Goal: Task Accomplishment & Management: Use online tool/utility

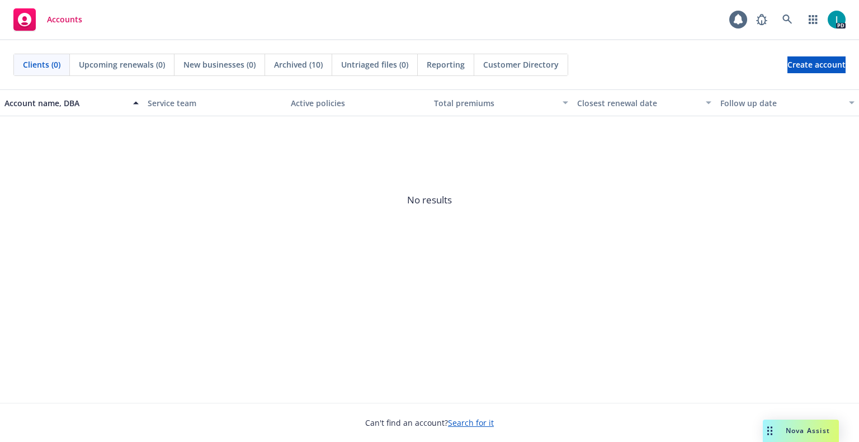
click at [384, 16] on div "Accounts 1 PD" at bounding box center [429, 20] width 859 height 40
click at [783, 17] on icon at bounding box center [787, 20] width 10 height 10
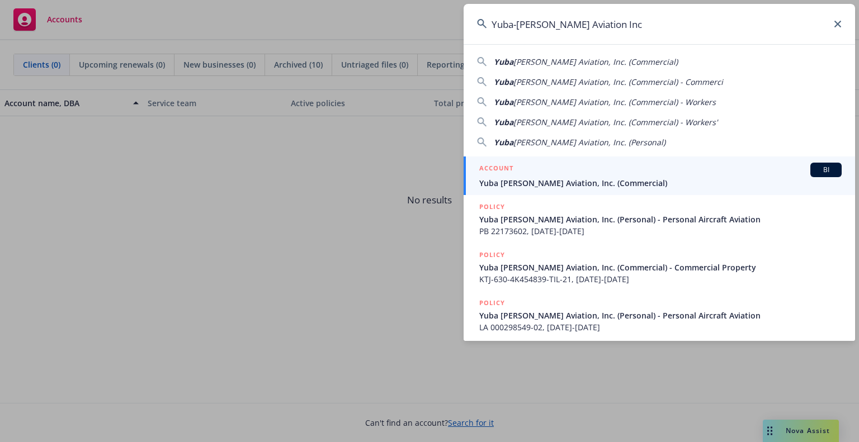
type input "Yuba-Sutter Aviation Inc"
click at [563, 177] on span "Yuba [PERSON_NAME] Aviation, Inc. (Commercial)" at bounding box center [660, 183] width 362 height 12
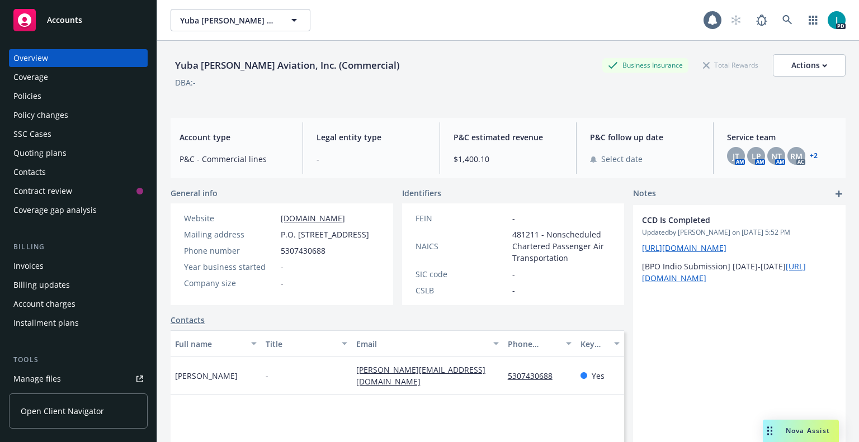
click at [55, 93] on div "Policies" at bounding box center [78, 96] width 130 height 18
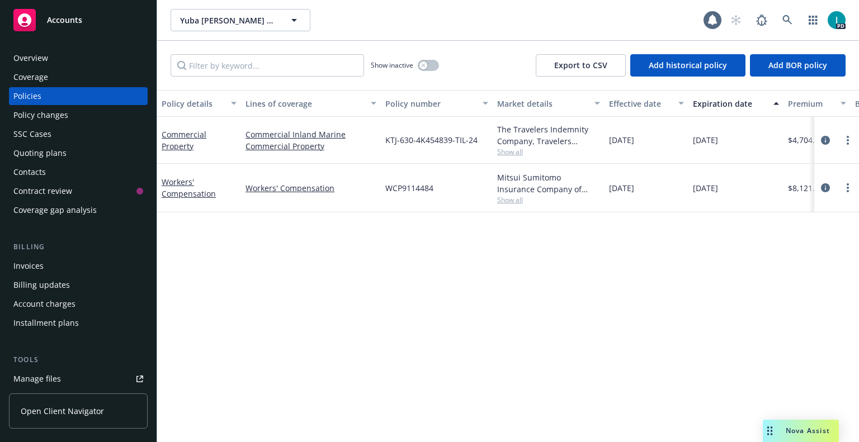
click at [381, 326] on div "Policy details Lines of coverage Policy number Market details Effective date Ex…" at bounding box center [508, 266] width 702 height 352
click at [356, 238] on div "Policy details Lines of coverage Policy number Market details Effective date Ex…" at bounding box center [508, 266] width 702 height 352
click at [846, 138] on link "more" at bounding box center [847, 140] width 13 height 13
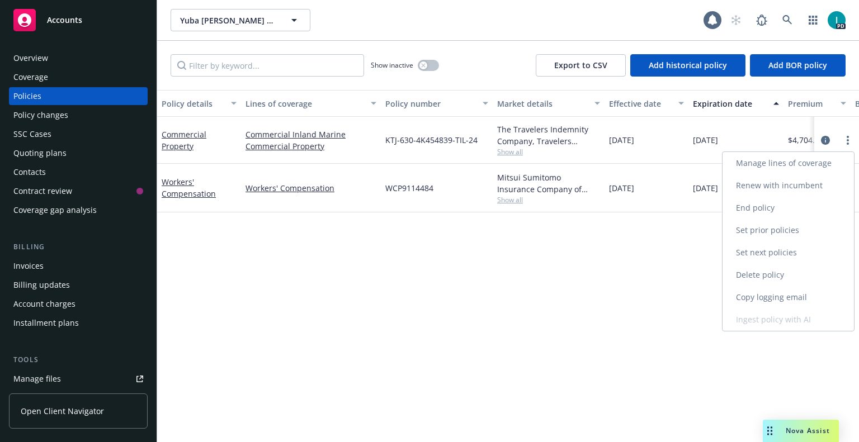
click at [783, 183] on link "Renew with incumbent" at bounding box center [788, 186] width 131 height 22
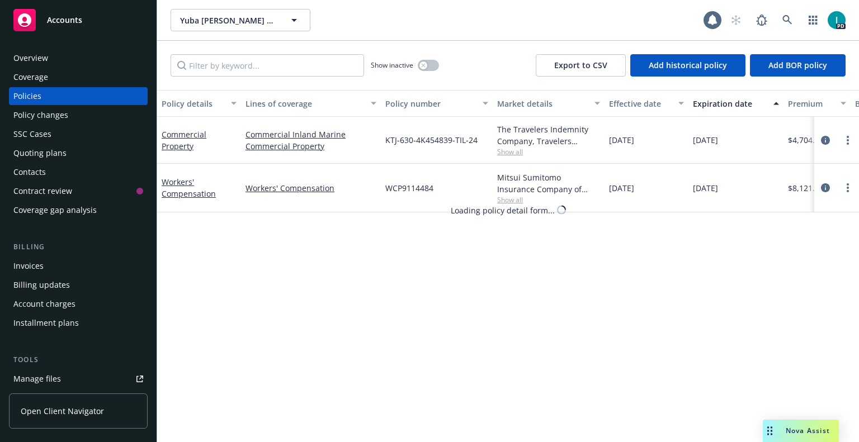
select select "12"
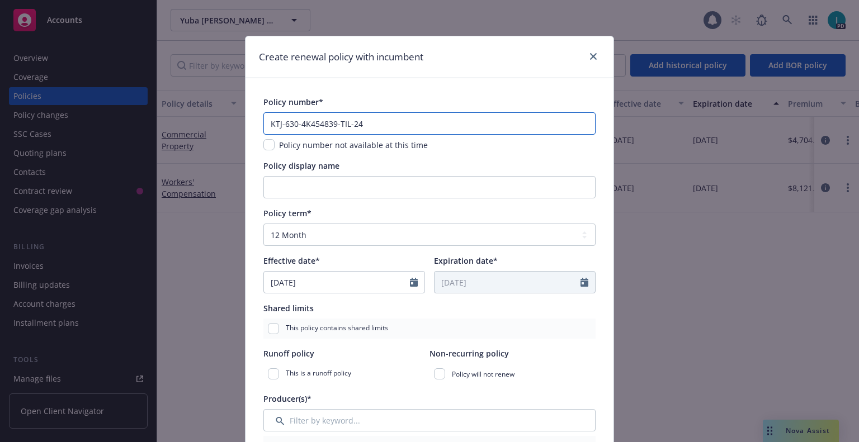
click at [394, 125] on input "KTJ-630-4K454839-TIL-24" at bounding box center [429, 123] width 332 height 22
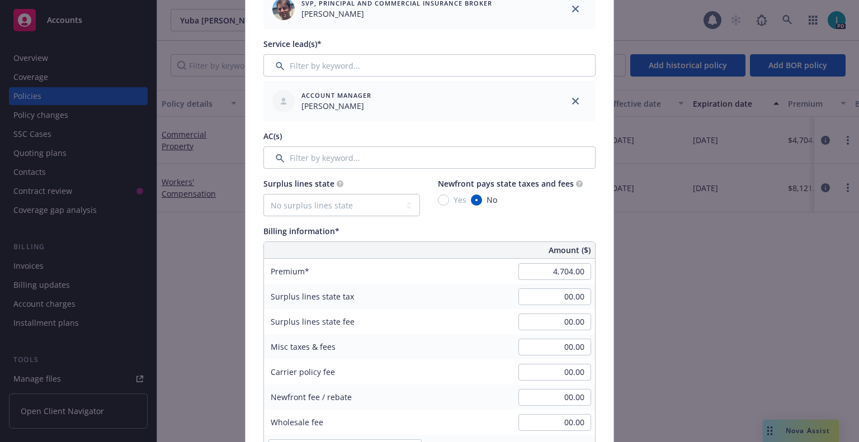
scroll to position [503, 0]
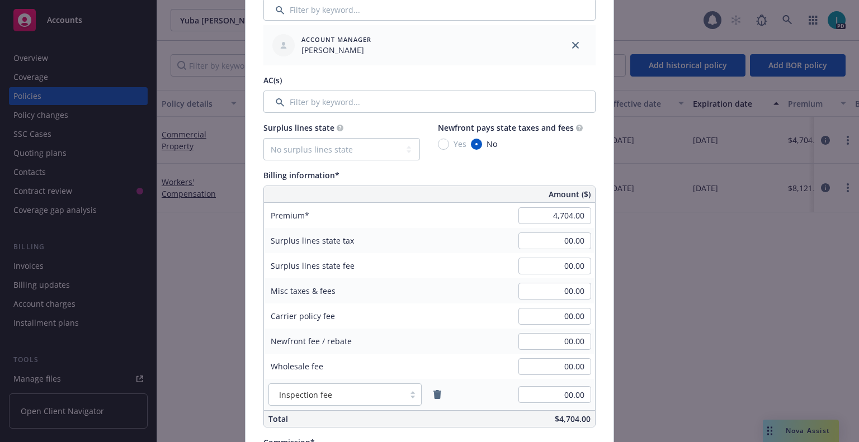
type input "KTJ-630-4K454839-TIL-25"
click at [392, 171] on div "Billing information*" at bounding box center [429, 175] width 332 height 12
click at [526, 215] on input "4,704.00" at bounding box center [554, 216] width 73 height 17
click at [371, 222] on div "Premium" at bounding box center [348, 215] width 168 height 25
click at [564, 216] on input "6,030.00" at bounding box center [554, 216] width 73 height 17
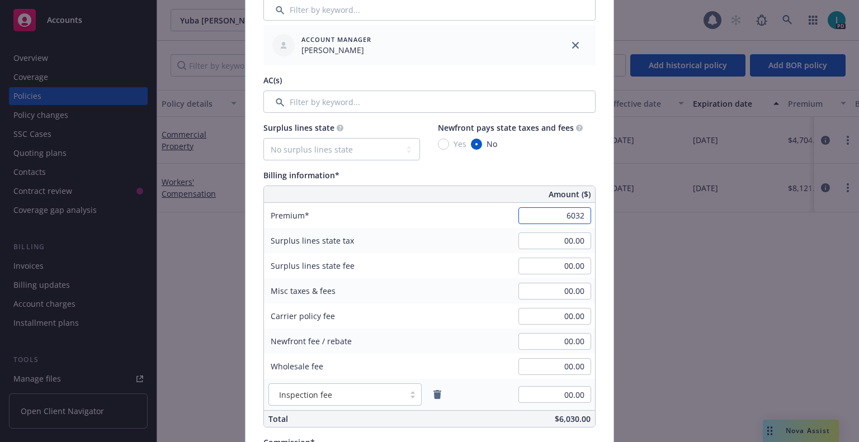
scroll to position [671, 0]
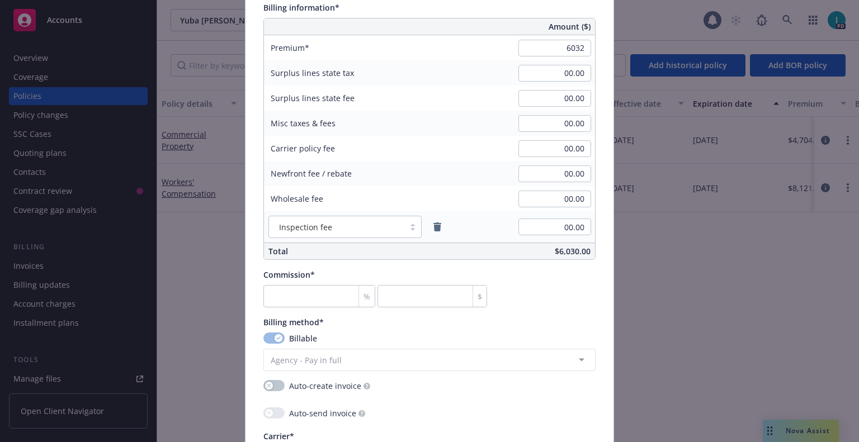
type input "6,032.00"
click at [315, 299] on input "number" at bounding box center [319, 296] width 112 height 22
type input "1"
type input "60.32"
type input "13"
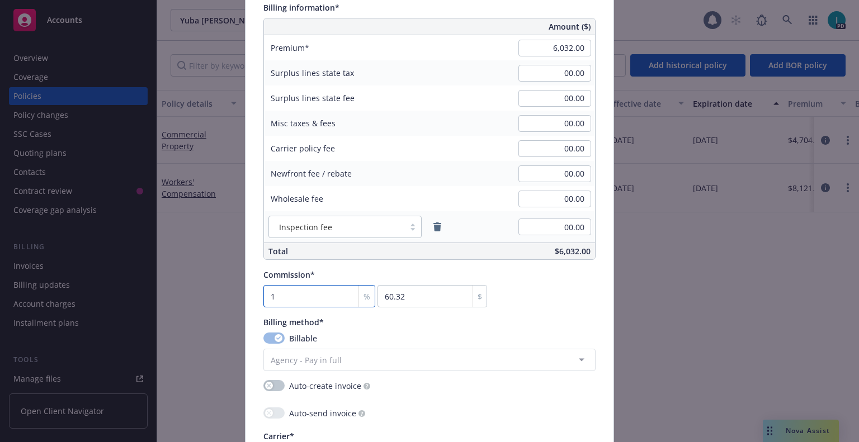
type input "784.16"
type input "13.5"
type input "814.32"
type input "13"
type input "784.16"
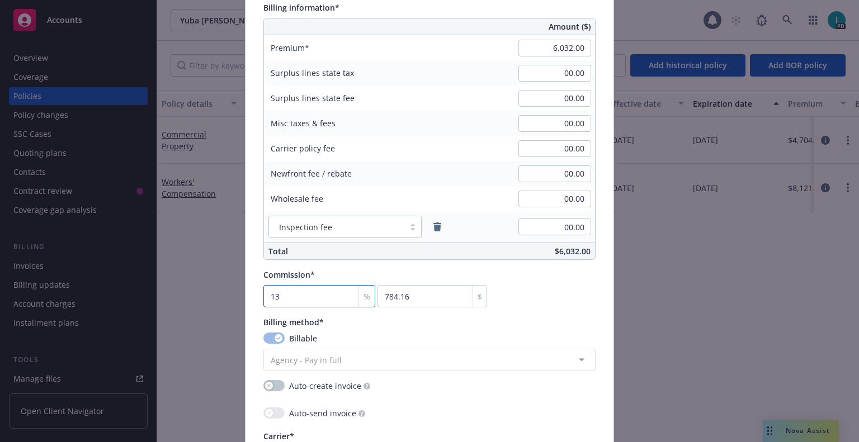
type input "1"
type input "60.32"
type input "12"
type input "723.84"
type input "12.5"
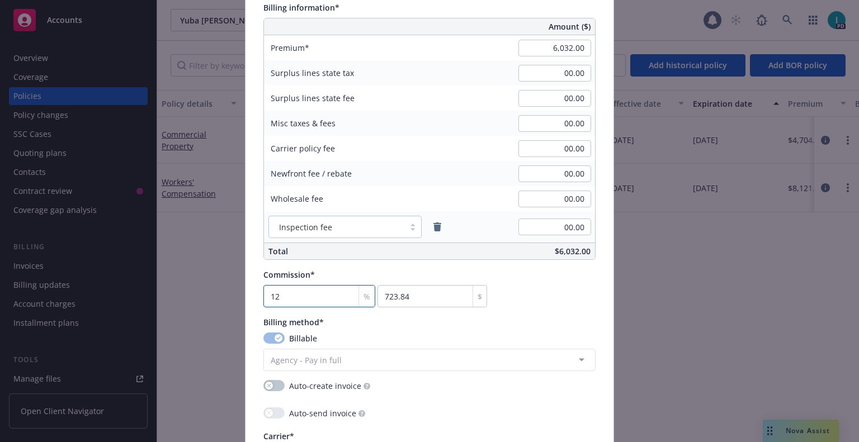
type input "754"
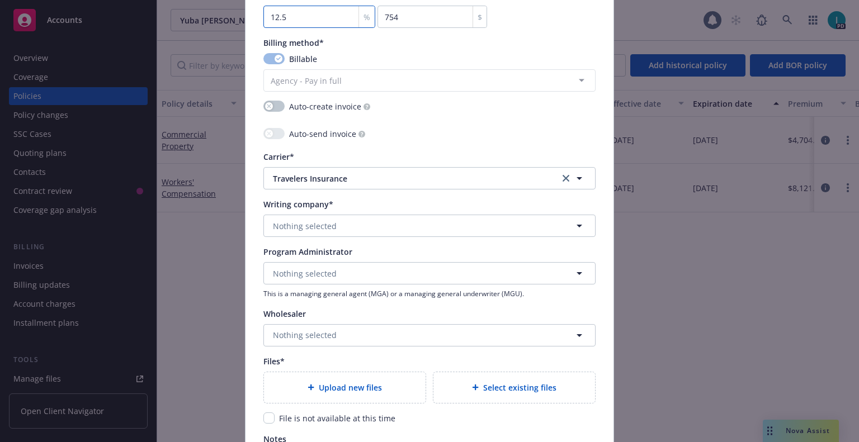
scroll to position [1119, 0]
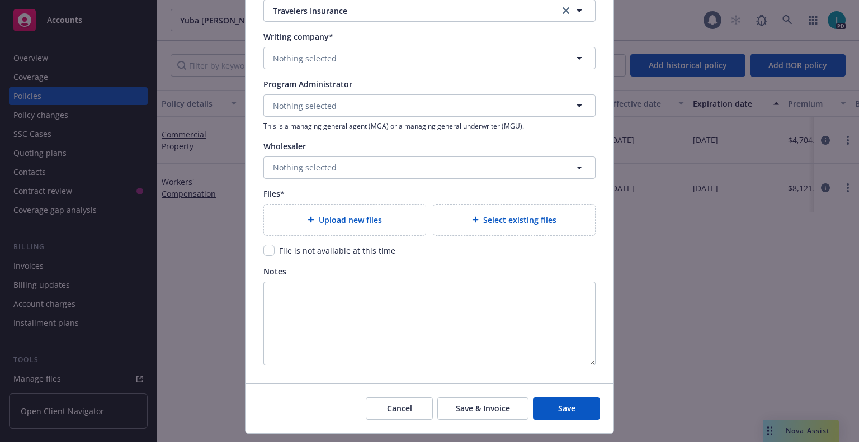
type input "12.5"
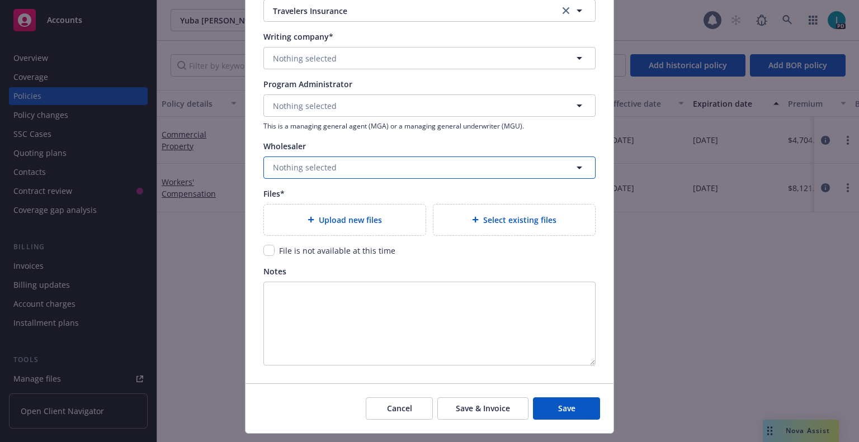
click at [348, 169] on button "Nothing selected" at bounding box center [429, 168] width 332 height 22
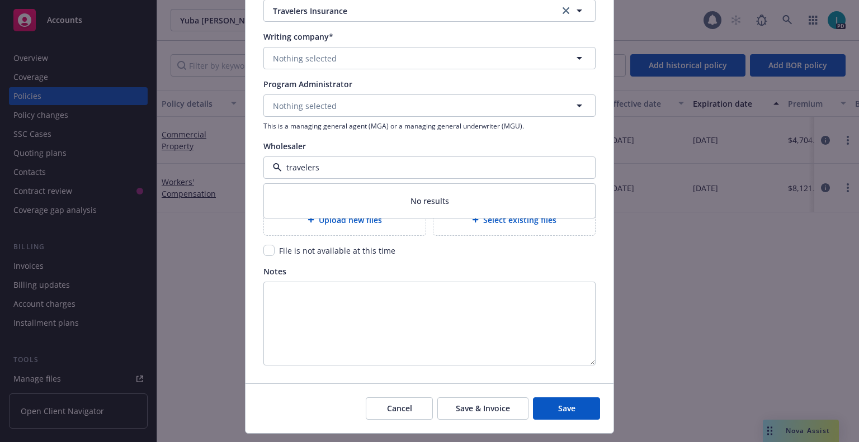
type input "trav"
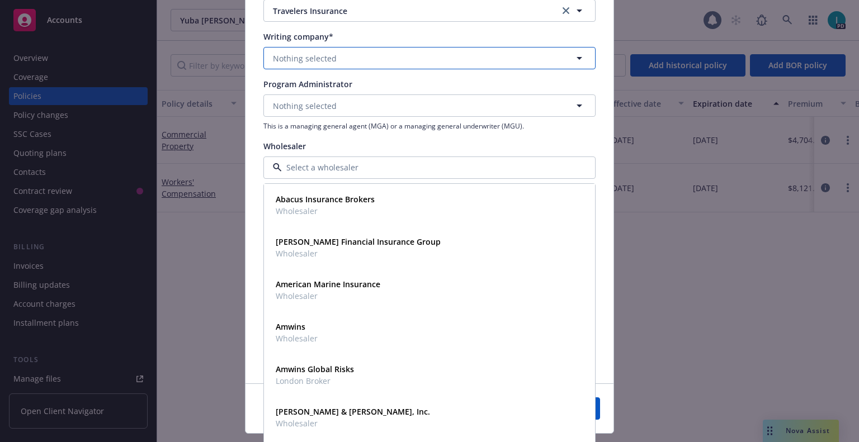
click at [354, 59] on button "Nothing selected" at bounding box center [429, 58] width 332 height 22
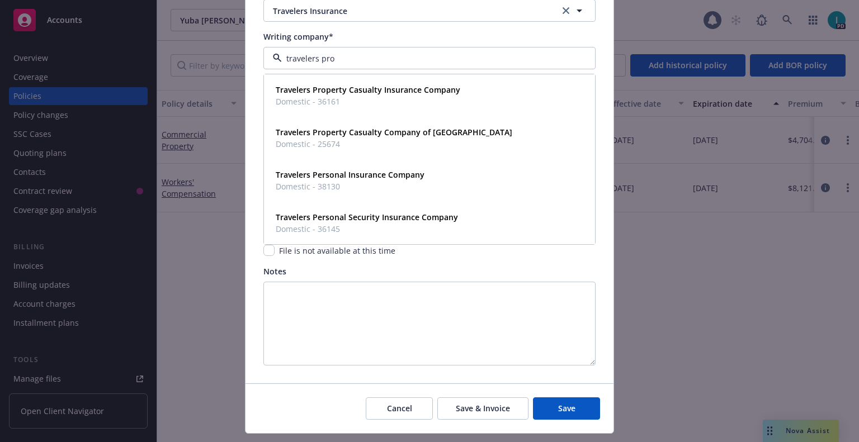
type input "travelers prop"
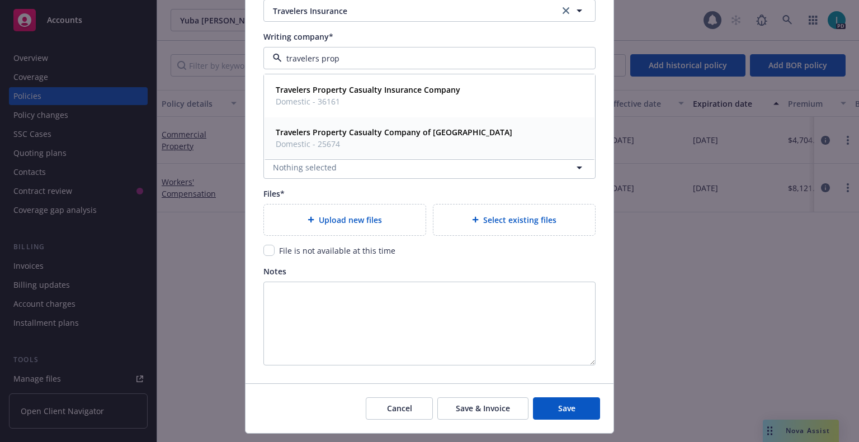
click at [344, 136] on strong "Travelers Property Casualty Company of America" at bounding box center [394, 132] width 237 height 11
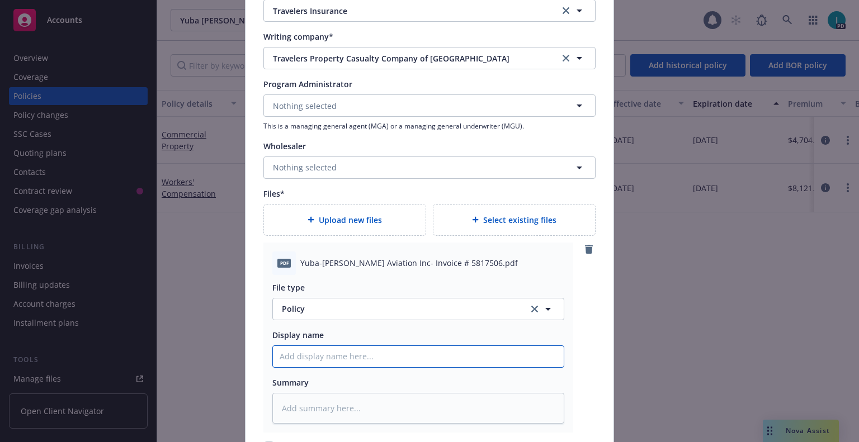
click at [350, 357] on input "Policy display name" at bounding box center [418, 356] width 291 height 21
type textarea "x"
type input "2"
type textarea "x"
type input "25"
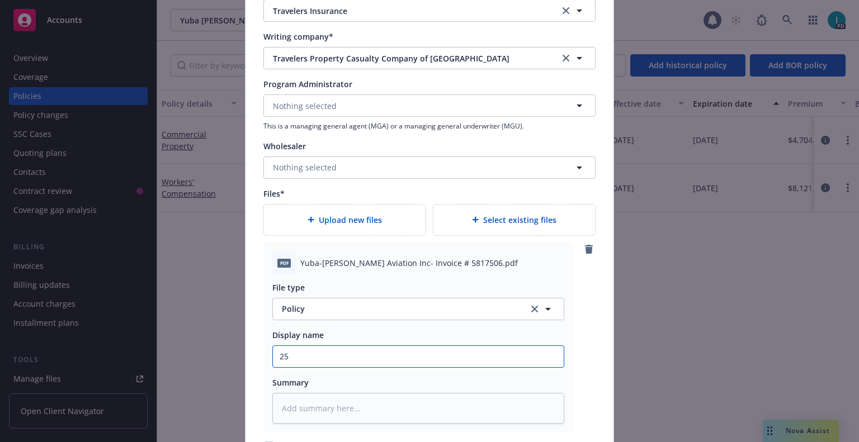
type textarea "x"
type input "25 s"
type textarea "x"
type input "25 sm"
type textarea "x"
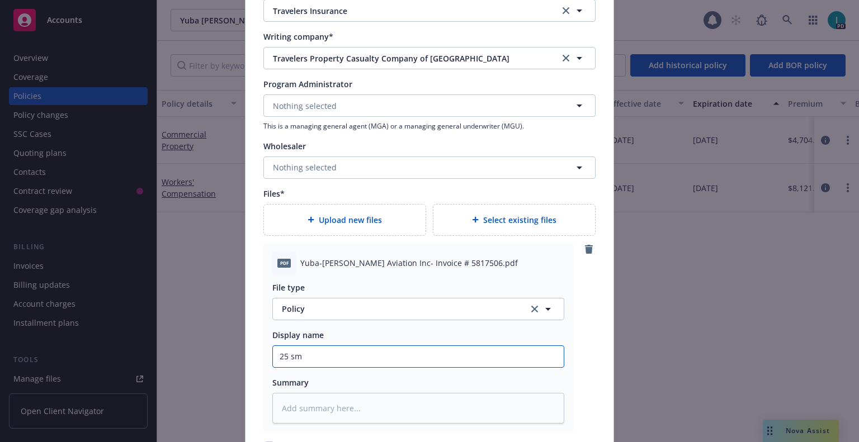
type input "25 smp"
type textarea "x"
type input "25 smp"
type textarea "x"
type input "25 smp n"
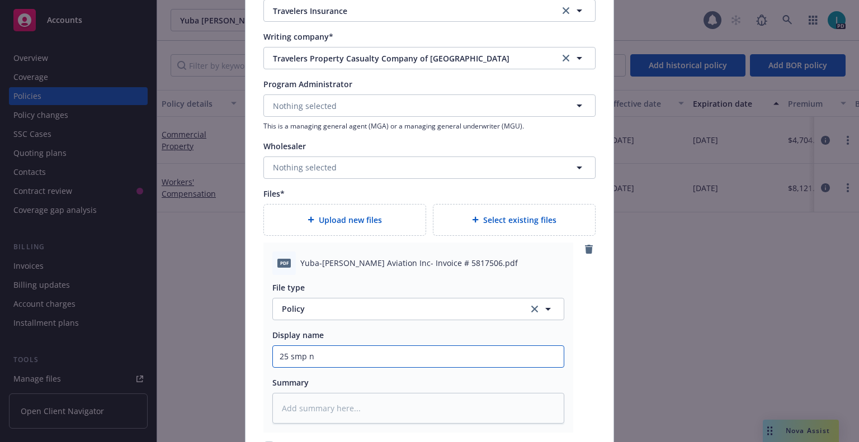
type textarea "x"
type input "25 smp nh"
type textarea "x"
type input "25 smp n"
type textarea "x"
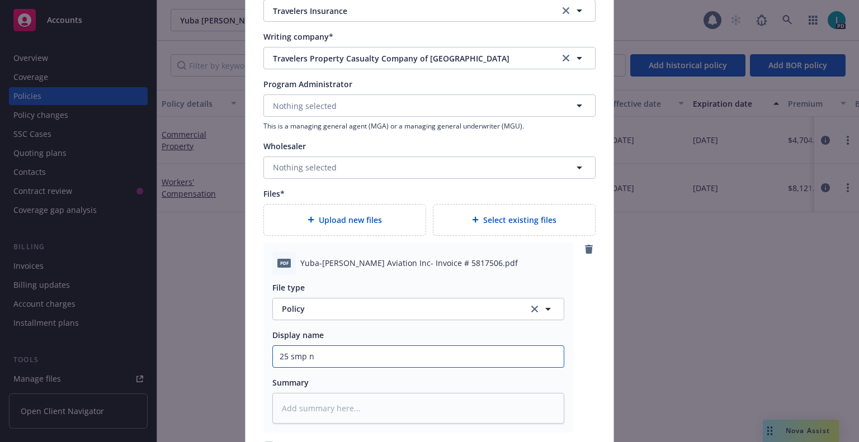
type input "25 smp"
type textarea "x"
type input "25 smp"
type textarea "x"
type input "25 sm"
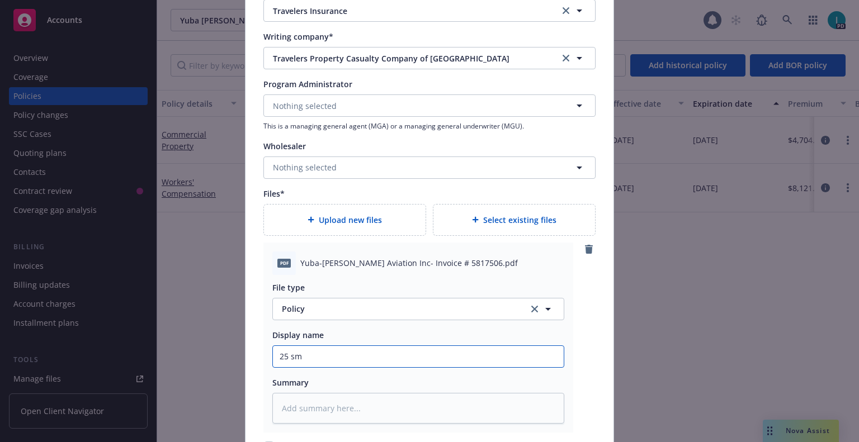
type textarea "x"
type input "25 s"
type textarea "x"
type input "25"
type textarea "x"
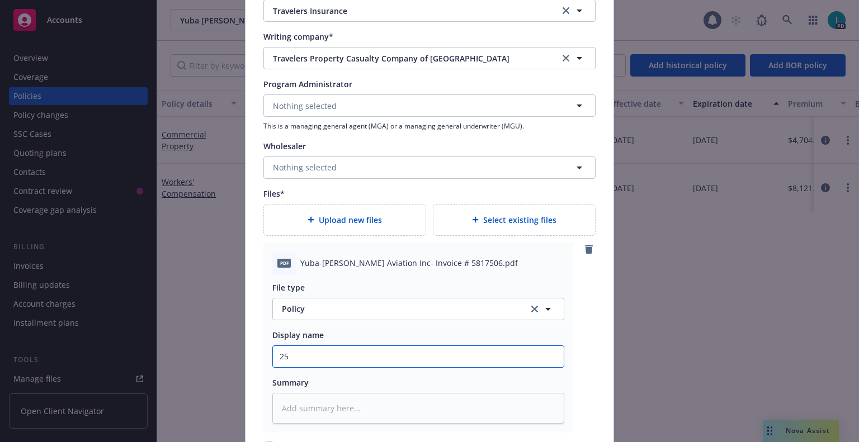
type input "25 S"
type textarea "x"
type input "25 SM"
type textarea "x"
type input "25 SMP"
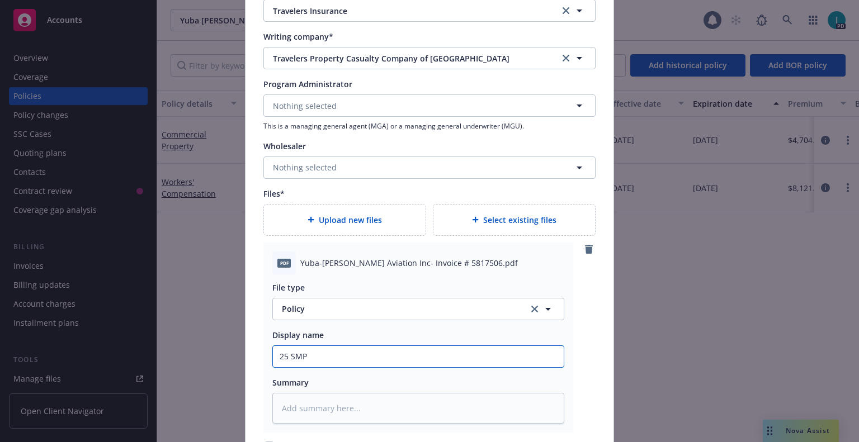
type textarea "x"
type input "25 SMP"
type textarea "x"
type input "25 SMP N"
type textarea "x"
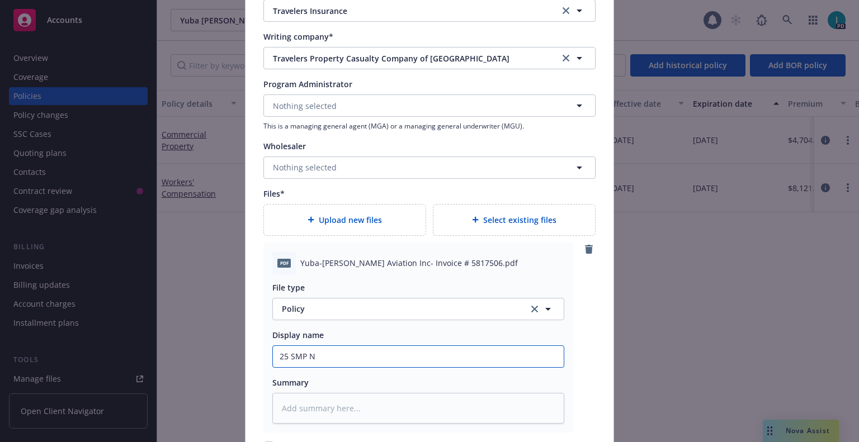
type input "25 SMP NH"
type textarea "x"
type input "25 SMP NHI"
type textarea "x"
type input "25 SMP NHI"
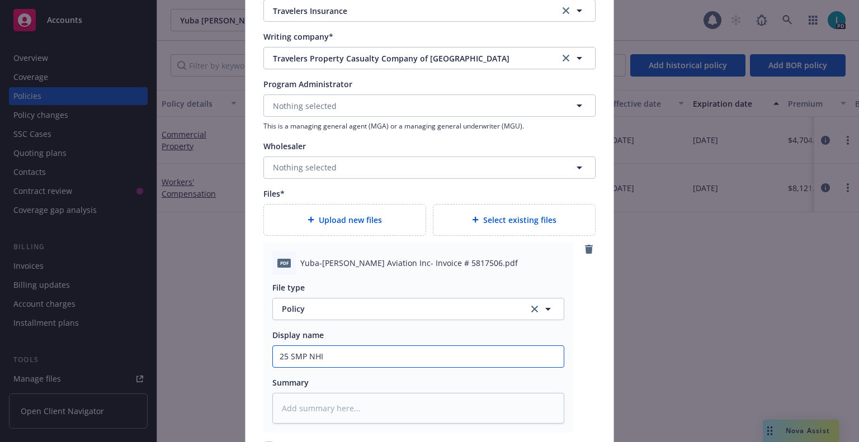
type textarea "x"
type input "25 SMP NHI I"
type textarea "x"
type input "25 SMP NHI In"
type textarea "x"
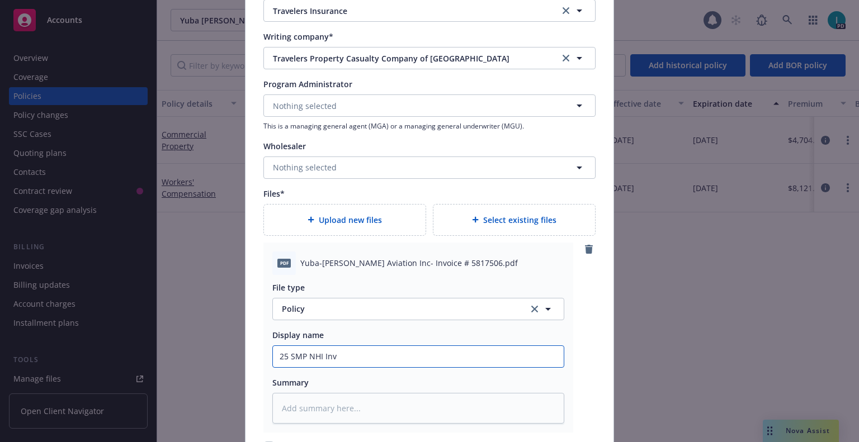
type input "25 SMP NHI Invo"
type textarea "x"
type input "25 SMP NHI Invoi"
type textarea "x"
type input "25 SMP NHI Invoice"
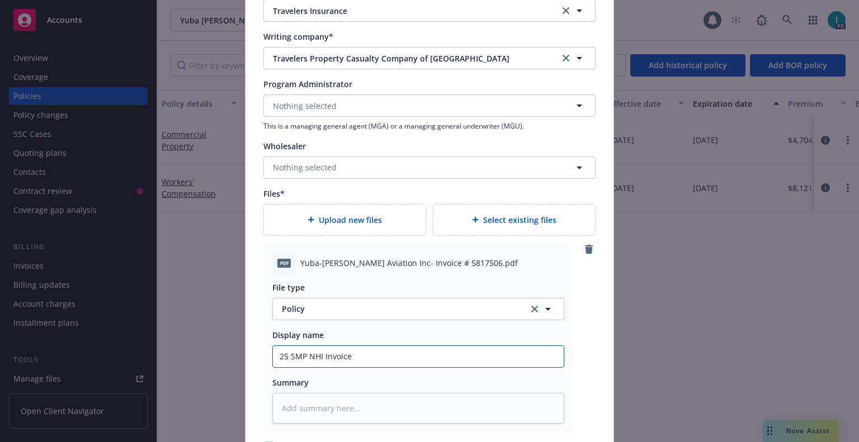
drag, startPoint x: 370, startPoint y: 354, endPoint x: 261, endPoint y: 357, distance: 109.7
click at [263, 357] on div "pdf Yuba-Sutter Aviation Inc- Invoice # 5817506.pdf File type Policy Policy Dis…" at bounding box center [418, 338] width 310 height 190
type textarea "x"
type input "2"
type textarea "x"
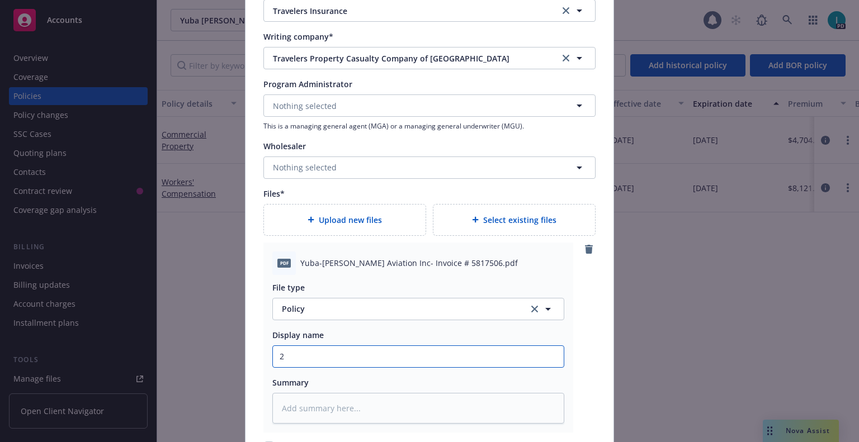
type input "24"
type textarea "x"
type input "24"
drag, startPoint x: 305, startPoint y: 357, endPoint x: 258, endPoint y: 359, distance: 47.0
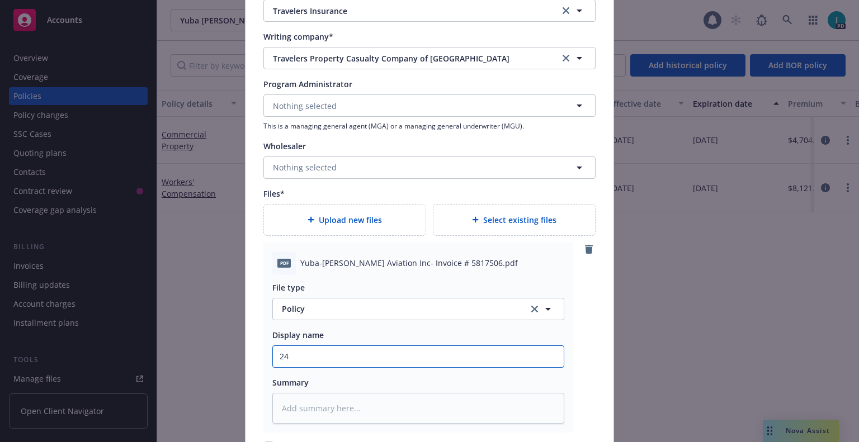
type textarea "x"
click at [584, 249] on icon "remove" at bounding box center [588, 249] width 9 height 9
click at [328, 355] on input "Policy display name" at bounding box center [418, 356] width 291 height 21
click at [589, 251] on icon "remove" at bounding box center [588, 249] width 9 height 9
click at [313, 352] on input "Policy display name" at bounding box center [418, 356] width 291 height 21
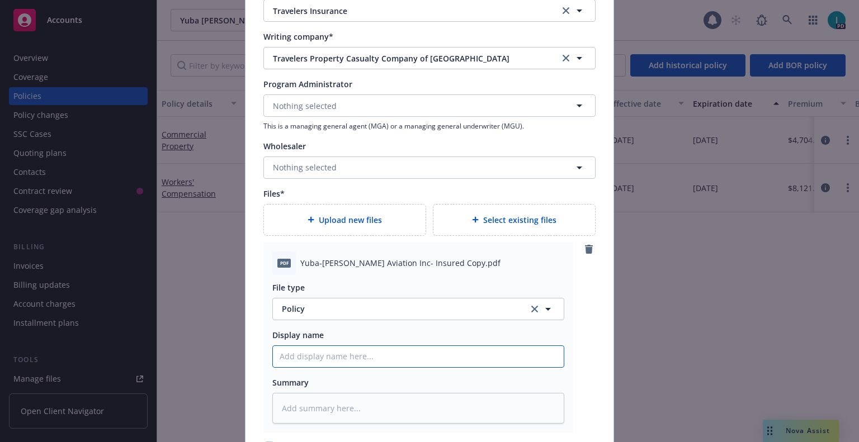
type textarea "x"
type input "2"
type textarea "x"
type input "25"
type textarea "x"
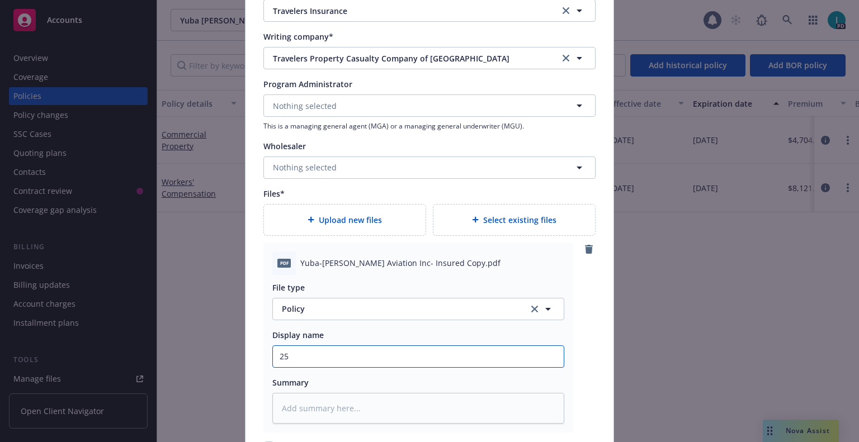
type input "25"
type textarea "x"
type input "25 S"
type textarea "x"
type input "25 SM"
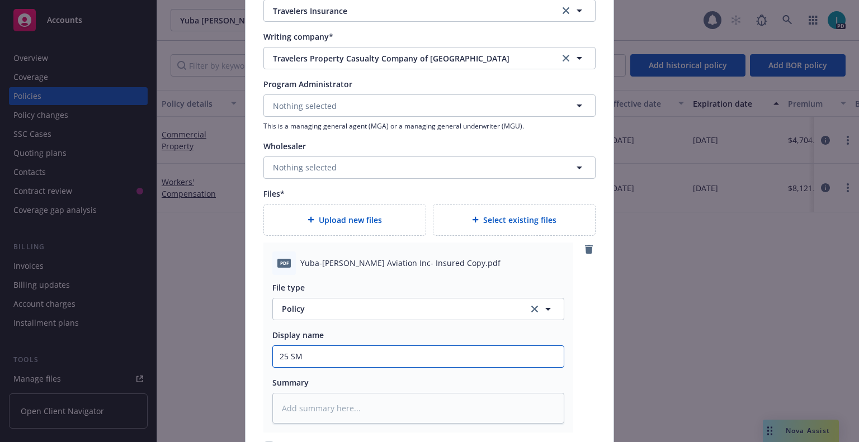
type textarea "x"
type input "25 SMP"
type textarea "x"
type input "25 SMP"
type textarea "x"
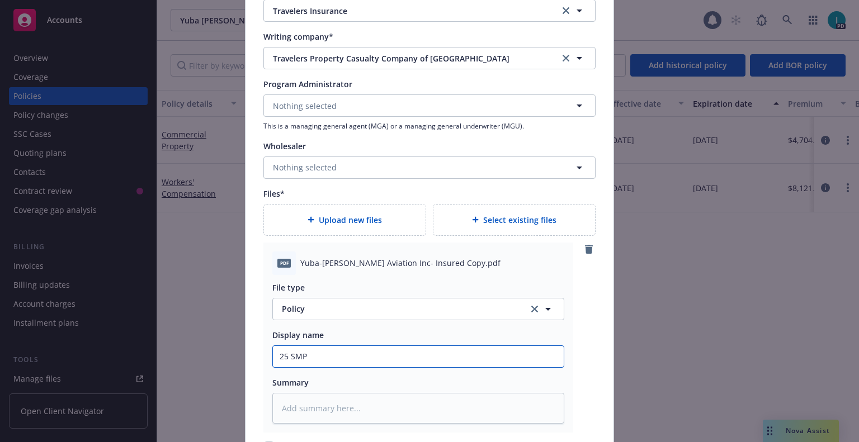
type input "25 SMP N"
type textarea "x"
type input "25 SMP NH"
type textarea "x"
type input "25 SMP NHI"
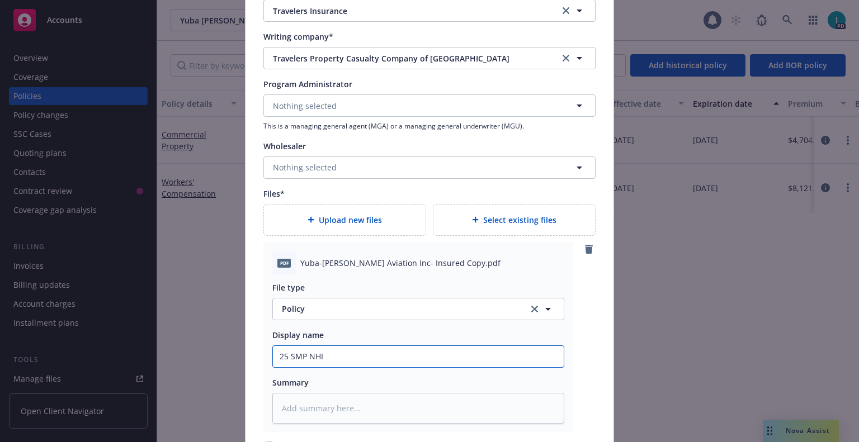
type textarea "x"
type input "25 SMP NHI"
type textarea "x"
type input "25 SMP NHI P"
type textarea "x"
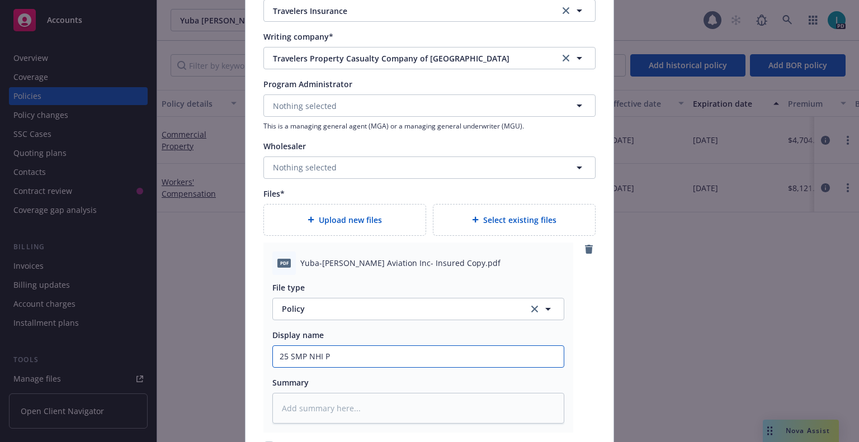
type input "25 SMP NHI Po"
type textarea "x"
type input "25 SMP NHI Pol"
type textarea "x"
type input "25 SMP NHI Poli"
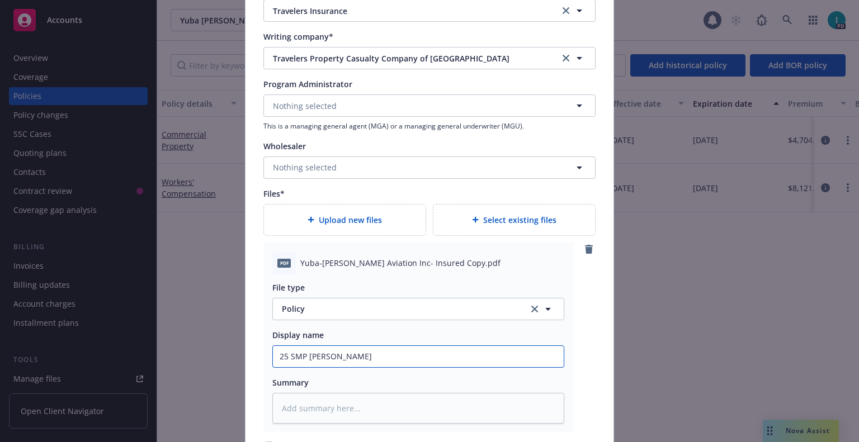
type textarea "x"
type input "25 SMP NHI Polic"
type textarea "x"
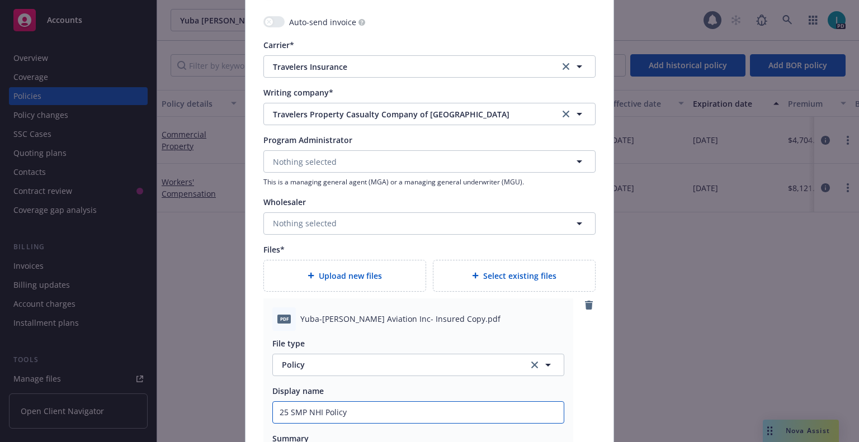
scroll to position [1343, 0]
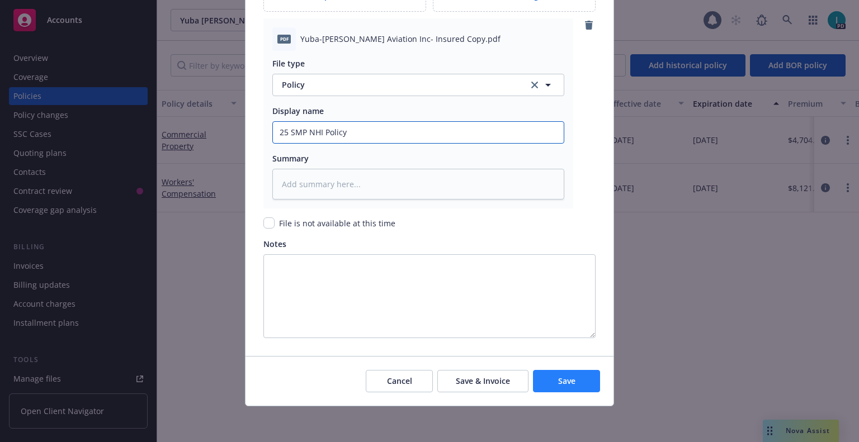
type input "25 SMP NHI Policy"
click at [569, 381] on span "Save" at bounding box center [566, 381] width 17 height 11
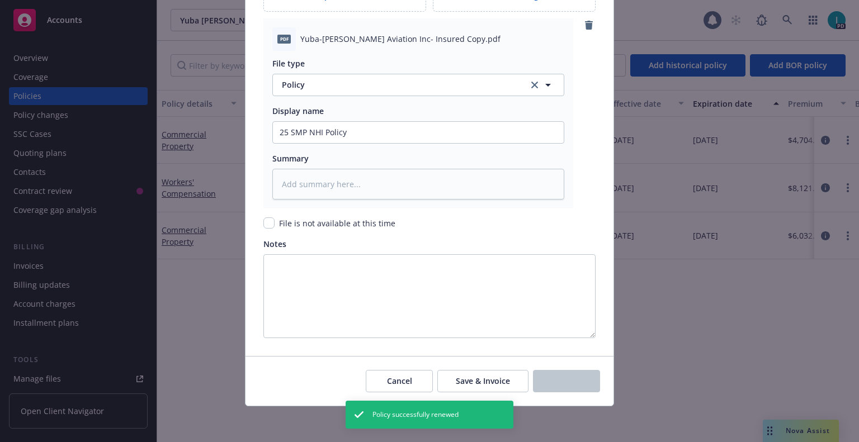
type textarea "x"
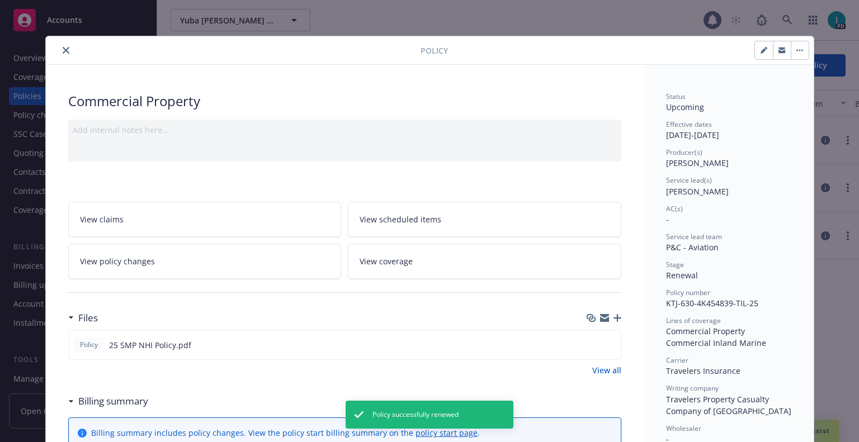
click at [64, 50] on icon "close" at bounding box center [66, 50] width 7 height 7
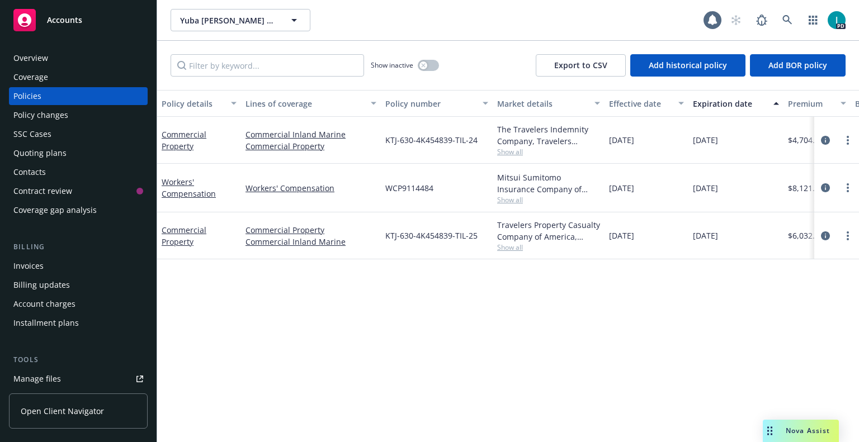
click at [60, 263] on div "Invoices" at bounding box center [78, 266] width 130 height 18
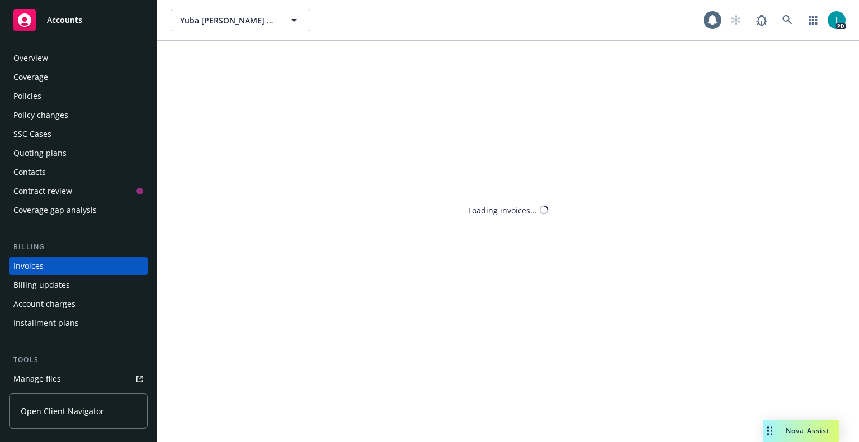
scroll to position [27, 0]
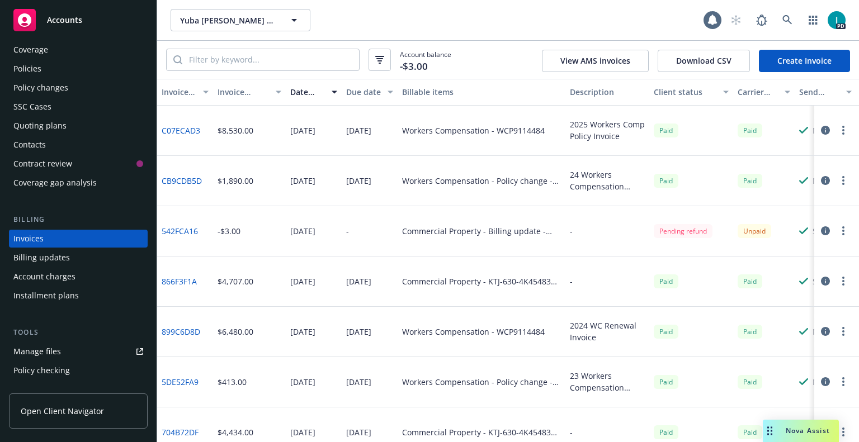
click at [809, 55] on link "Create Invoice" at bounding box center [804, 61] width 91 height 22
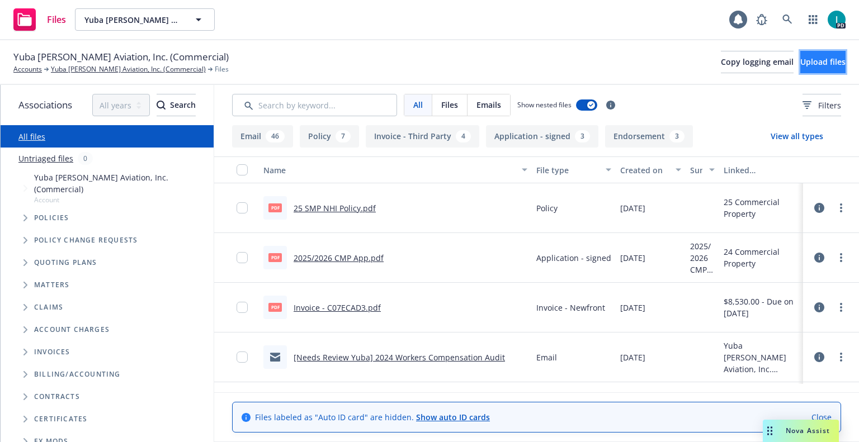
click at [800, 66] on span "Upload files" at bounding box center [822, 61] width 45 height 11
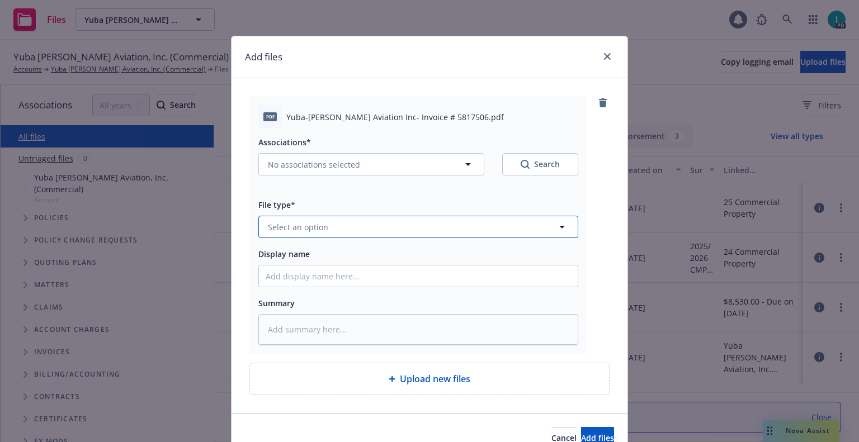
click at [328, 230] on button "Select an option" at bounding box center [418, 227] width 320 height 22
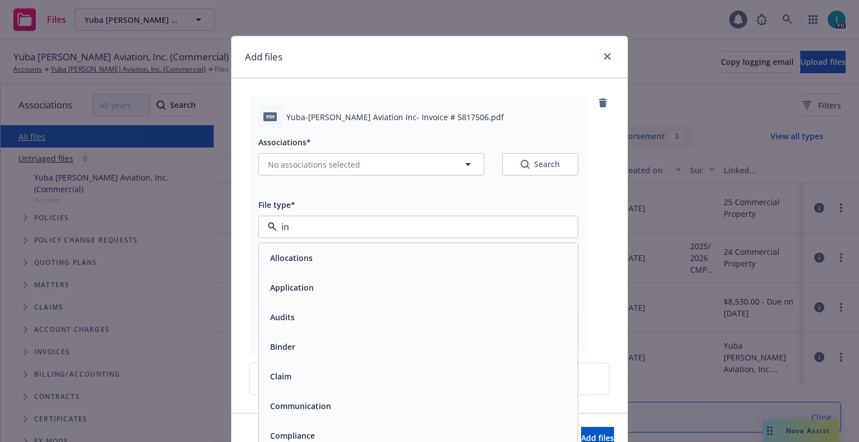
type input "inv"
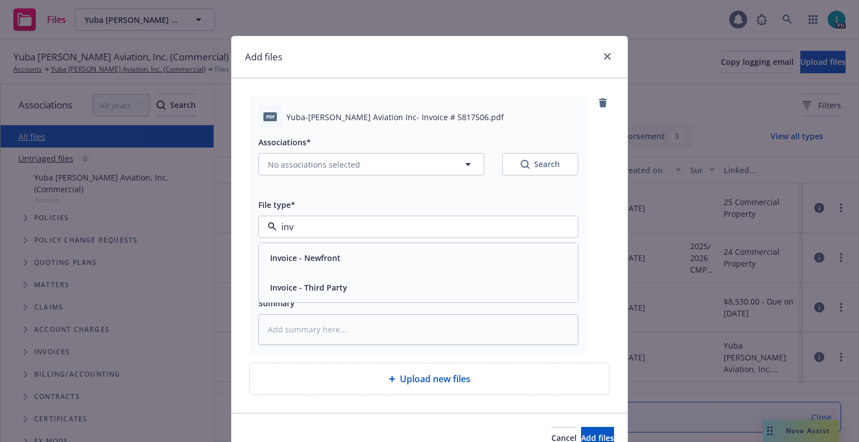
click at [320, 292] on span "Invoice - Third Party" at bounding box center [308, 288] width 77 height 12
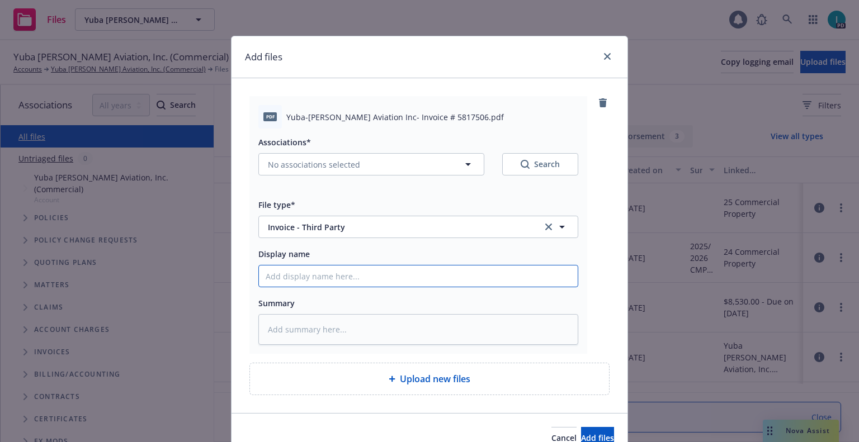
click at [319, 279] on input "Display name" at bounding box center [418, 276] width 319 height 21
type textarea "x"
type input "2"
type textarea "x"
type input "25"
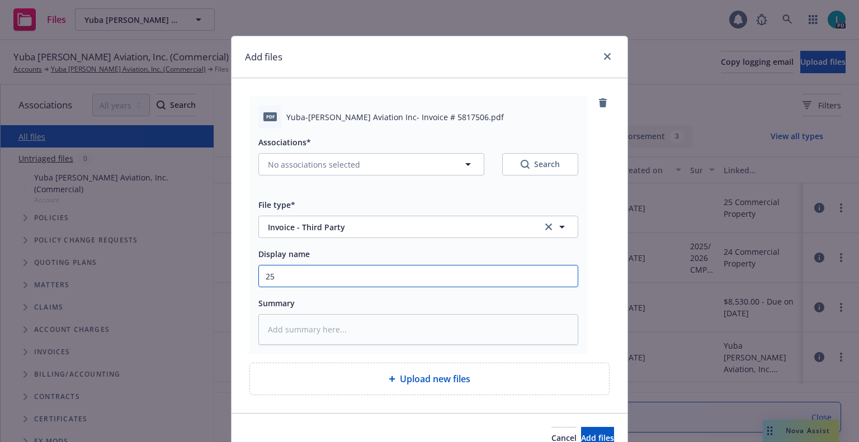
type textarea "x"
type input "25"
type textarea "x"
type input "25 SMP NHI Policy"
click at [313, 276] on input "25 SMP NHI Policy" at bounding box center [418, 276] width 319 height 21
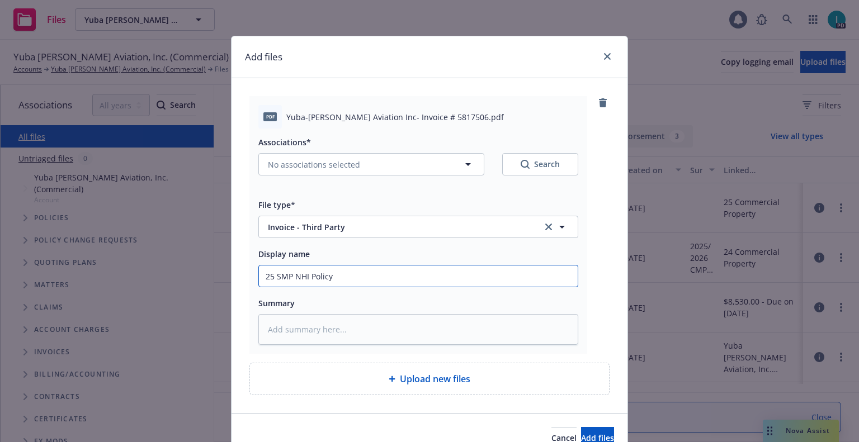
click at [313, 276] on input "25 SMP NHI Policy" at bounding box center [418, 276] width 319 height 21
type textarea "x"
type input "25 SMP NHI I"
type textarea "x"
type input "25 SMP NHI In"
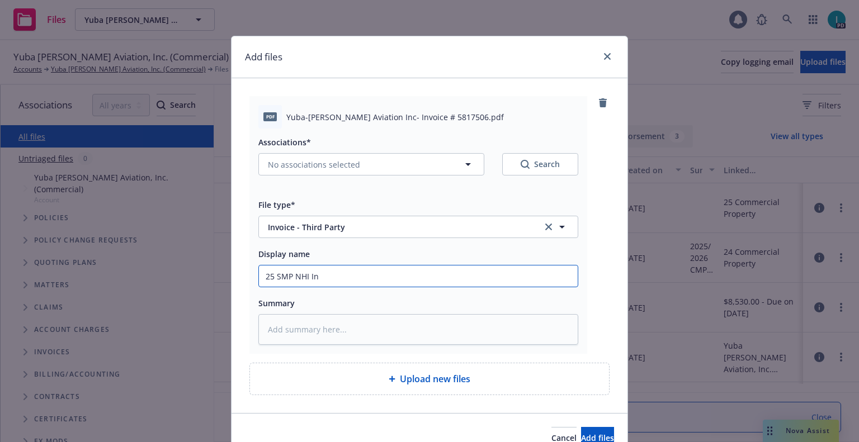
type textarea "x"
type input "25 SMP NHI Inv"
type textarea "x"
type input "25 SMP NHI Invo"
type textarea "x"
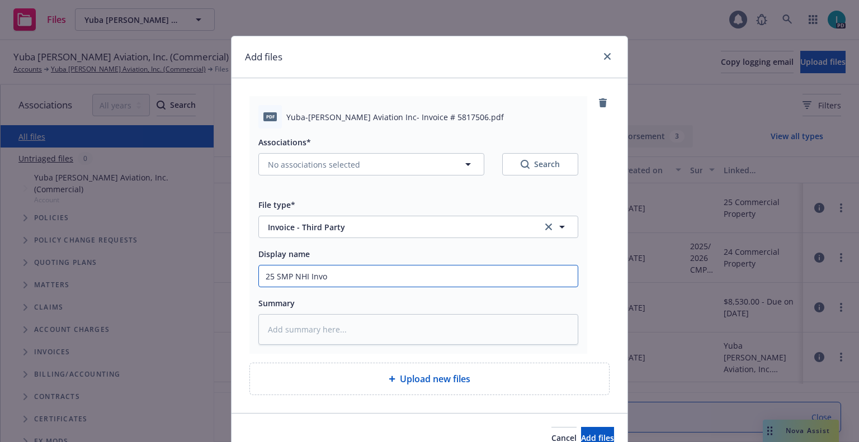
type input "25 SMP NHI Invoi"
type textarea "x"
type input "25 SMP NHI Invoic"
type textarea "x"
type input "25 SMP NHI Invoice"
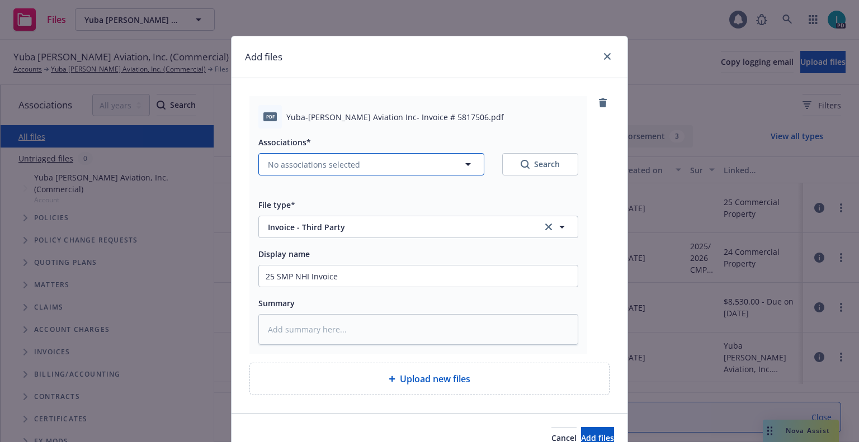
click at [331, 172] on button "No associations selected" at bounding box center [371, 164] width 226 height 22
type textarea "x"
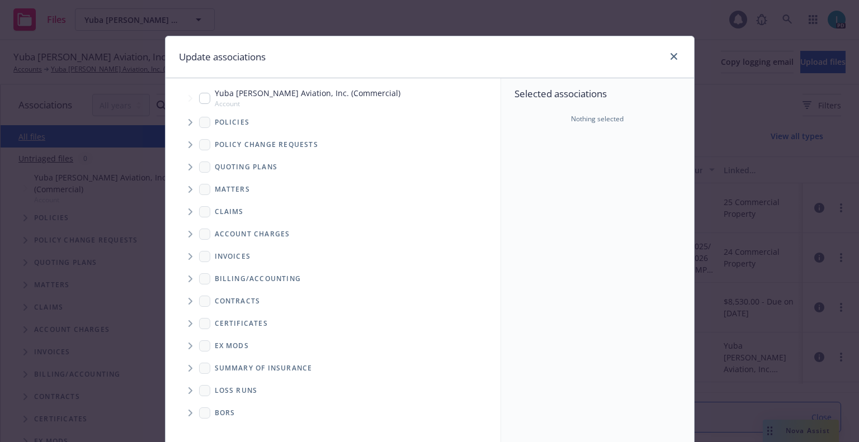
click at [188, 121] on icon "Tree Example" at bounding box center [190, 122] width 4 height 7
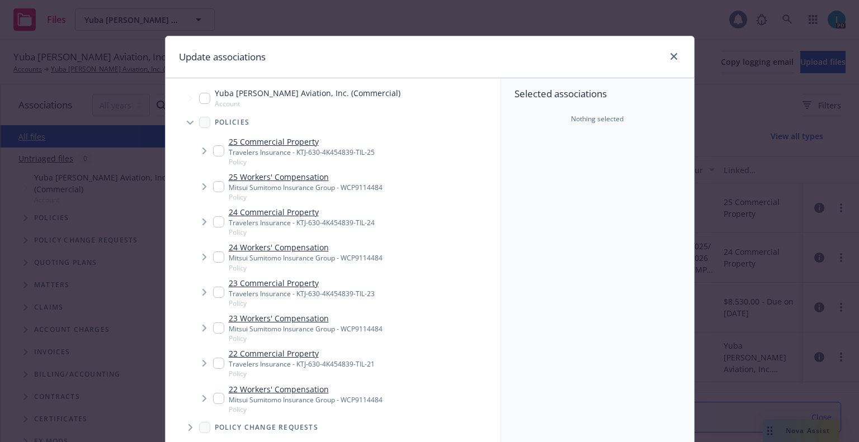
click at [215, 149] on input "Tree Example" at bounding box center [218, 150] width 11 height 11
checkbox input "true"
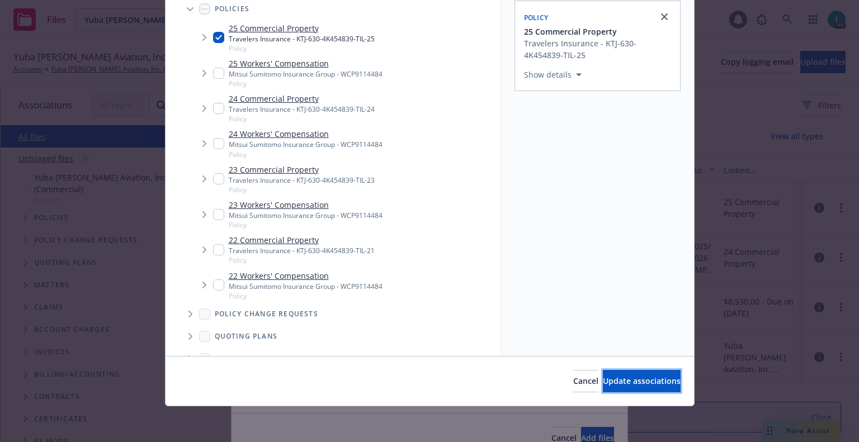
click at [615, 378] on button "Update associations" at bounding box center [642, 381] width 78 height 22
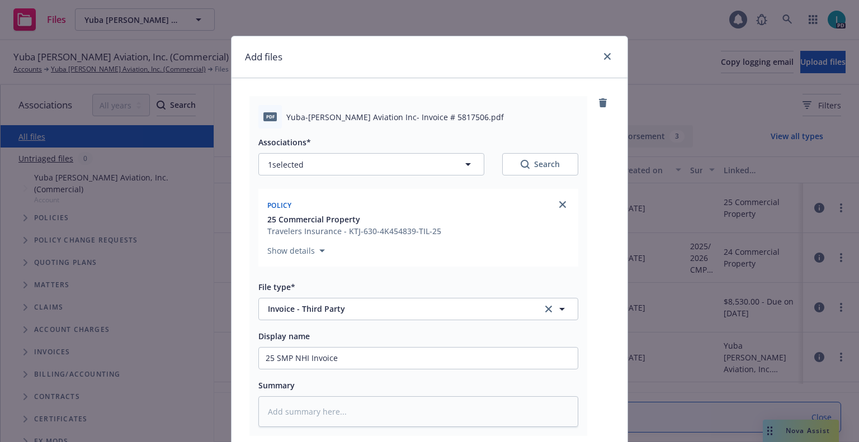
scroll to position [139, 0]
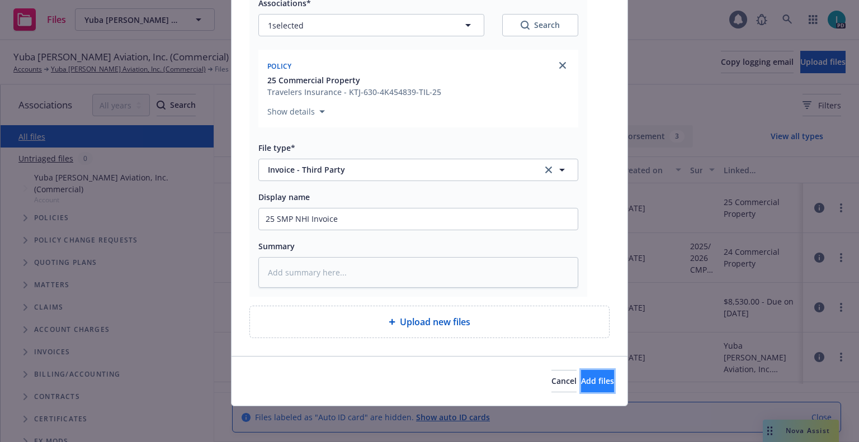
click at [583, 381] on span "Add files" at bounding box center [597, 381] width 33 height 11
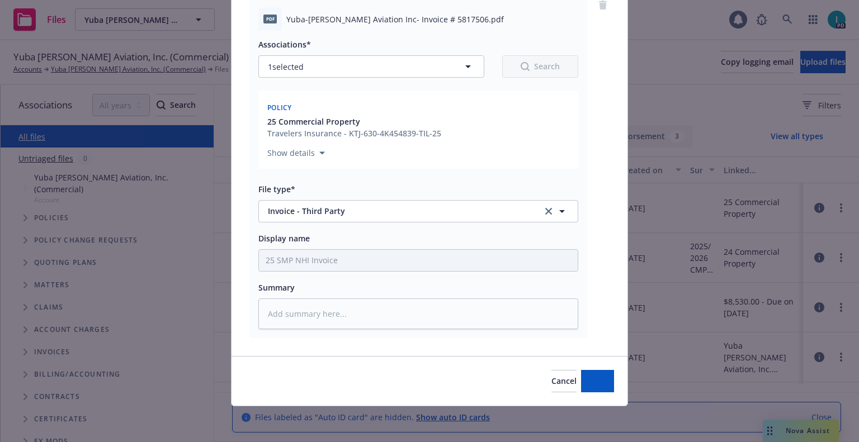
scroll to position [98, 0]
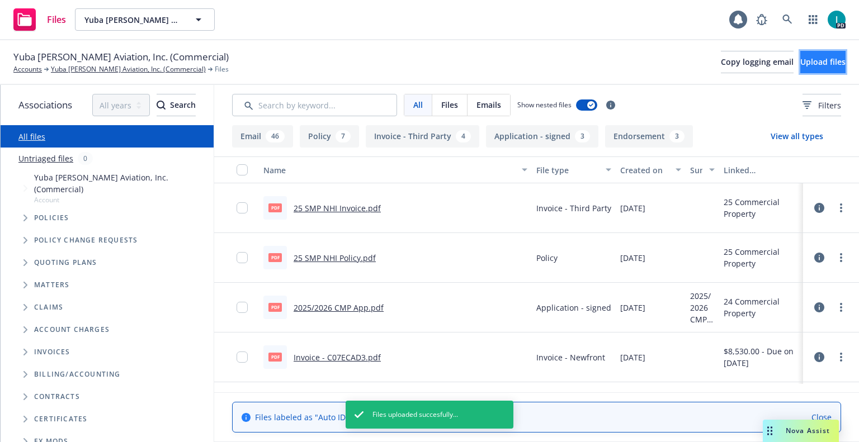
click at [800, 59] on span "Upload files" at bounding box center [822, 61] width 45 height 11
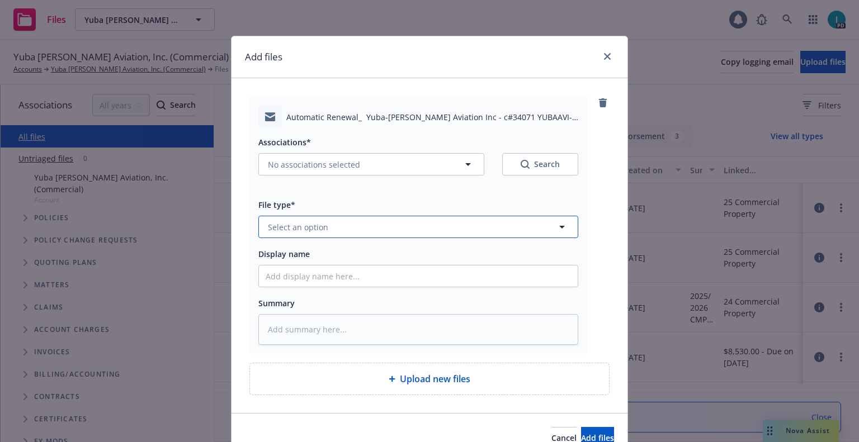
type textarea "x"
click at [315, 225] on span "Select an option" at bounding box center [298, 227] width 60 height 12
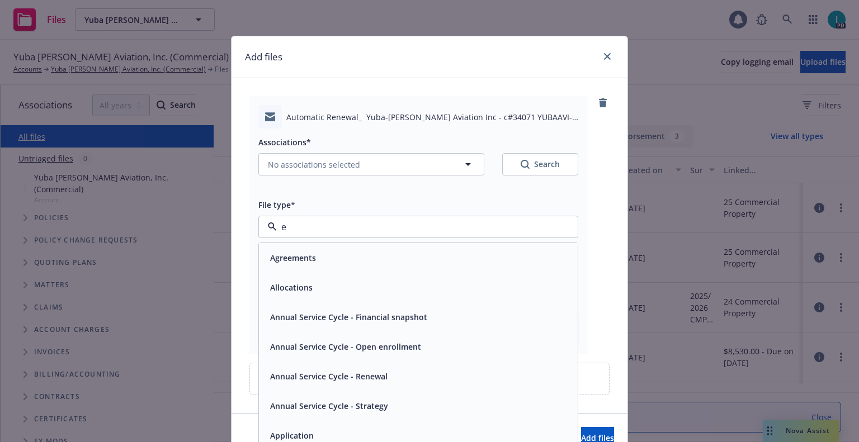
type input "em"
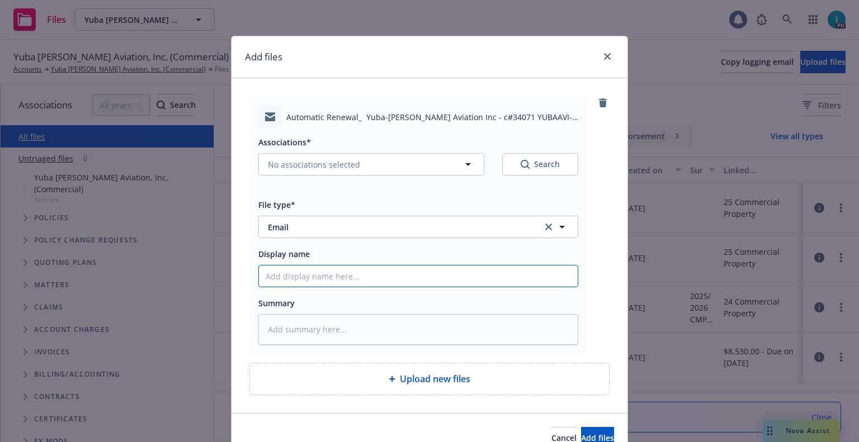
click at [301, 279] on input "Display name" at bounding box center [418, 276] width 319 height 21
type textarea "x"
type input "2"
type textarea "x"
type input "25"
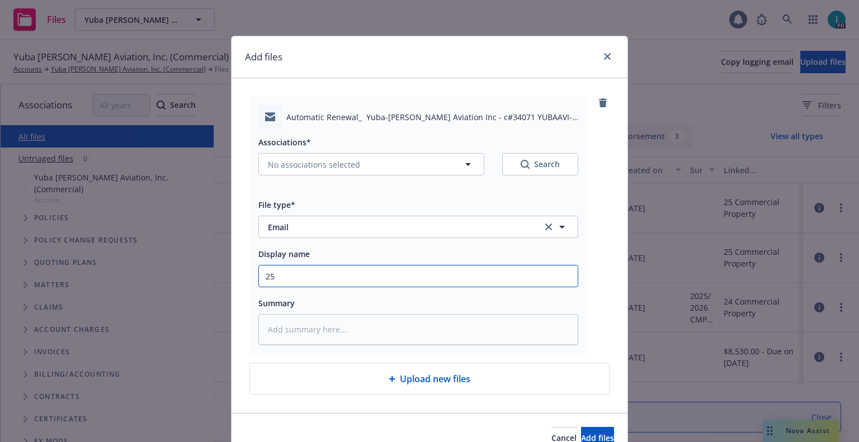
type textarea "x"
type input "25"
type textarea "x"
type input "25 SMP NHI Renewal Package"
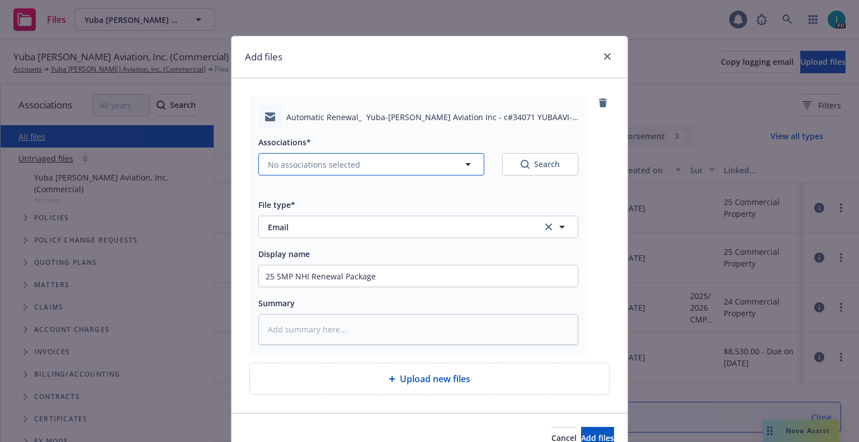
click at [338, 155] on button "No associations selected" at bounding box center [371, 164] width 226 height 22
type textarea "x"
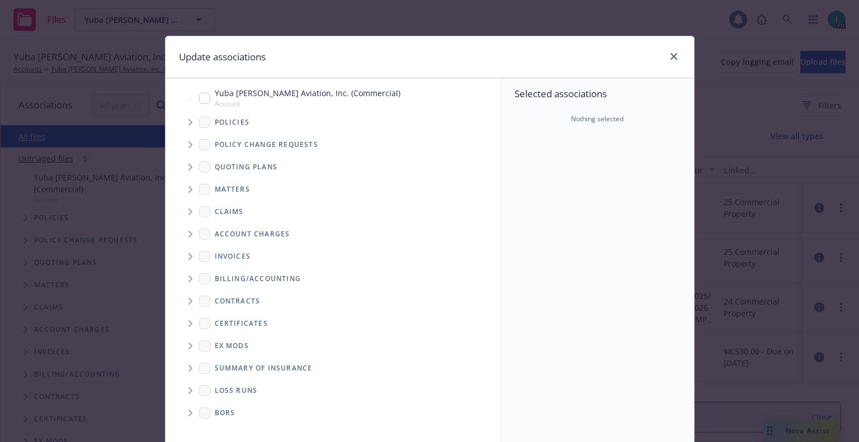
click at [188, 125] on span "Tree Example" at bounding box center [190, 123] width 18 height 18
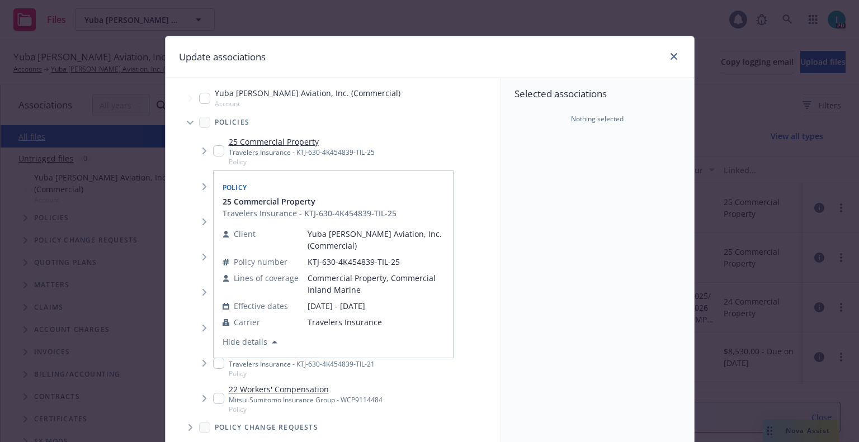
click at [215, 148] on input "Tree Example" at bounding box center [218, 150] width 11 height 11
checkbox input "true"
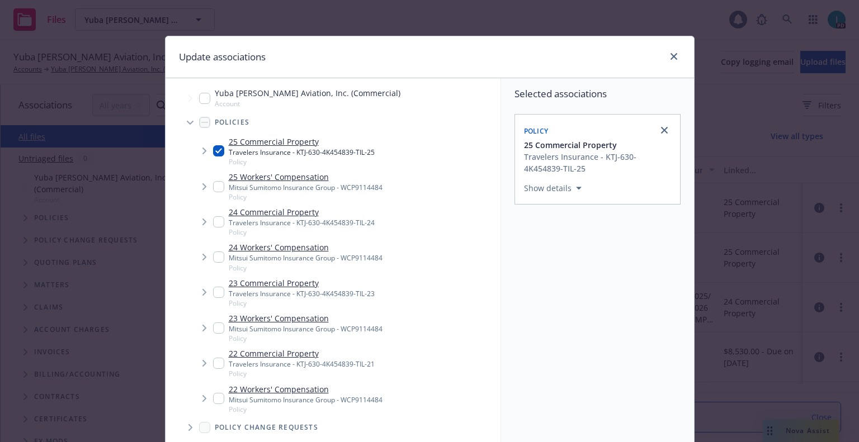
scroll to position [114, 0]
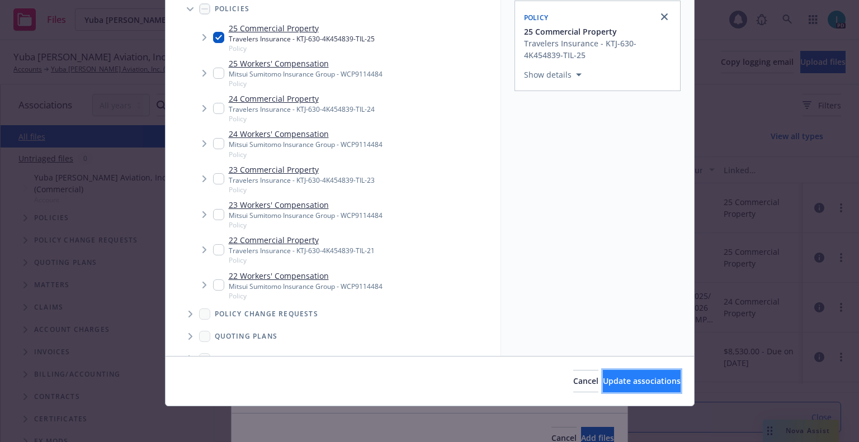
click at [636, 381] on span "Update associations" at bounding box center [642, 381] width 78 height 11
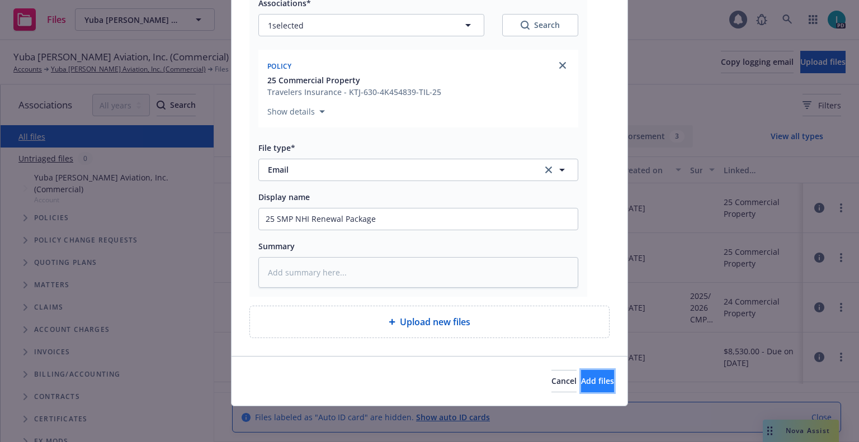
click at [596, 375] on button "Add files" at bounding box center [597, 381] width 33 height 22
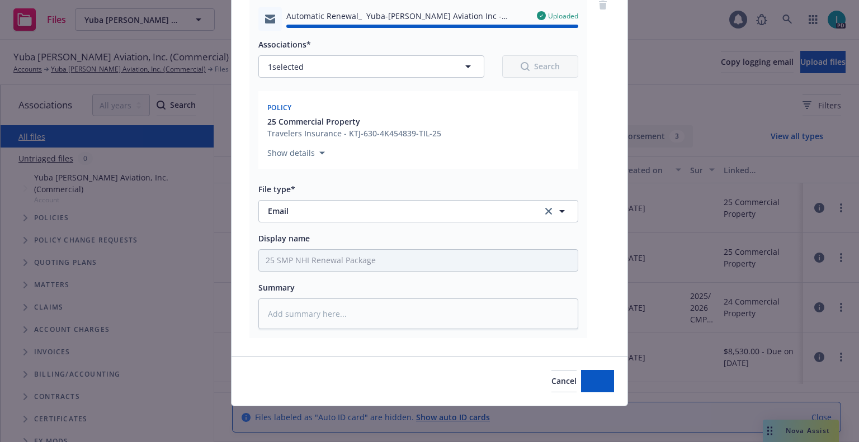
type textarea "x"
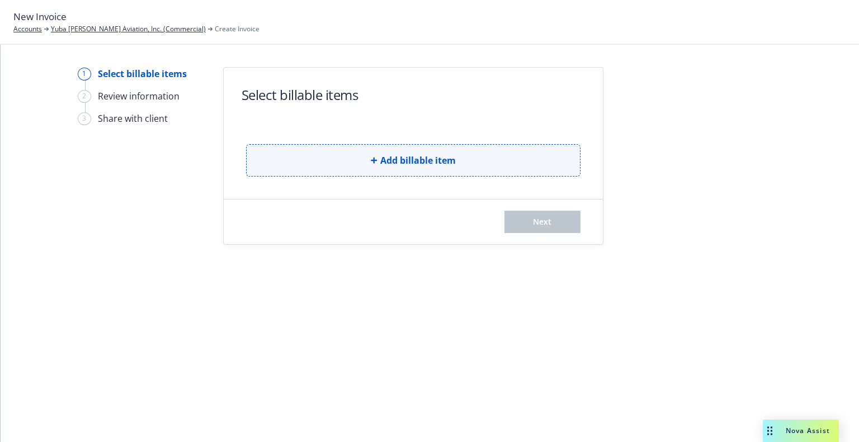
click at [406, 147] on button "Add billable item" at bounding box center [413, 160] width 334 height 32
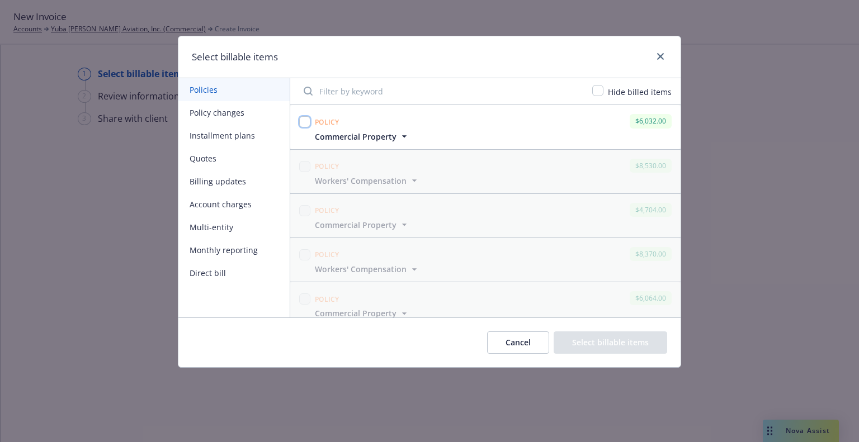
click at [303, 123] on input "checkbox" at bounding box center [304, 121] width 11 height 11
checkbox input "true"
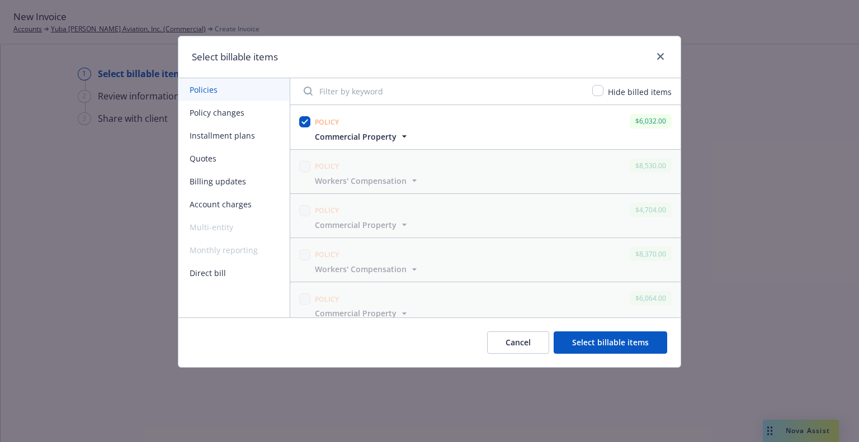
click at [601, 349] on button "Select billable items" at bounding box center [611, 343] width 114 height 22
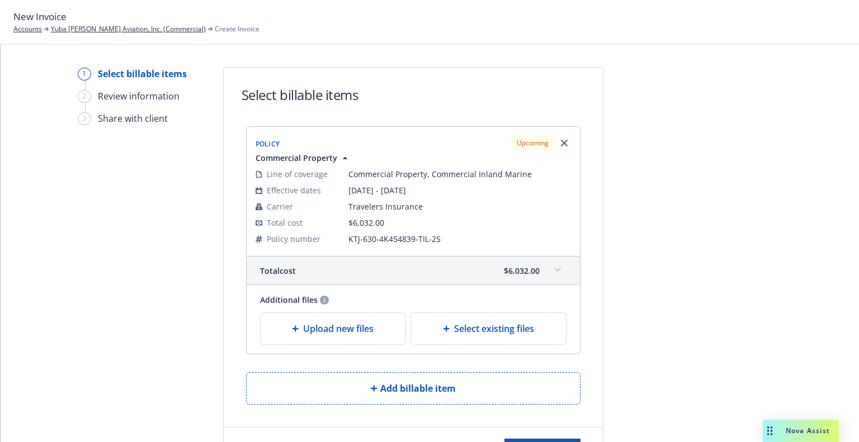
scroll to position [53, 0]
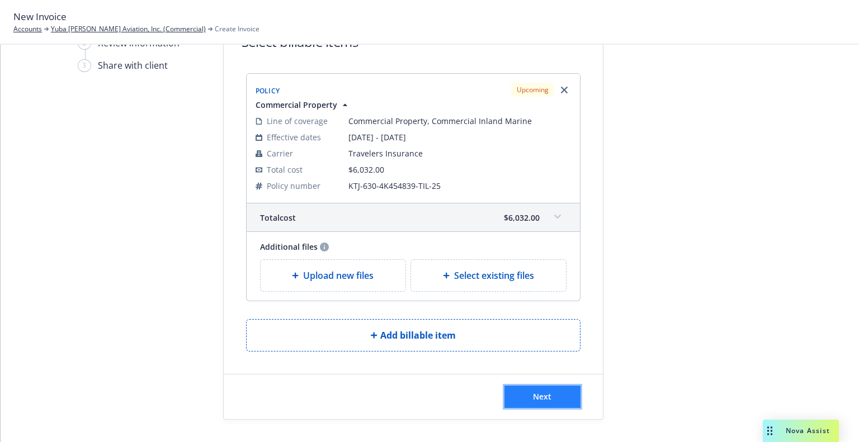
click at [552, 393] on button "Next" at bounding box center [542, 397] width 76 height 22
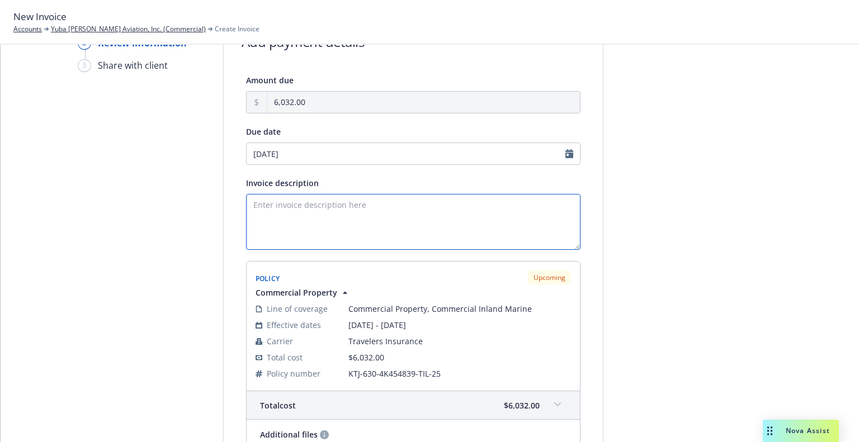
click at [386, 216] on textarea "Invoice description" at bounding box center [413, 222] width 334 height 56
paste textarea "Yuba-Sutter Aviation Inc"
type textarea "2025 Commercial Property Renewal – Yuba-Sutter Aviation, Inc."
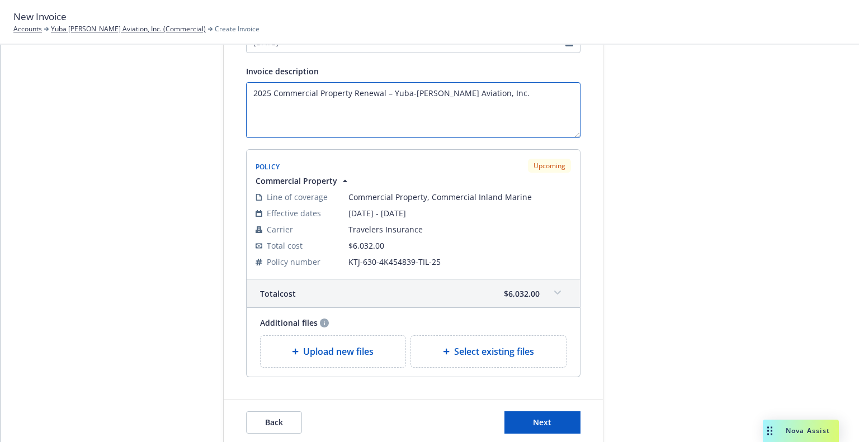
scroll to position [191, 0]
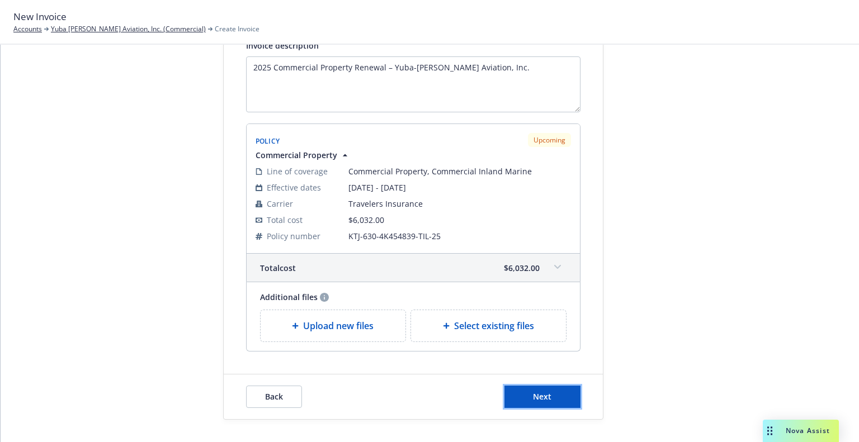
click at [567, 388] on button "Next" at bounding box center [542, 397] width 76 height 22
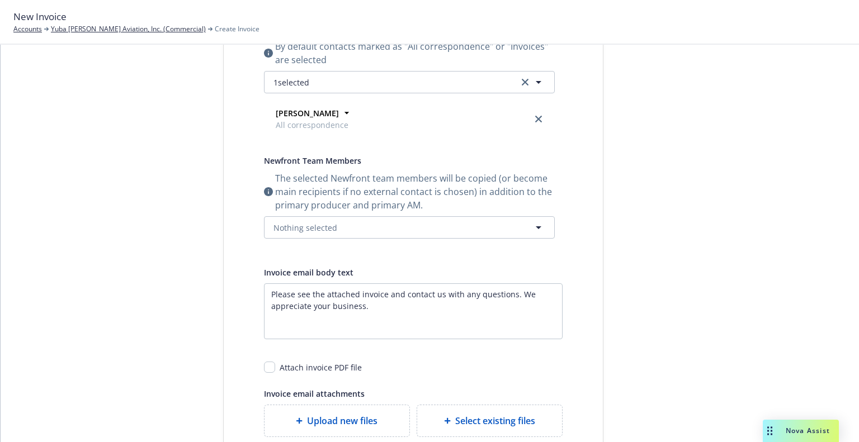
scroll to position [0, 0]
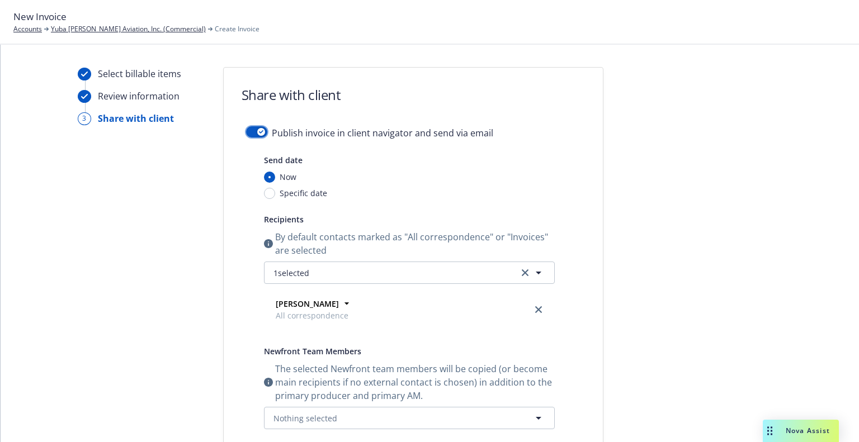
click at [248, 135] on button "button" at bounding box center [256, 131] width 21 height 11
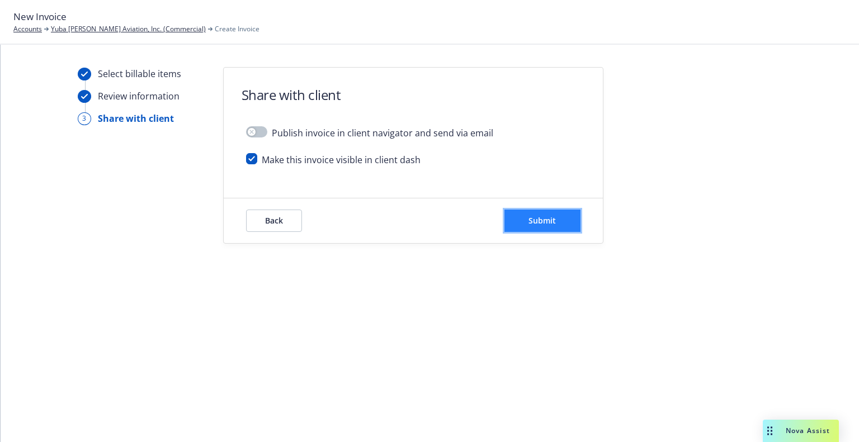
click at [544, 219] on span "Submit" at bounding box center [542, 220] width 27 height 11
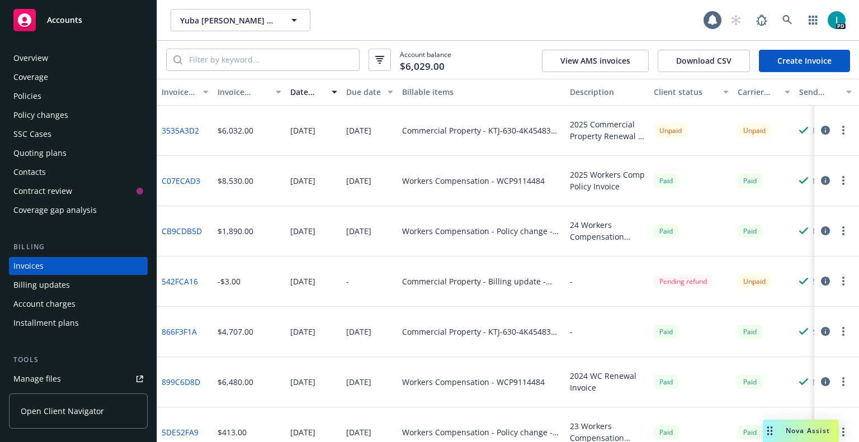
scroll to position [27, 0]
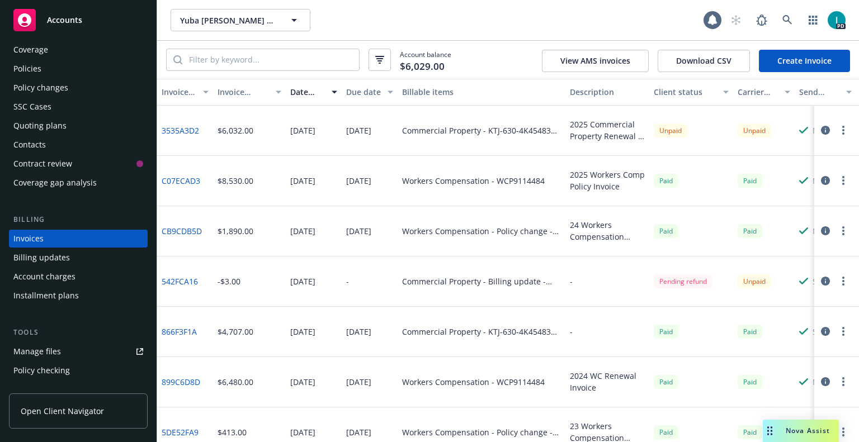
click at [52, 75] on div "Policies" at bounding box center [78, 69] width 130 height 18
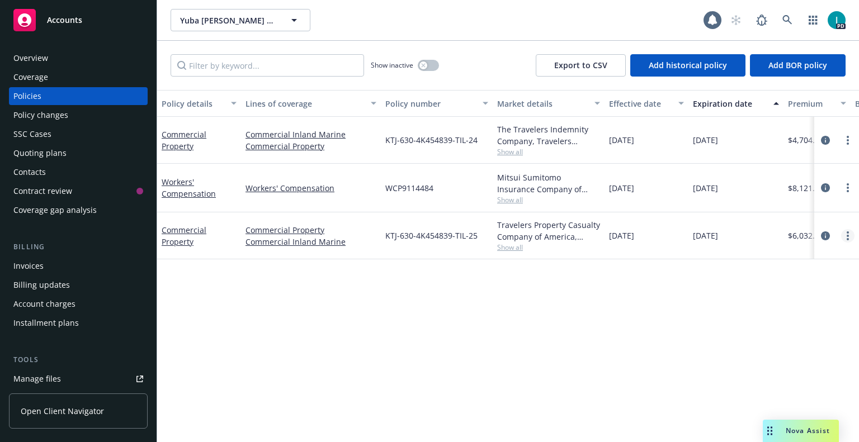
click at [846, 238] on link "more" at bounding box center [847, 235] width 13 height 13
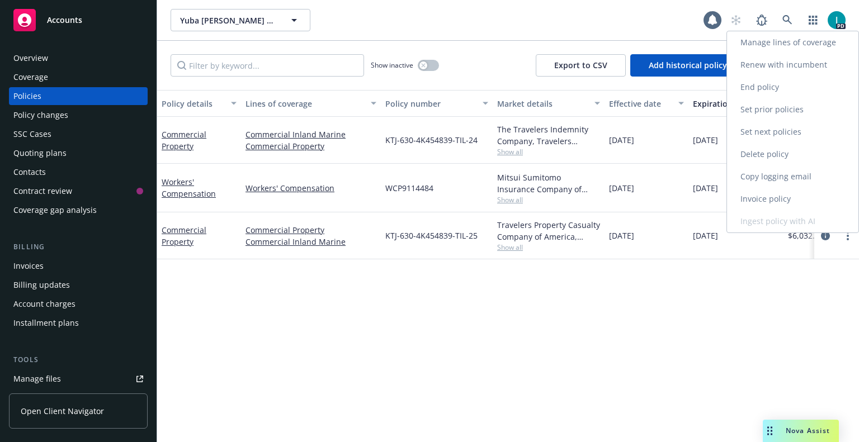
click at [772, 178] on link "Copy logging email" at bounding box center [792, 177] width 131 height 22
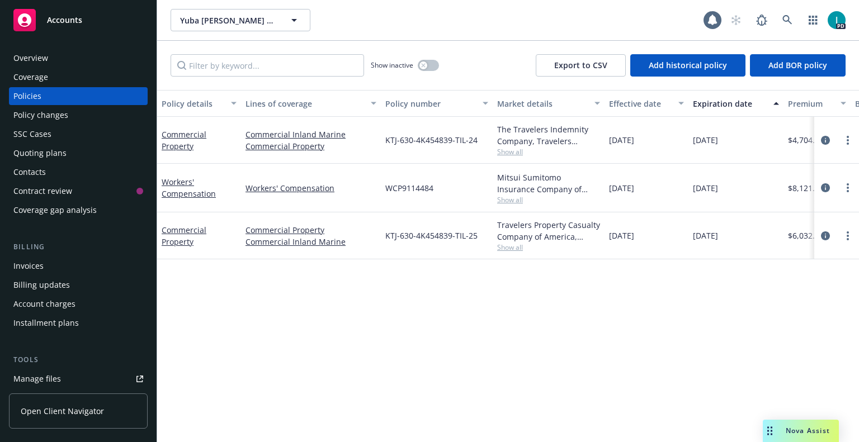
click at [74, 379] on link "Manage files" at bounding box center [78, 379] width 139 height 18
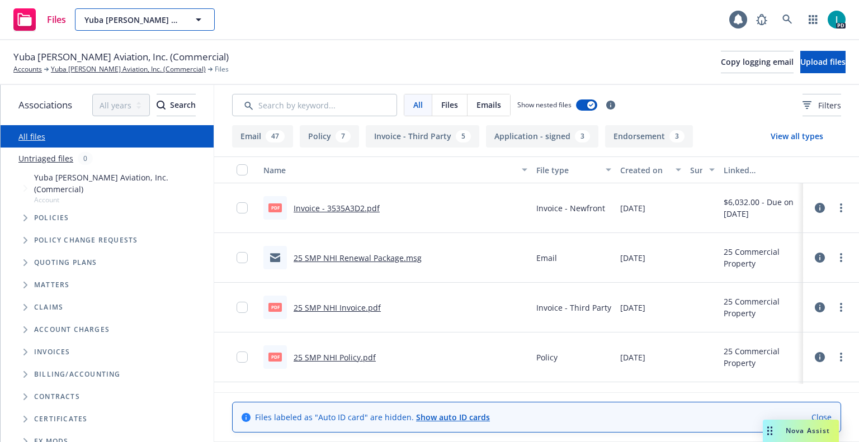
click at [145, 24] on span "Yuba [PERSON_NAME] Aviation, Inc. (Commercial)" at bounding box center [132, 20] width 97 height 12
paste input "[PERSON_NAME]"
type input "[PERSON_NAME]"
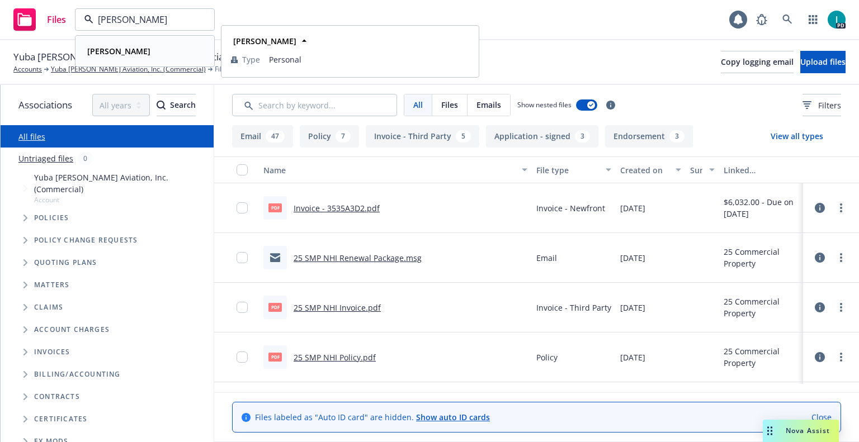
click at [148, 55] on div "[PERSON_NAME]" at bounding box center [145, 51] width 124 height 16
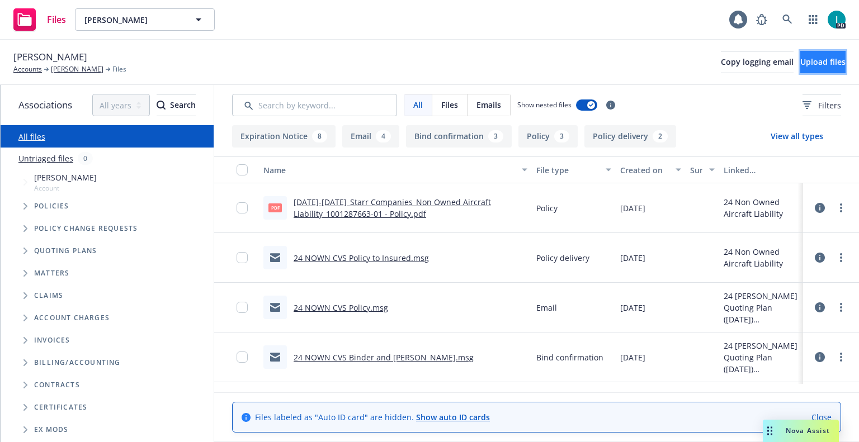
click at [811, 67] on span "Upload files" at bounding box center [822, 61] width 45 height 11
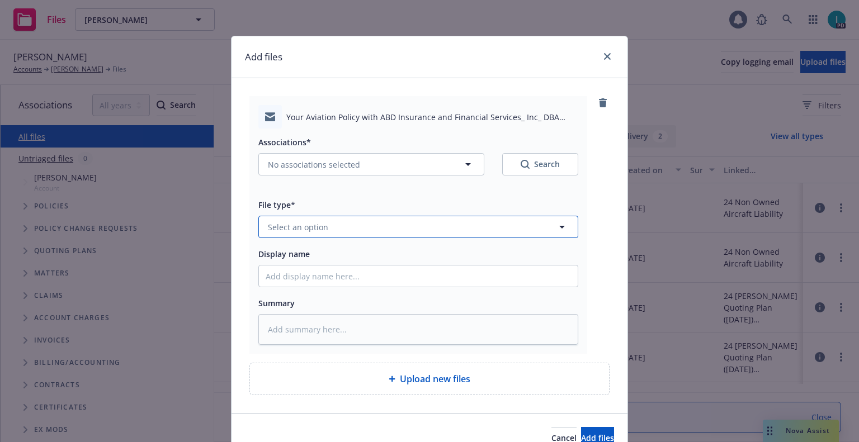
click at [299, 233] on button "Select an option" at bounding box center [418, 227] width 320 height 22
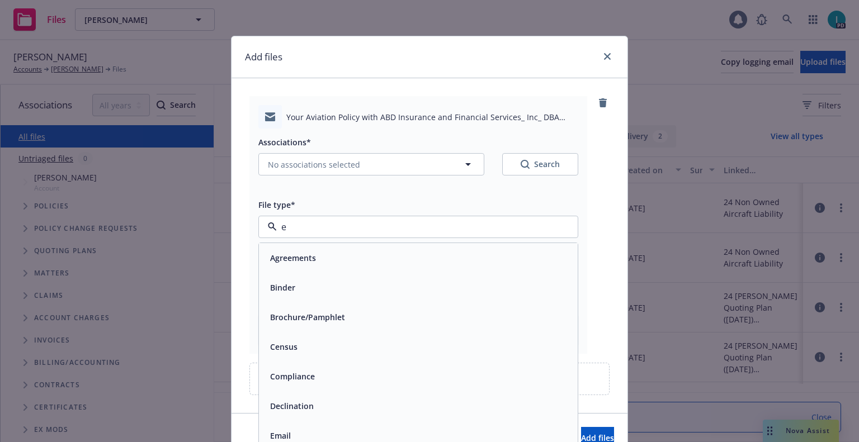
type input "em"
click at [284, 293] on span "Email" at bounding box center [280, 288] width 21 height 12
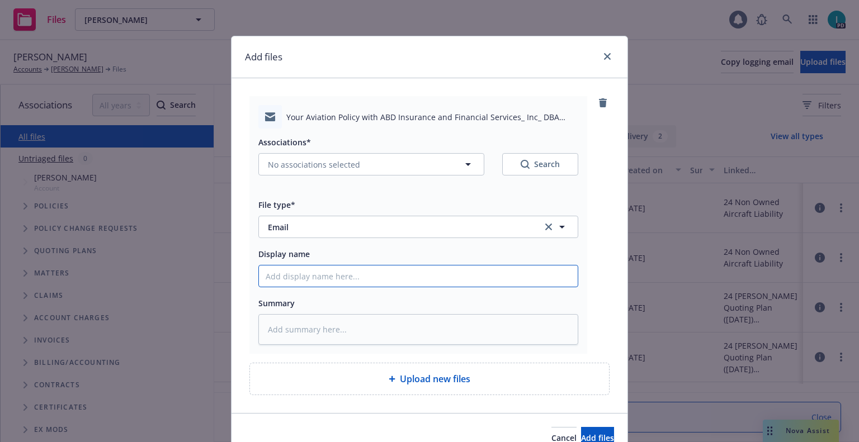
click at [296, 276] on input "Display name" at bounding box center [418, 276] width 319 height 21
type textarea "x"
type input "2"
type textarea "x"
type input "25"
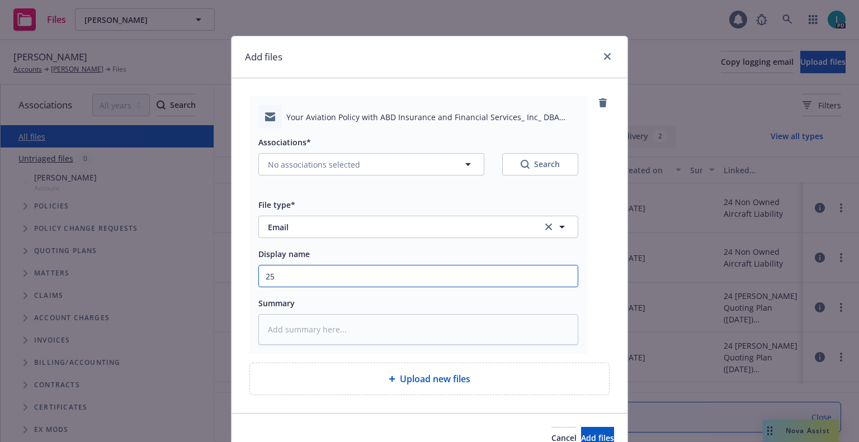
type textarea "x"
type input "25 NOWN CVS Quotes to Insured"
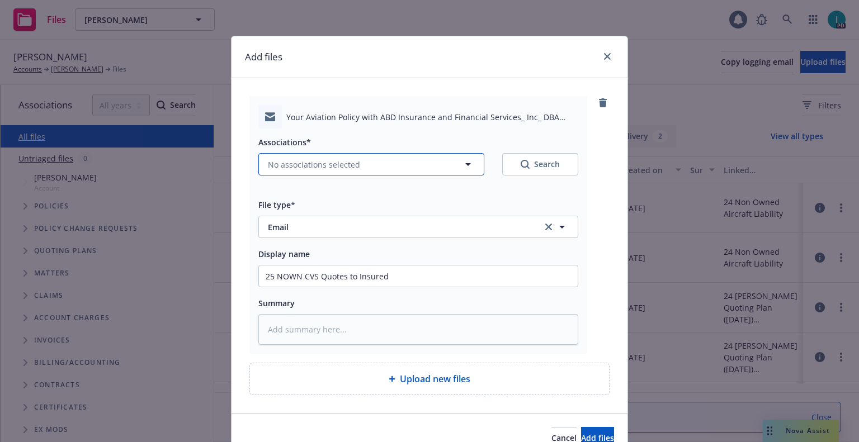
click at [308, 164] on span "No associations selected" at bounding box center [314, 165] width 92 height 12
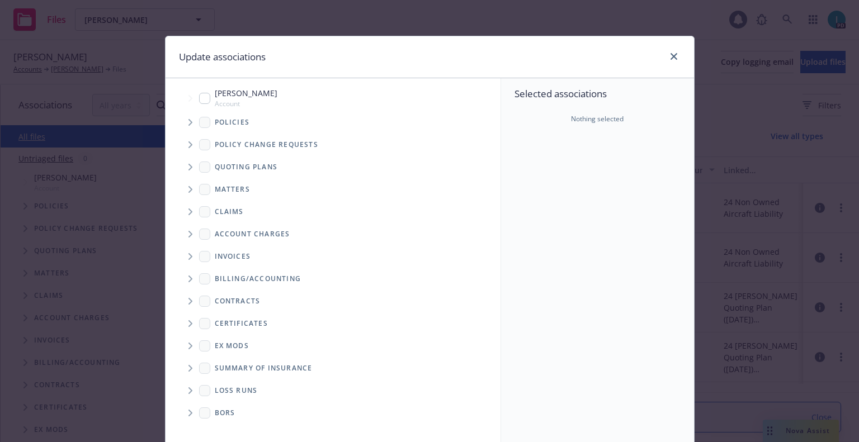
click at [189, 119] on span "Tree Example" at bounding box center [190, 123] width 18 height 18
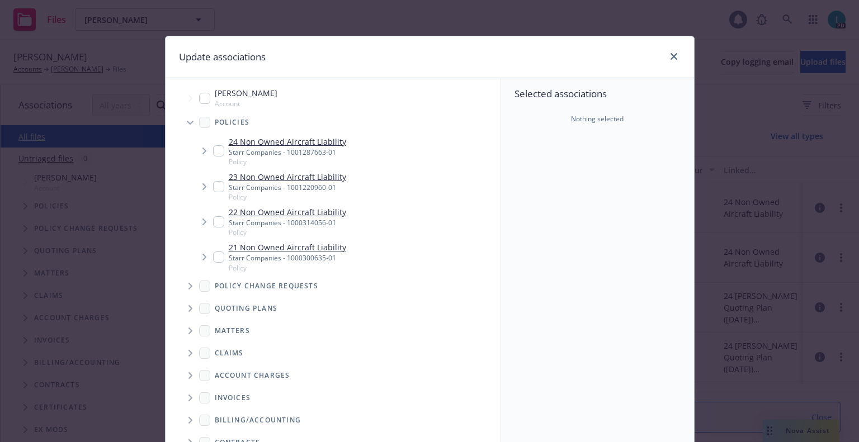
type textarea "x"
click at [192, 307] on span "Tree Example" at bounding box center [190, 309] width 18 height 18
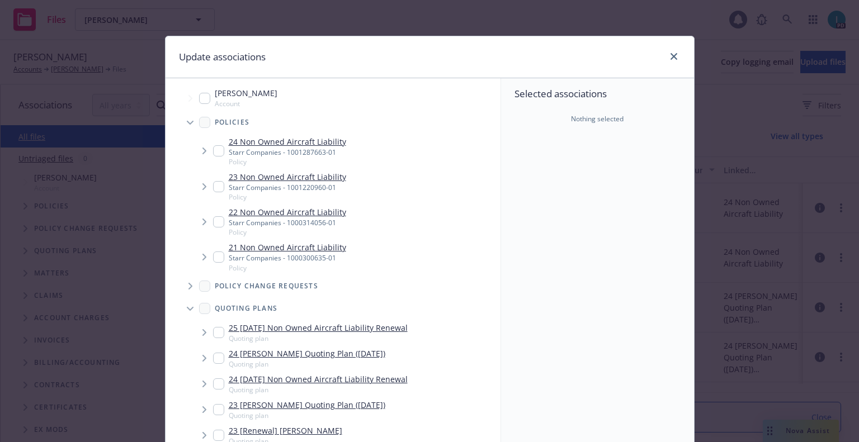
click at [213, 331] on input "Tree Example" at bounding box center [218, 332] width 11 height 11
checkbox input "true"
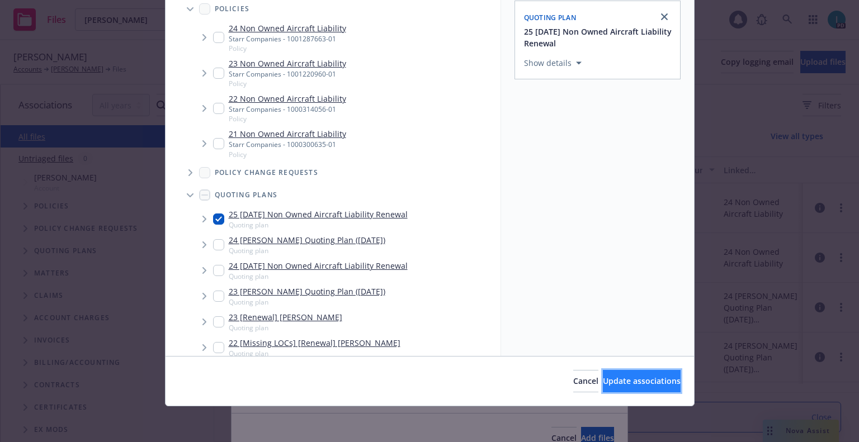
click at [611, 381] on span "Update associations" at bounding box center [642, 381] width 78 height 11
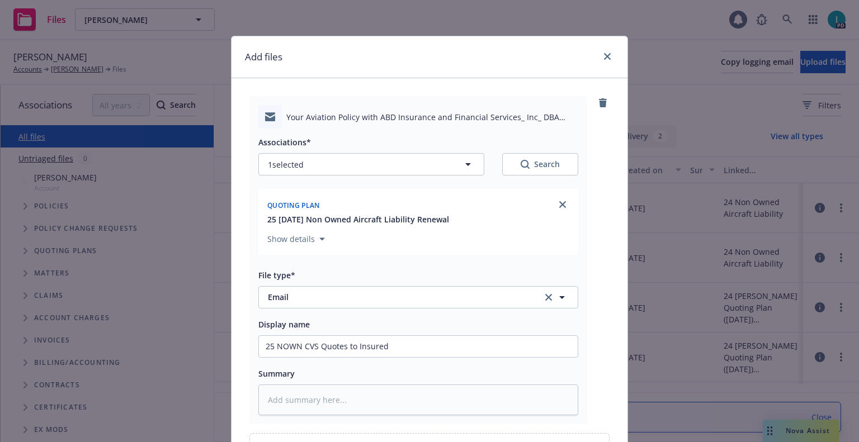
scroll to position [128, 0]
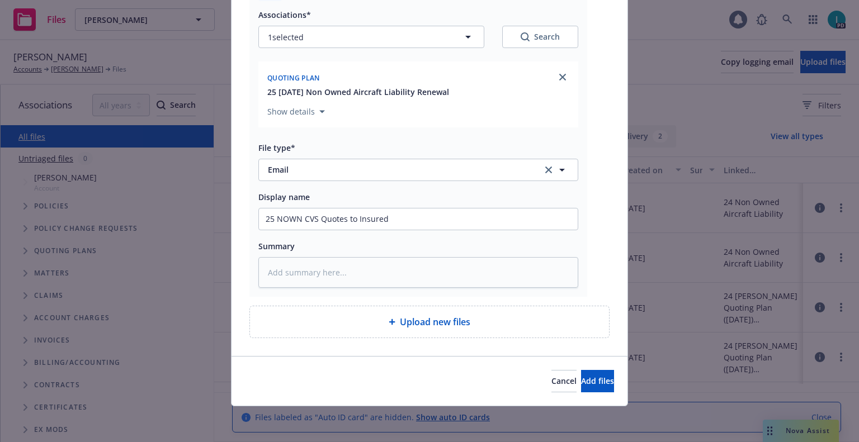
click at [610, 380] on div "Cancel Add files" at bounding box center [430, 381] width 396 height 50
click at [605, 380] on button "Add files" at bounding box center [597, 381] width 33 height 22
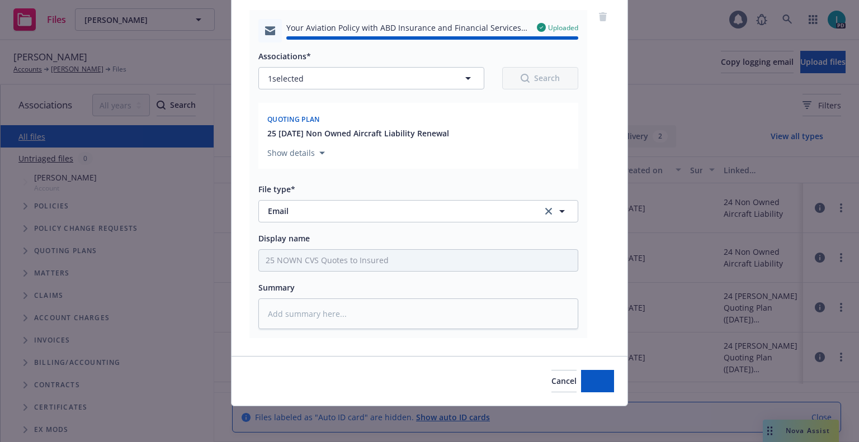
type textarea "x"
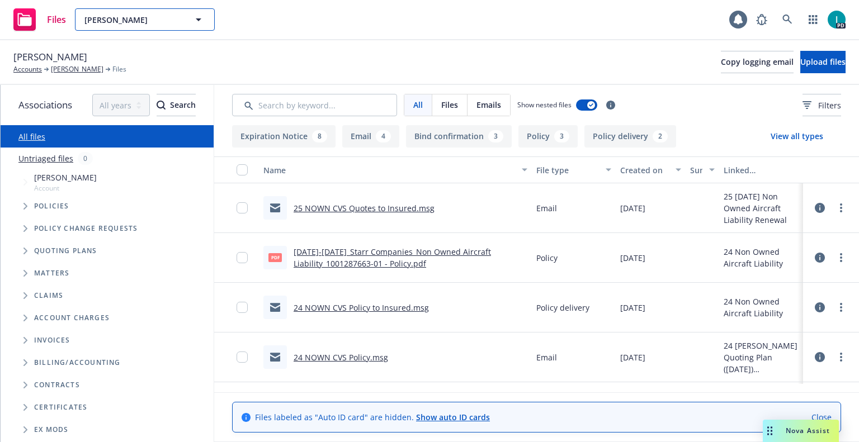
click at [166, 25] on span "Pedro Millikan" at bounding box center [132, 20] width 97 height 12
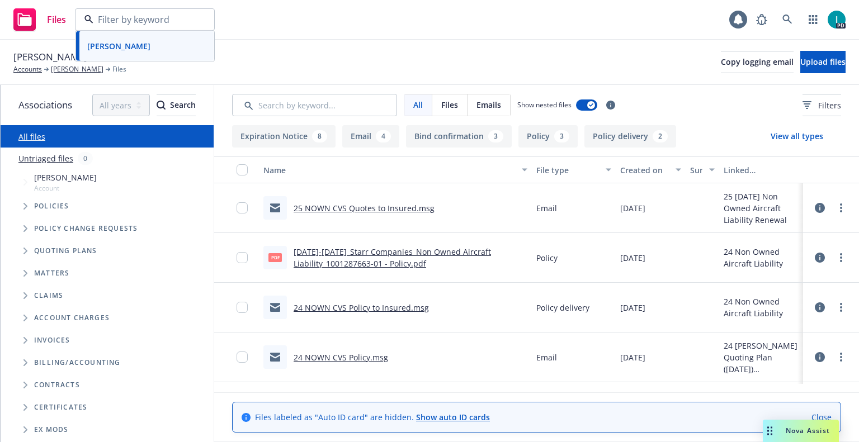
paste input "James McCord"
type input "James McCord"
click at [161, 51] on div "James McCord" at bounding box center [145, 51] width 124 height 16
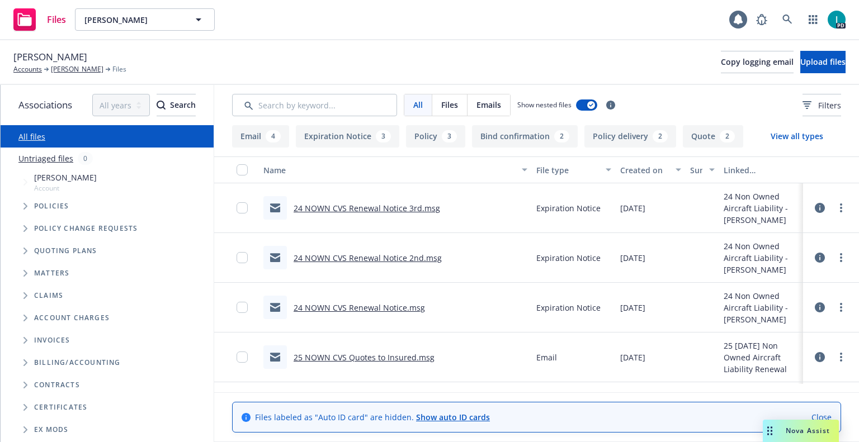
click at [374, 208] on link "24 NOWN CVS Renewal Notice 3rd.msg" at bounding box center [367, 208] width 147 height 11
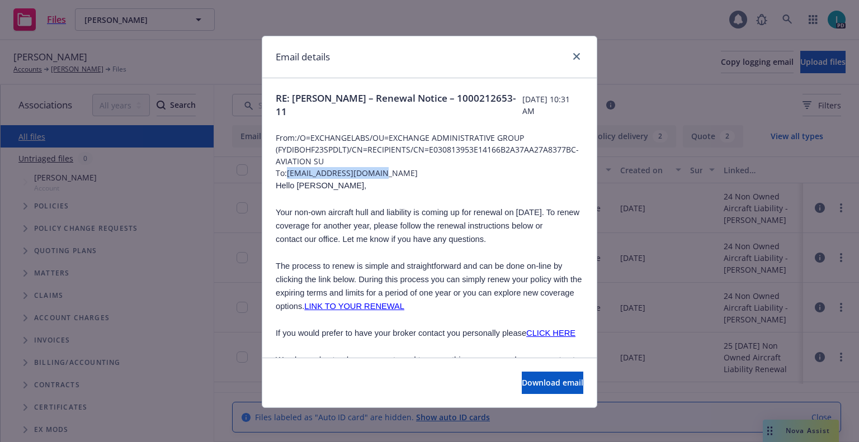
drag, startPoint x: 386, startPoint y: 171, endPoint x: 284, endPoint y: 172, distance: 102.4
click at [284, 172] on span "To: jimmccordcfi@gmail.com" at bounding box center [430, 173] width 308 height 12
copy span "jimmccordcfi@gmail.com"
click at [300, 182] on span "Hello James," at bounding box center [321, 185] width 91 height 9
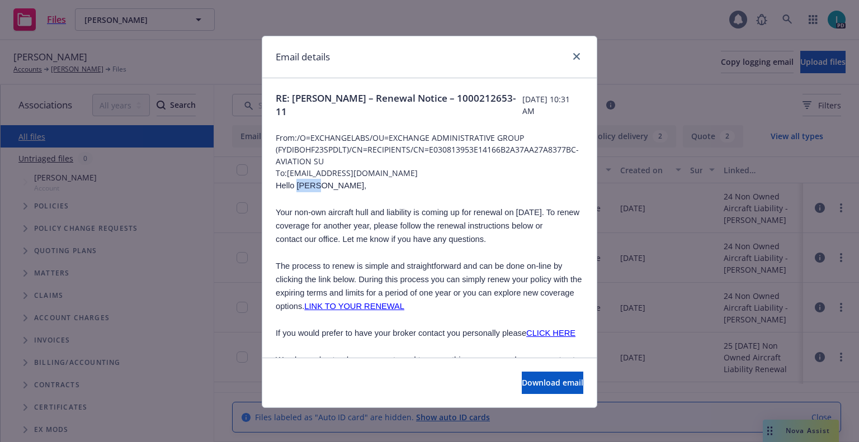
copy span "James"
click at [573, 55] on icon "close" at bounding box center [576, 56] width 7 height 7
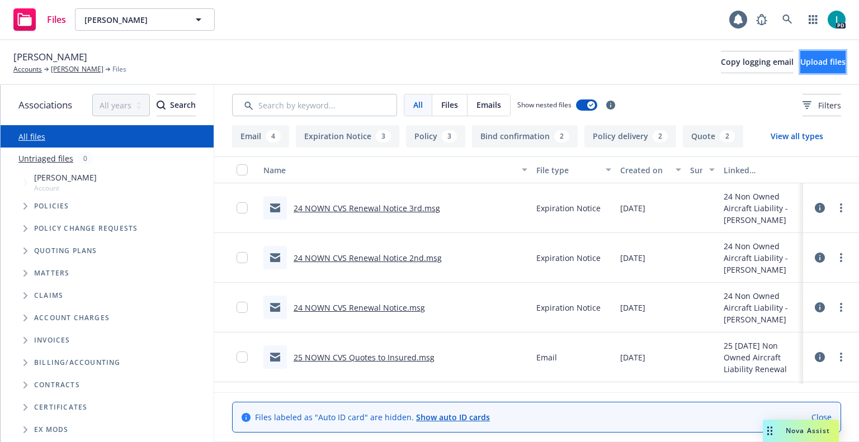
click at [823, 63] on span "Upload files" at bounding box center [822, 61] width 45 height 11
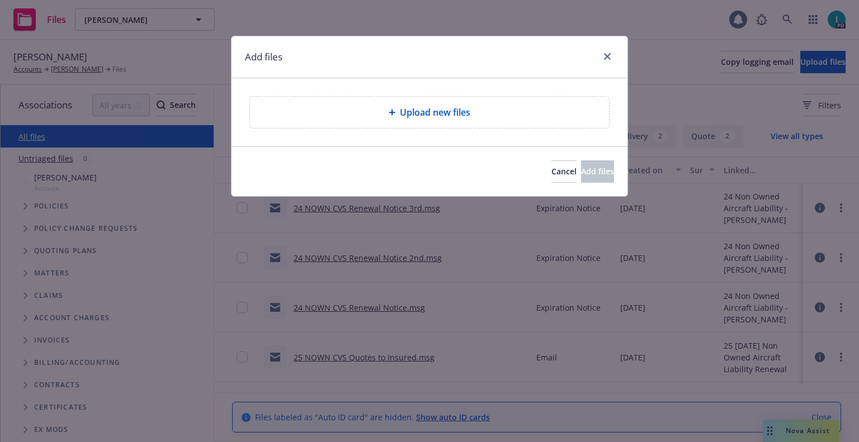
type textarea "x"
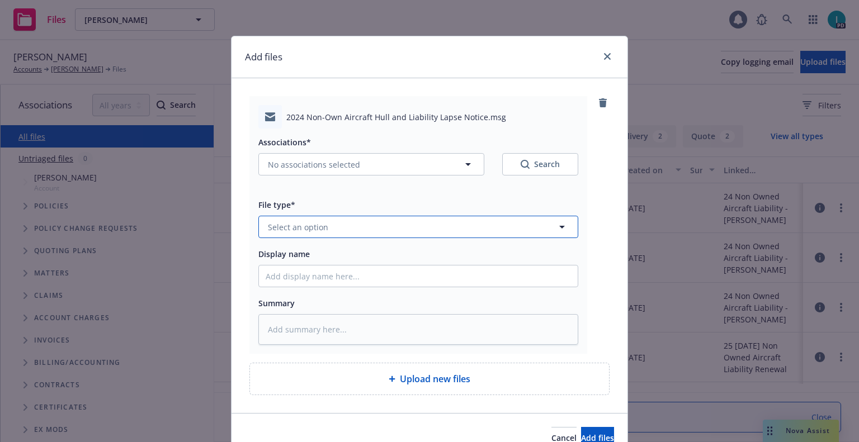
click at [323, 226] on button "Select an option" at bounding box center [418, 227] width 320 height 22
type input "ex"
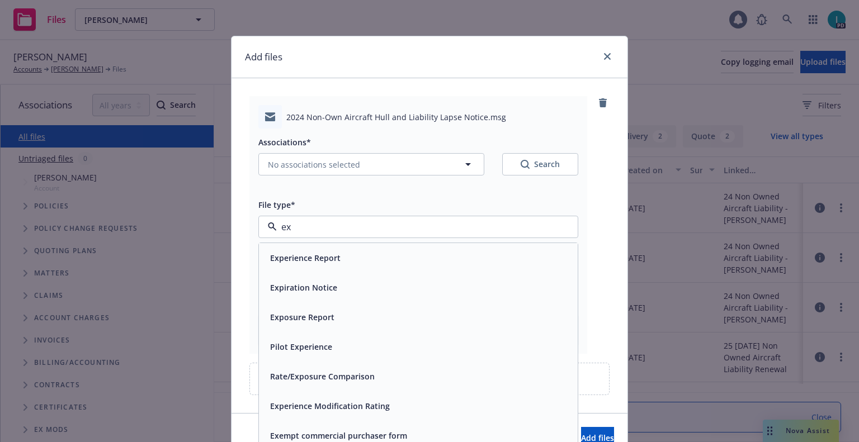
click at [329, 295] on div "Expiration Notice" at bounding box center [303, 288] width 74 height 16
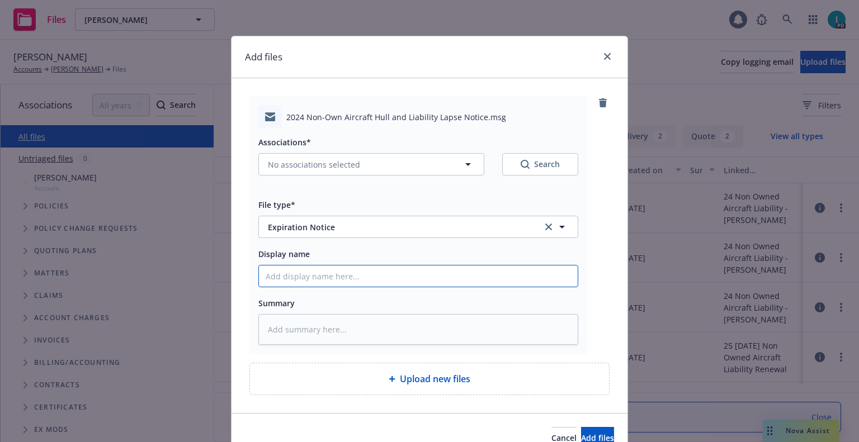
click at [335, 279] on input "Display name" at bounding box center [418, 276] width 319 height 21
type textarea "x"
type input "2"
type textarea "x"
type input "24"
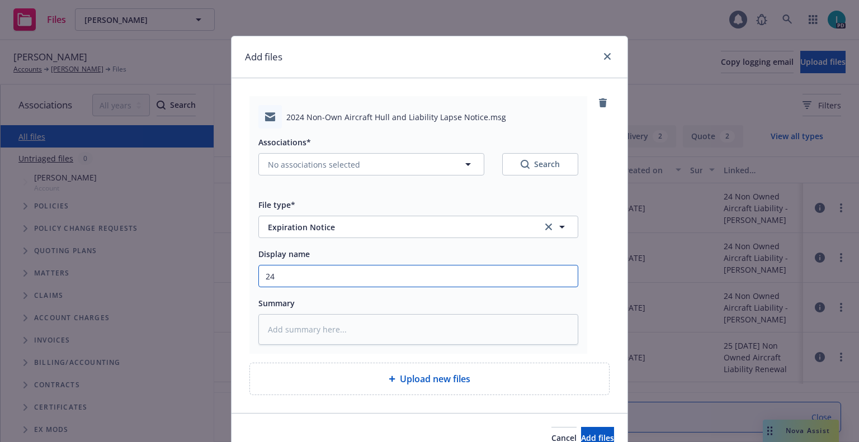
type textarea "x"
type input "24 NOWN CVS Lapse Notice"
click at [315, 176] on div "Associations* No associations selected Search" at bounding box center [418, 162] width 320 height 54
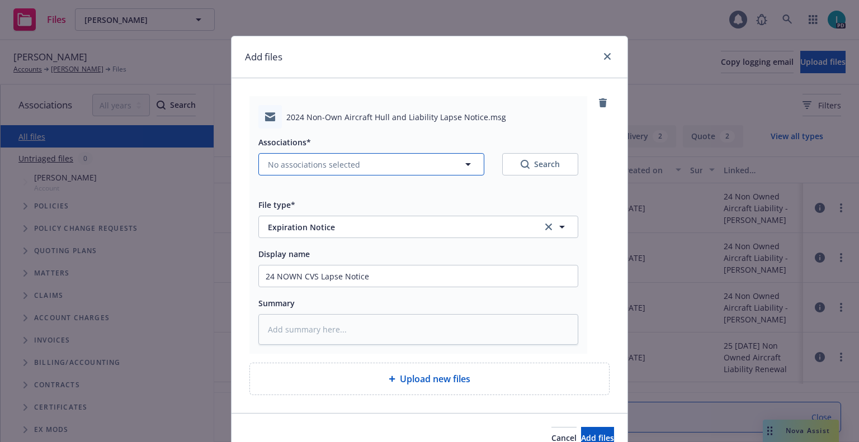
click at [320, 168] on span "No associations selected" at bounding box center [314, 165] width 92 height 12
type textarea "x"
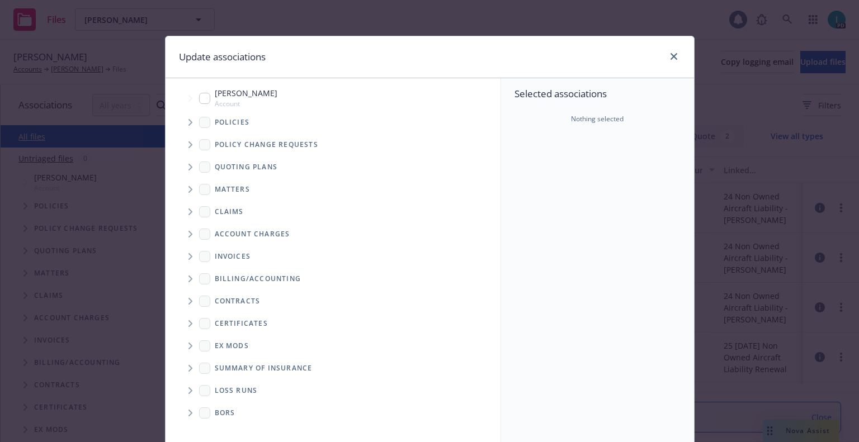
click at [193, 119] on span "Tree Example" at bounding box center [190, 123] width 18 height 18
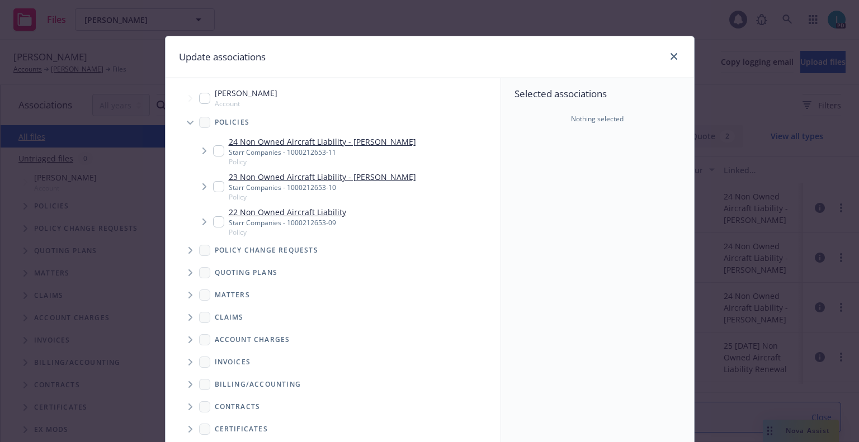
click at [215, 153] on input "Tree Example" at bounding box center [218, 150] width 11 height 11
checkbox input "true"
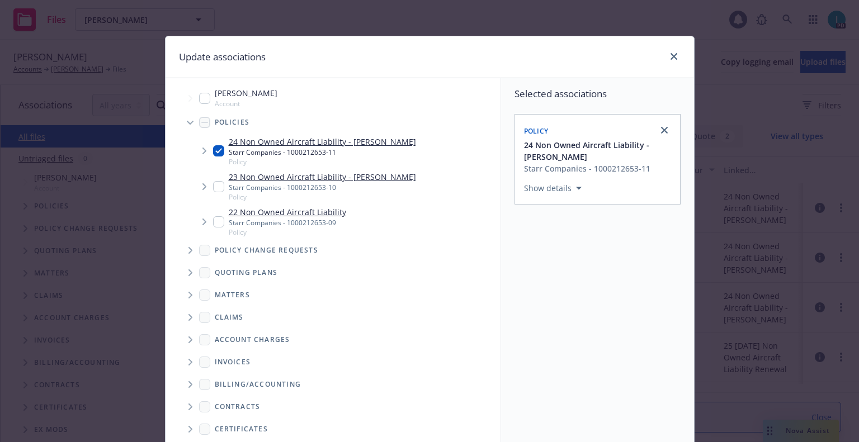
scroll to position [114, 0]
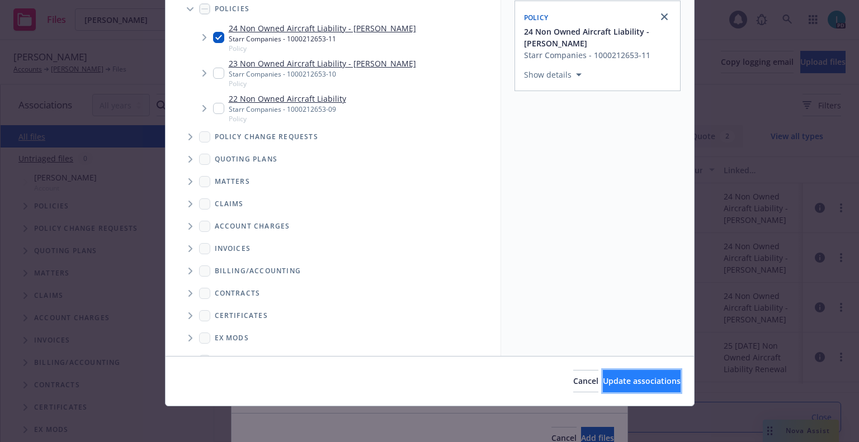
click at [620, 376] on span "Update associations" at bounding box center [642, 381] width 78 height 11
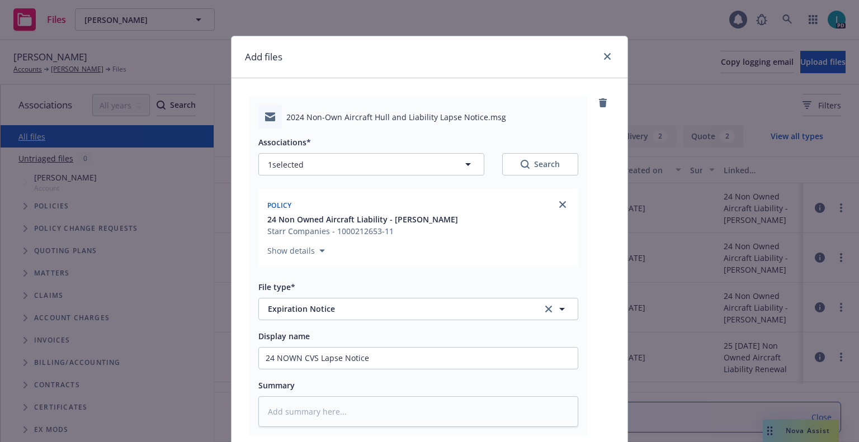
scroll to position [139, 0]
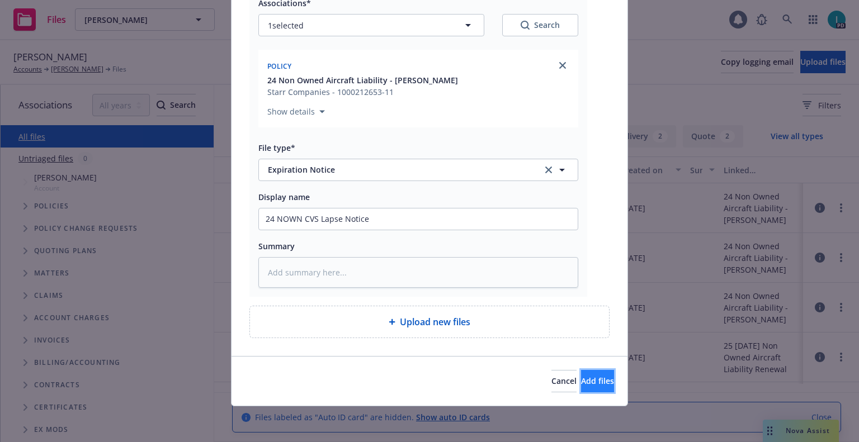
click at [583, 388] on button "Add files" at bounding box center [597, 381] width 33 height 22
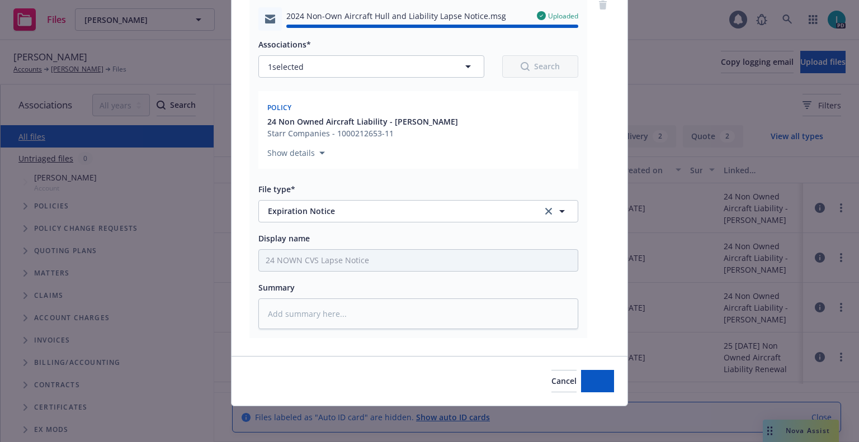
type textarea "x"
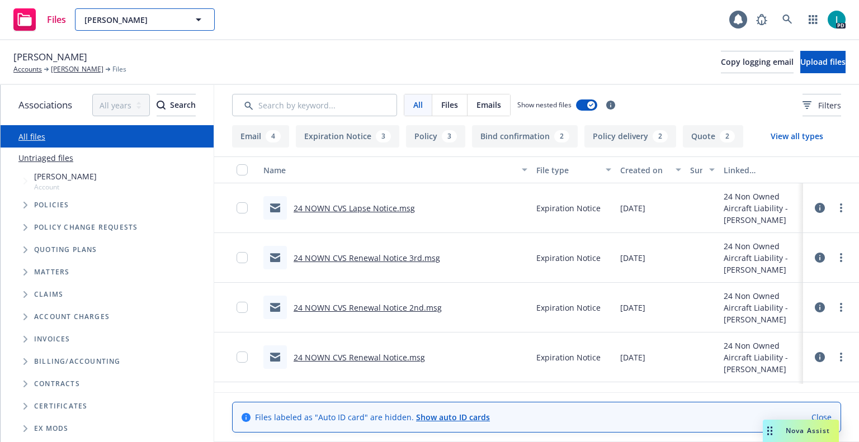
click at [155, 18] on span "James McCord" at bounding box center [132, 20] width 97 height 12
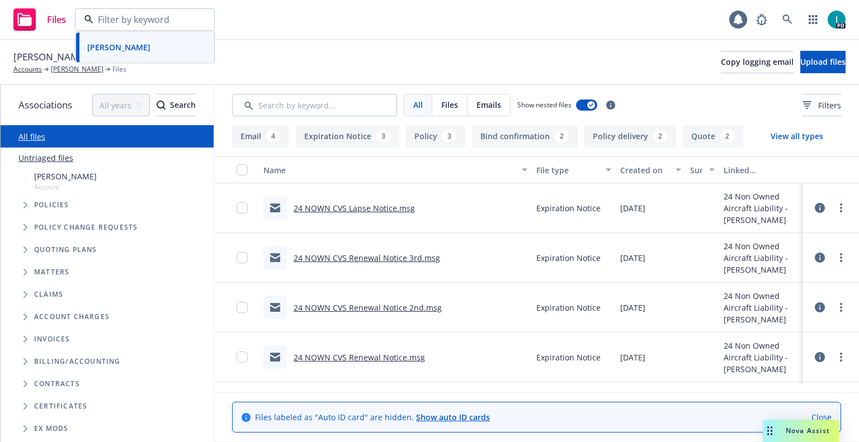
paste input "Tushar Singla"
type input "Tushar Singla"
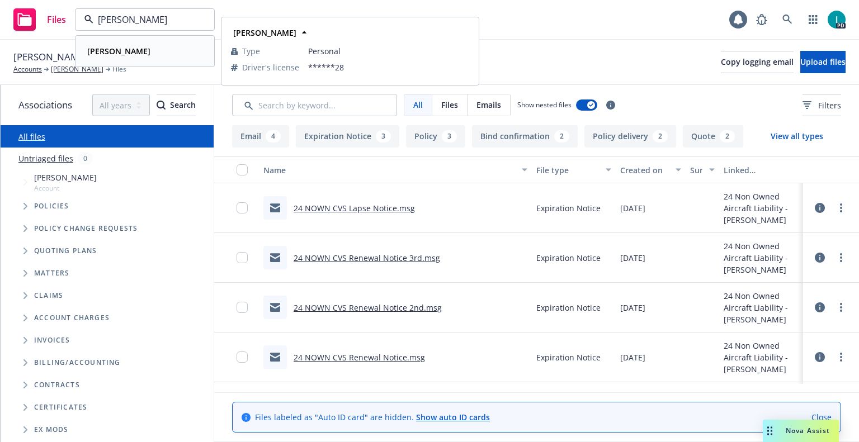
click at [164, 54] on div "Tushar Singla" at bounding box center [145, 51] width 124 height 16
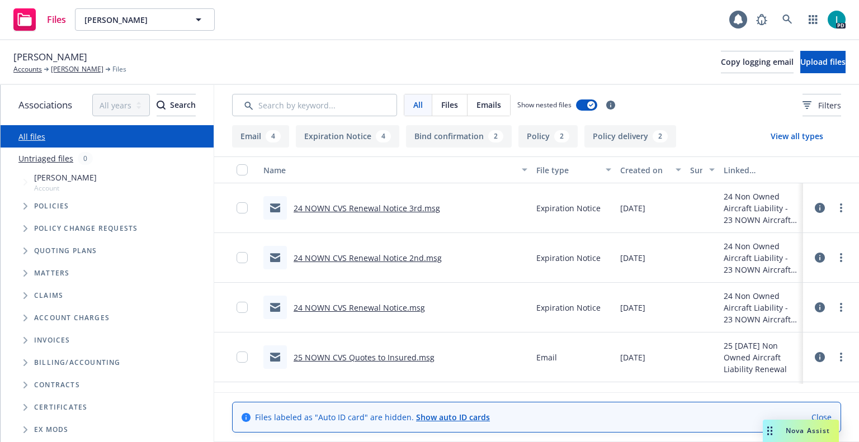
click at [418, 209] on link "24 NOWN CVS Renewal Notice 3rd.msg" at bounding box center [367, 208] width 147 height 11
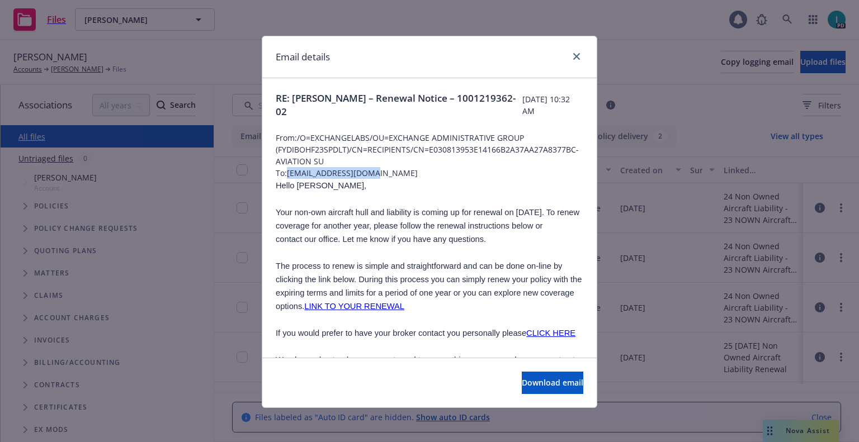
drag, startPoint x: 383, startPoint y: 177, endPoint x: 285, endPoint y: 174, distance: 97.9
click at [285, 174] on span "To: singla1998@gmail.com" at bounding box center [430, 173] width 308 height 12
copy span "singla1998@gmail.com"
click at [298, 186] on span "Hello Tushar," at bounding box center [321, 185] width 91 height 9
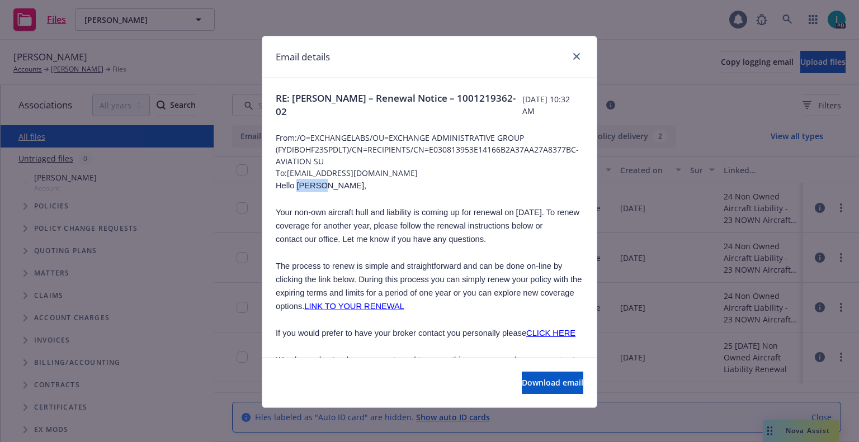
copy span "Tushar"
click at [573, 59] on icon "close" at bounding box center [576, 56] width 7 height 7
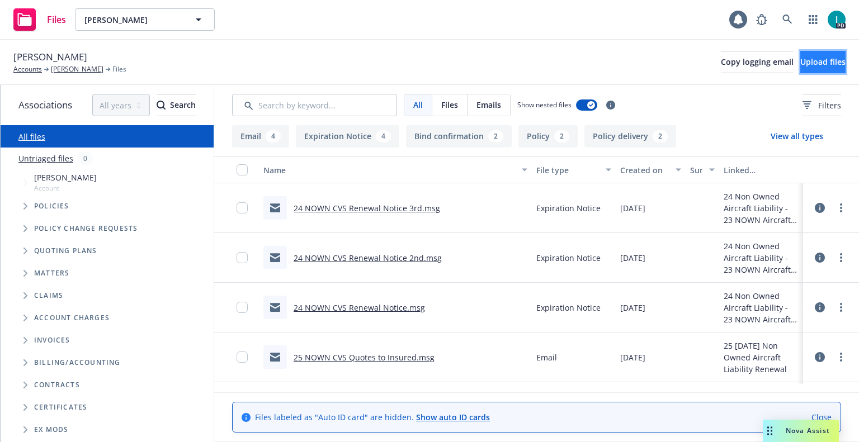
click at [800, 60] on button "Upload files" at bounding box center [822, 62] width 45 height 22
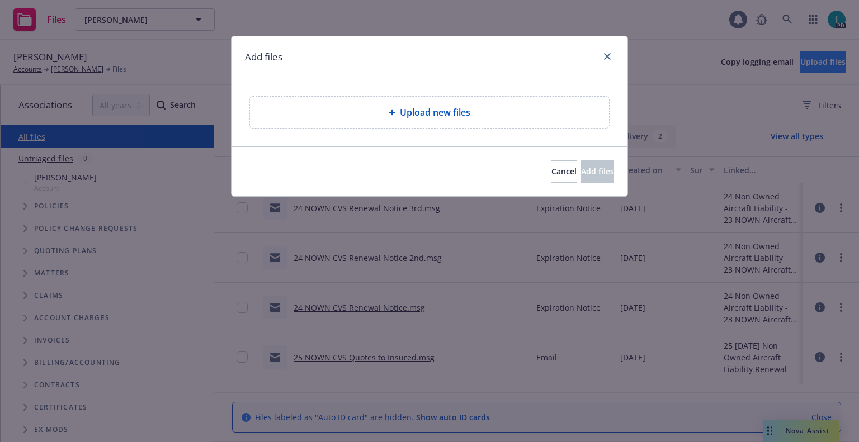
type textarea "x"
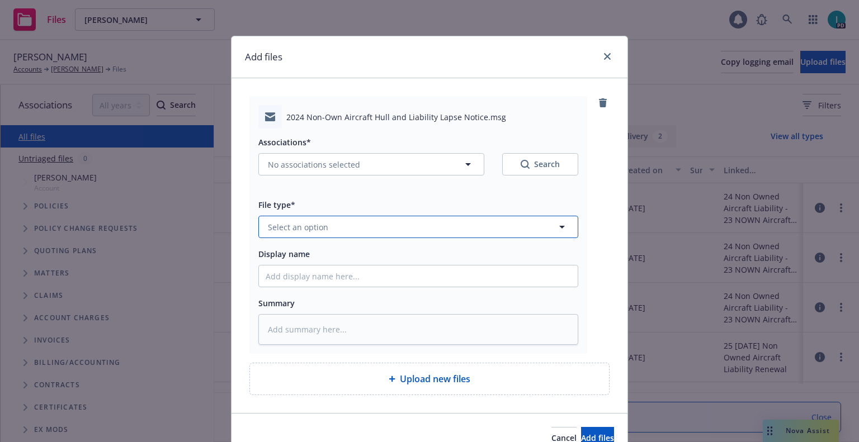
click at [313, 237] on button "Select an option" at bounding box center [418, 227] width 320 height 22
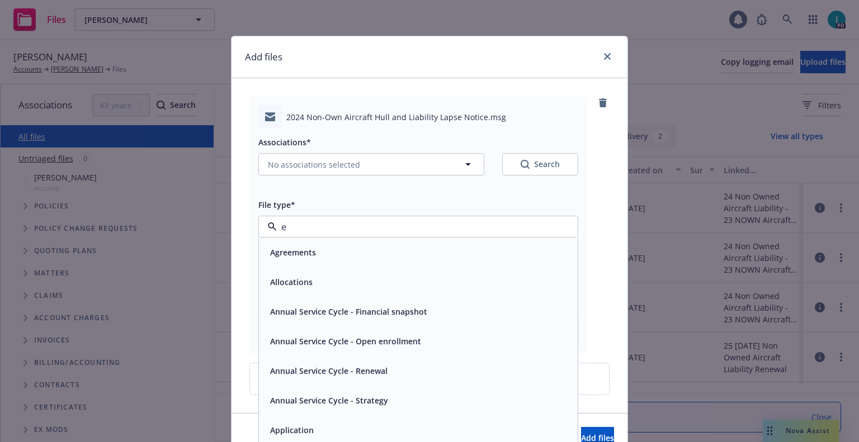
type input "ex"
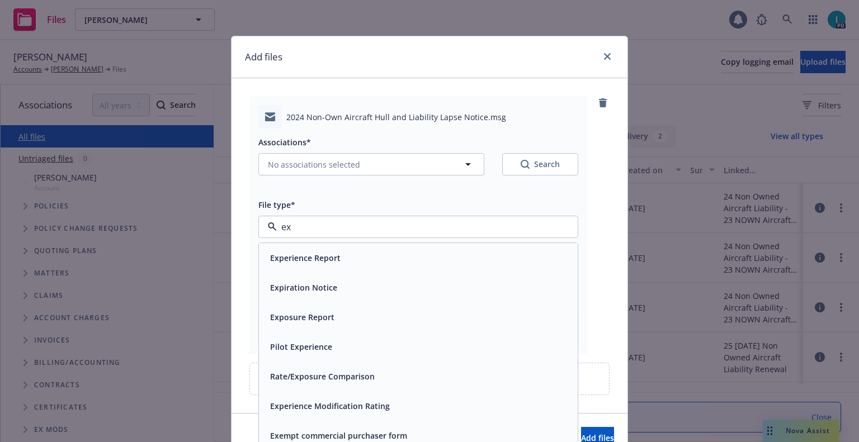
click at [314, 284] on span "Expiration Notice" at bounding box center [303, 288] width 67 height 12
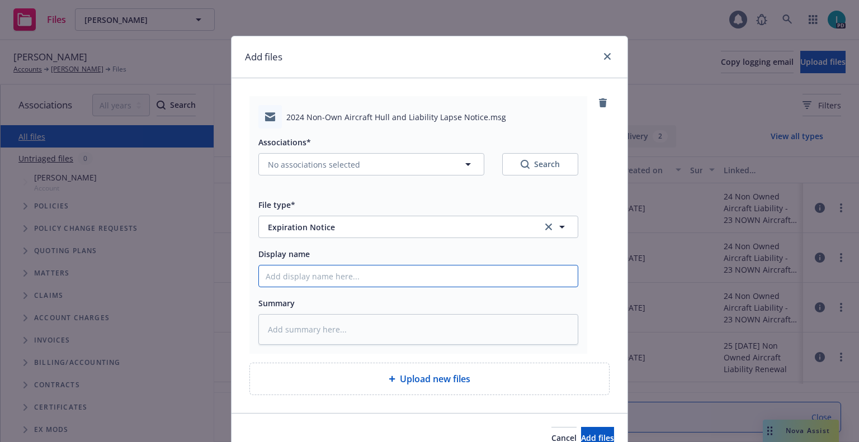
click at [316, 278] on input "Display name" at bounding box center [418, 276] width 319 height 21
type textarea "x"
type input "2"
type textarea "x"
type input "24"
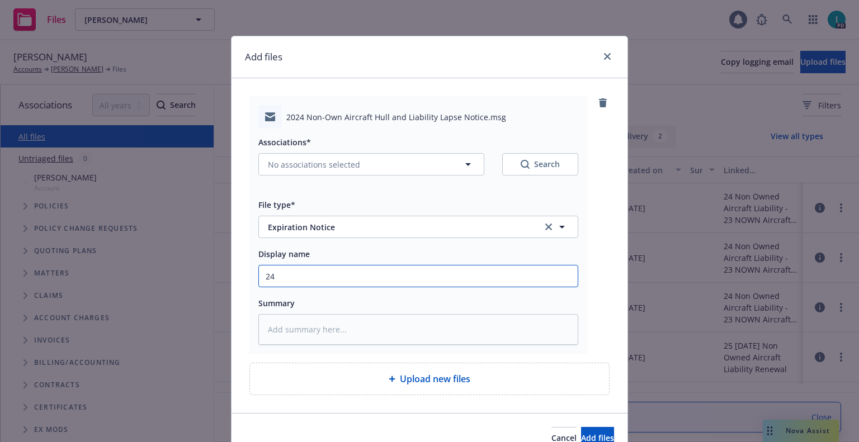
type textarea "x"
type input "24 NOWN CVS Lapse Notice"
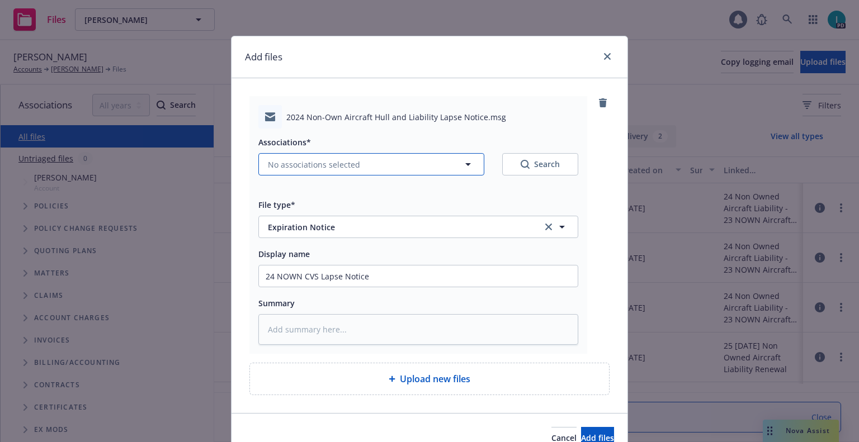
click at [284, 158] on button "No associations selected" at bounding box center [371, 164] width 226 height 22
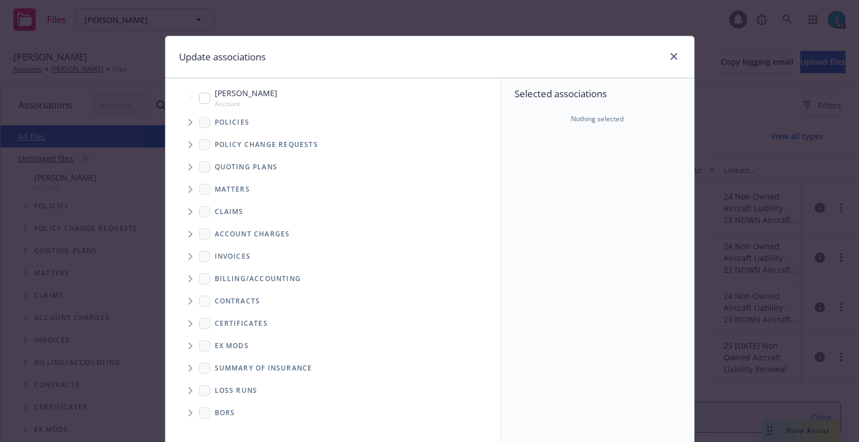
click at [182, 119] on span "Tree Example" at bounding box center [190, 123] width 18 height 18
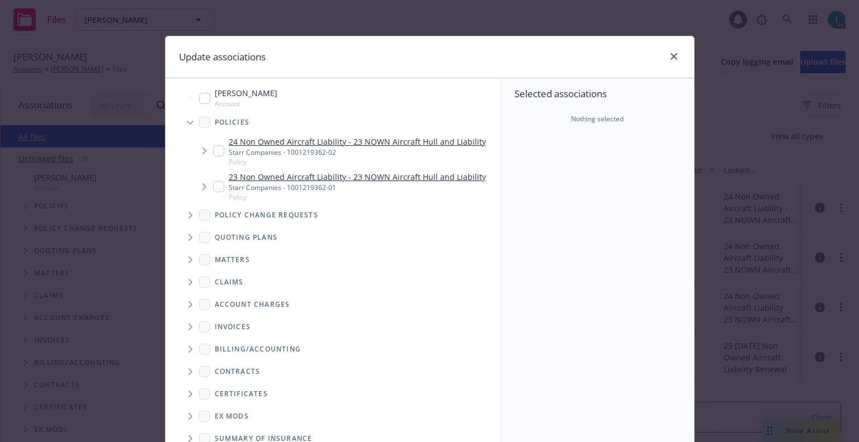
type textarea "x"
click at [215, 154] on input "Tree Example" at bounding box center [218, 150] width 11 height 11
checkbox input "true"
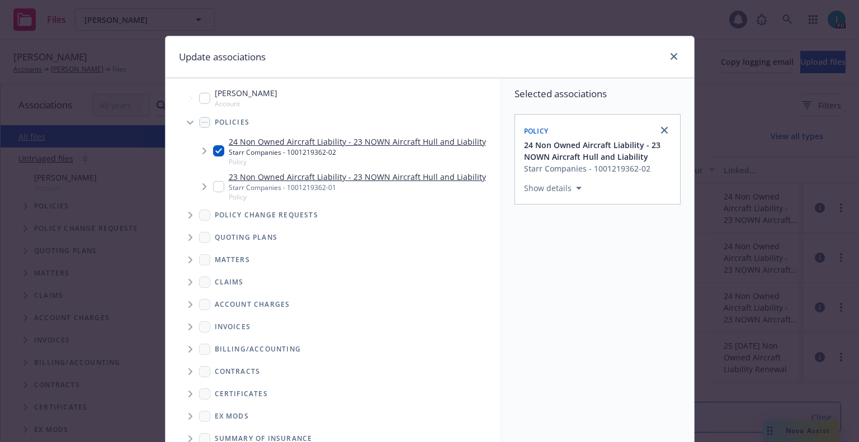
scroll to position [114, 0]
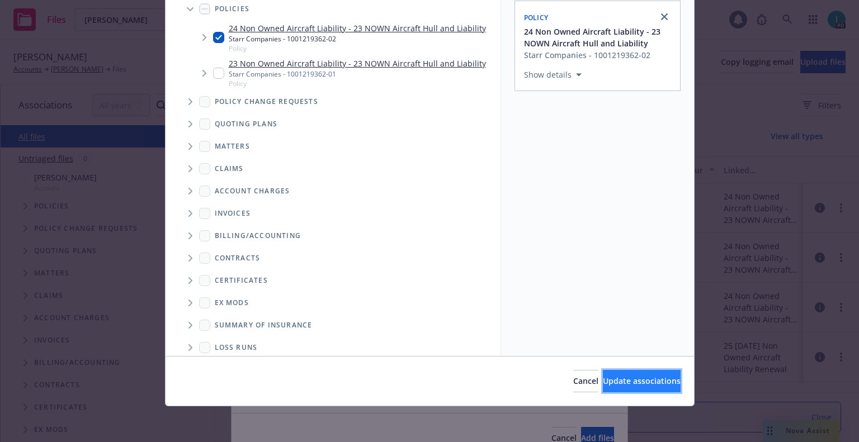
click at [631, 384] on span "Update associations" at bounding box center [642, 381] width 78 height 11
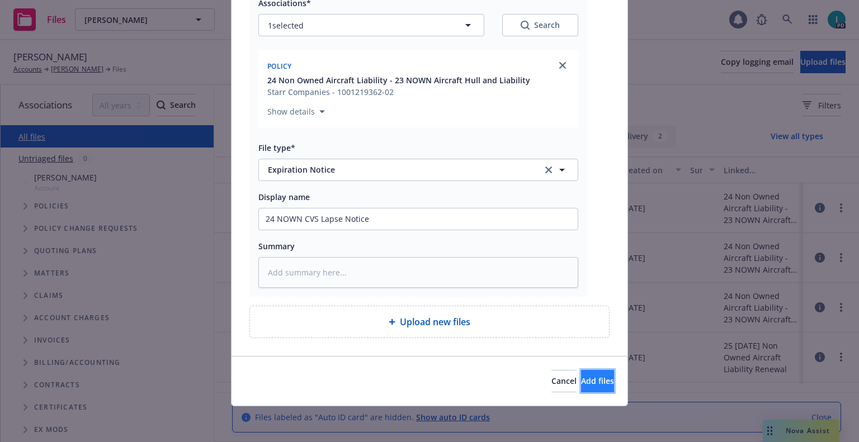
click at [597, 389] on button "Add files" at bounding box center [597, 381] width 33 height 22
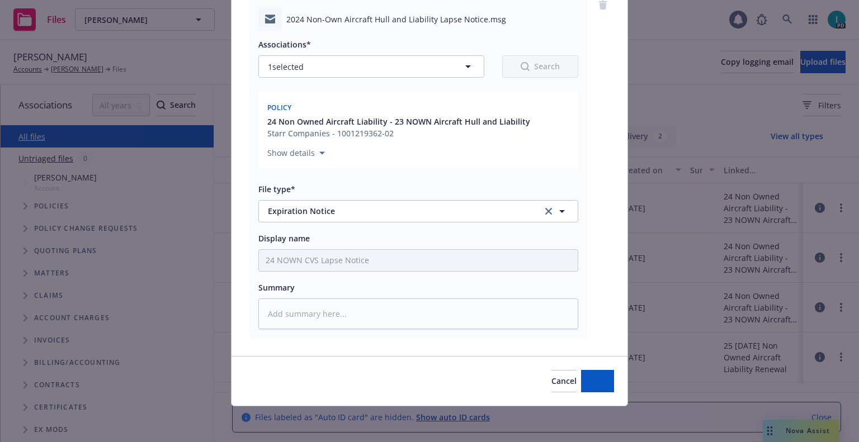
type textarea "x"
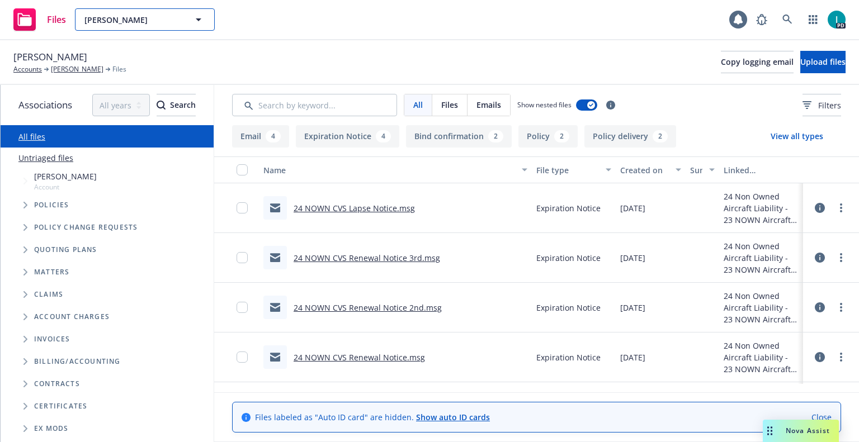
click at [163, 15] on span "Tushar Singla" at bounding box center [132, 20] width 97 height 12
paste input "Gokul Naik"
type input "Gokul Naik"
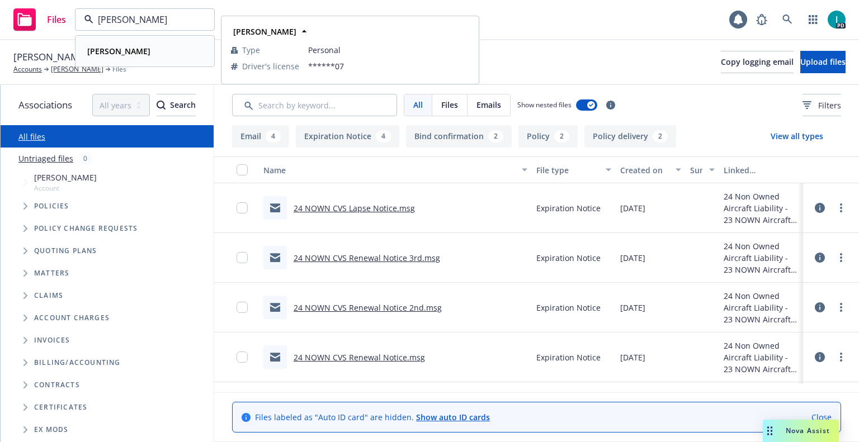
click at [158, 49] on div "Gokul Naik" at bounding box center [145, 51] width 124 height 16
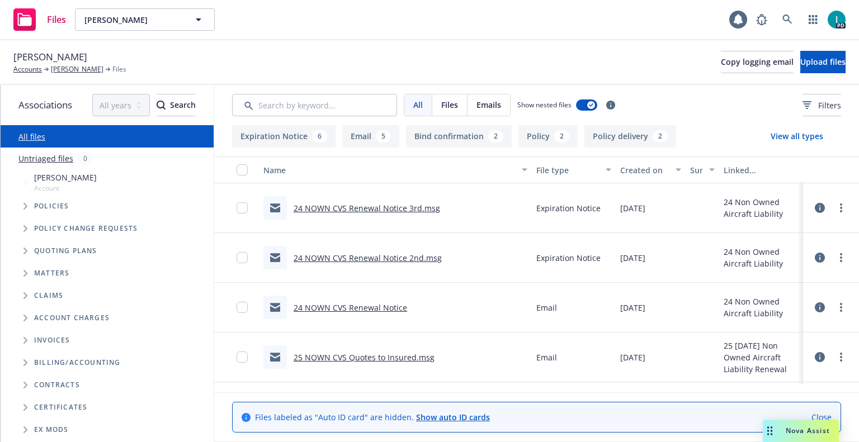
click at [394, 209] on link "24 NOWN CVS Renewal Notice 3rd.msg" at bounding box center [367, 208] width 147 height 11
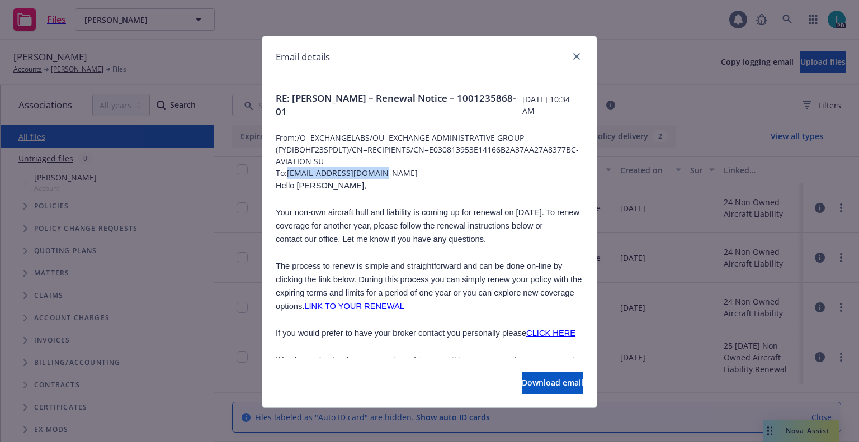
drag, startPoint x: 383, startPoint y: 173, endPoint x: 284, endPoint y: 171, distance: 98.5
click at [284, 171] on span "To: gokulmnaik65@gmail.com" at bounding box center [430, 173] width 308 height 12
copy span "gokulmnaik65@gmail.com"
click at [294, 183] on span "Hello Gokul," at bounding box center [321, 185] width 91 height 9
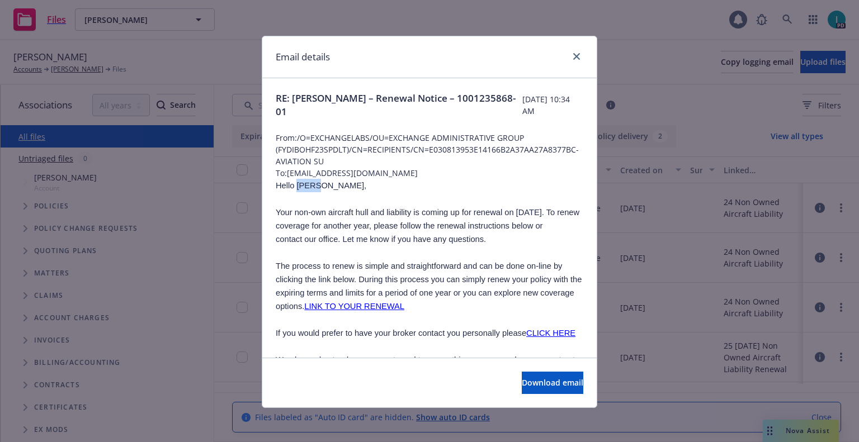
copy span "Gokul"
click at [573, 54] on icon "close" at bounding box center [576, 56] width 7 height 7
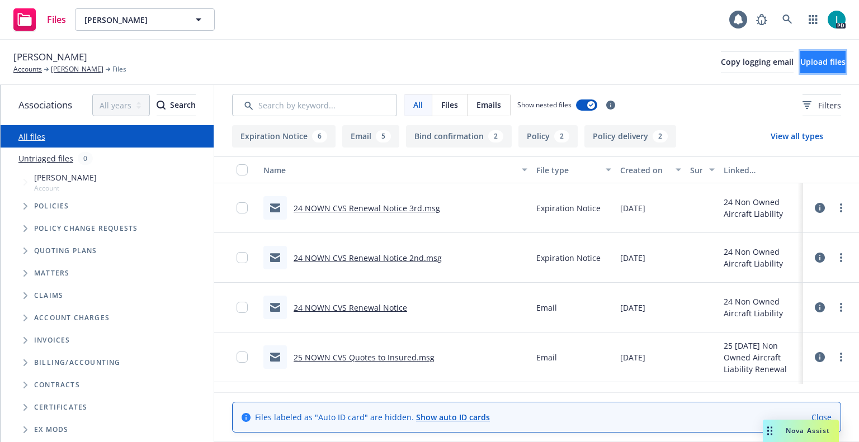
click at [815, 67] on button "Upload files" at bounding box center [822, 62] width 45 height 22
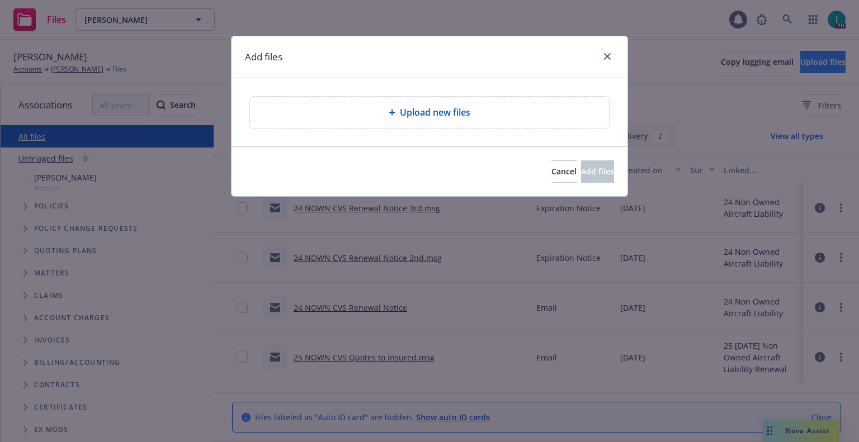
type textarea "x"
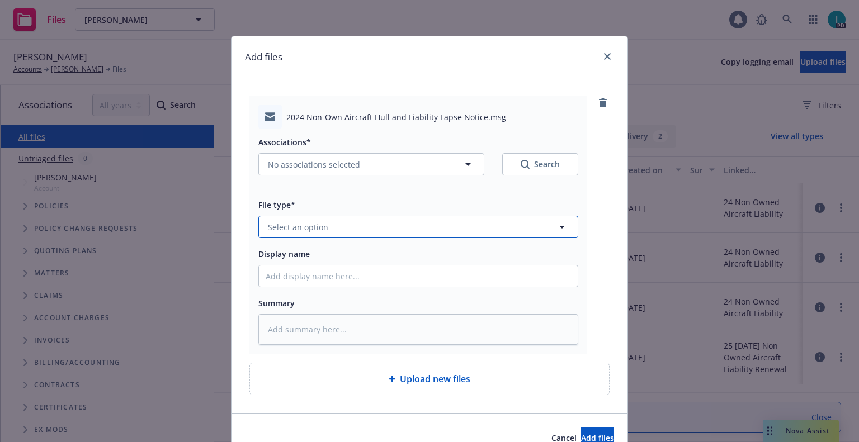
click at [289, 231] on span "Select an option" at bounding box center [298, 227] width 60 height 12
type input "ex"
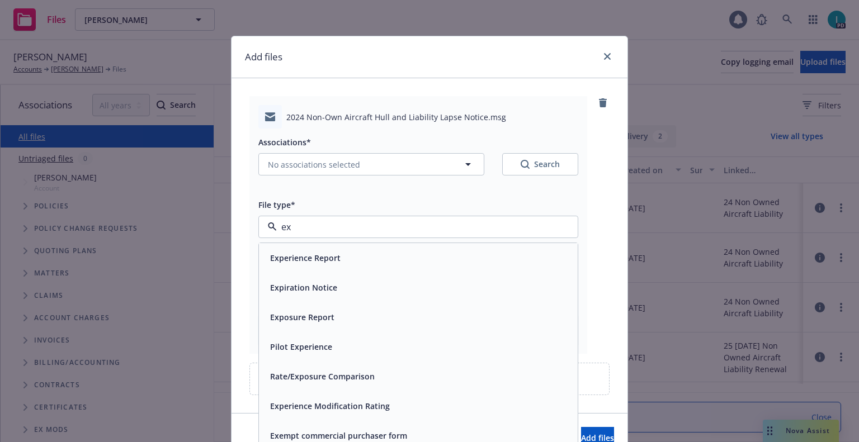
click at [298, 290] on span "Expiration Notice" at bounding box center [303, 288] width 67 height 12
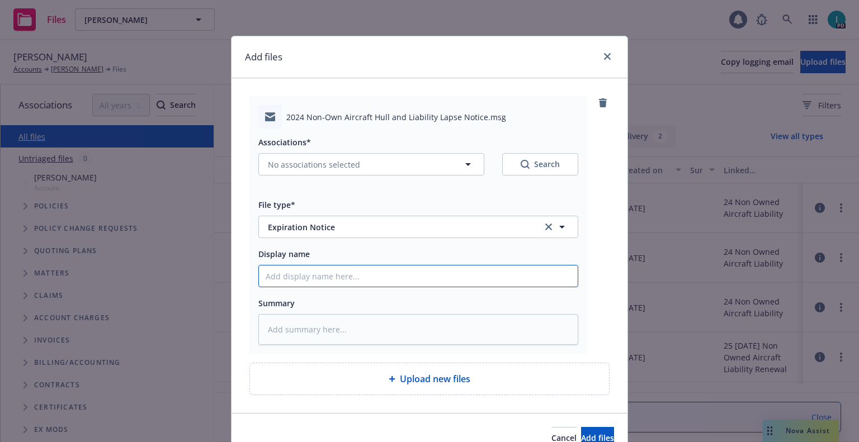
click at [315, 279] on input "Display name" at bounding box center [418, 276] width 319 height 21
type textarea "x"
type input "2"
type textarea "x"
type input "24"
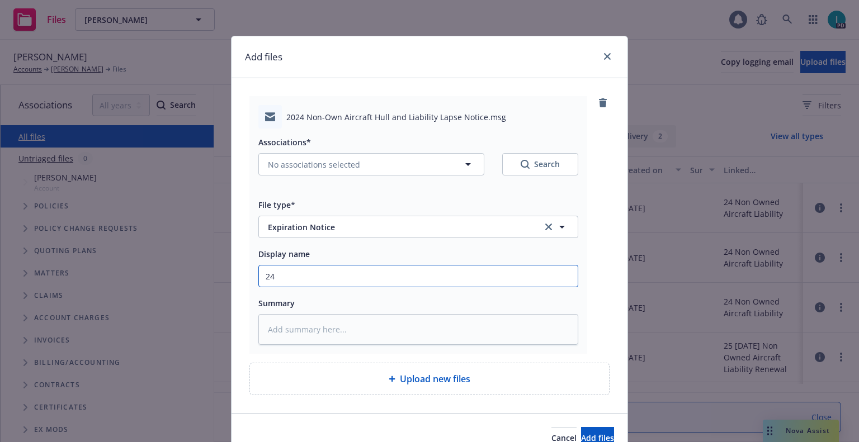
type textarea "x"
type input "24 NOWN CVS Lapse Notice"
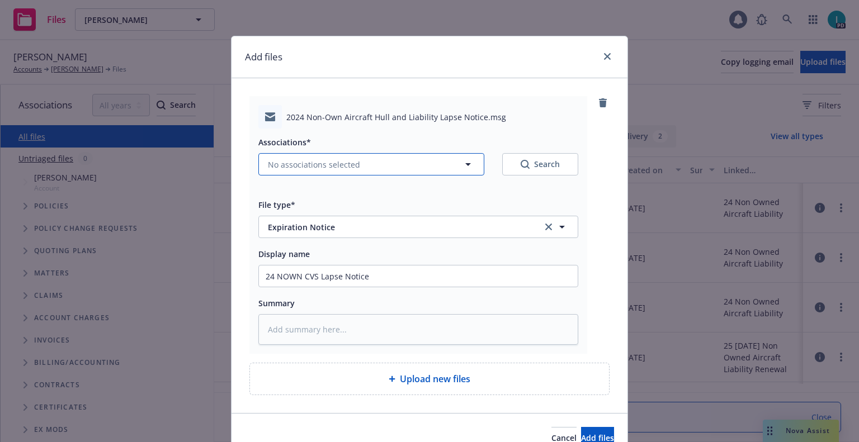
click at [330, 170] on span "No associations selected" at bounding box center [314, 165] width 92 height 12
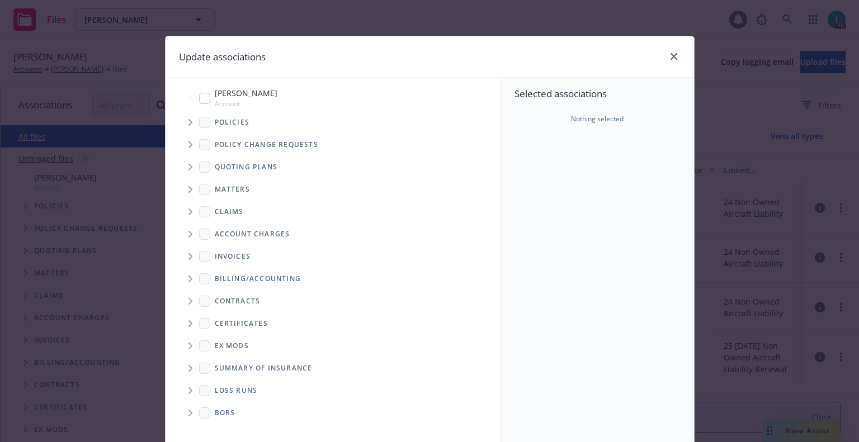
click at [188, 124] on icon "Tree Example" at bounding box center [190, 122] width 4 height 7
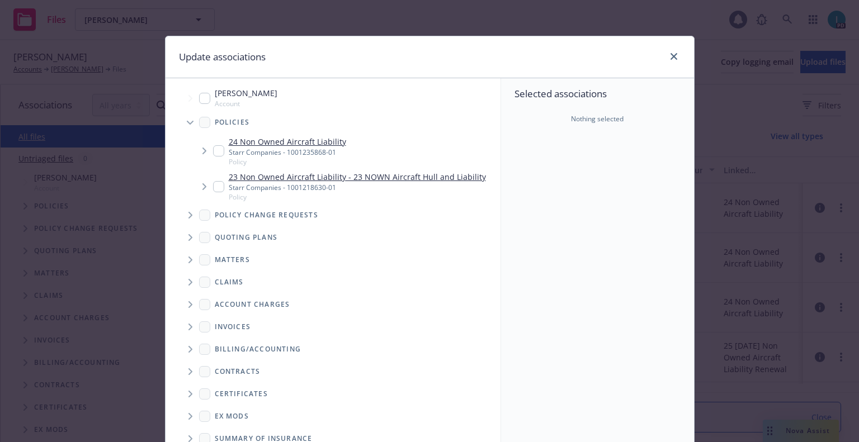
type textarea "x"
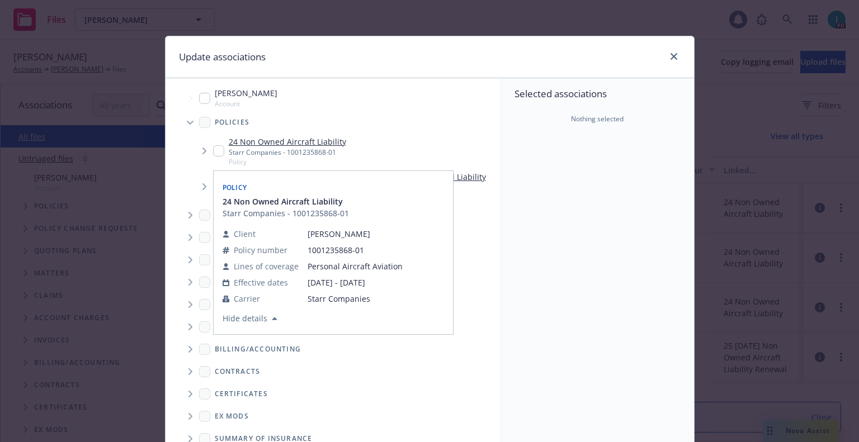
click at [213, 151] on input "Tree Example" at bounding box center [218, 150] width 11 height 11
checkbox input "true"
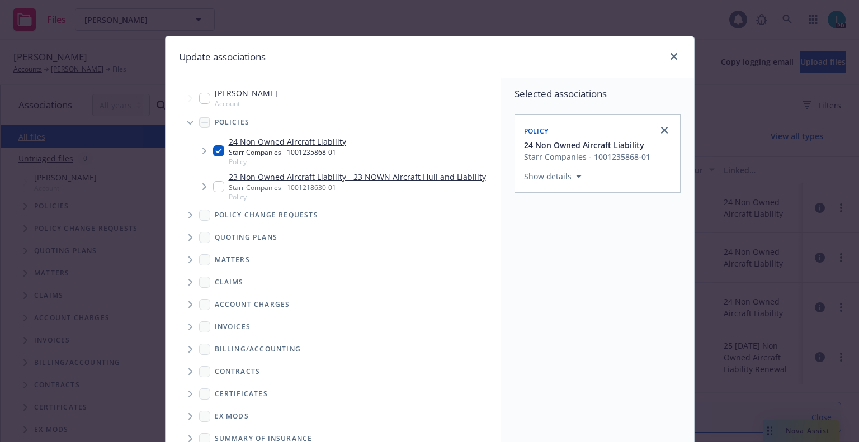
scroll to position [114, 0]
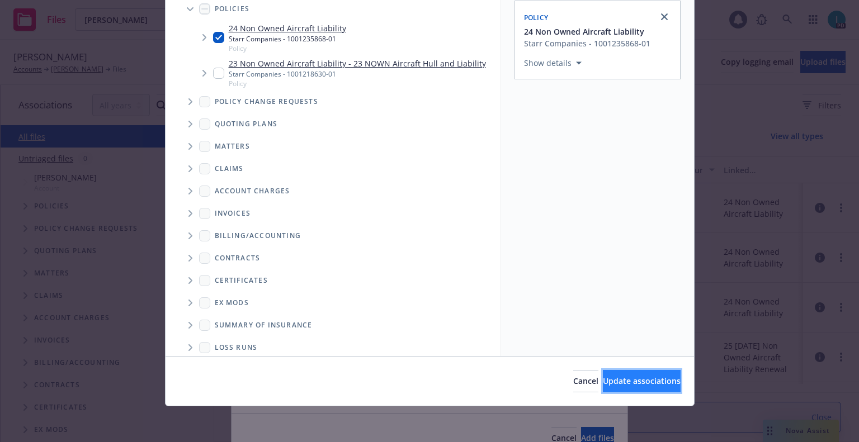
click at [612, 383] on span "Update associations" at bounding box center [642, 381] width 78 height 11
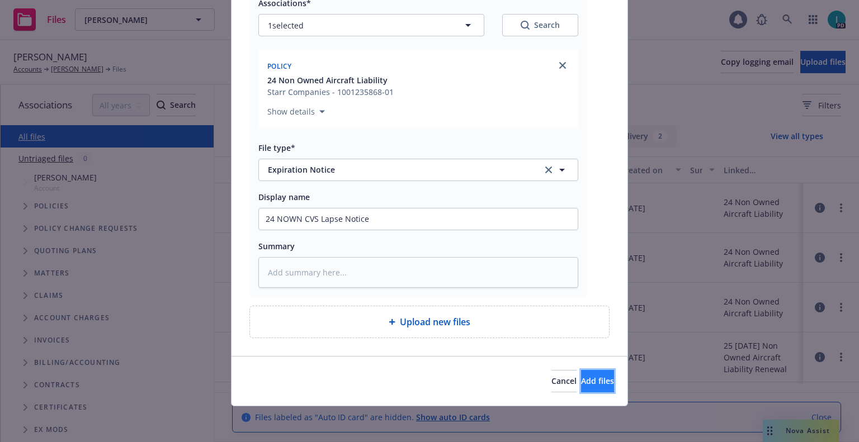
click at [581, 380] on span "Add files" at bounding box center [597, 381] width 33 height 11
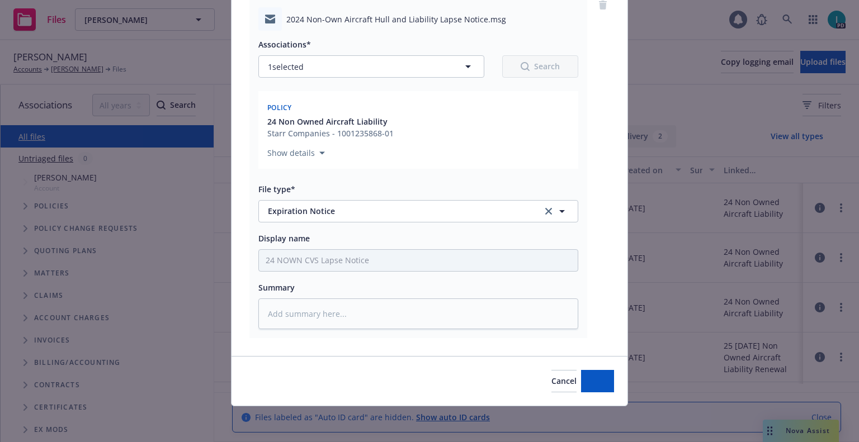
type textarea "x"
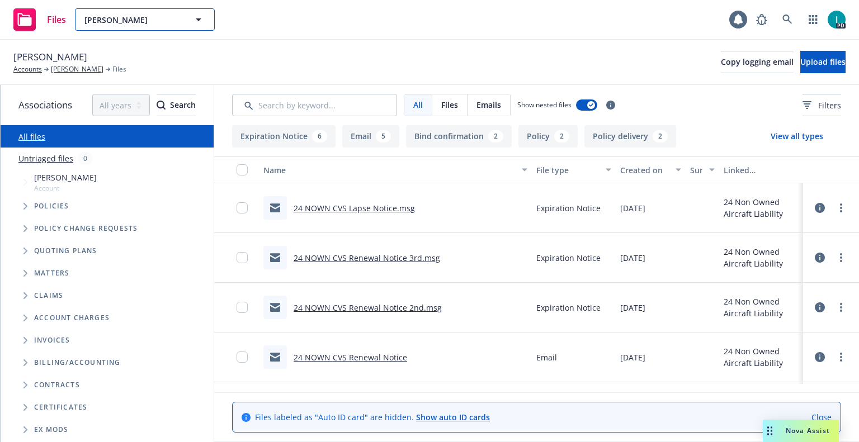
click at [169, 21] on span "Gokul Naik" at bounding box center [132, 20] width 97 height 12
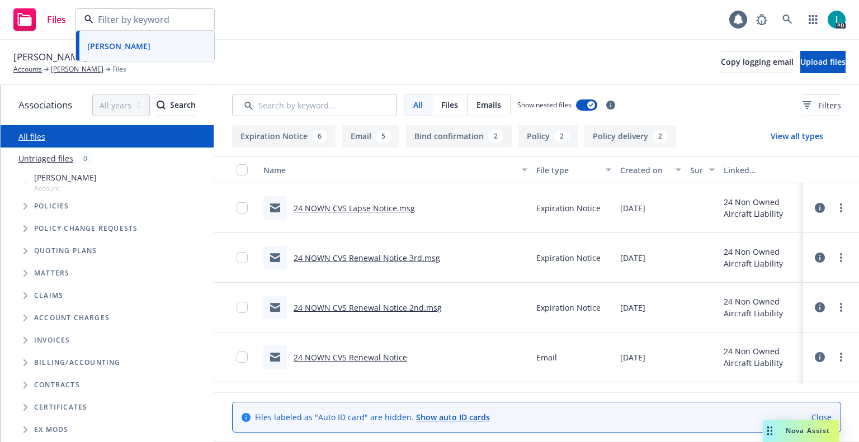
paste input "Phillip Gonikberg"
type input "Phillip Gonikberg"
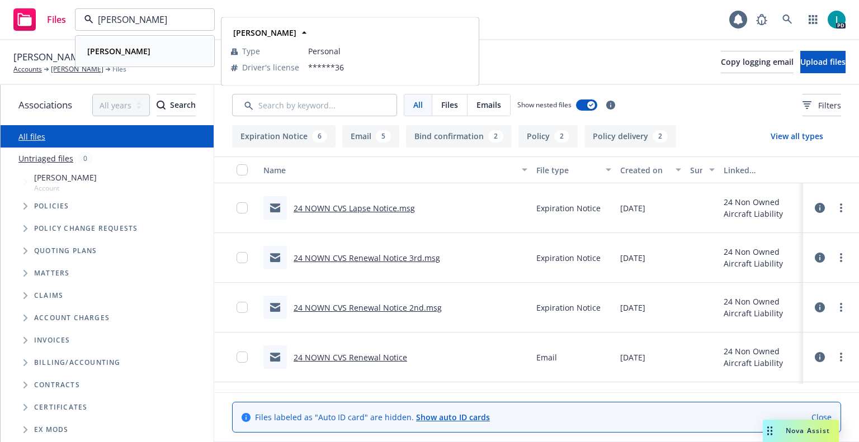
click at [157, 56] on div "Phillip Gonikberg" at bounding box center [145, 51] width 124 height 16
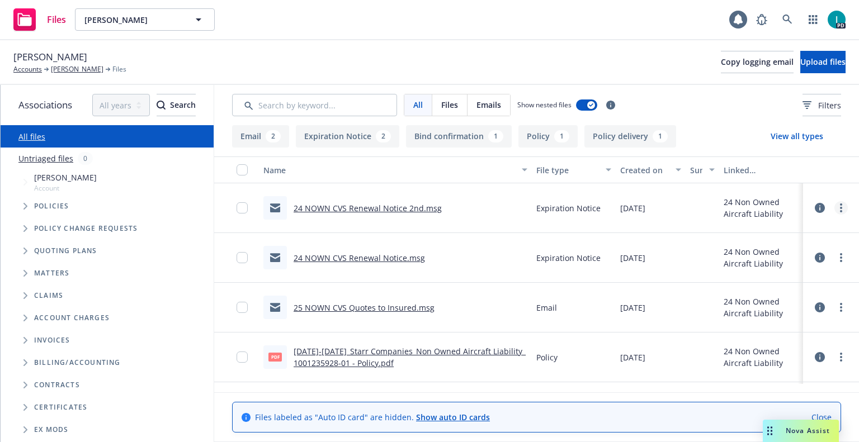
click at [836, 203] on link "more" at bounding box center [840, 207] width 13 height 13
click at [749, 253] on link "Download" at bounding box center [790, 253] width 111 height 22
click at [800, 61] on span "Upload files" at bounding box center [822, 61] width 45 height 11
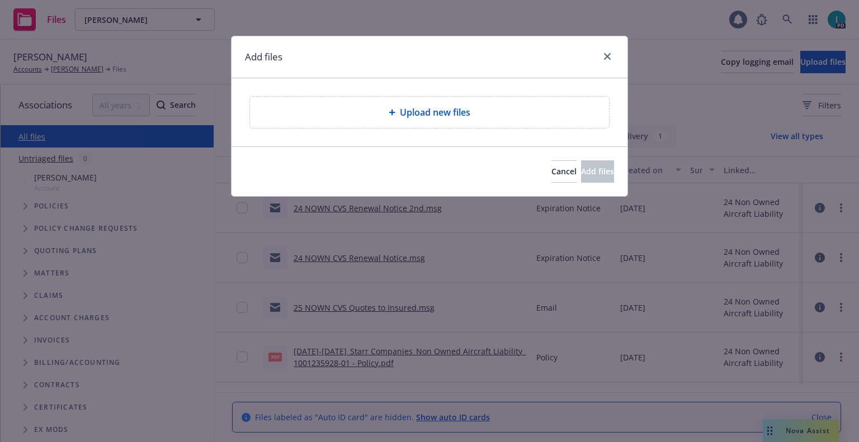
type textarea "x"
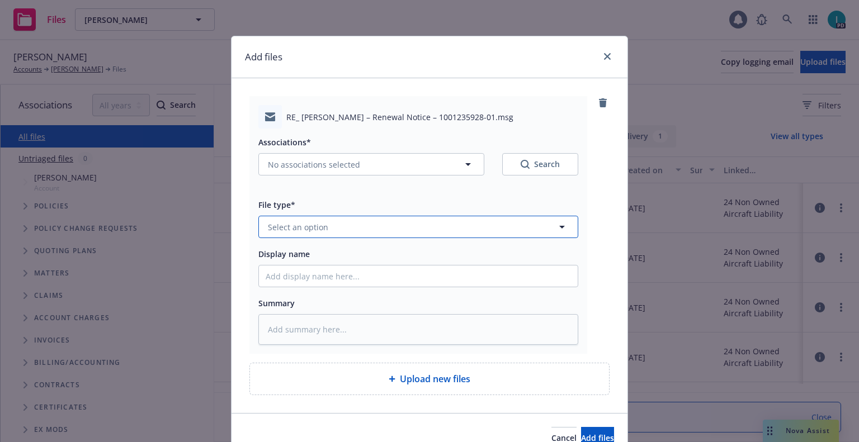
click at [309, 225] on span "Select an option" at bounding box center [298, 227] width 60 height 12
type input "ex"
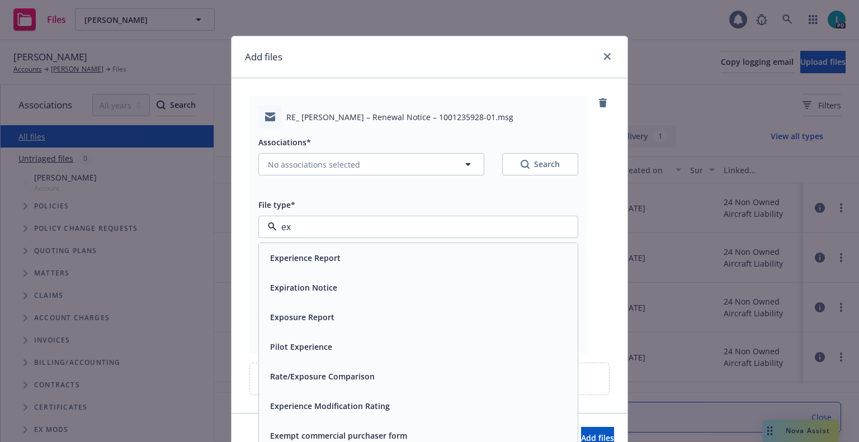
click at [319, 285] on span "Expiration Notice" at bounding box center [303, 288] width 67 height 12
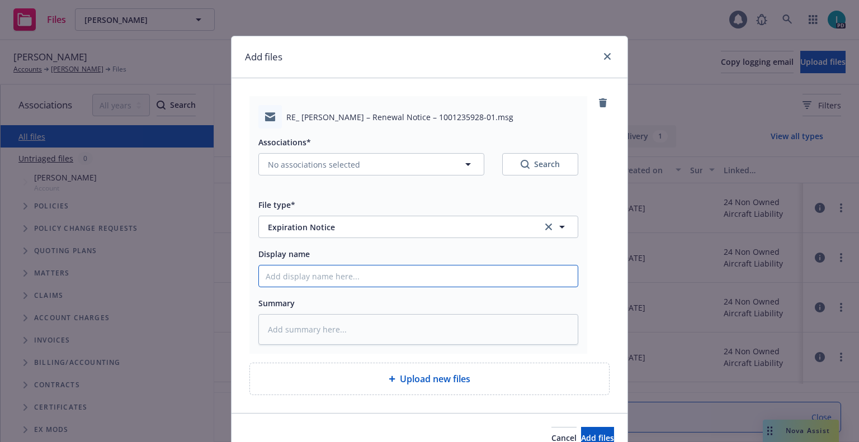
click at [320, 281] on input "Display name" at bounding box center [418, 276] width 319 height 21
type textarea "x"
type input "2"
type textarea "x"
type input "24"
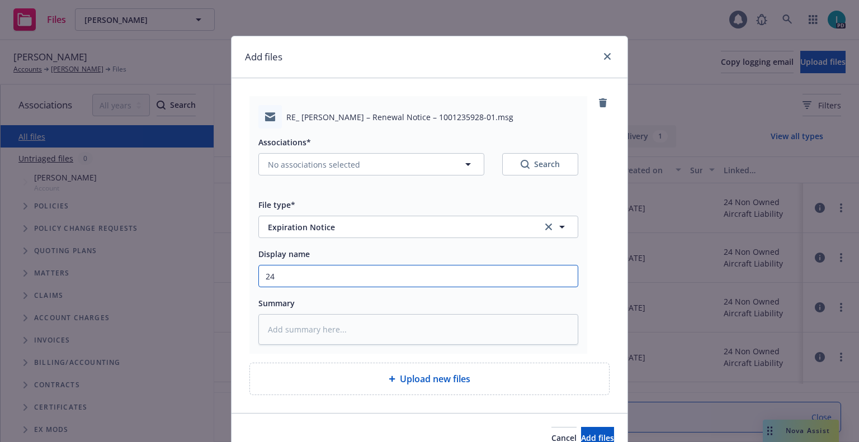
type textarea "x"
type input "24 NOWN CVS Renewal Notice 3rd"
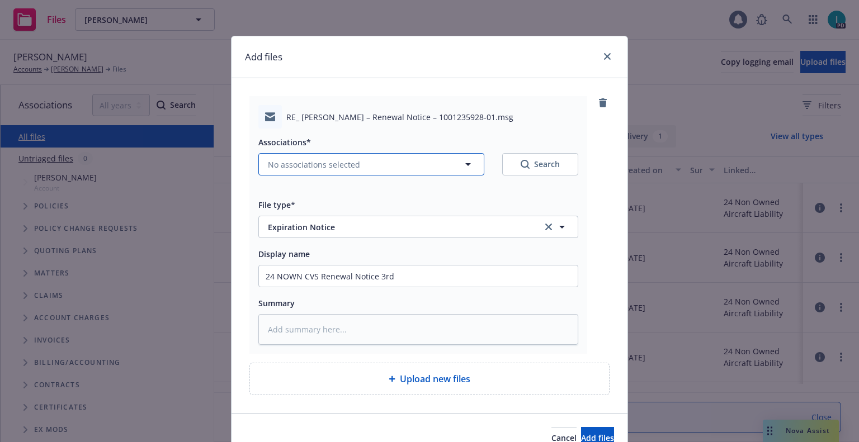
click at [324, 161] on span "No associations selected" at bounding box center [314, 165] width 92 height 12
type textarea "x"
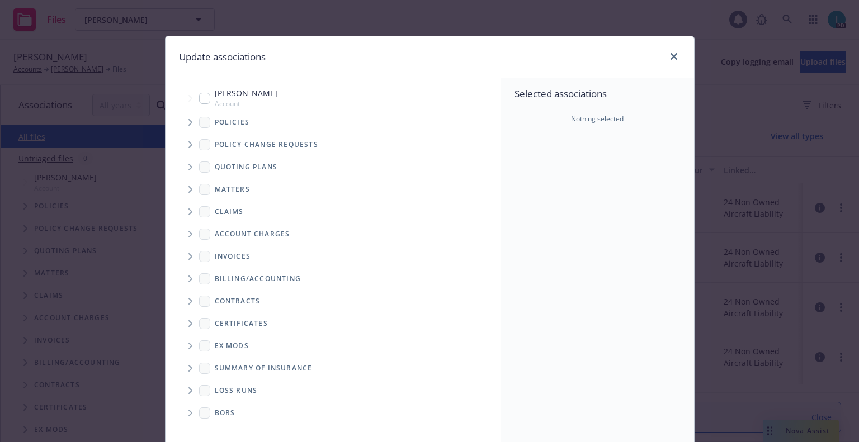
click at [188, 125] on icon "Tree Example" at bounding box center [190, 122] width 4 height 7
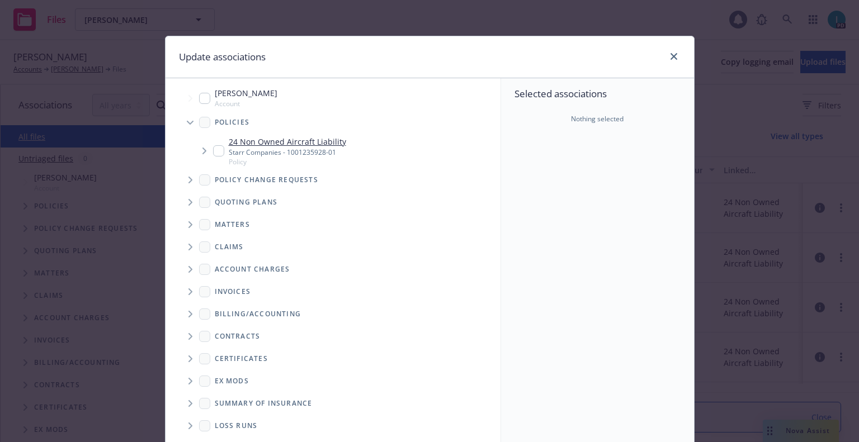
click at [216, 152] on input "Tree Example" at bounding box center [218, 150] width 11 height 11
checkbox input "true"
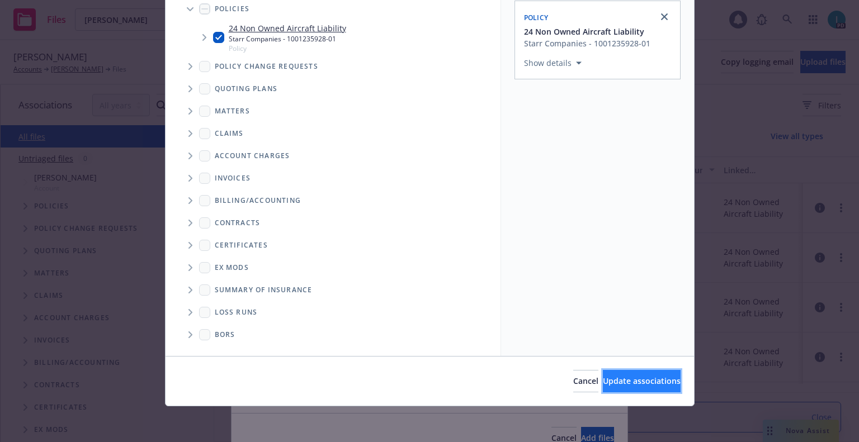
click at [618, 379] on span "Update associations" at bounding box center [642, 381] width 78 height 11
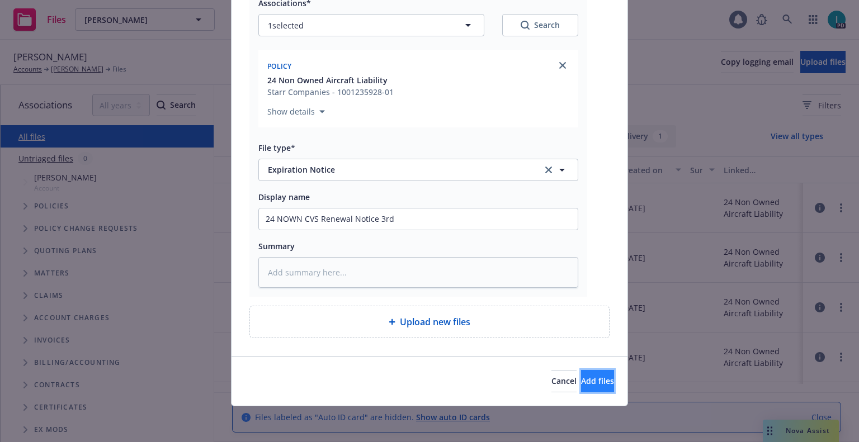
click at [581, 384] on span "Add files" at bounding box center [597, 381] width 33 height 11
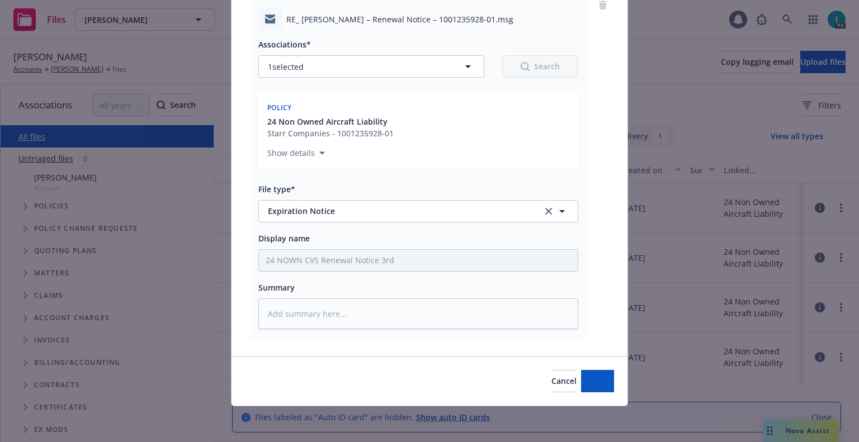
scroll to position [98, 0]
type textarea "x"
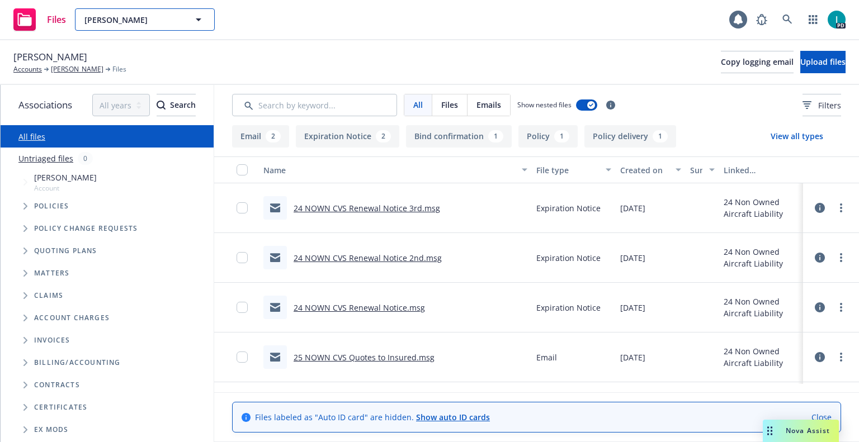
click at [119, 24] on span "Phillip Gonikberg" at bounding box center [132, 20] width 97 height 12
paste input "William Alonso"
type input "William Alonso"
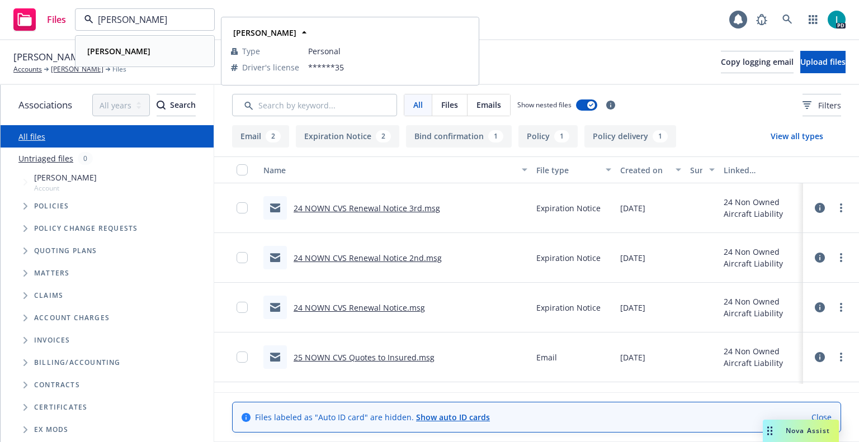
click at [154, 52] on div "William Alonso" at bounding box center [145, 51] width 124 height 16
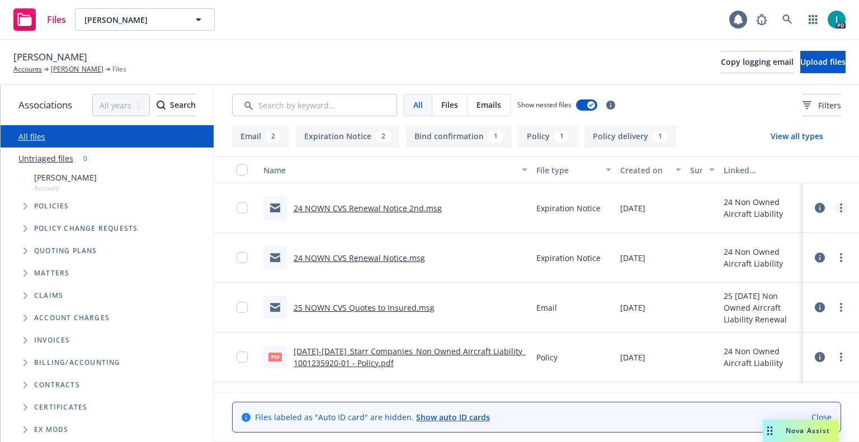
click at [840, 207] on icon "more" at bounding box center [841, 208] width 2 height 9
click at [779, 251] on link "Download" at bounding box center [790, 253] width 111 height 22
click at [800, 72] on button "Upload files" at bounding box center [822, 62] width 45 height 22
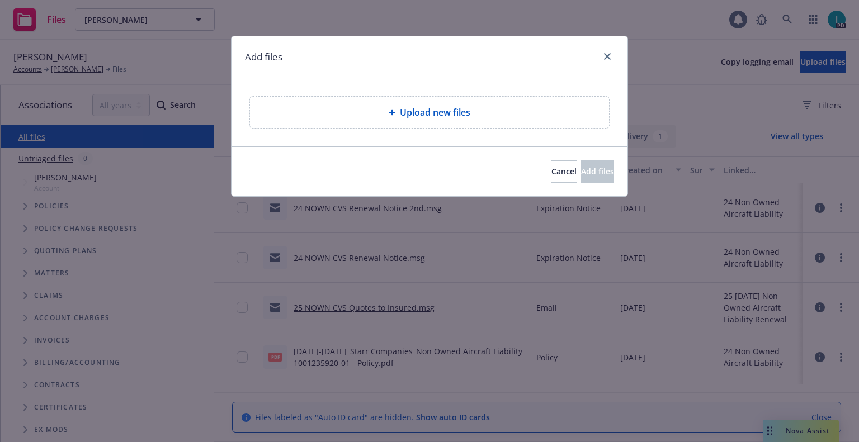
type textarea "x"
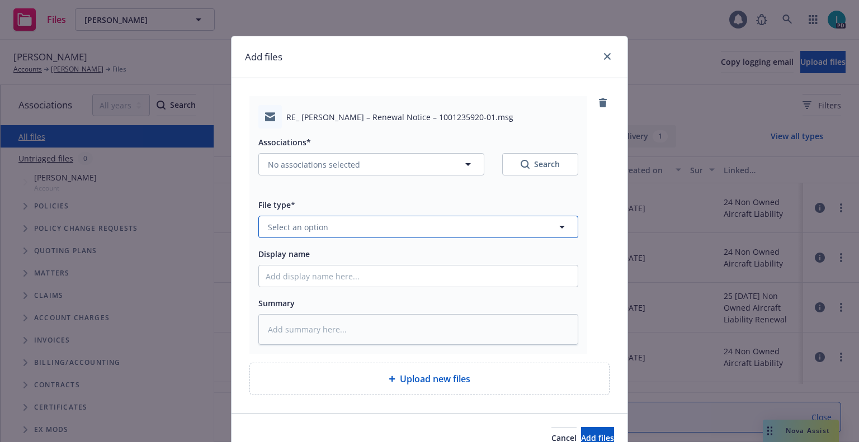
click at [310, 221] on span "Select an option" at bounding box center [298, 227] width 60 height 12
type input "ex"
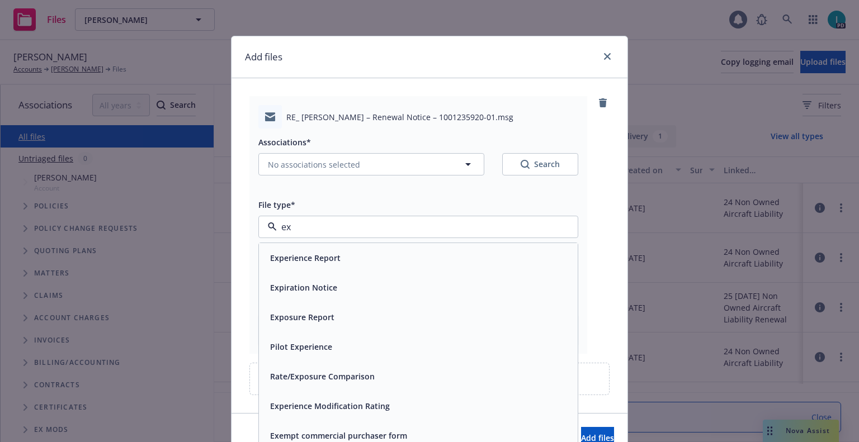
click at [305, 290] on span "Expiration Notice" at bounding box center [303, 288] width 67 height 12
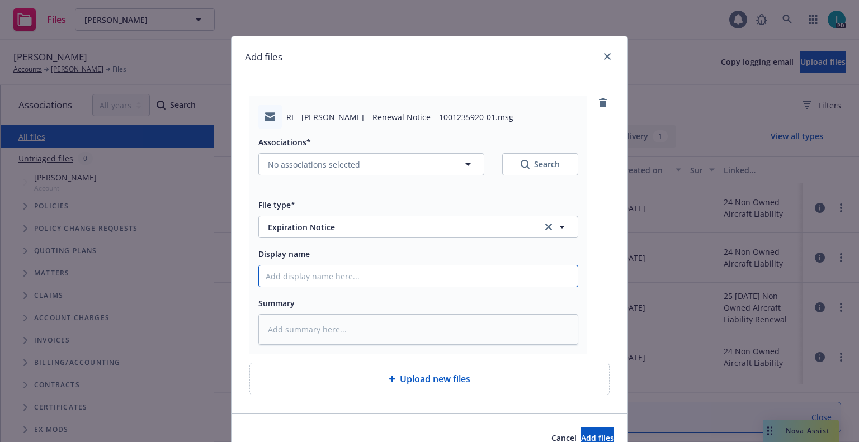
click at [322, 276] on input "Display name" at bounding box center [418, 276] width 319 height 21
type textarea "x"
type input "2"
type textarea "x"
type input "24"
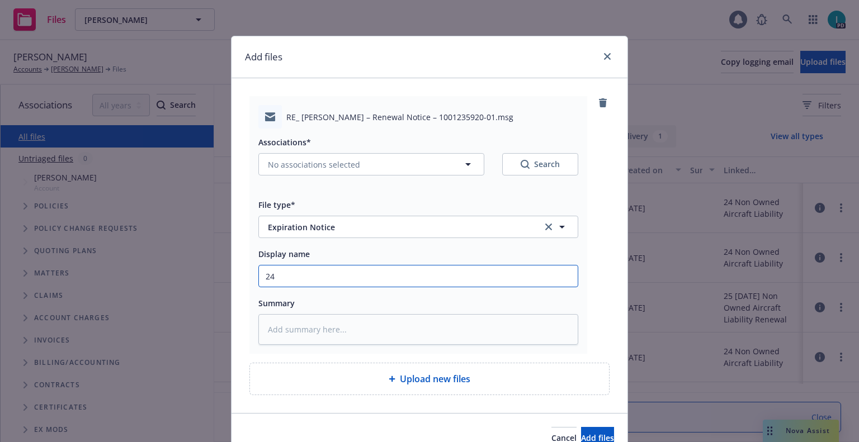
type textarea "x"
type input "24 NOWN CVS Renewal Notice 3rd"
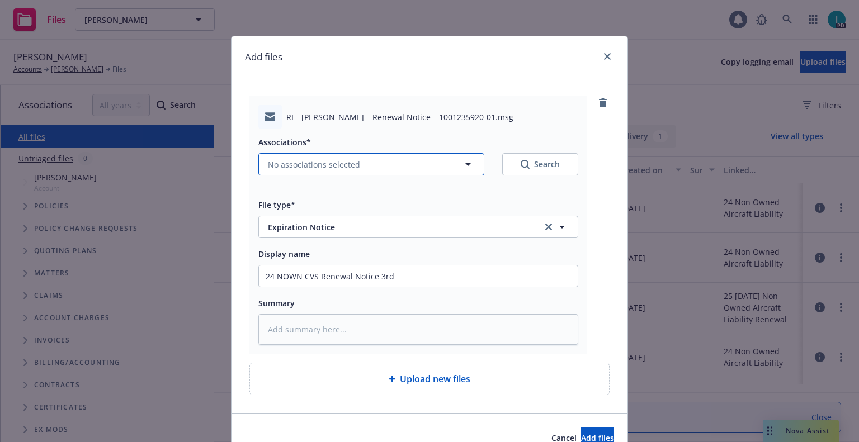
click at [332, 172] on button "No associations selected" at bounding box center [371, 164] width 226 height 22
type textarea "x"
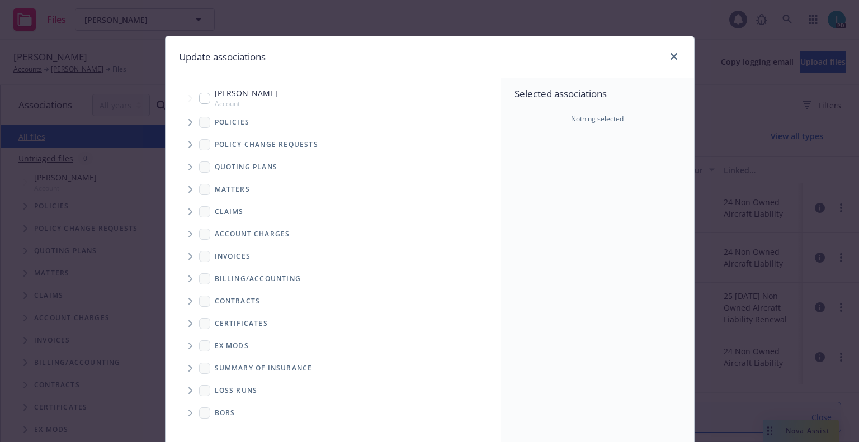
click at [188, 121] on icon "Tree Example" at bounding box center [190, 122] width 4 height 7
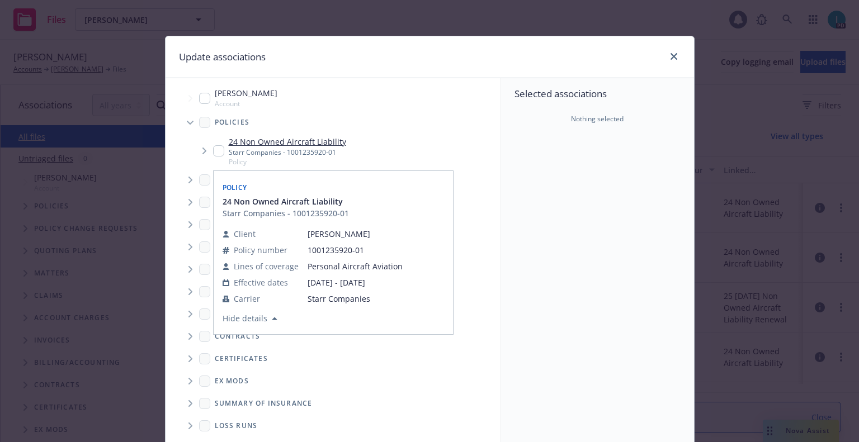
click at [213, 150] on input "Tree Example" at bounding box center [218, 150] width 11 height 11
checkbox input "true"
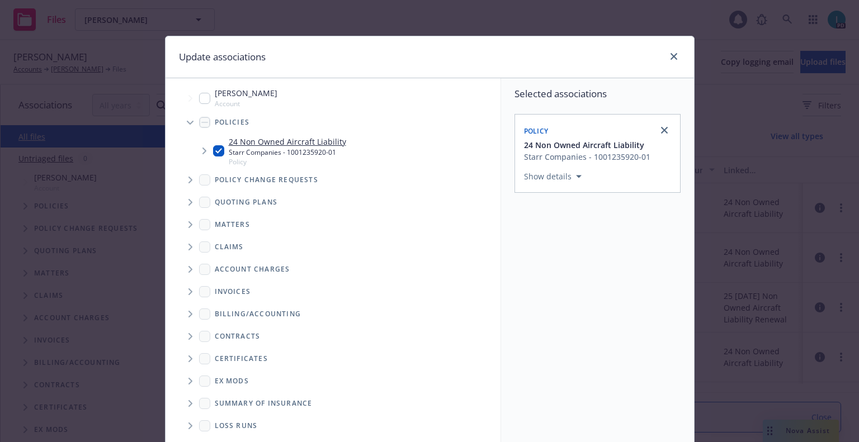
scroll to position [114, 0]
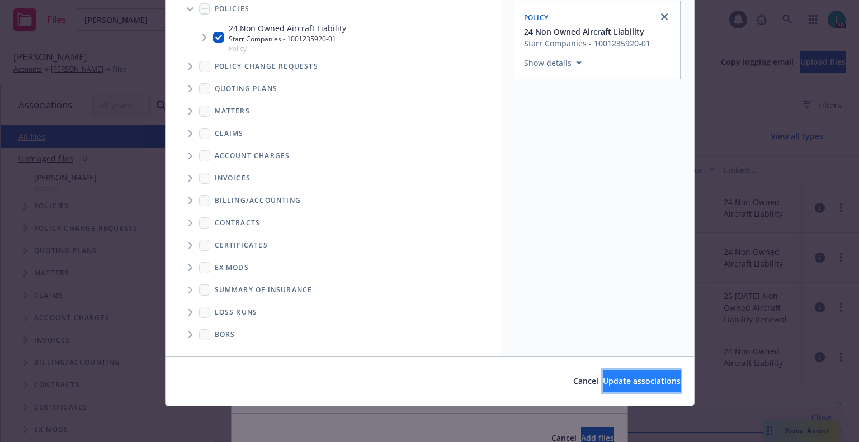
click at [628, 374] on button "Update associations" at bounding box center [642, 381] width 78 height 22
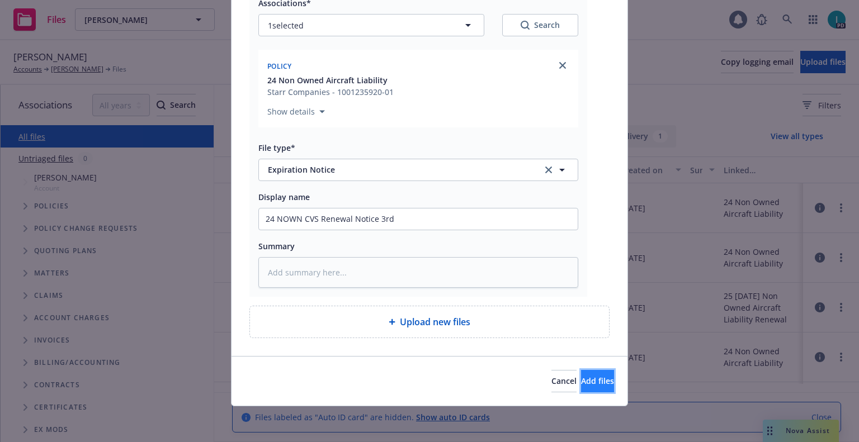
click at [586, 376] on span "Add files" at bounding box center [597, 381] width 33 height 11
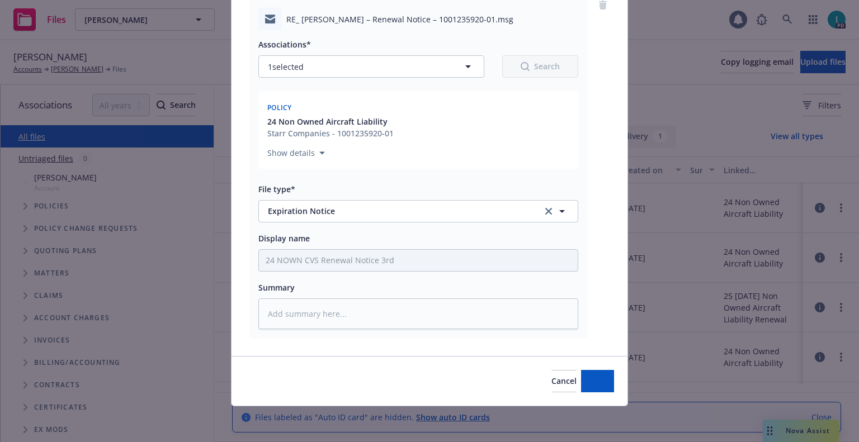
scroll to position [98, 0]
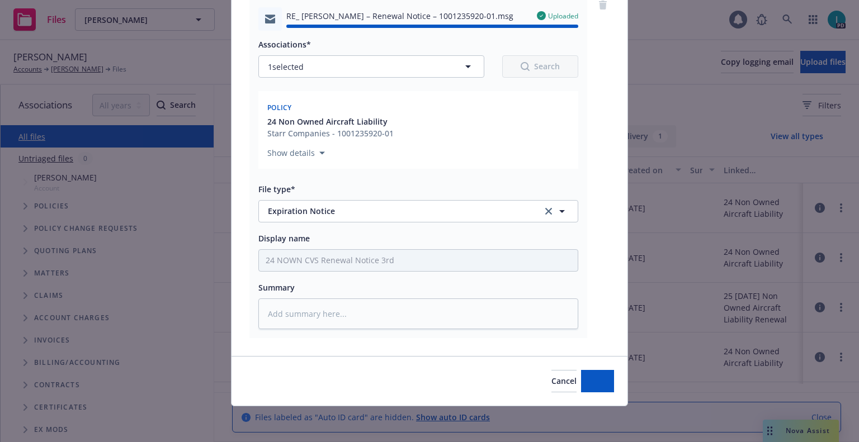
type textarea "x"
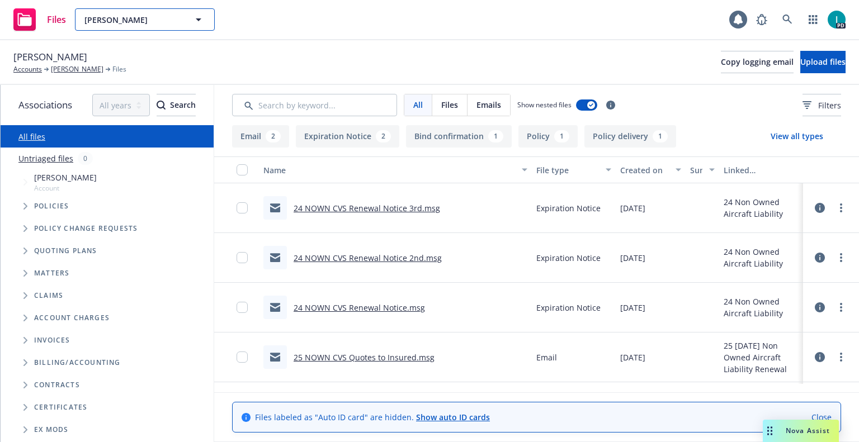
click at [115, 20] on span "William Alonso" at bounding box center [132, 20] width 97 height 12
paste input "Kevin Paul"
type input "Kevin Paul"
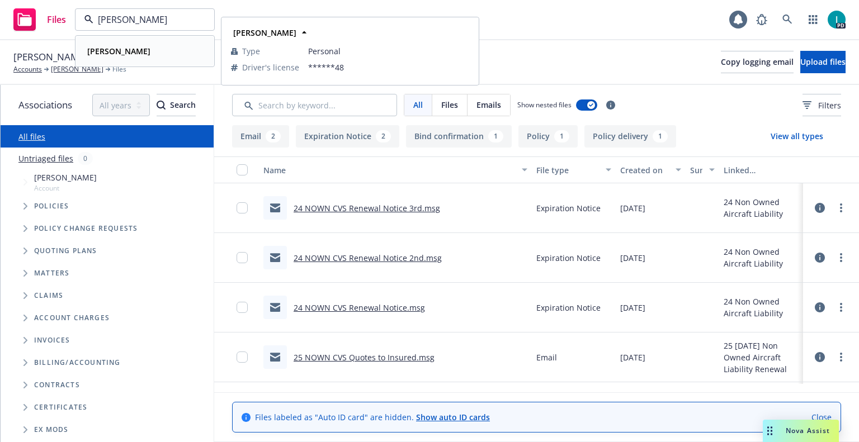
click at [163, 45] on div "Kevin Paul" at bounding box center [145, 51] width 124 height 16
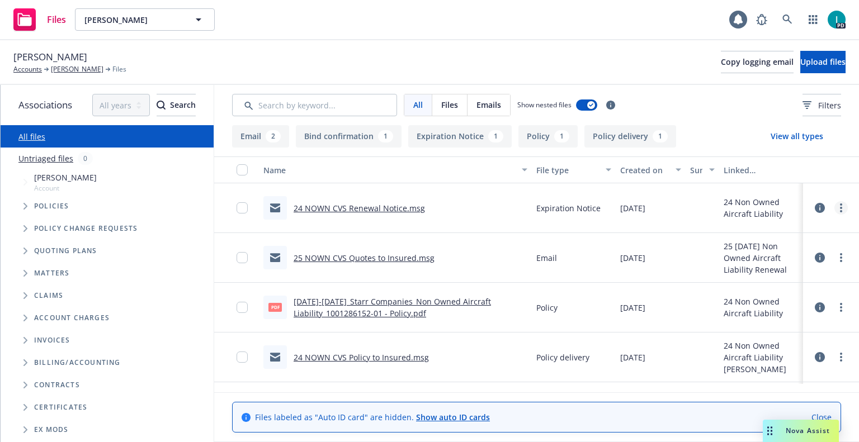
click at [841, 205] on link "more" at bounding box center [840, 207] width 13 height 13
click at [764, 248] on link "Download" at bounding box center [790, 253] width 111 height 22
click at [809, 66] on span "Upload files" at bounding box center [822, 61] width 45 height 11
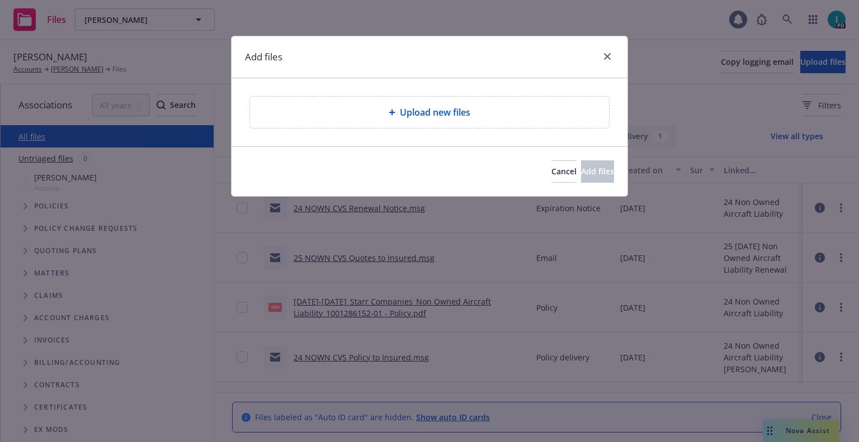
type textarea "x"
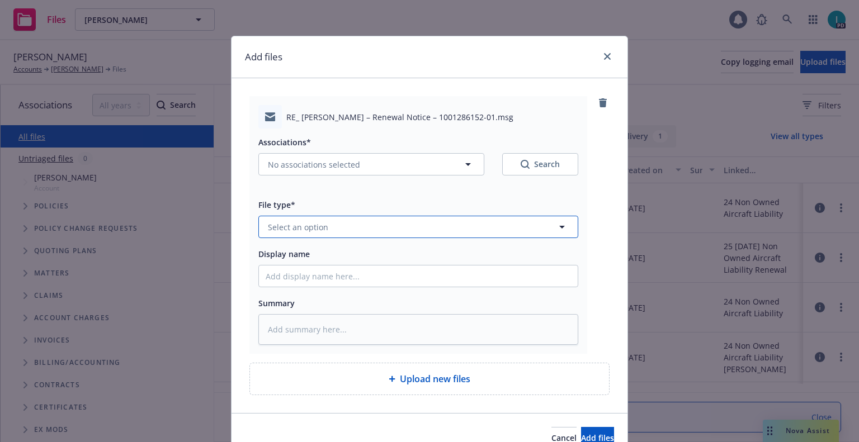
click at [319, 230] on span "Select an option" at bounding box center [298, 227] width 60 height 12
type input "ex"
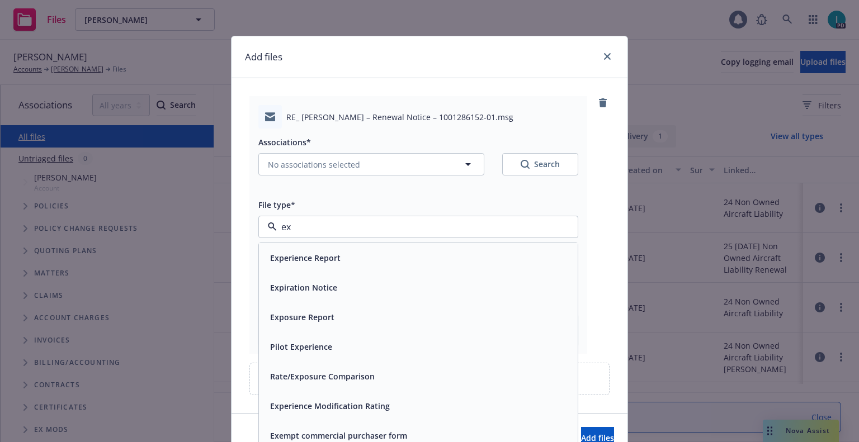
click at [324, 290] on span "Expiration Notice" at bounding box center [303, 288] width 67 height 12
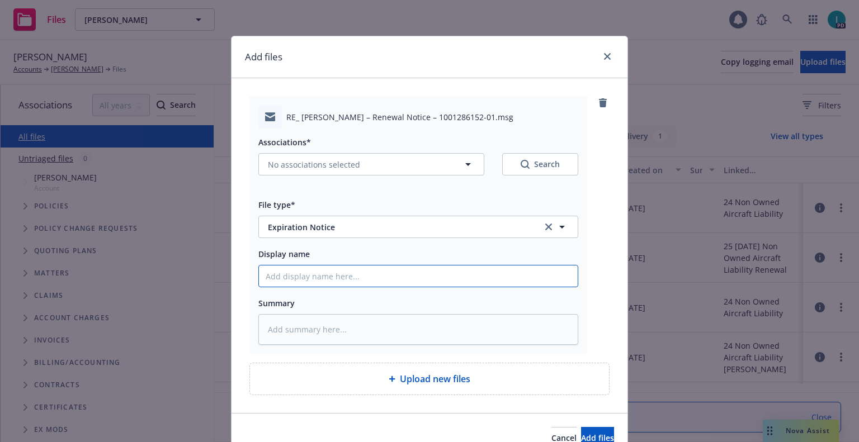
click at [327, 281] on input "Display name" at bounding box center [418, 276] width 319 height 21
type textarea "x"
type input "2"
type textarea "x"
type input "24"
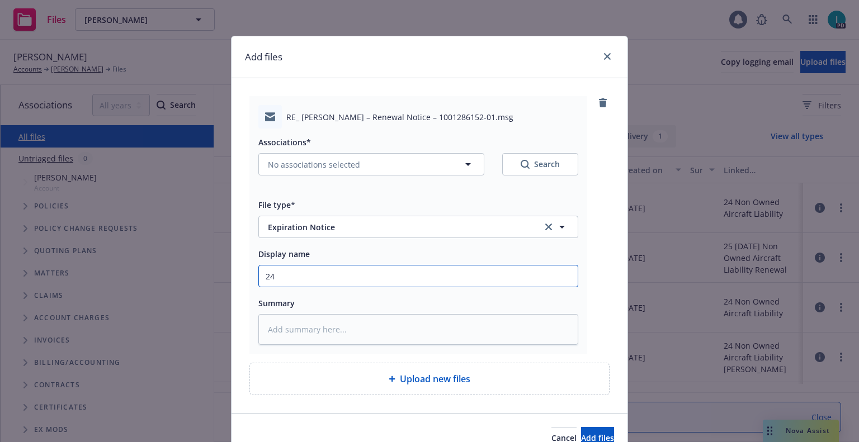
type textarea "x"
type input "24 NOWN CVS Renewal Notice 2nd"
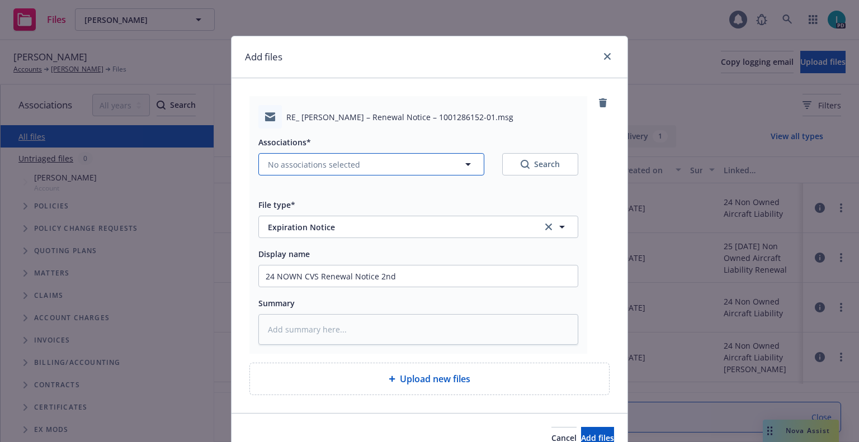
click at [297, 168] on span "No associations selected" at bounding box center [314, 165] width 92 height 12
type textarea "x"
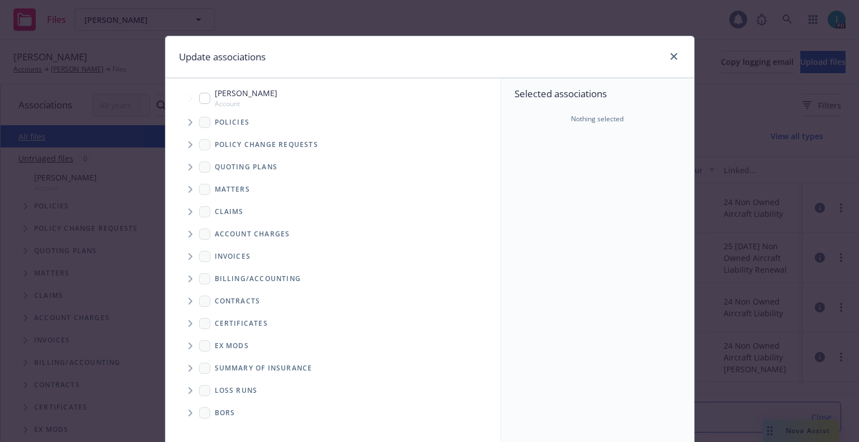
click at [188, 122] on span "Tree Example" at bounding box center [190, 123] width 18 height 18
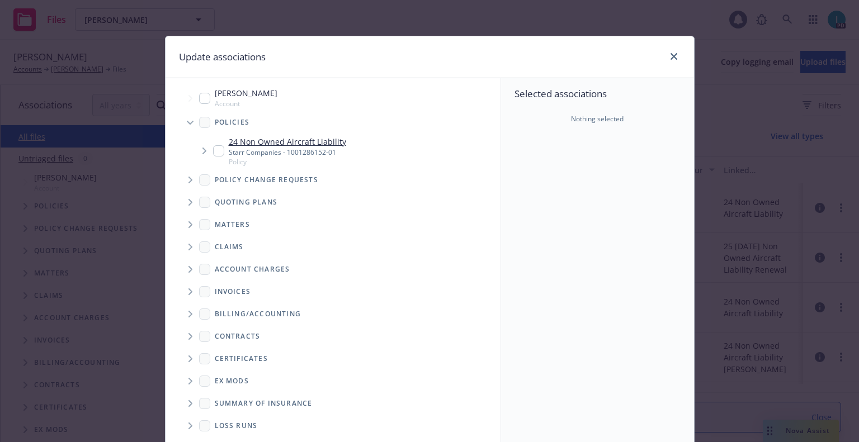
click at [213, 149] on input "Tree Example" at bounding box center [218, 150] width 11 height 11
checkbox input "true"
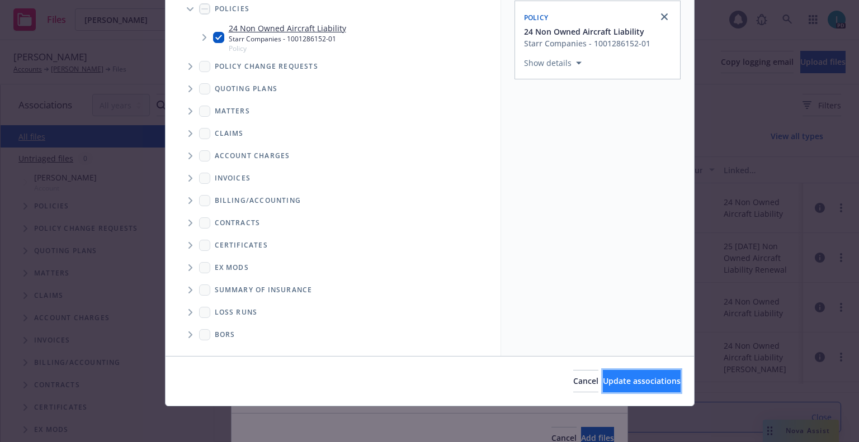
click at [619, 379] on span "Update associations" at bounding box center [642, 381] width 78 height 11
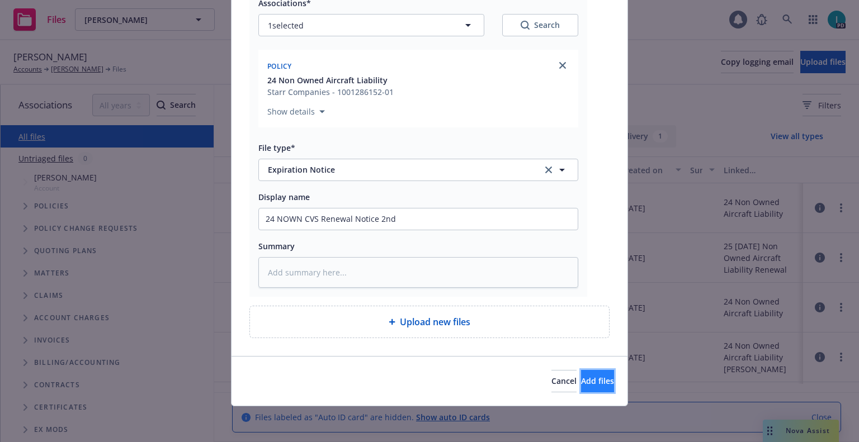
click at [587, 380] on span "Add files" at bounding box center [597, 381] width 33 height 11
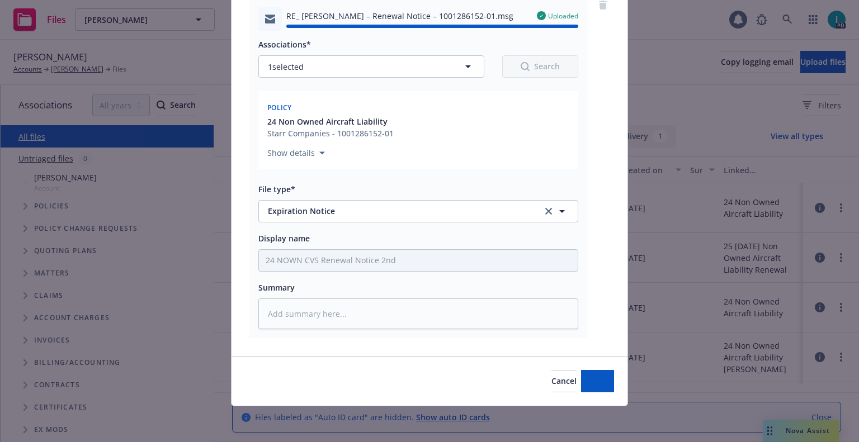
type textarea "x"
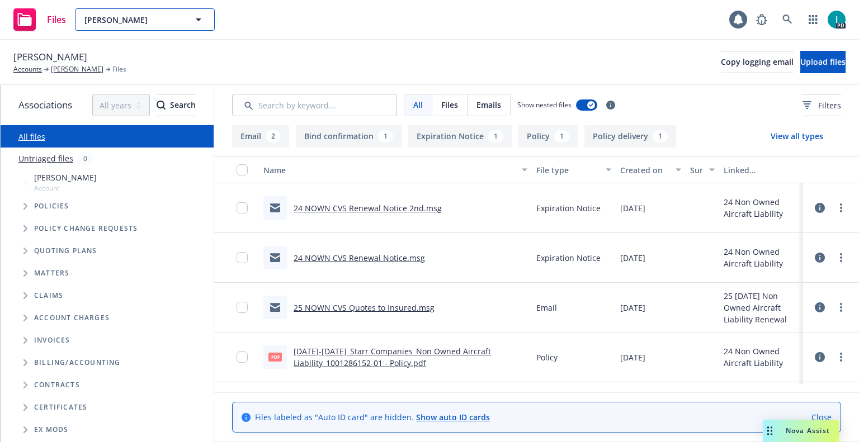
click at [115, 18] on span "Kevin Paul" at bounding box center [132, 20] width 97 height 12
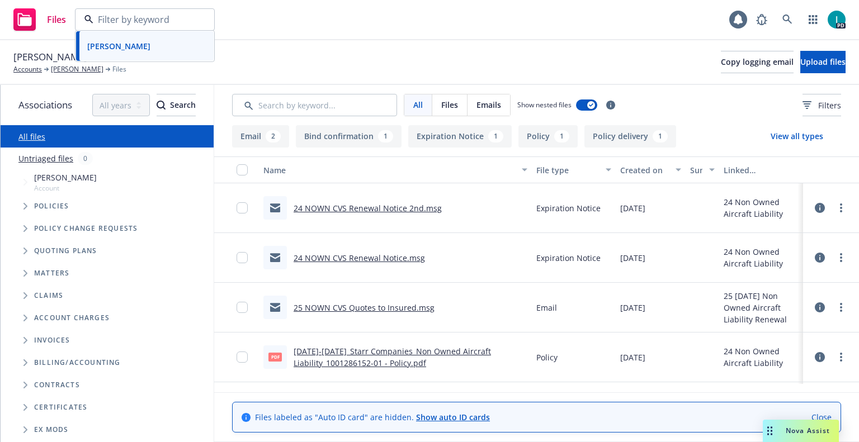
paste input "Michael Brainerd"
type input "Michael Brainerd"
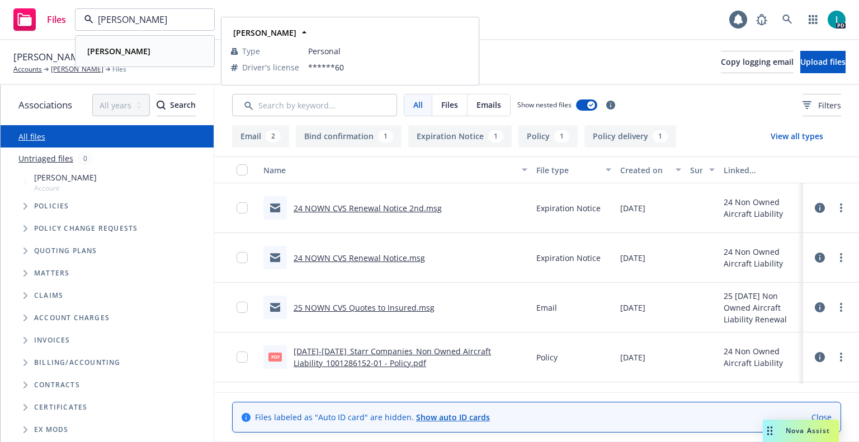
click at [155, 52] on div "Michael Brainerd" at bounding box center [145, 51] width 124 height 16
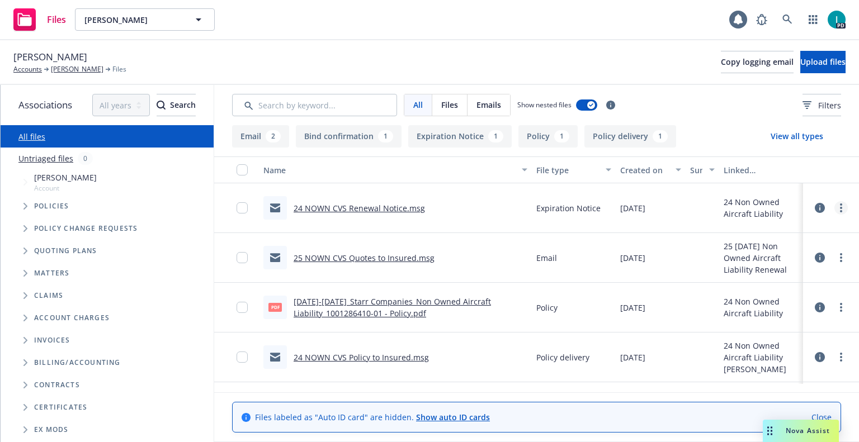
click at [843, 210] on link "more" at bounding box center [840, 207] width 13 height 13
click at [787, 250] on link "Download" at bounding box center [790, 253] width 111 height 22
click at [800, 67] on span "Upload files" at bounding box center [822, 61] width 45 height 11
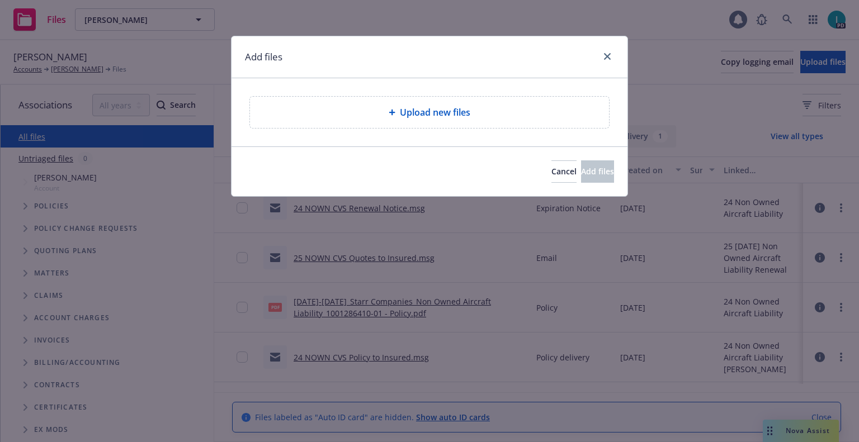
type textarea "x"
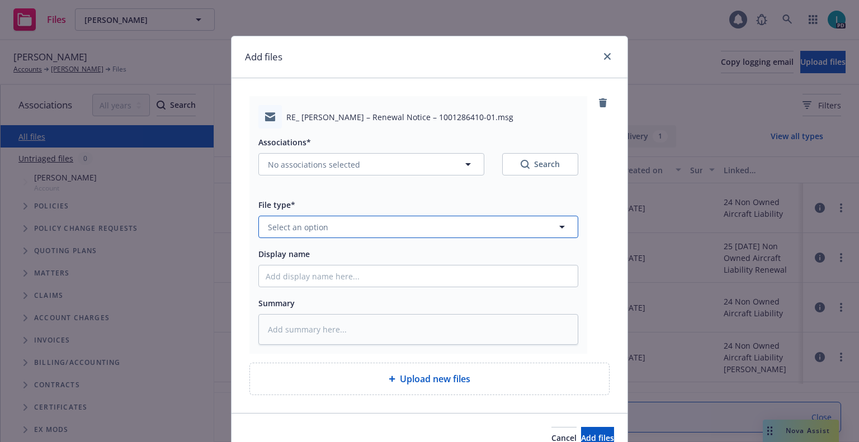
click at [318, 227] on span "Select an option" at bounding box center [298, 227] width 60 height 12
type input "ex"
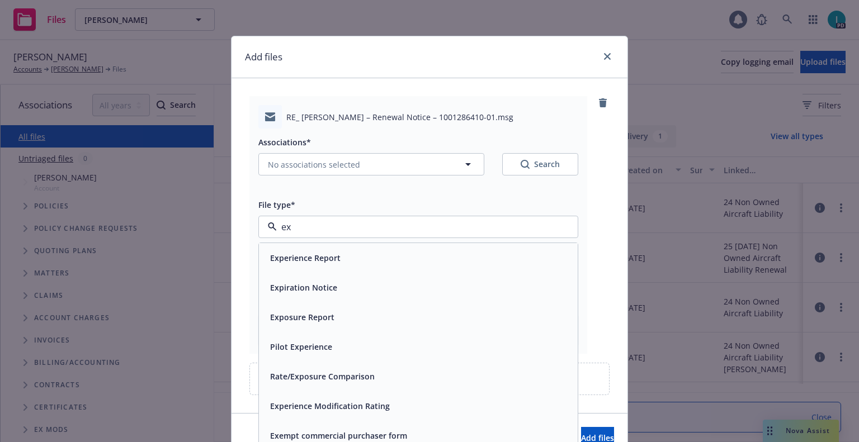
click at [330, 286] on span "Expiration Notice" at bounding box center [303, 288] width 67 height 12
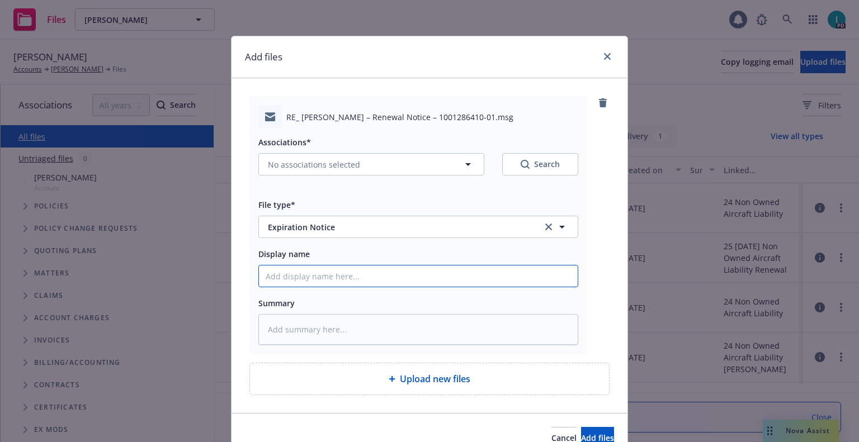
click at [337, 272] on input "Display name" at bounding box center [418, 276] width 319 height 21
type textarea "x"
type input "2"
type textarea "x"
type input "24"
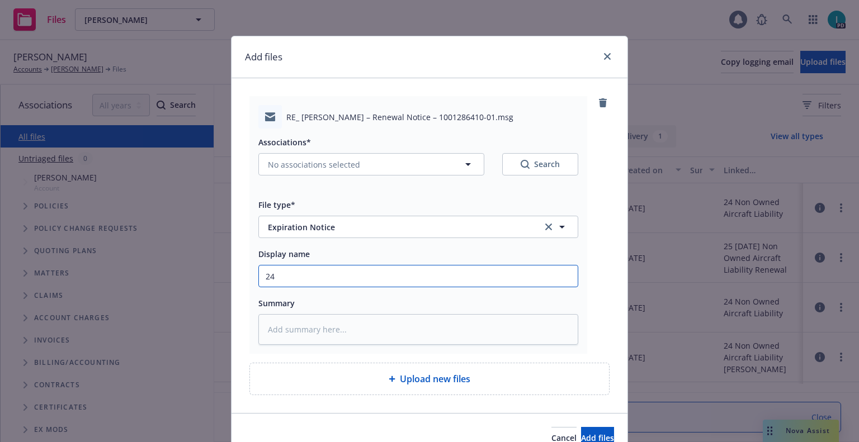
type textarea "x"
type input "24 NOWN CVS Renewal Notice 2nd"
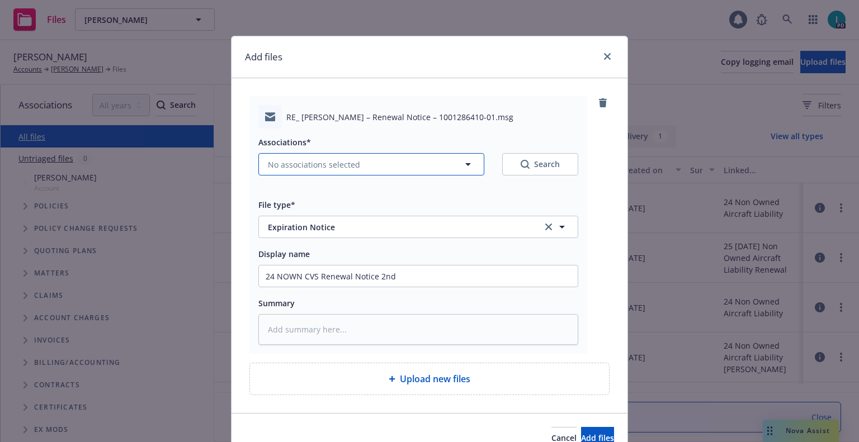
click at [358, 169] on button "No associations selected" at bounding box center [371, 164] width 226 height 22
type textarea "x"
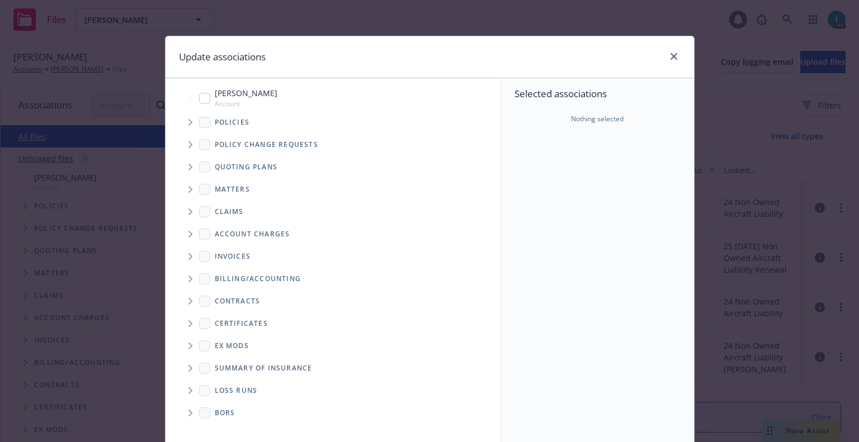
click at [191, 126] on span "Tree Example" at bounding box center [190, 123] width 18 height 18
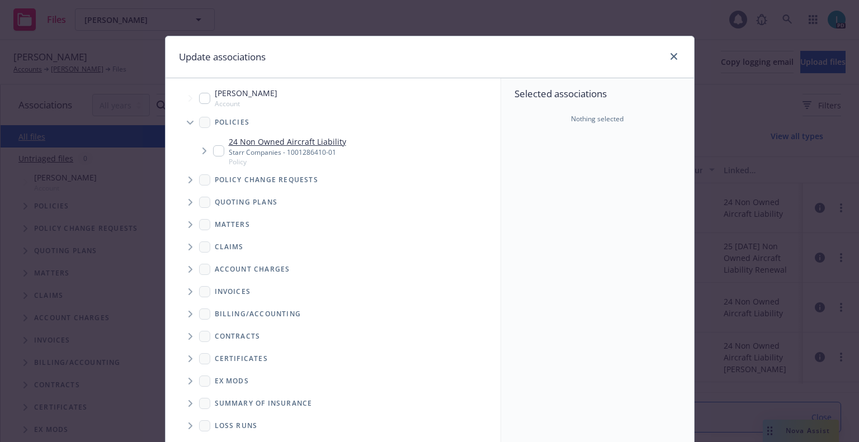
click at [214, 147] on input "Tree Example" at bounding box center [218, 150] width 11 height 11
checkbox input "true"
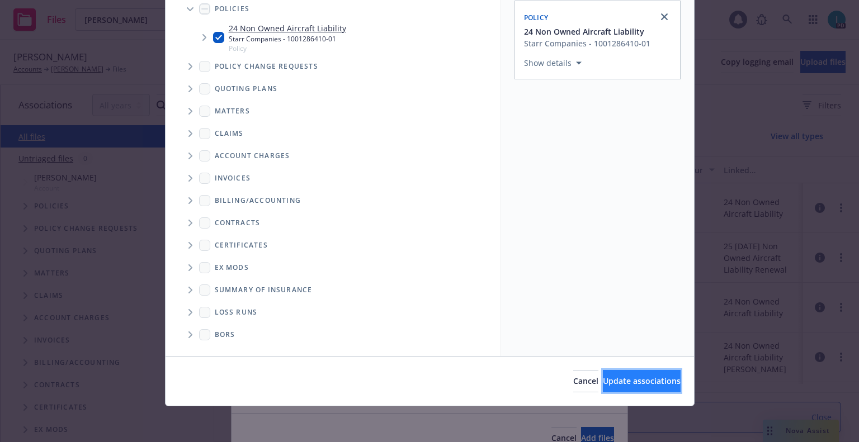
click at [603, 378] on span "Update associations" at bounding box center [642, 381] width 78 height 11
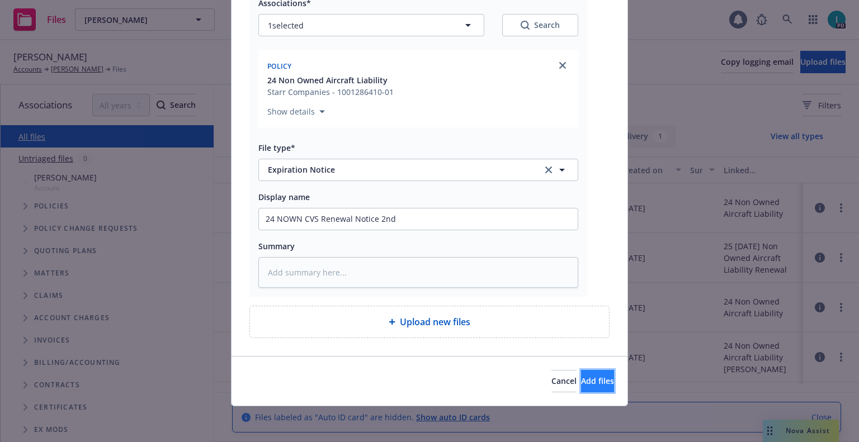
click at [597, 378] on button "Add files" at bounding box center [597, 381] width 33 height 22
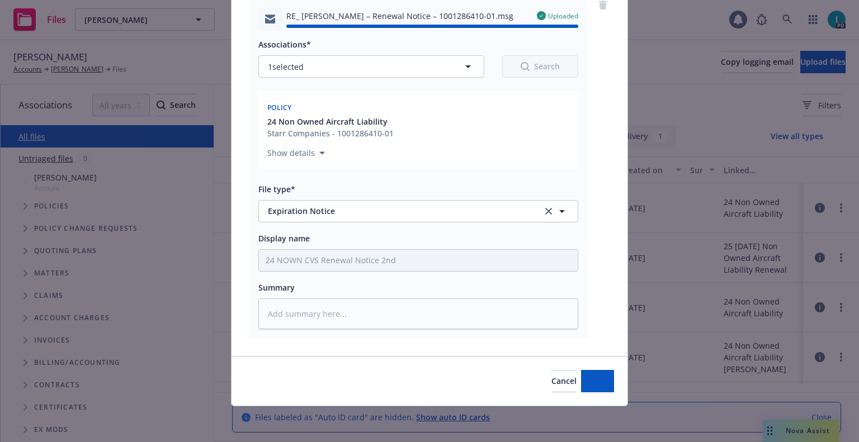
type textarea "x"
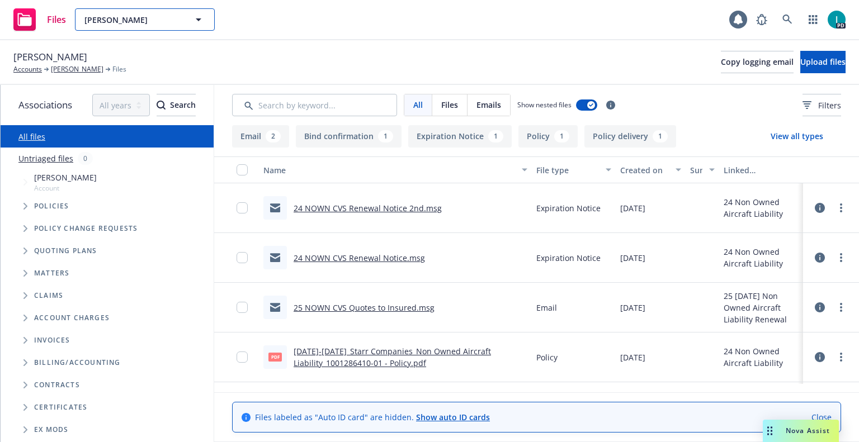
click at [121, 23] on span "Michael Brainerd" at bounding box center [132, 20] width 97 height 12
paste input "Jack Rader"
type input "Jack Rader"
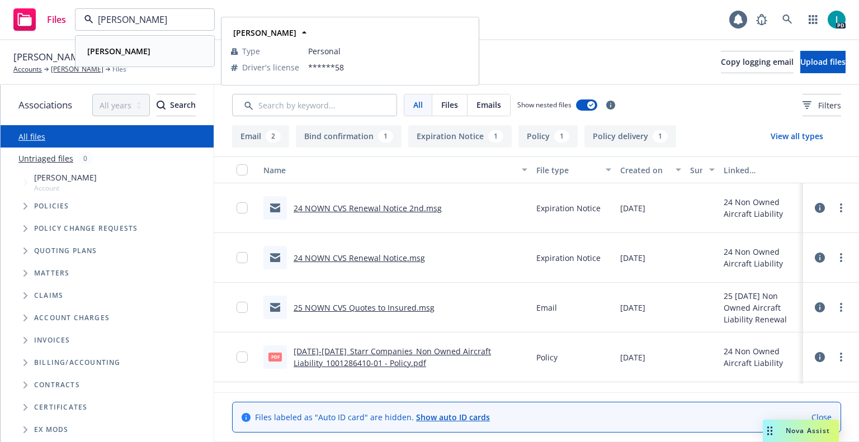
click at [166, 47] on div "Jack Rader" at bounding box center [145, 51] width 124 height 16
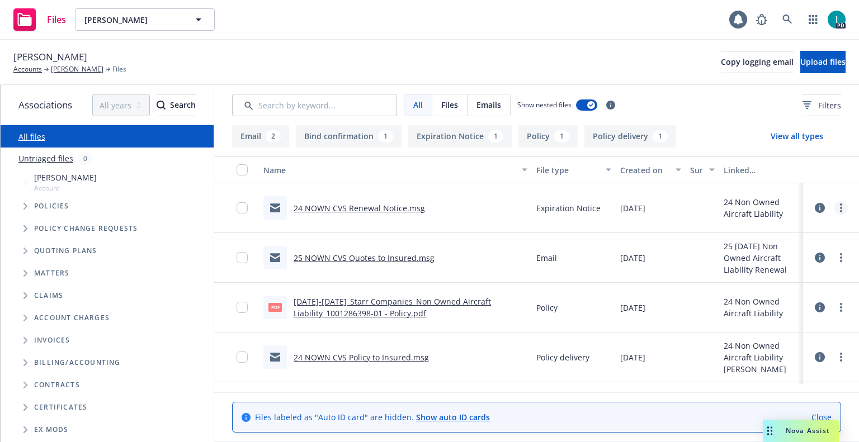
click at [841, 206] on icon "more" at bounding box center [841, 208] width 2 height 9
click at [779, 258] on link "Download" at bounding box center [790, 253] width 111 height 22
click at [800, 73] on button "Upload files" at bounding box center [822, 62] width 45 height 22
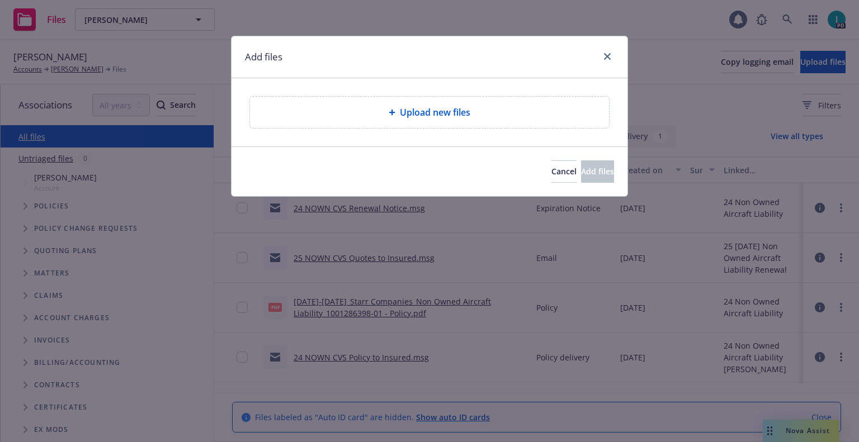
type textarea "x"
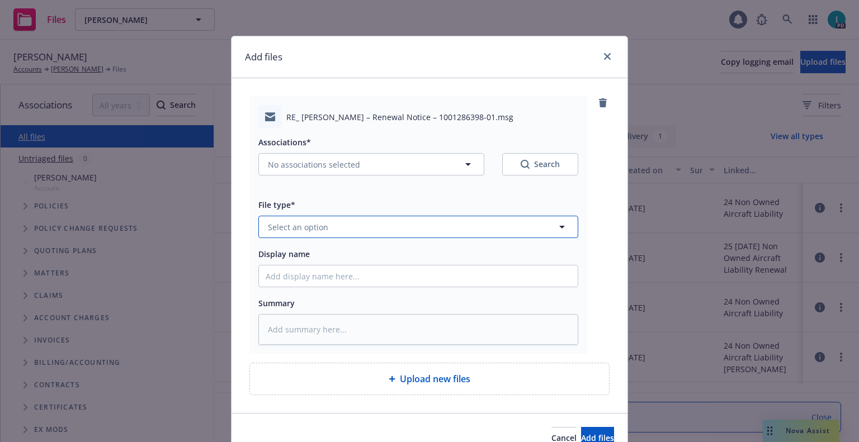
click at [339, 224] on button "Select an option" at bounding box center [418, 227] width 320 height 22
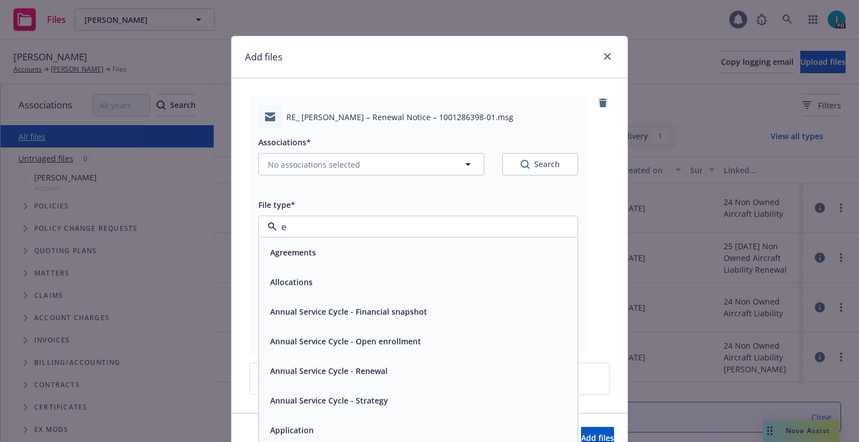
type input "ex"
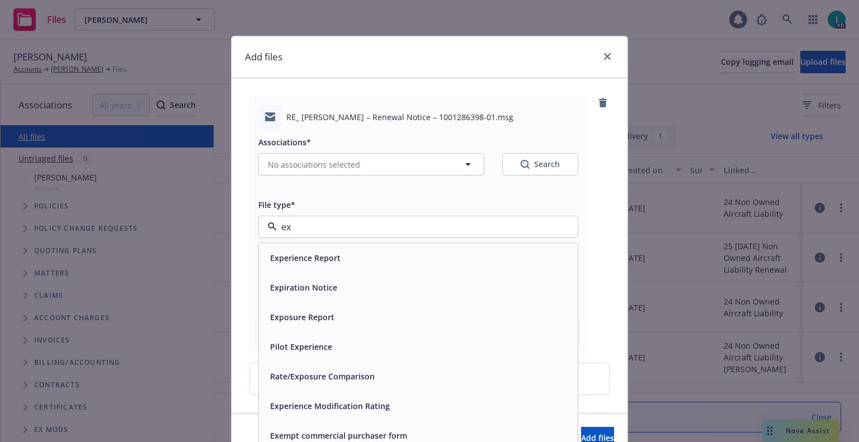
click at [320, 284] on span "Expiration Notice" at bounding box center [303, 288] width 67 height 12
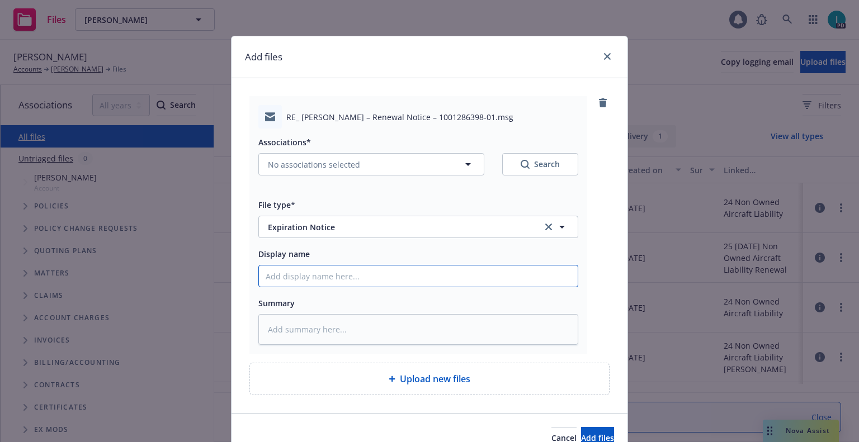
click at [323, 283] on input "Display name" at bounding box center [418, 276] width 319 height 21
type textarea "x"
type input "2"
type textarea "x"
type input "24"
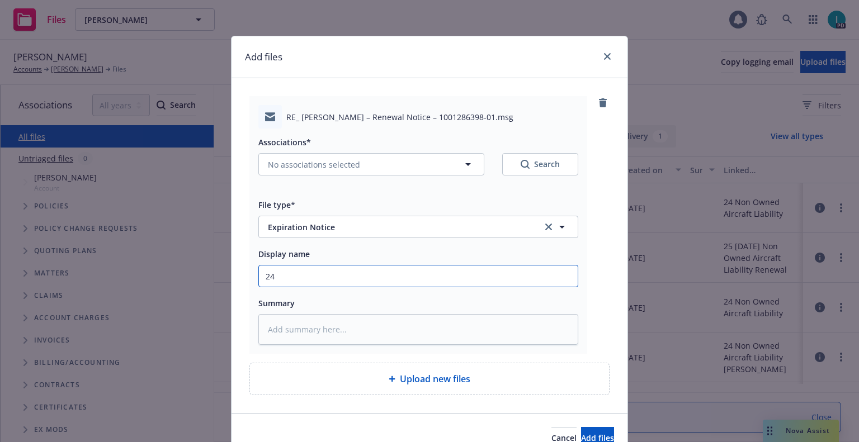
type textarea "x"
type input "24 NOWN CVS Renewal Notice 2nd"
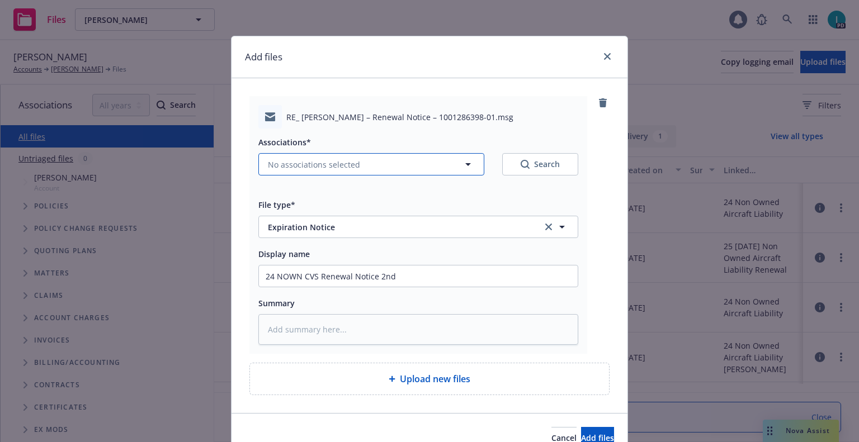
click at [331, 155] on button "No associations selected" at bounding box center [371, 164] width 226 height 22
type textarea "x"
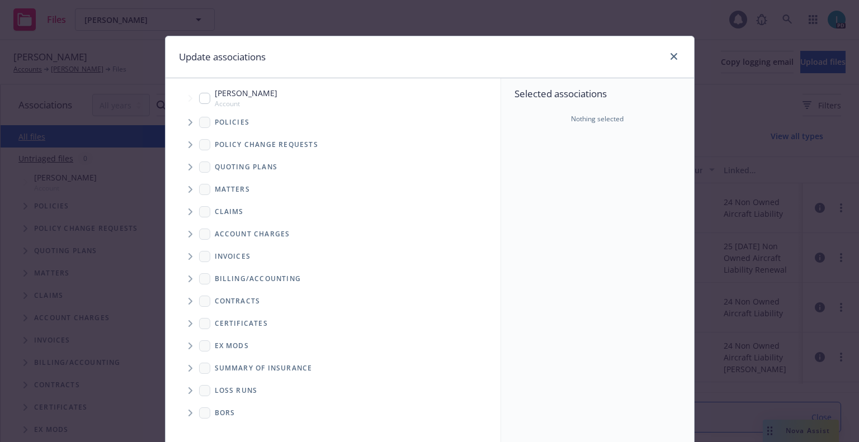
click at [188, 122] on icon "Tree Example" at bounding box center [190, 122] width 4 height 7
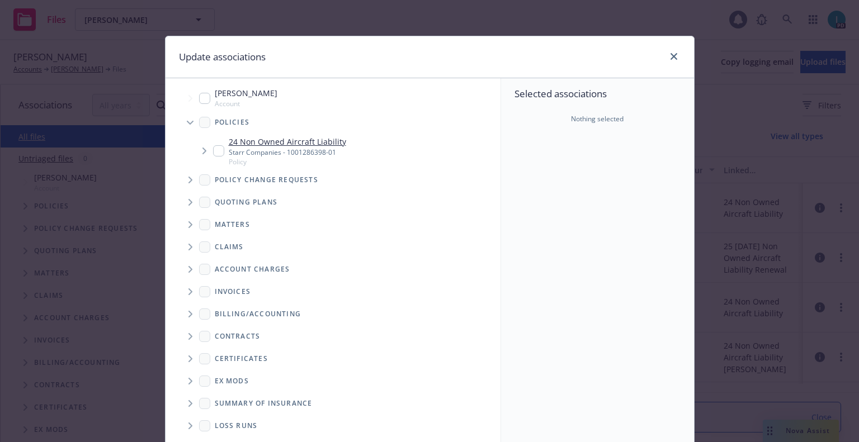
click at [213, 147] on input "Tree Example" at bounding box center [218, 150] width 11 height 11
checkbox input "true"
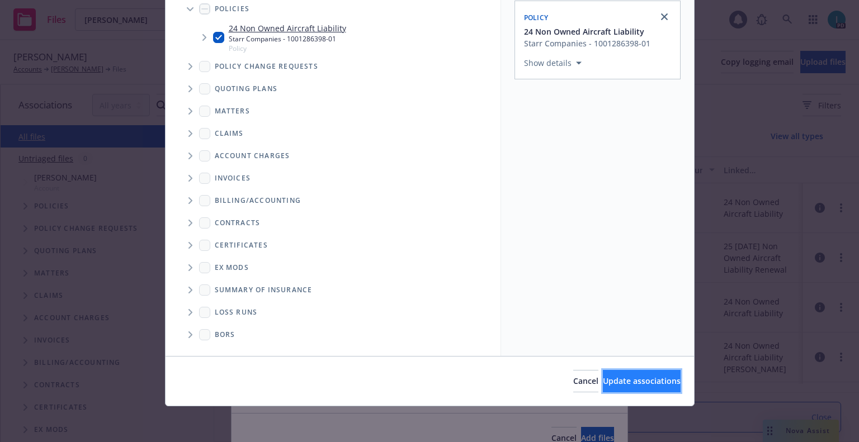
click at [629, 385] on span "Update associations" at bounding box center [642, 381] width 78 height 11
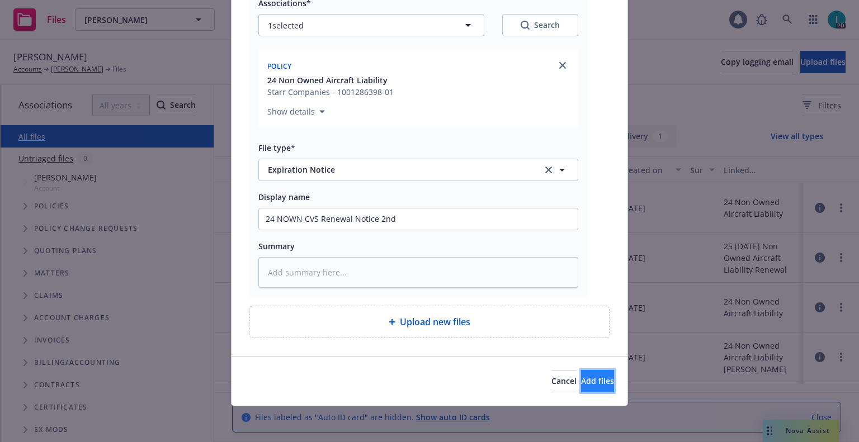
click at [583, 379] on span "Add files" at bounding box center [597, 381] width 33 height 11
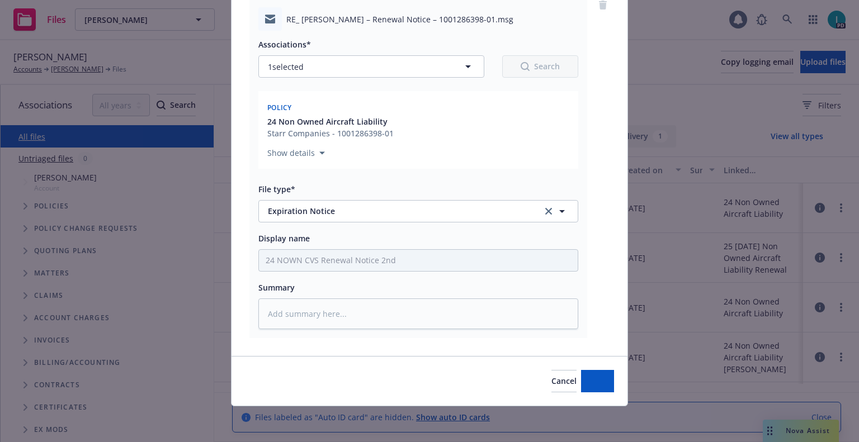
scroll to position [98, 0]
type textarea "x"
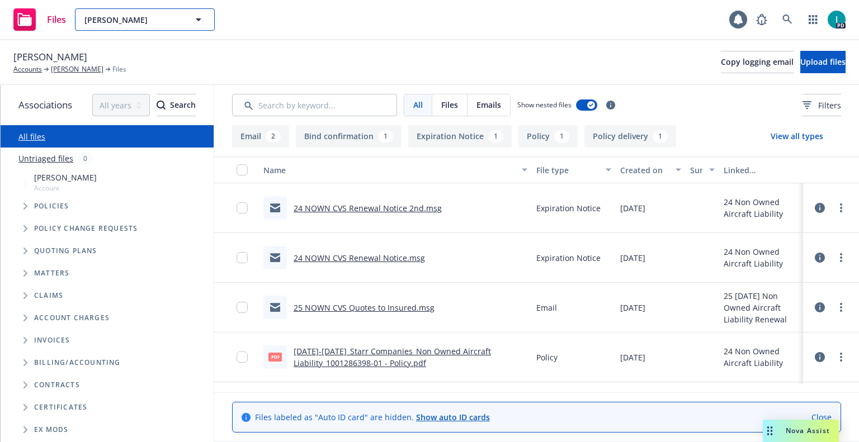
click at [149, 25] on span "Jack Rader" at bounding box center [132, 20] width 97 height 12
paste input "Neekon Saadat"
type input "Neekon Saadat"
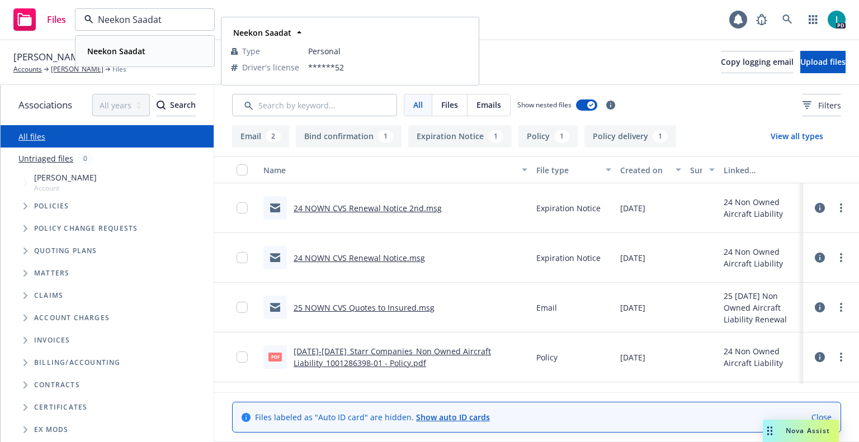
click at [139, 50] on strong "Neekon Saadat" at bounding box center [116, 51] width 58 height 11
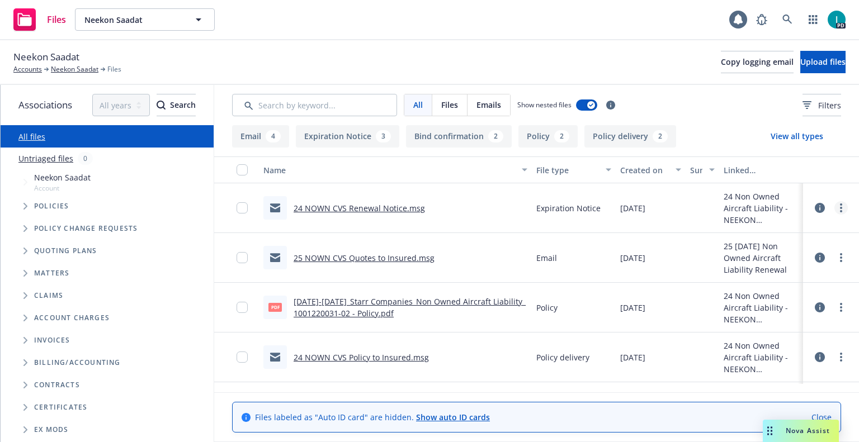
click at [837, 202] on link "more" at bounding box center [840, 207] width 13 height 13
click at [776, 249] on link "Download" at bounding box center [790, 253] width 111 height 22
click at [817, 65] on span "Upload files" at bounding box center [822, 61] width 45 height 11
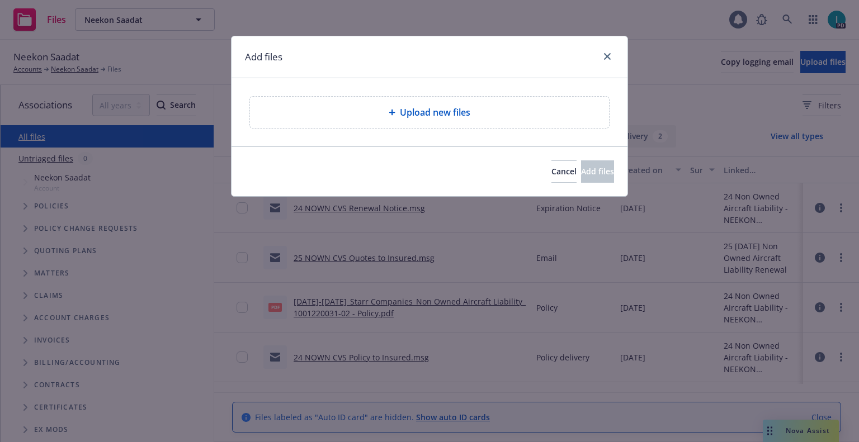
type textarea "x"
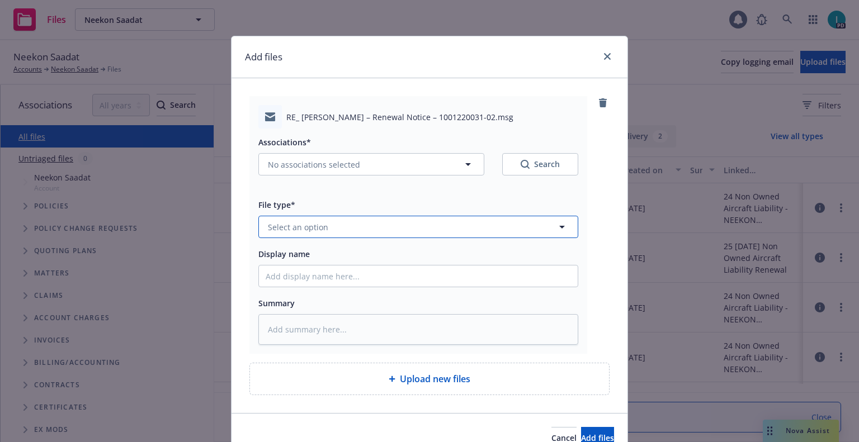
click at [319, 231] on span "Select an option" at bounding box center [298, 227] width 60 height 12
type input "ex"
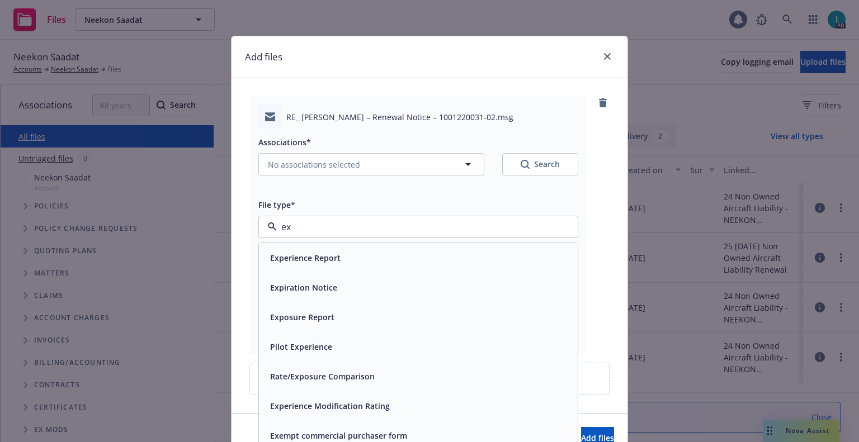
click at [319, 281] on div "Expiration Notice" at bounding box center [303, 288] width 74 height 16
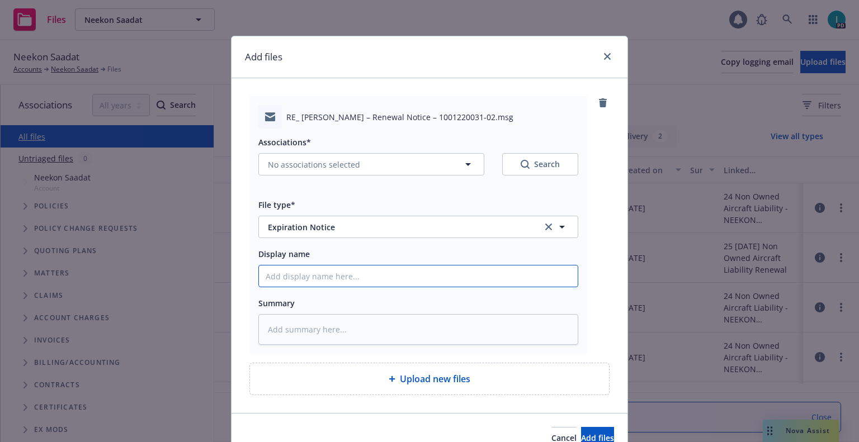
click at [323, 271] on input "Display name" at bounding box center [418, 276] width 319 height 21
type textarea "x"
type input "2"
type textarea "x"
type input "24"
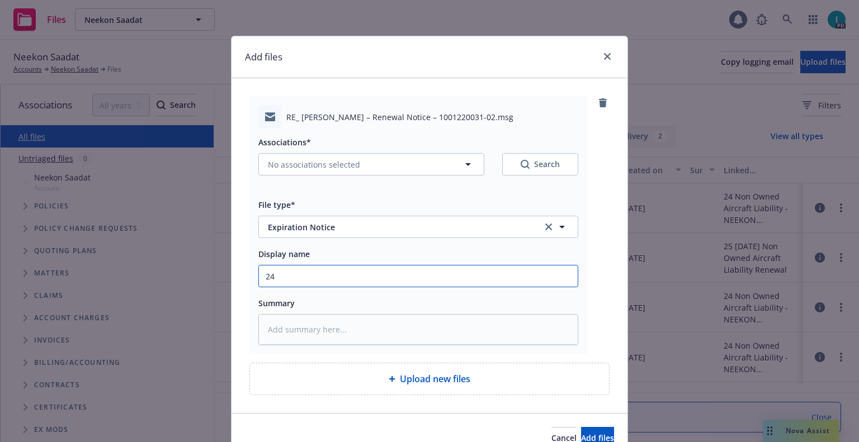
type textarea "x"
type input "24 NOWN CVS Renewal Notice 2nd"
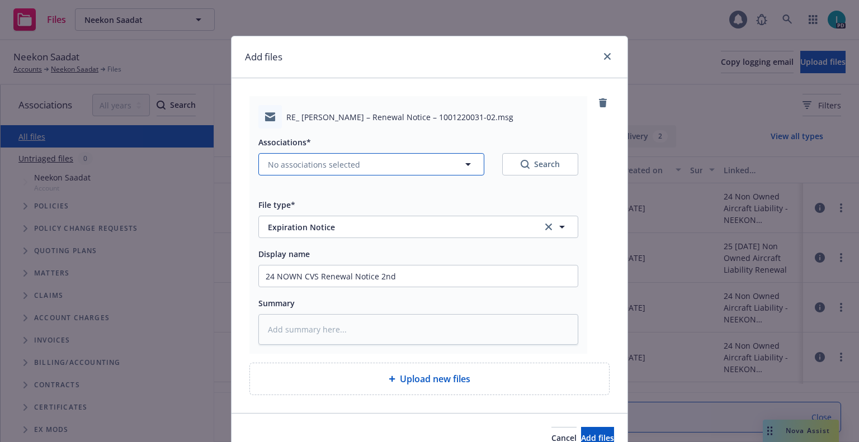
click at [343, 168] on span "No associations selected" at bounding box center [314, 165] width 92 height 12
type textarea "x"
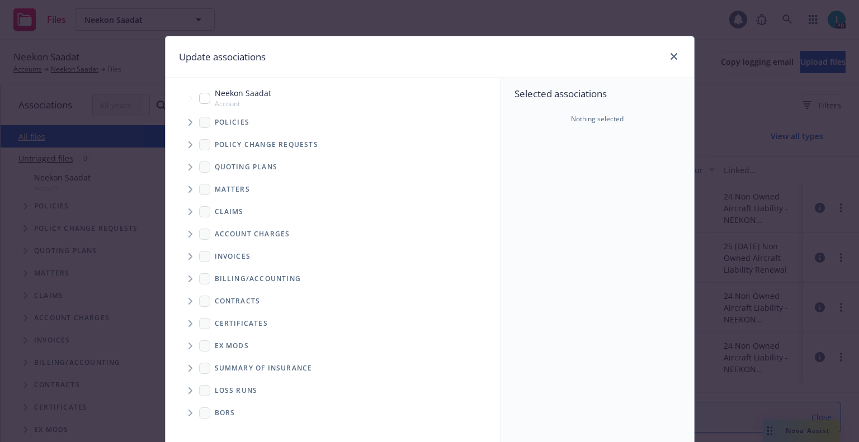
click at [188, 117] on span "Tree Example" at bounding box center [190, 123] width 18 height 18
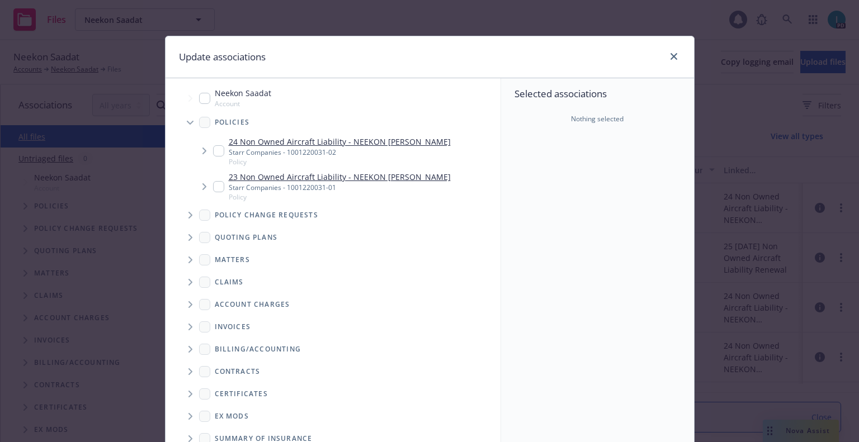
click at [217, 155] on input "Tree Example" at bounding box center [218, 150] width 11 height 11
checkbox input "true"
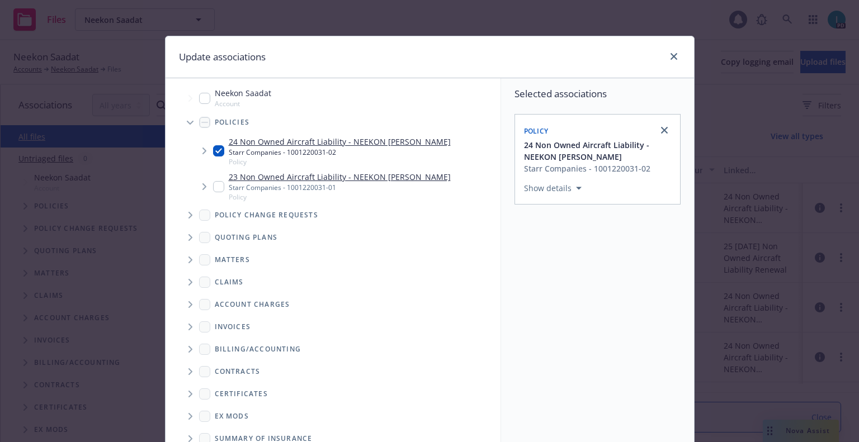
scroll to position [114, 0]
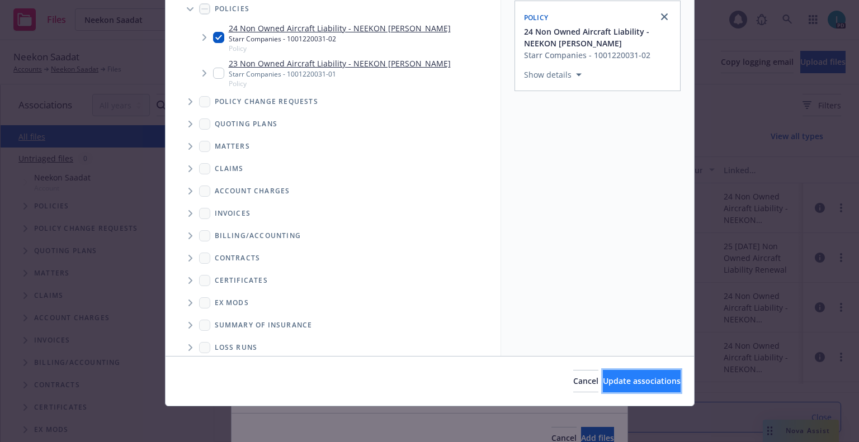
click at [636, 389] on button "Update associations" at bounding box center [642, 381] width 78 height 22
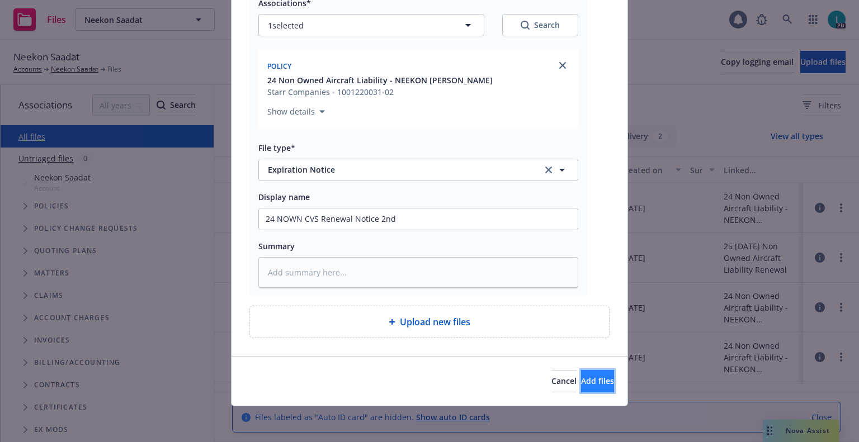
click at [581, 374] on button "Add files" at bounding box center [597, 381] width 33 height 22
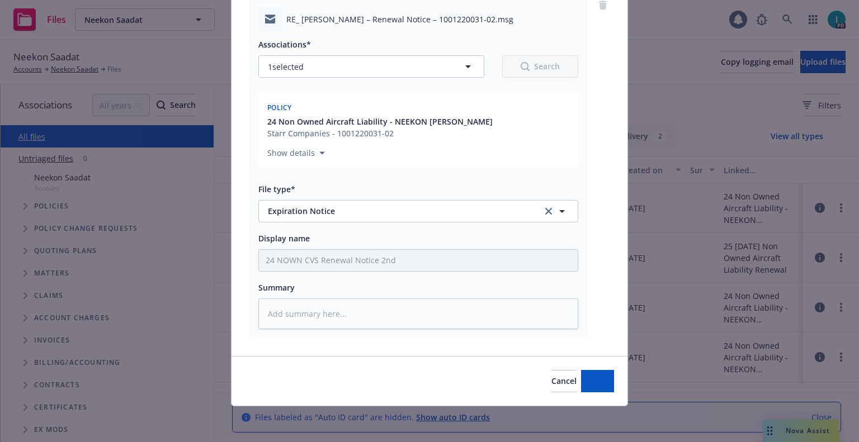
scroll to position [98, 0]
type textarea "x"
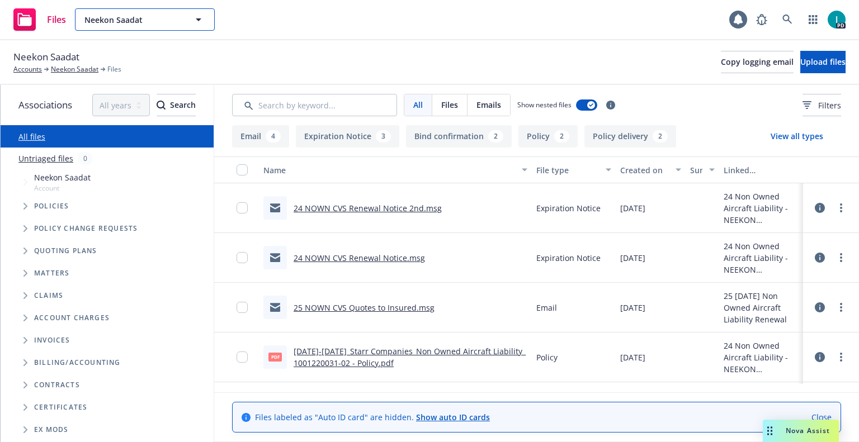
click at [148, 15] on span "Neekon Saadat" at bounding box center [132, 20] width 97 height 12
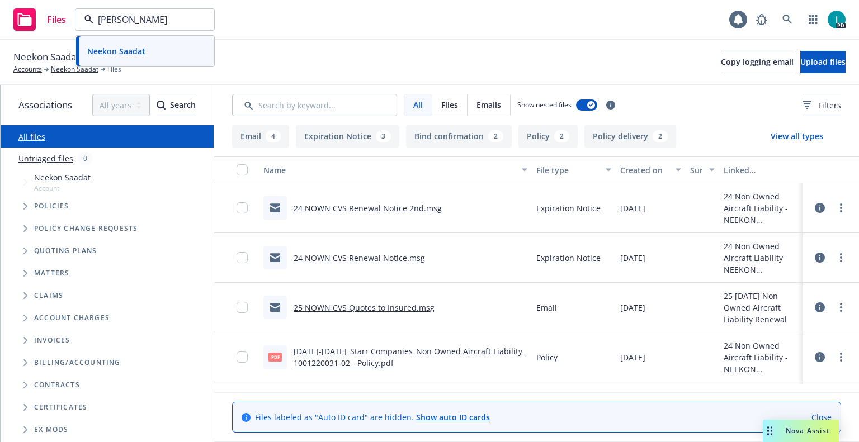
type input "william leev"
click at [168, 56] on div "William Leever" at bounding box center [145, 51] width 124 height 16
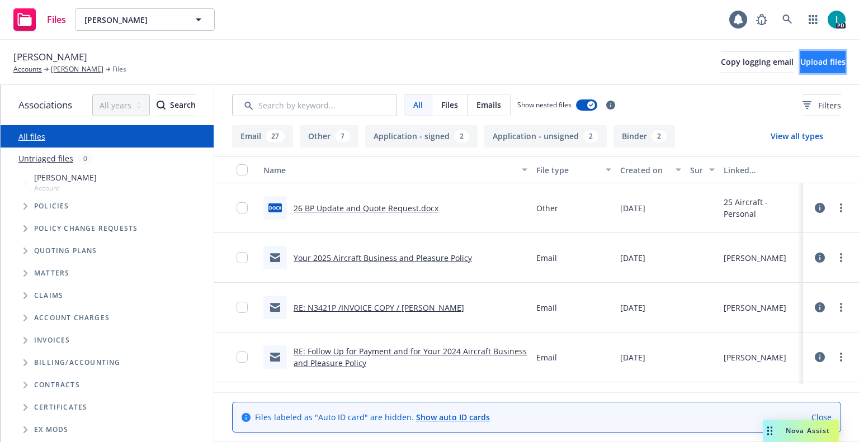
click at [804, 67] on button "Upload files" at bounding box center [822, 62] width 45 height 22
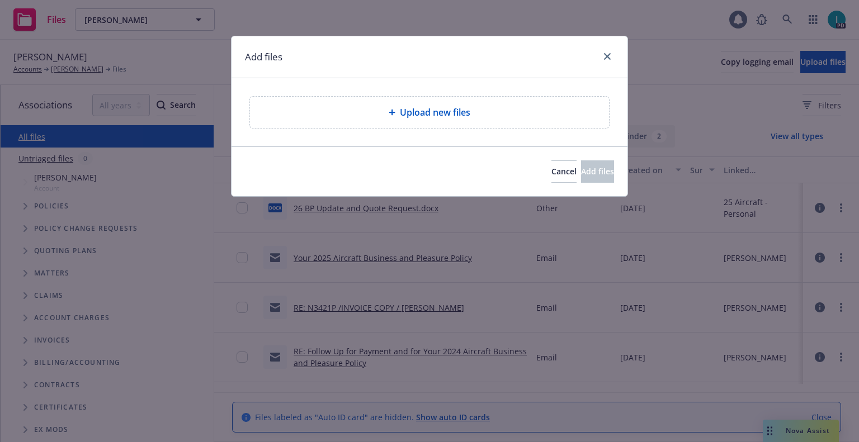
type textarea "x"
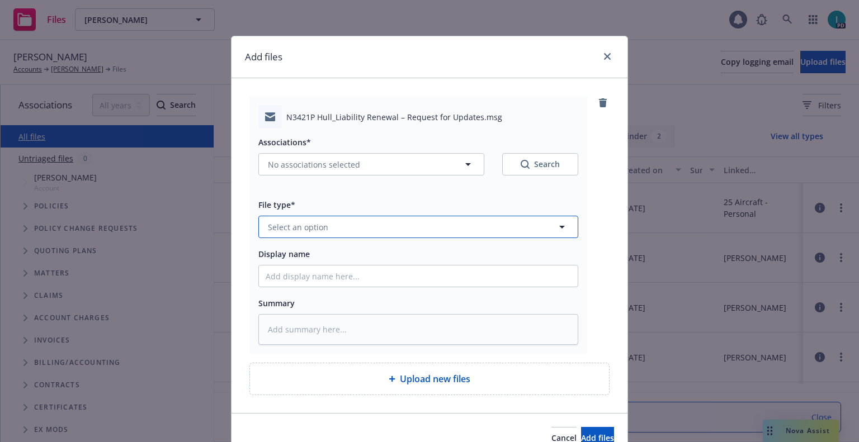
click at [350, 233] on button "Select an option" at bounding box center [418, 227] width 320 height 22
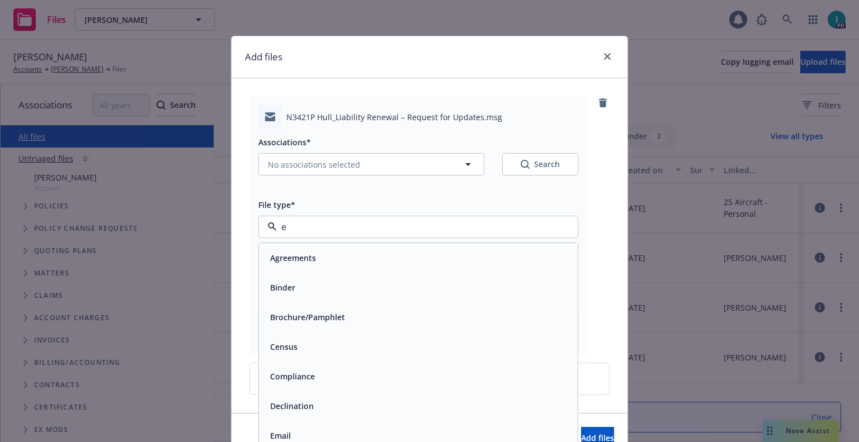
type input "em"
click at [294, 286] on div "Email" at bounding box center [418, 288] width 305 height 16
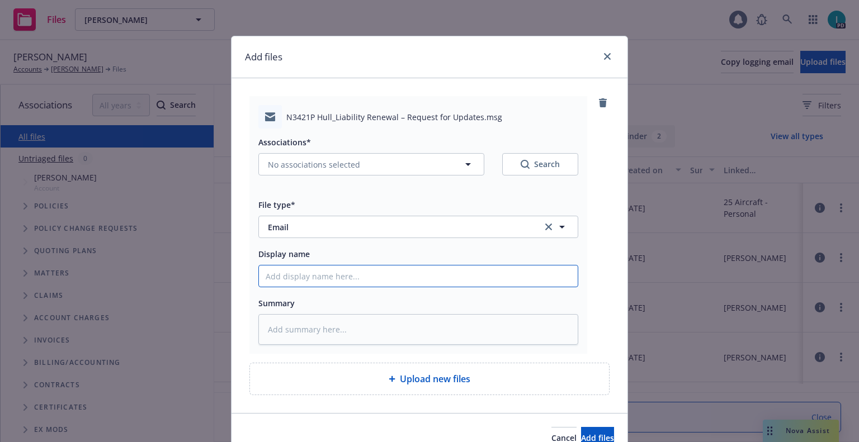
click at [301, 280] on input "Display name" at bounding box center [418, 276] width 319 height 21
type textarea "x"
type input "2"
type textarea "x"
type input "22"
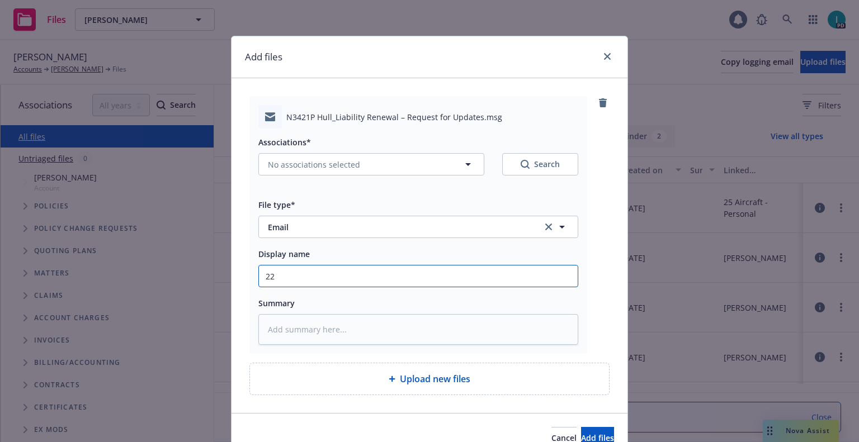
type textarea "x"
type input "2"
type textarea "x"
type input "26"
type textarea "x"
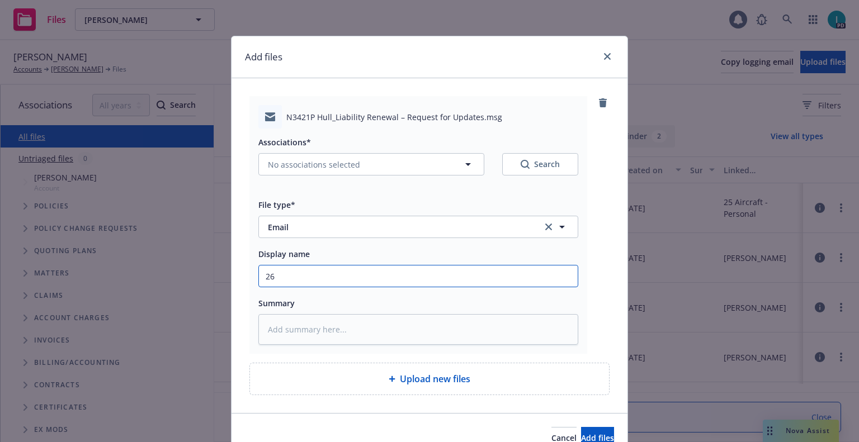
type input "26"
type textarea "x"
type input "26"
type textarea "x"
type input "2"
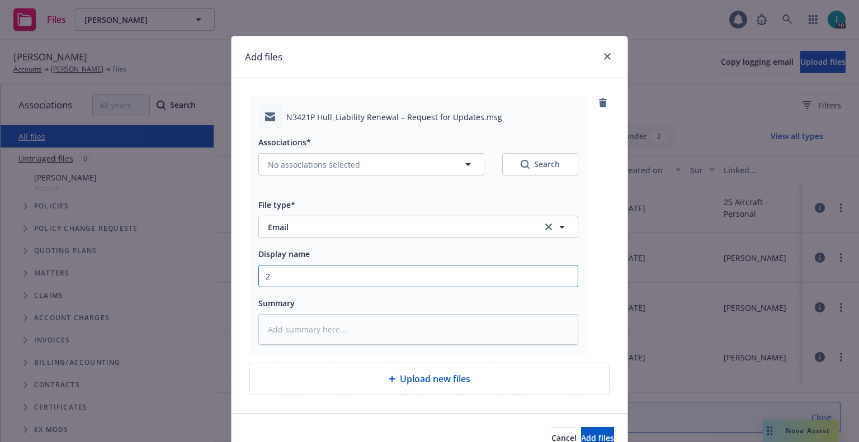
type textarea "x"
type input "22"
drag, startPoint x: 359, startPoint y: 273, endPoint x: 193, endPoint y: 277, distance: 166.2
click at [194, 277] on div "Add files N3421P Hull_Liability Renewal – Request for Updates.msg Associations*…" at bounding box center [429, 221] width 859 height 442
type textarea "x"
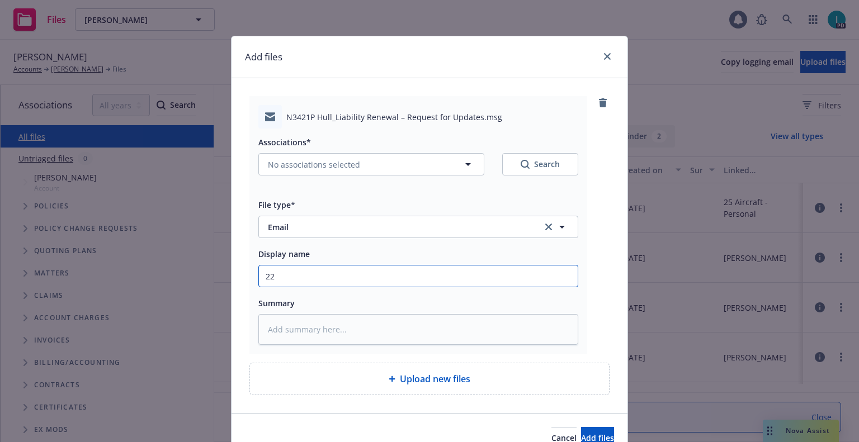
type input "2"
type textarea "x"
type input "26"
type textarea "x"
type input "26 BP Update and Quote Request to Insured"
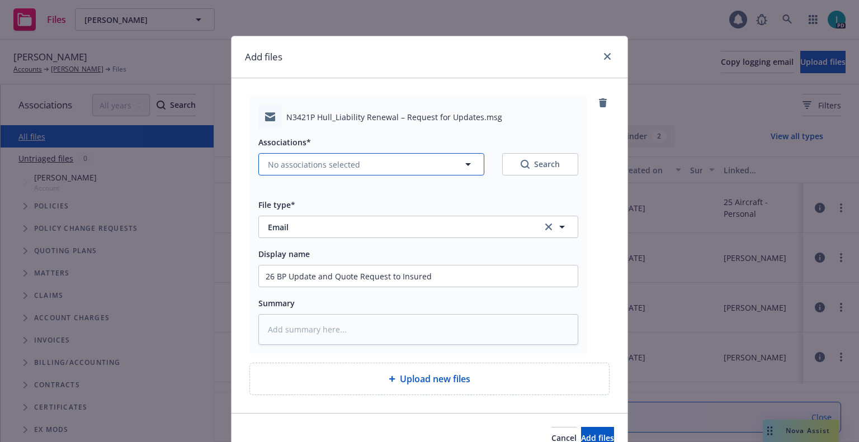
click at [344, 171] on button "No associations selected" at bounding box center [371, 164] width 226 height 22
type textarea "x"
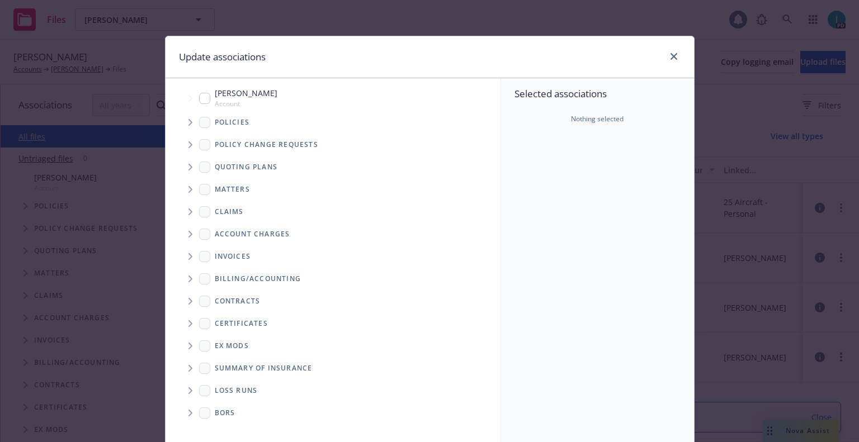
click at [186, 126] on span "Tree Example" at bounding box center [190, 123] width 18 height 18
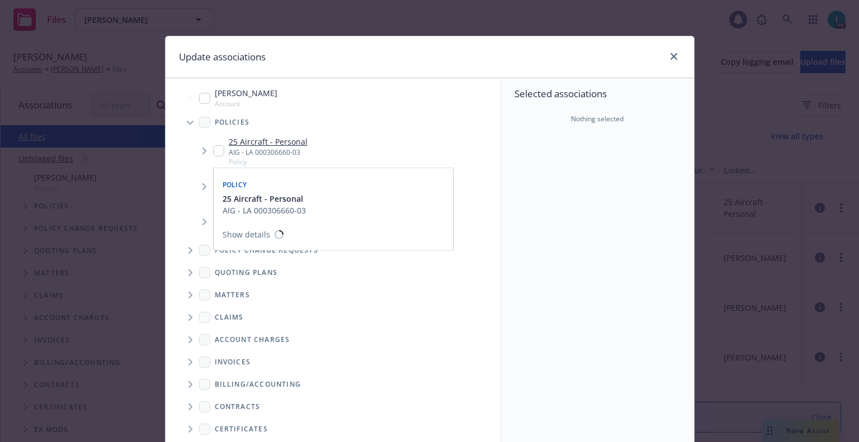
click at [216, 147] on input "Tree Example" at bounding box center [218, 150] width 11 height 11
checkbox input "true"
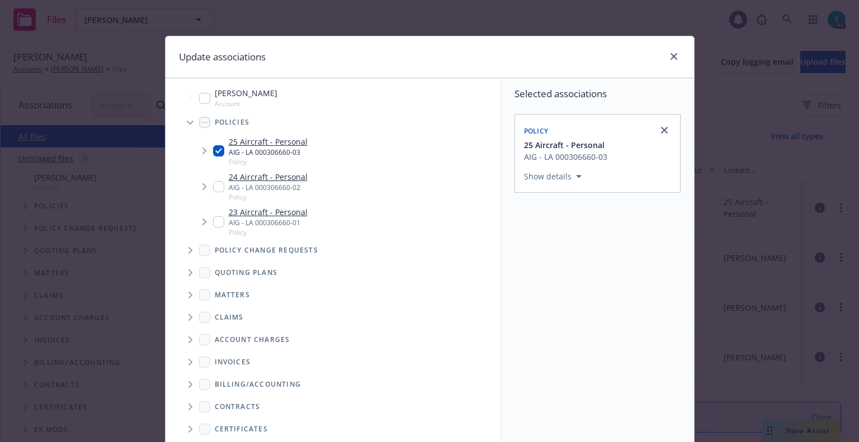
scroll to position [114, 0]
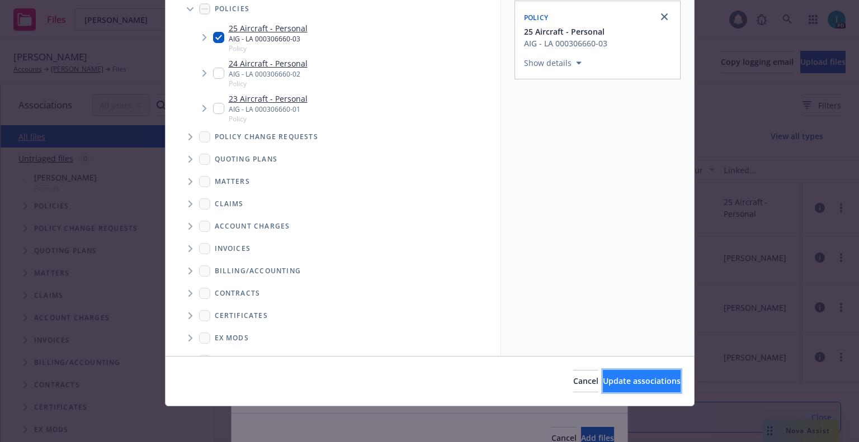
click at [613, 375] on button "Update associations" at bounding box center [642, 381] width 78 height 22
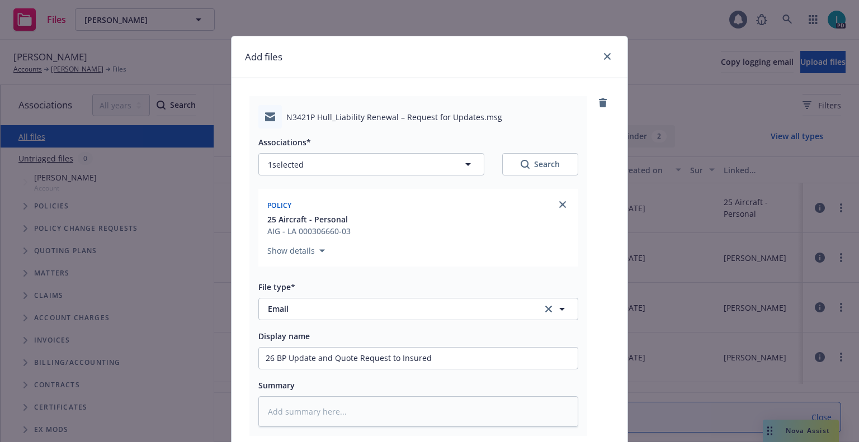
scroll to position [139, 0]
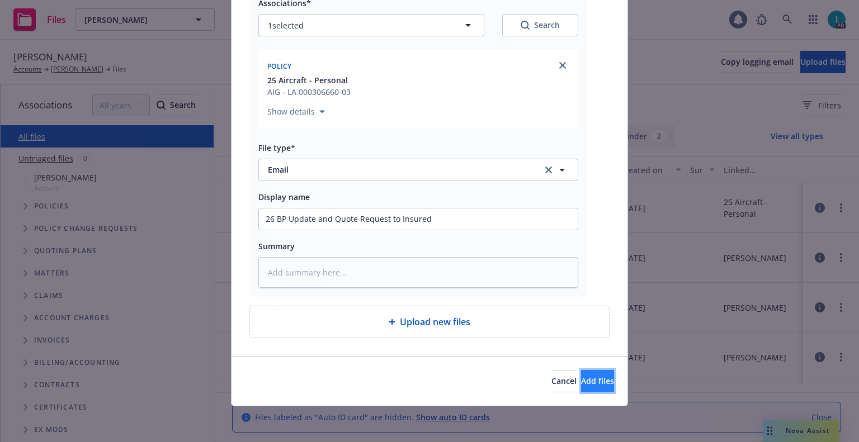
click at [581, 376] on span "Add files" at bounding box center [597, 381] width 33 height 11
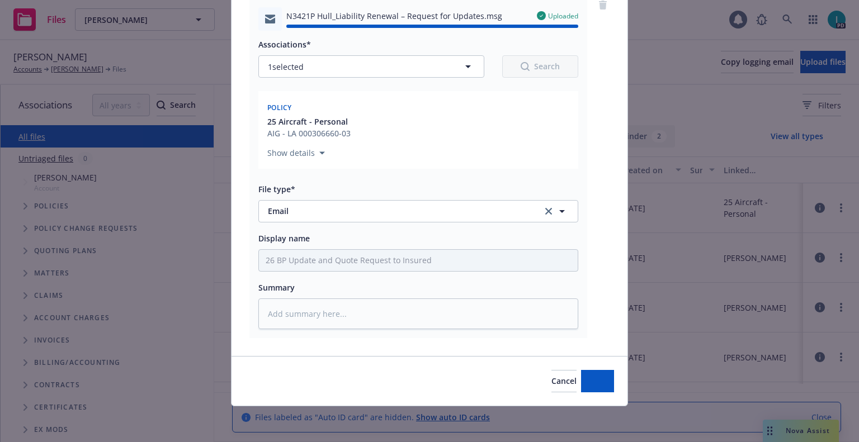
type textarea "x"
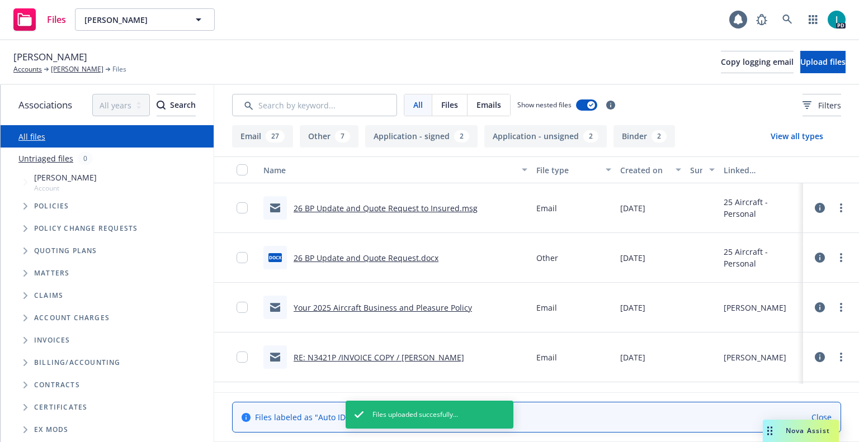
click at [56, 58] on span "William Leever" at bounding box center [50, 57] width 74 height 15
copy span "William Leever"
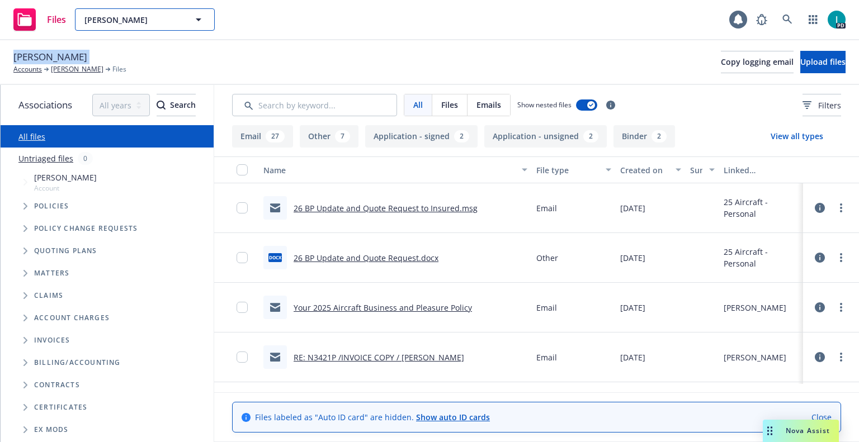
click at [153, 21] on span "William Leever" at bounding box center [132, 20] width 97 height 12
type input "frank andre"
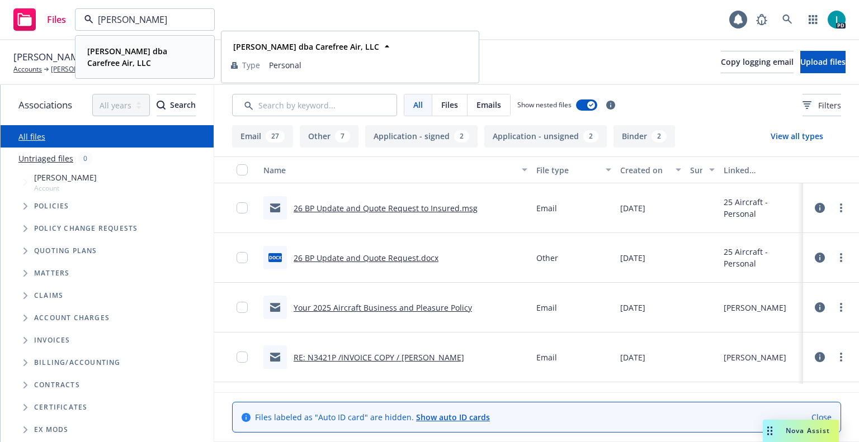
click at [155, 45] on div "Frank Andre dba Carefree Air, LLC" at bounding box center [143, 57] width 120 height 28
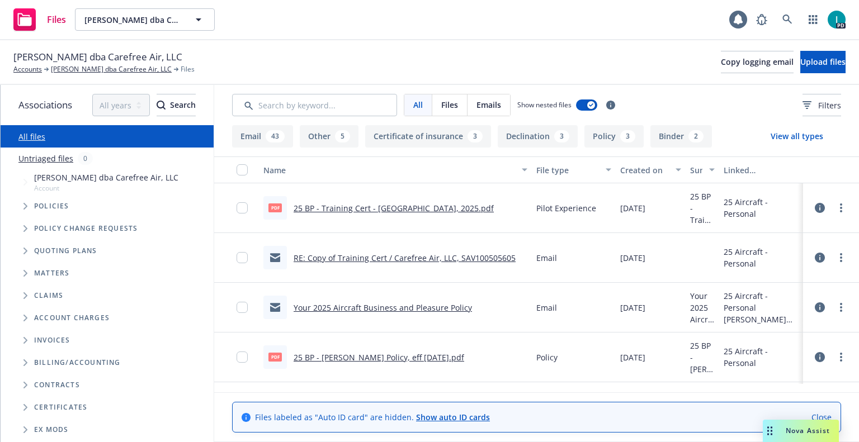
click at [97, 56] on span "Frank Andre dba Carefree Air, LLC" at bounding box center [97, 57] width 169 height 15
copy span "Frank Andre dba Carefree Air, LLC"
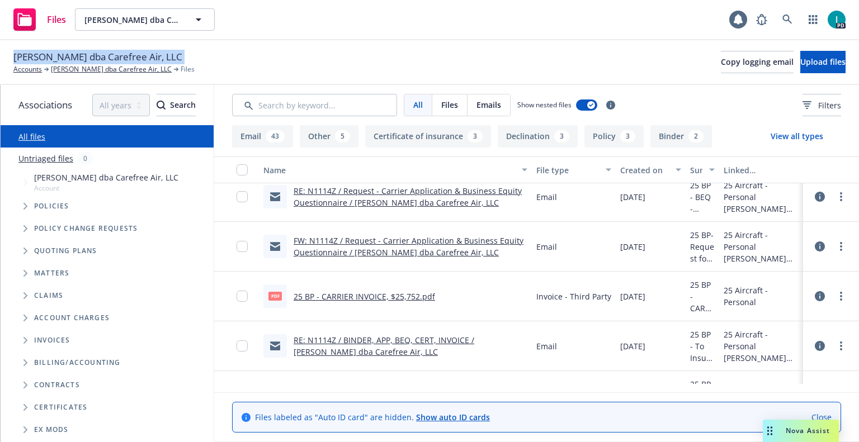
scroll to position [559, 0]
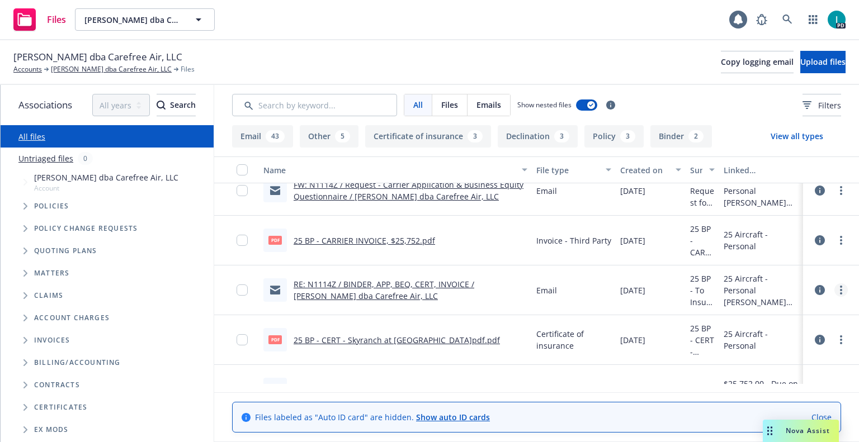
click at [840, 293] on circle "more" at bounding box center [841, 294] width 2 height 2
click at [775, 334] on link "Download" at bounding box center [790, 335] width 111 height 22
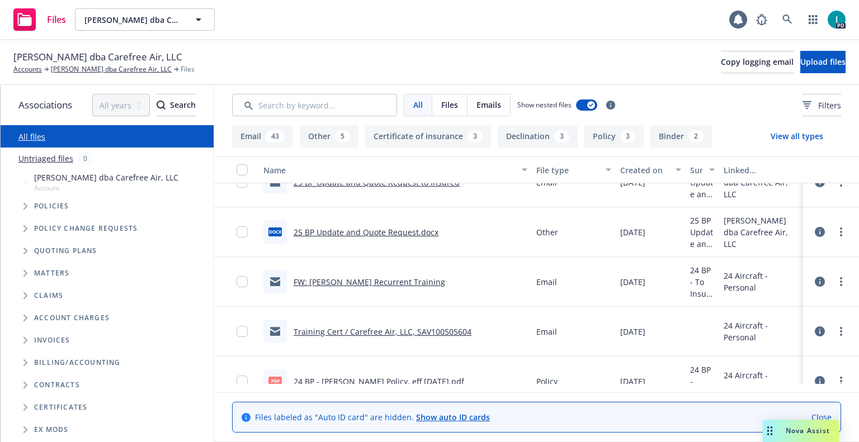
scroll to position [1398, 0]
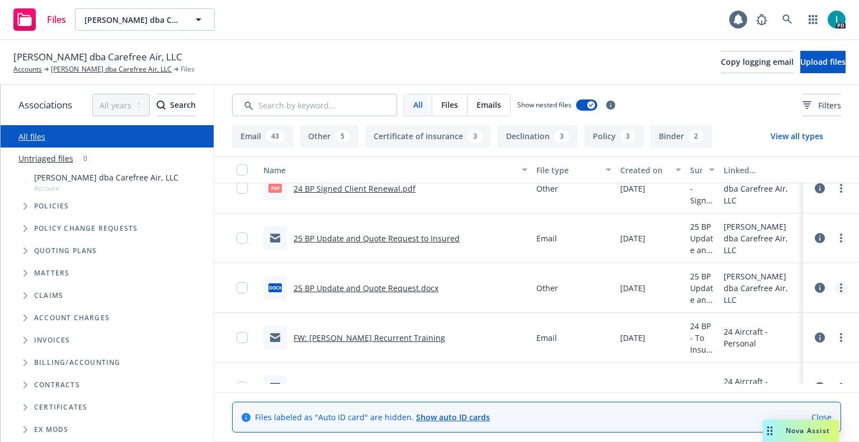
click at [841, 290] on link "more" at bounding box center [840, 287] width 13 height 13
click at [786, 338] on link "Download" at bounding box center [790, 333] width 111 height 22
click at [843, 236] on link "more" at bounding box center [840, 238] width 13 height 13
click at [801, 281] on link "Download" at bounding box center [790, 283] width 111 height 22
click at [808, 67] on span "Upload files" at bounding box center [822, 61] width 45 height 11
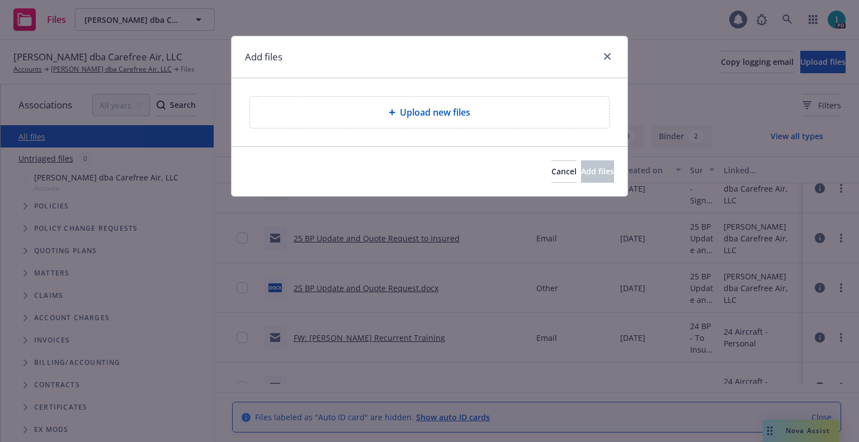
type textarea "x"
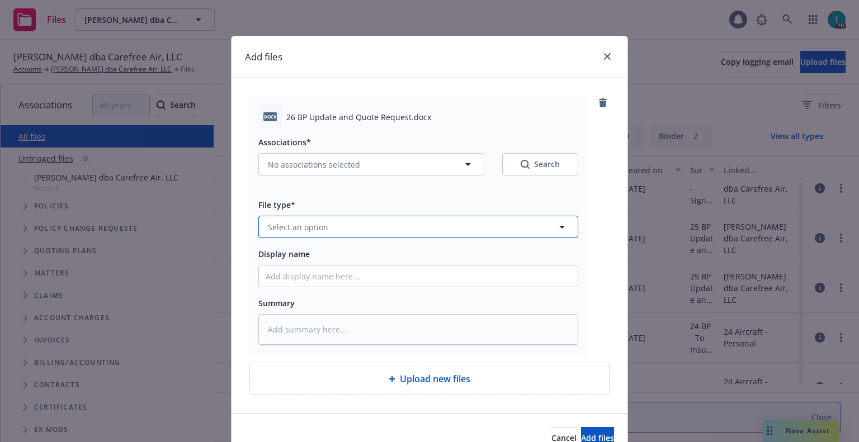
click at [296, 232] on span "Select an option" at bounding box center [298, 227] width 60 height 12
type input "oth"
click at [308, 251] on div "Other" at bounding box center [418, 258] width 305 height 16
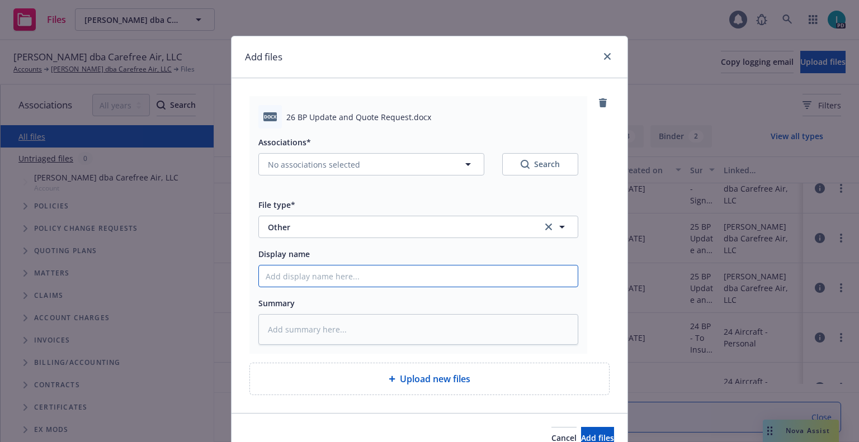
click at [305, 276] on input "Display name" at bounding box center [418, 276] width 319 height 21
type textarea "x"
type input "2"
type textarea "x"
type input "26"
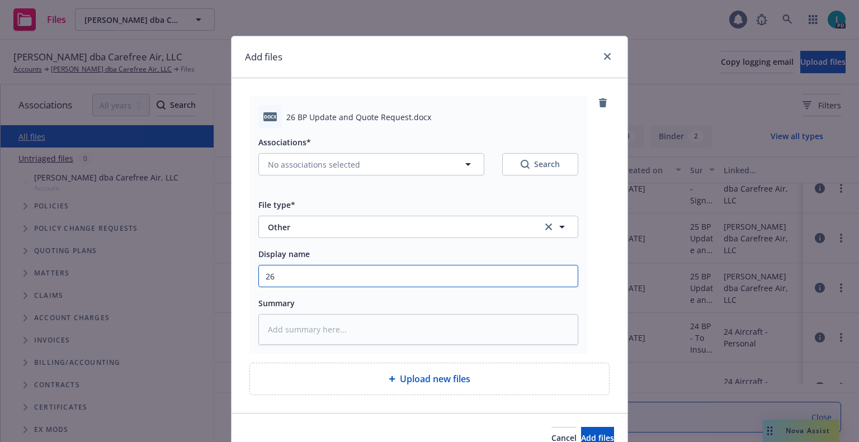
type textarea "x"
type input "26 BP Update and Quote Request"
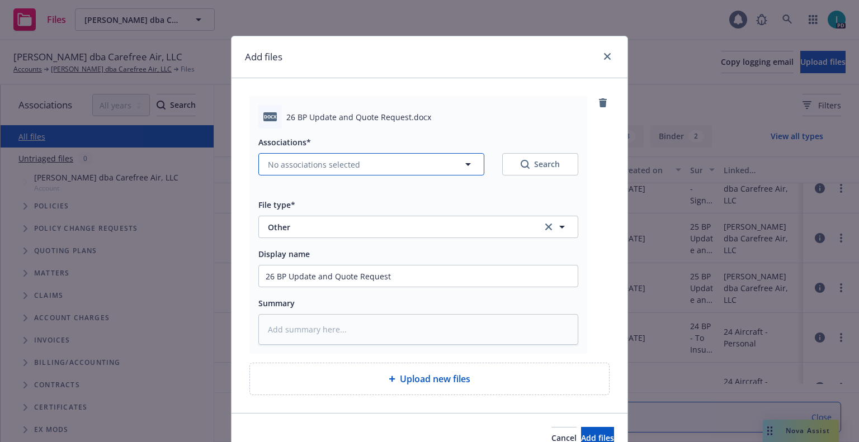
click at [311, 154] on button "No associations selected" at bounding box center [371, 164] width 226 height 22
type textarea "x"
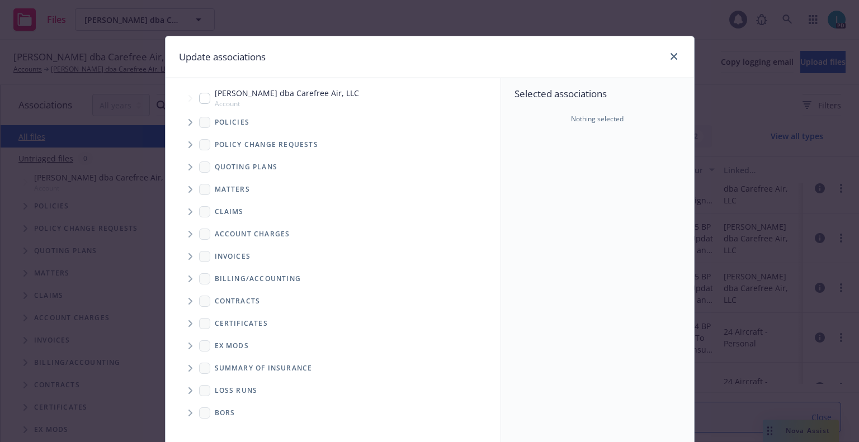
click at [185, 119] on span "Tree Example" at bounding box center [190, 123] width 18 height 18
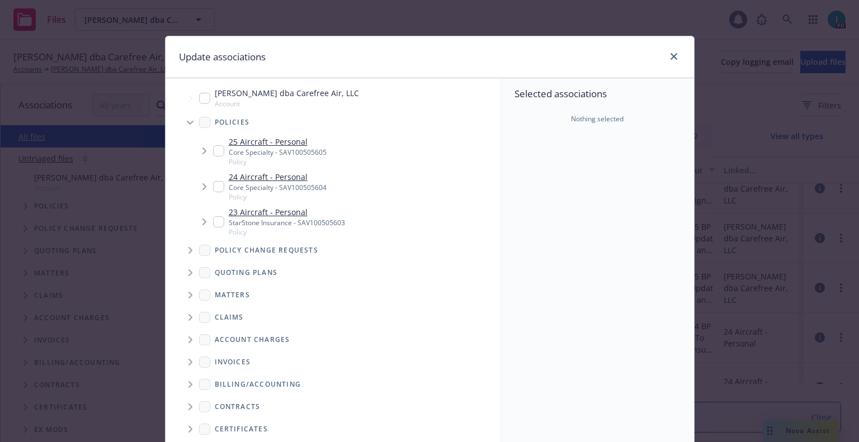
click at [215, 154] on input "Tree Example" at bounding box center [218, 150] width 11 height 11
checkbox input "true"
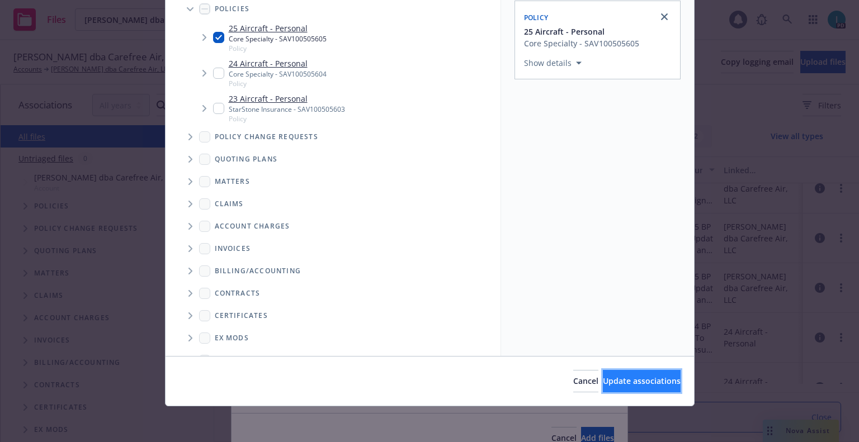
click at [610, 373] on button "Update associations" at bounding box center [642, 381] width 78 height 22
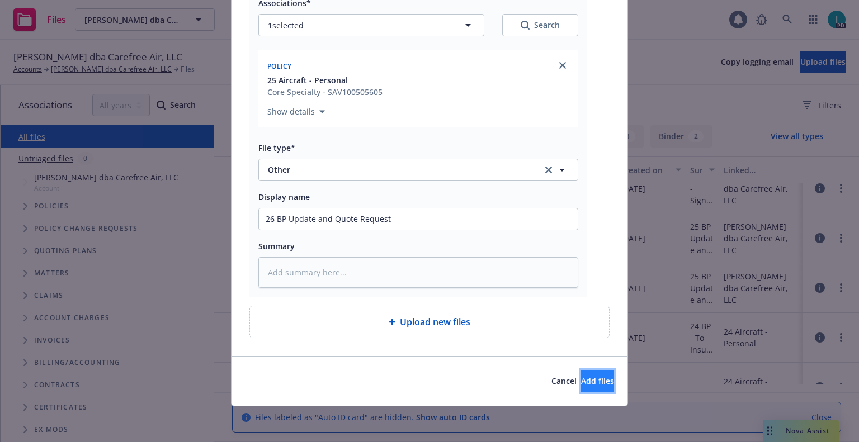
click at [585, 384] on span "Add files" at bounding box center [597, 381] width 33 height 11
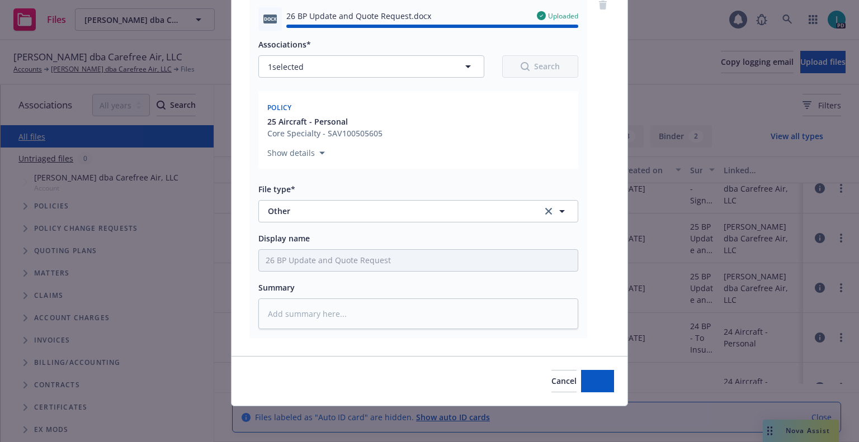
type textarea "x"
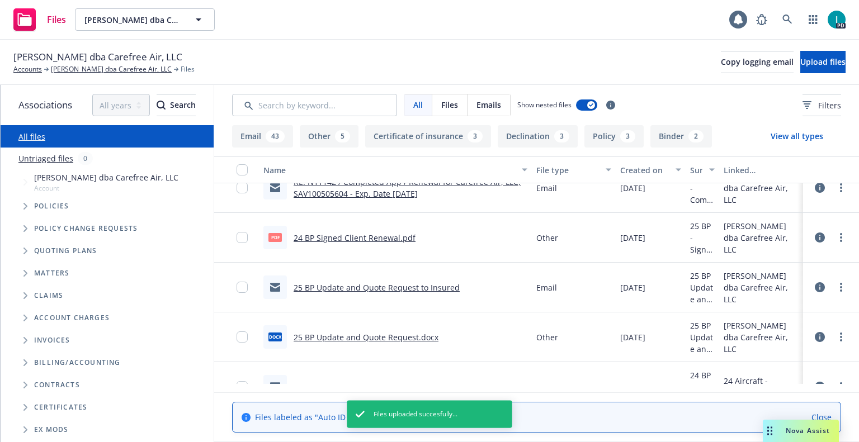
scroll to position [1448, 0]
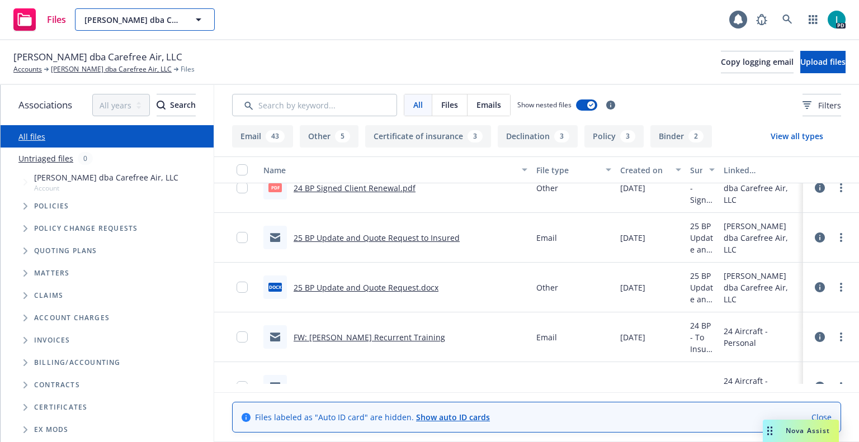
click at [133, 19] on span "Frank Andre dba Carefree Air, LLC" at bounding box center [132, 20] width 97 height 12
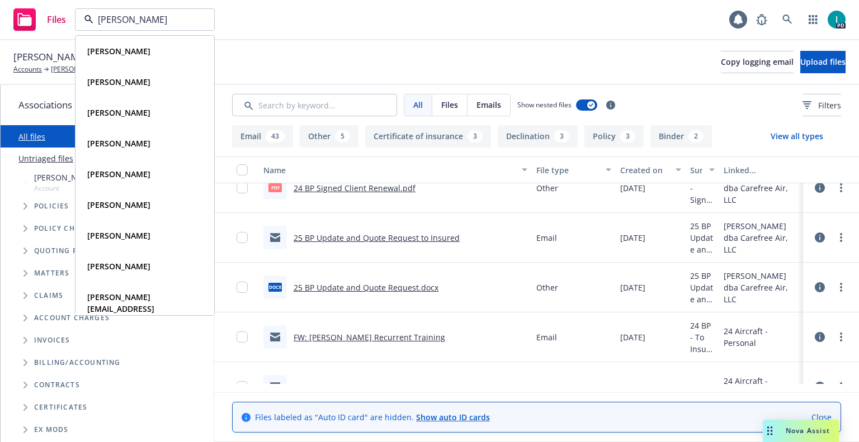
type input "kurt grif"
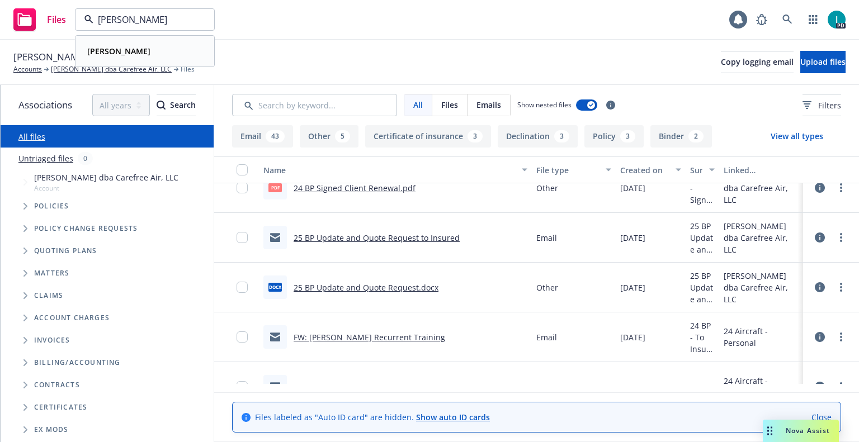
click at [154, 38] on div "Kurt Griffin Type Personal" at bounding box center [145, 51] width 138 height 30
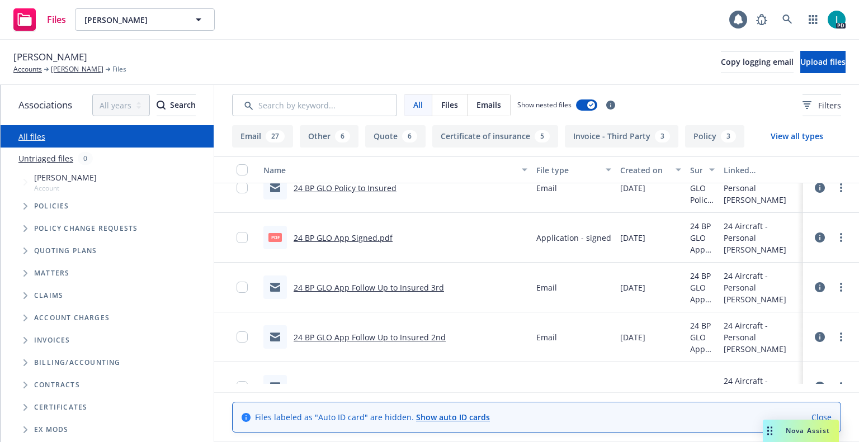
click at [54, 53] on span "Kurt Griffin" at bounding box center [50, 57] width 74 height 15
copy span "Kurt Griffin"
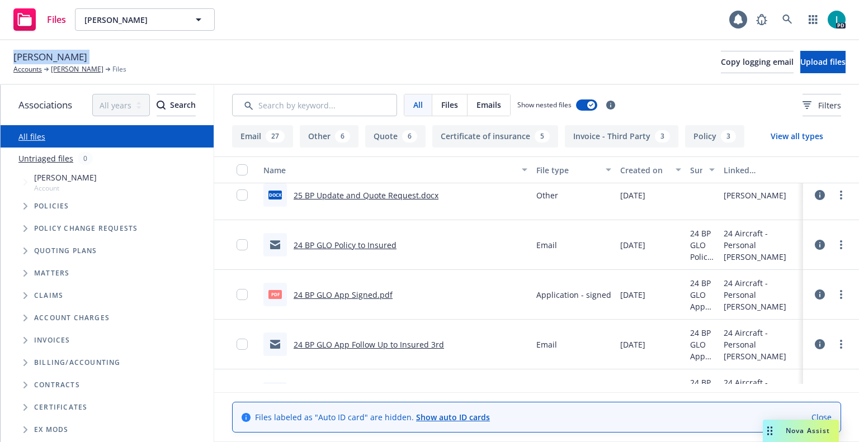
scroll to position [1336, 0]
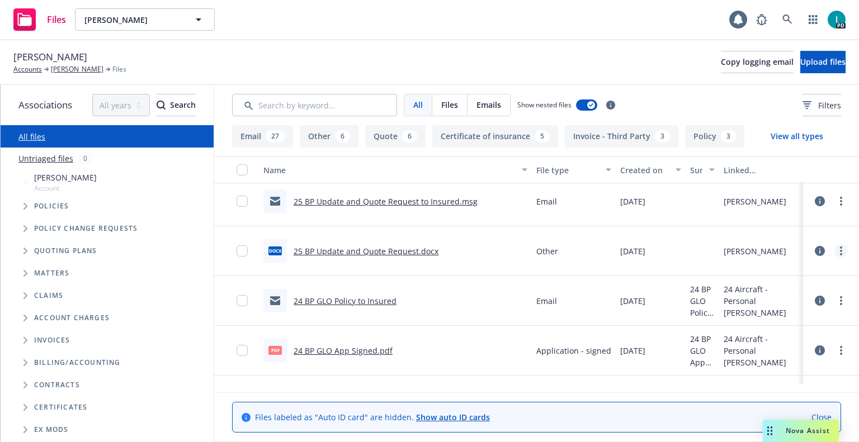
click at [840, 249] on icon "more" at bounding box center [841, 251] width 2 height 9
click at [786, 291] on link "Download" at bounding box center [790, 296] width 111 height 22
click at [837, 199] on link "more" at bounding box center [840, 201] width 13 height 13
click at [782, 244] on link "Download" at bounding box center [790, 246] width 111 height 22
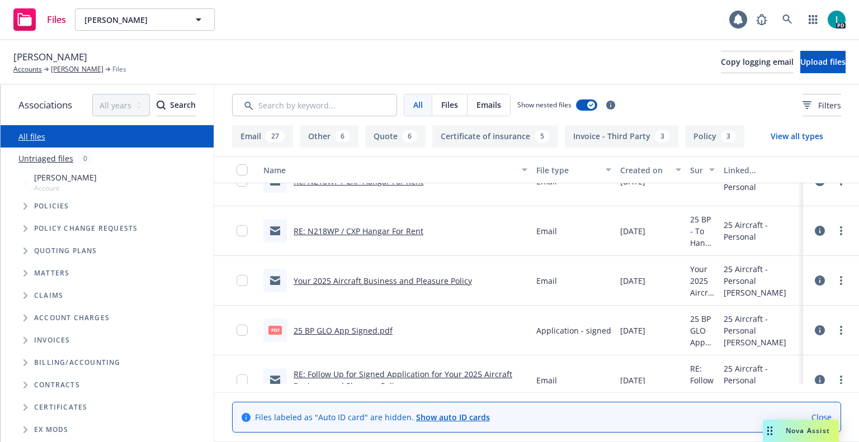
scroll to position [280, 0]
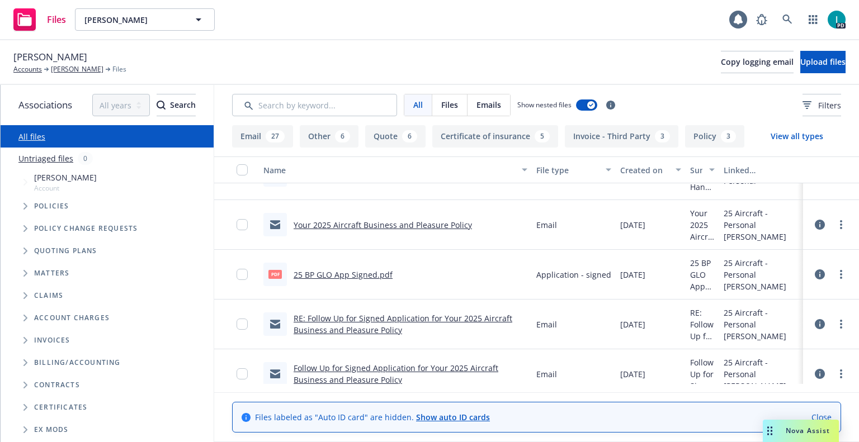
click at [365, 270] on link "25 BP GLO App Signed.pdf" at bounding box center [343, 275] width 99 height 11
click at [817, 61] on span "Upload files" at bounding box center [822, 61] width 45 height 11
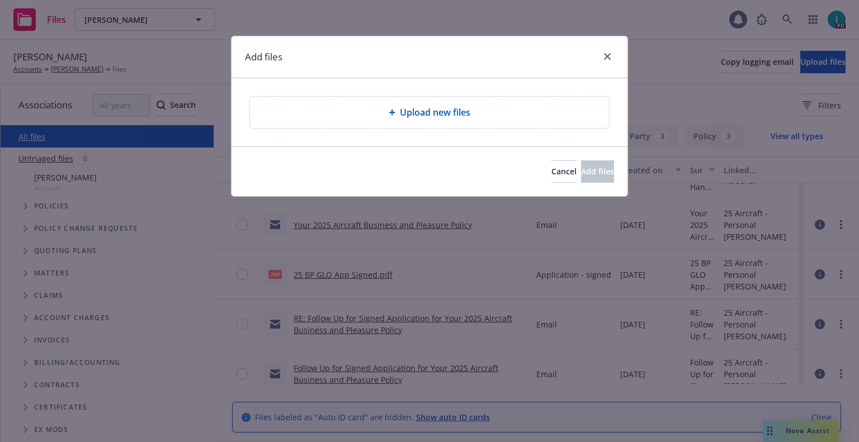
type textarea "x"
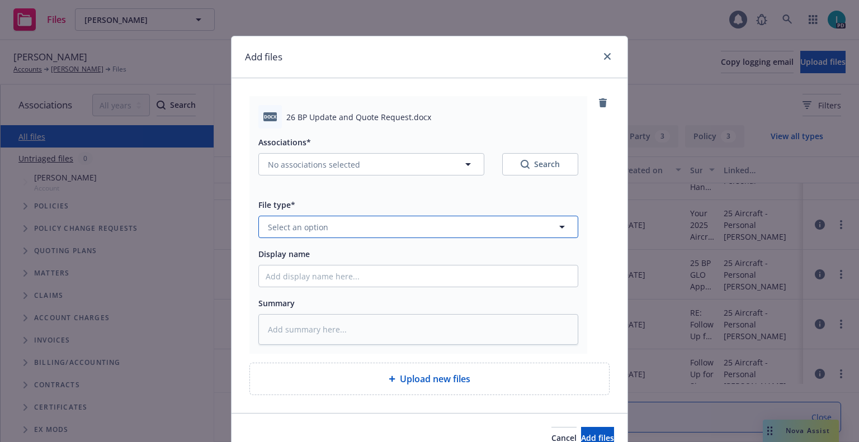
click at [324, 218] on button "Select an option" at bounding box center [418, 227] width 320 height 22
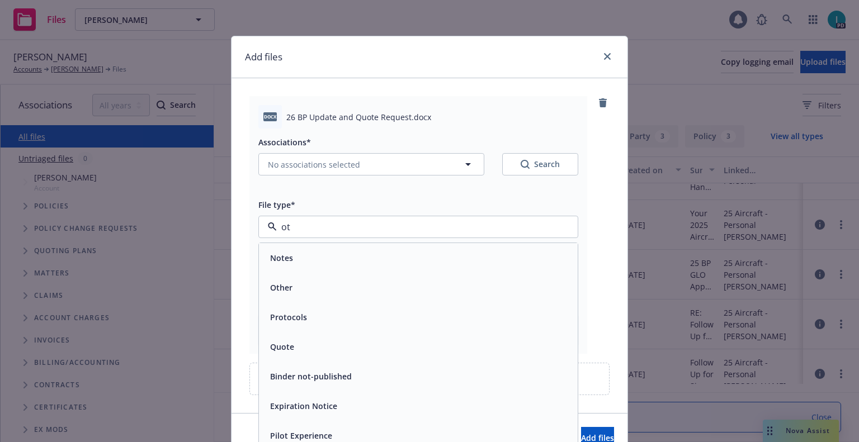
type input "oth"
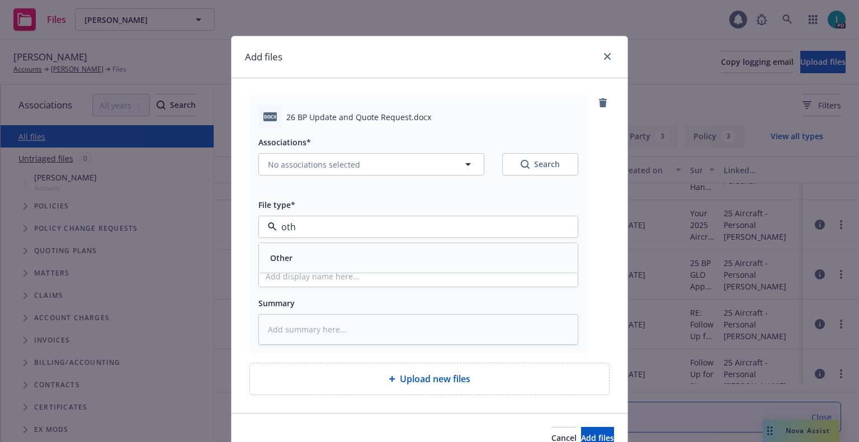
click at [342, 256] on div "Other" at bounding box center [418, 258] width 305 height 16
click at [350, 276] on input "Display name" at bounding box center [418, 276] width 319 height 21
type textarea "x"
type input "2"
type textarea "x"
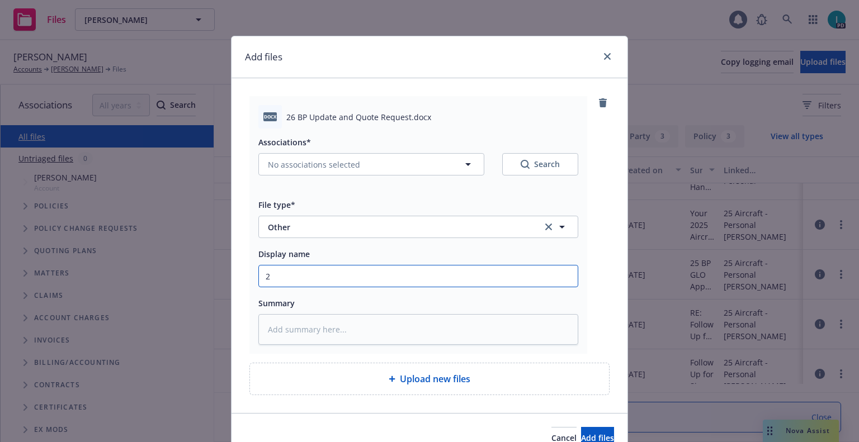
type input "26"
type textarea "x"
type input "26 BP Update and Quote Request"
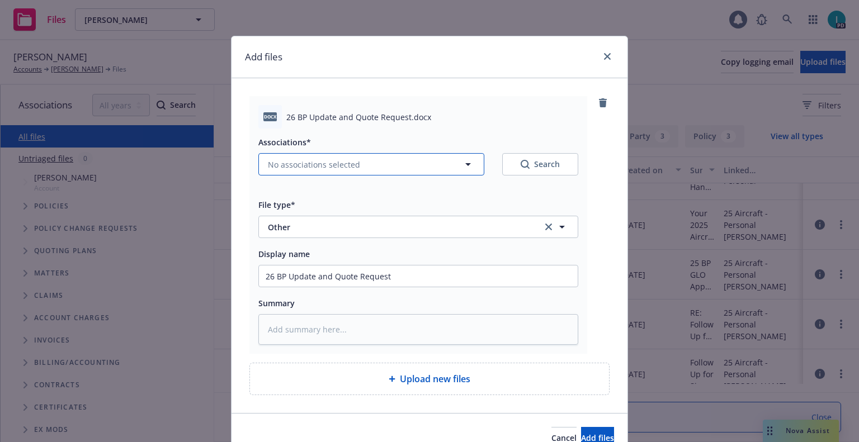
click at [292, 160] on span "No associations selected" at bounding box center [314, 165] width 92 height 12
type textarea "x"
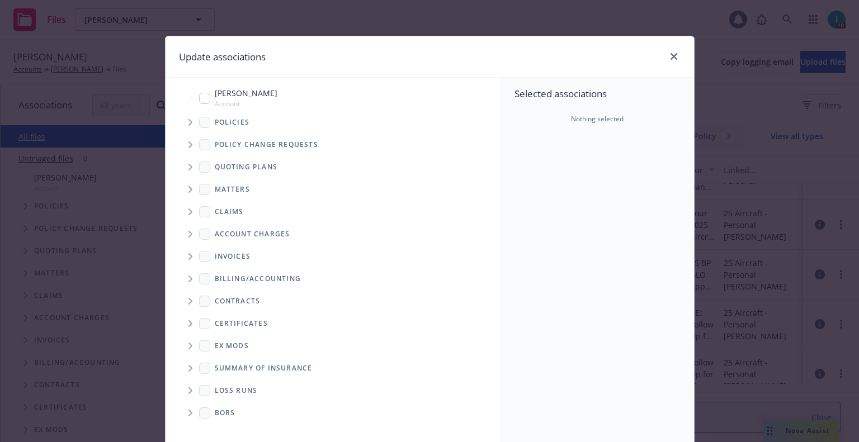
click at [181, 118] on span "Tree Example" at bounding box center [190, 123] width 18 height 18
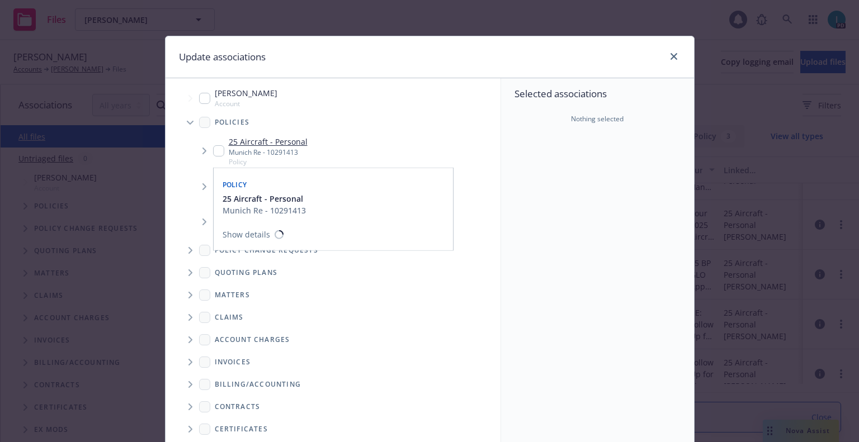
click at [213, 148] on input "Tree Example" at bounding box center [218, 150] width 11 height 11
checkbox input "true"
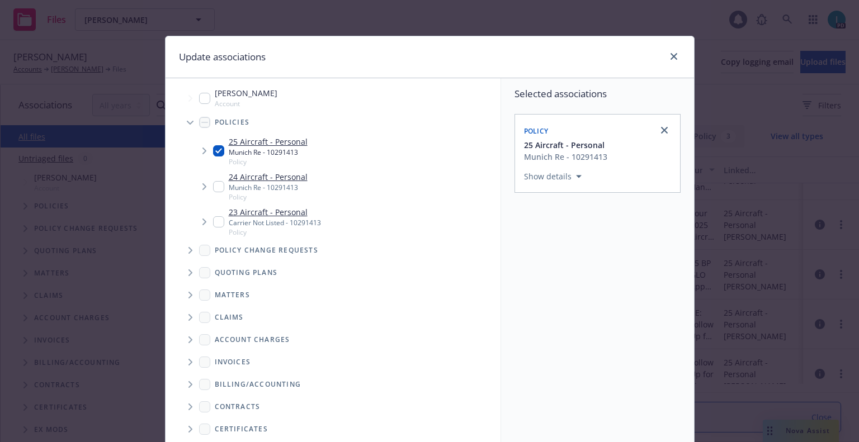
scroll to position [114, 0]
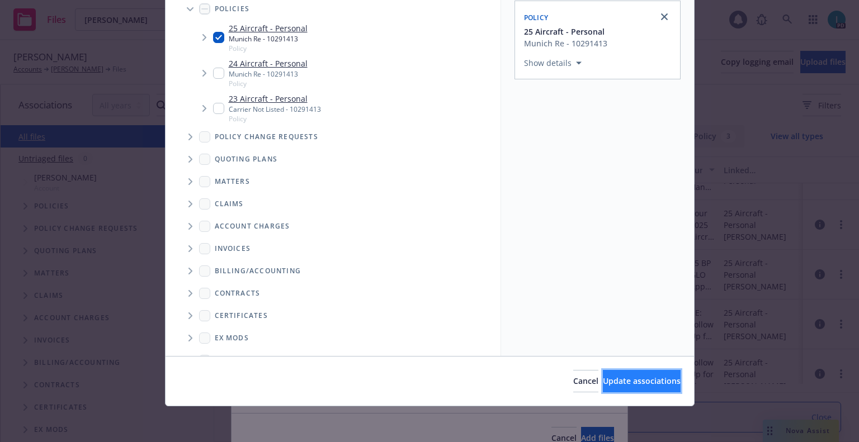
click at [623, 378] on span "Update associations" at bounding box center [642, 381] width 78 height 11
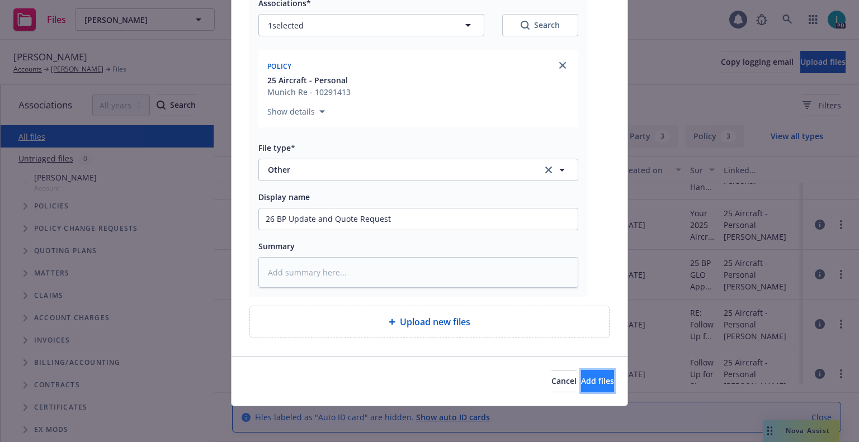
click at [592, 383] on button "Add files" at bounding box center [597, 381] width 33 height 22
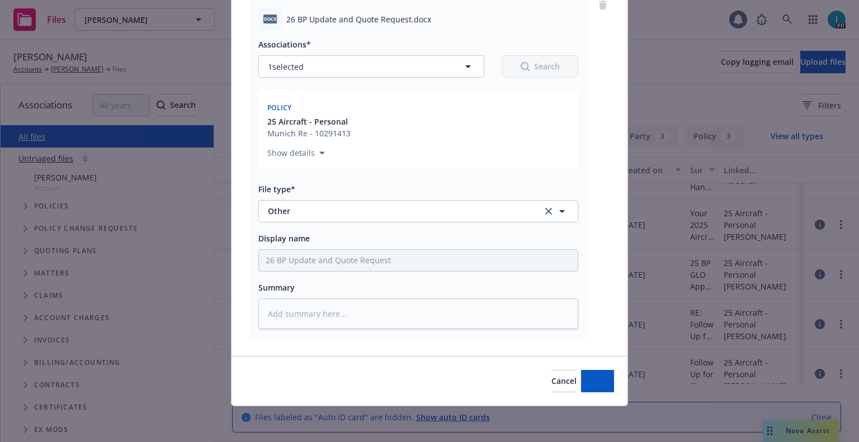
scroll to position [98, 0]
type textarea "x"
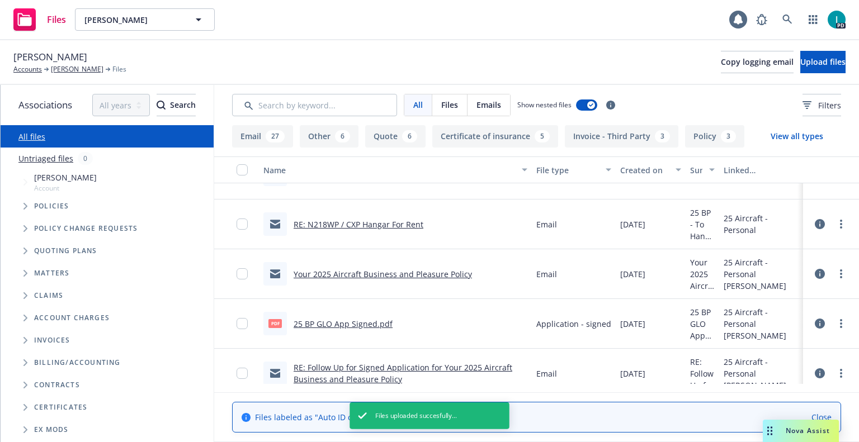
scroll to position [329, 0]
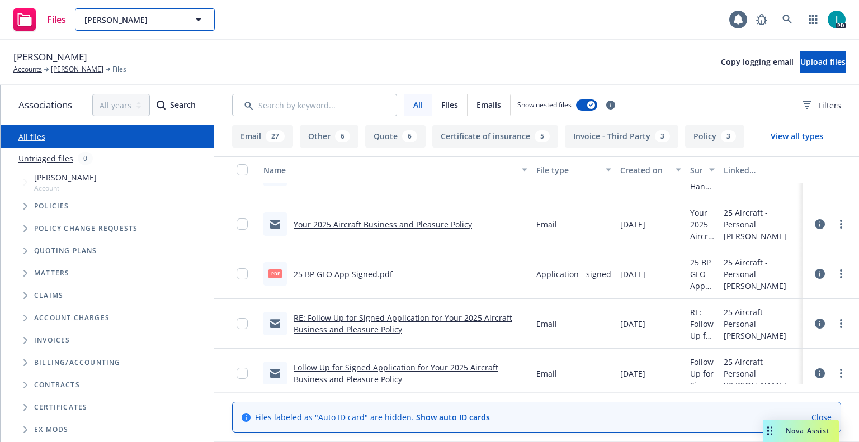
click at [120, 17] on span "Kurt Griffin" at bounding box center [132, 20] width 97 height 12
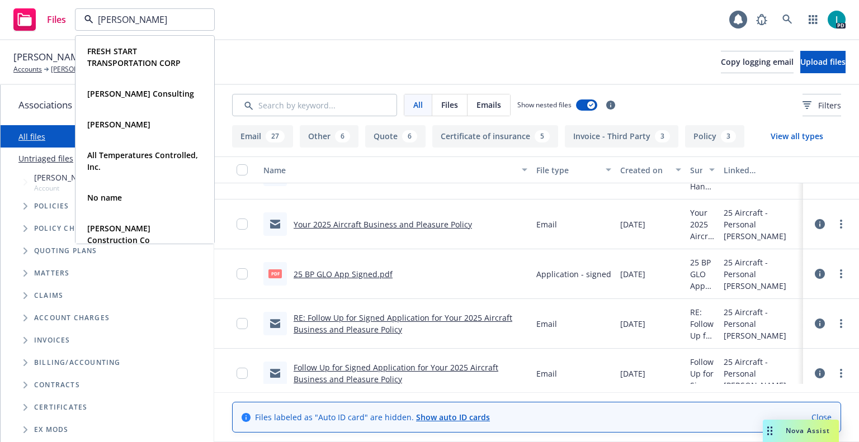
type input "jacques"
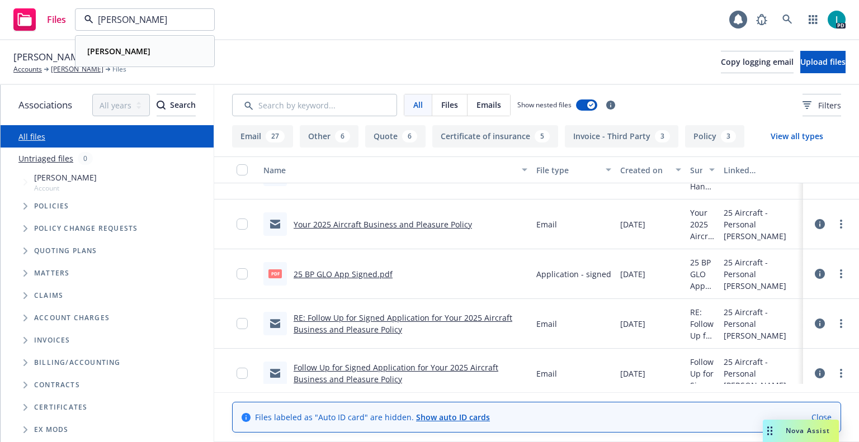
click at [142, 48] on div "Jacques Roth" at bounding box center [145, 51] width 124 height 16
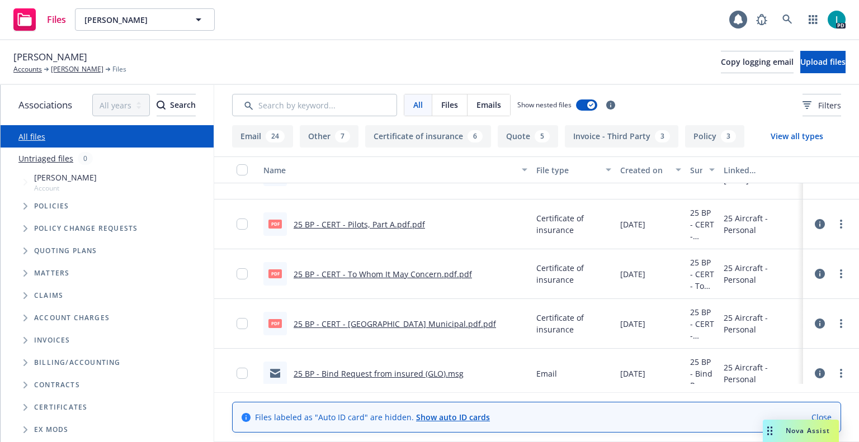
click at [55, 51] on span "Jacques Roth" at bounding box center [50, 57] width 74 height 15
copy span "Jacques Roth"
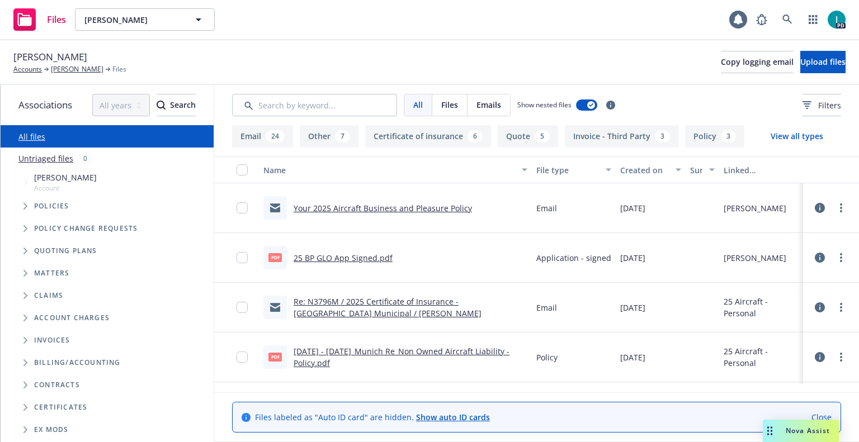
click at [351, 255] on link "25 BP GLO App Signed.pdf" at bounding box center [343, 258] width 99 height 11
click at [374, 59] on div "Jacques Roth Accounts Jacques Roth Files Copy logging email Upload files" at bounding box center [429, 62] width 832 height 25
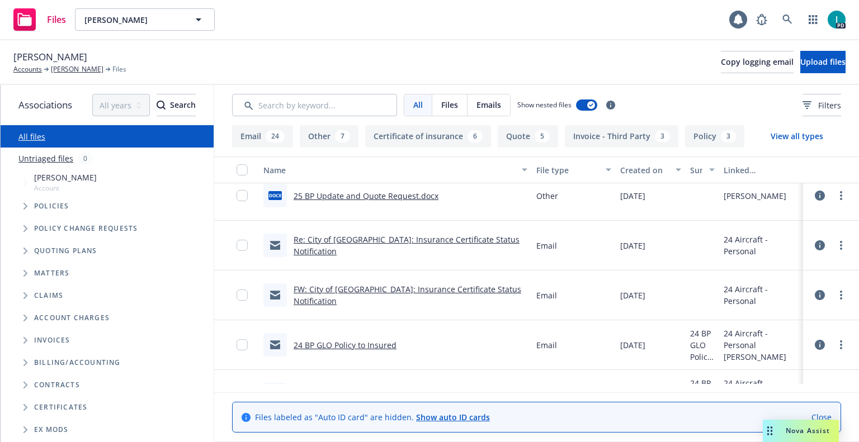
scroll to position [1230, 0]
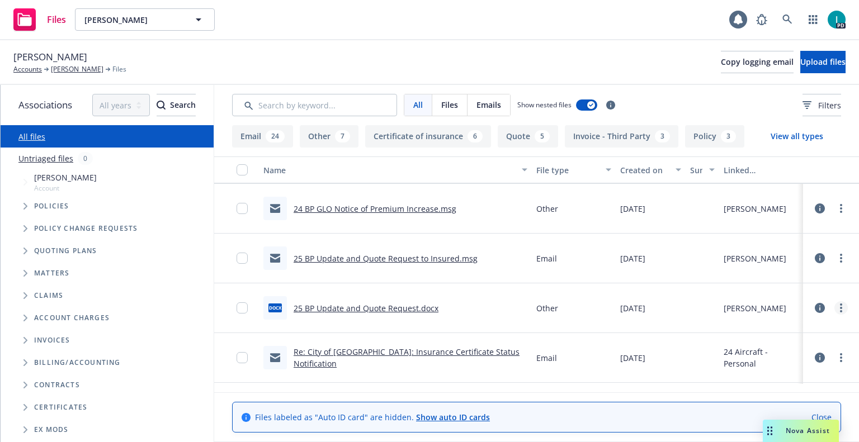
click at [840, 308] on circle "more" at bounding box center [841, 308] width 2 height 2
drag, startPoint x: 761, startPoint y: 347, endPoint x: 771, endPoint y: 339, distance: 12.4
click at [761, 347] on link "Download" at bounding box center [790, 353] width 111 height 22
click at [840, 258] on circle "more" at bounding box center [841, 258] width 2 height 2
click at [760, 300] on link "Download" at bounding box center [790, 304] width 111 height 22
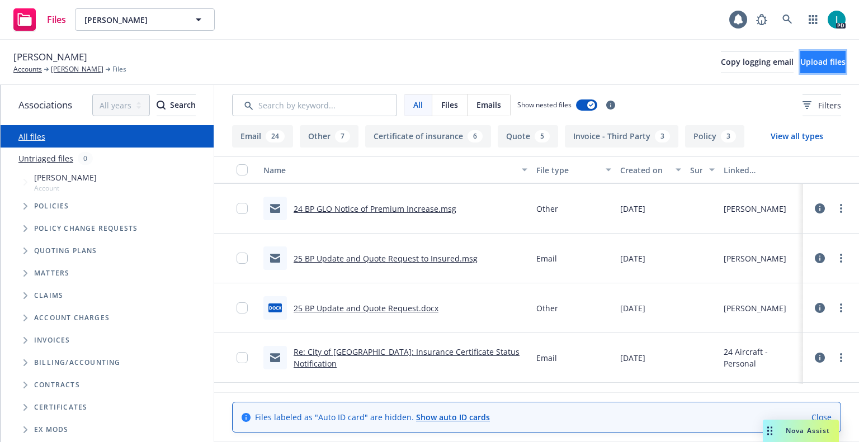
click at [800, 60] on span "Upload files" at bounding box center [822, 61] width 45 height 11
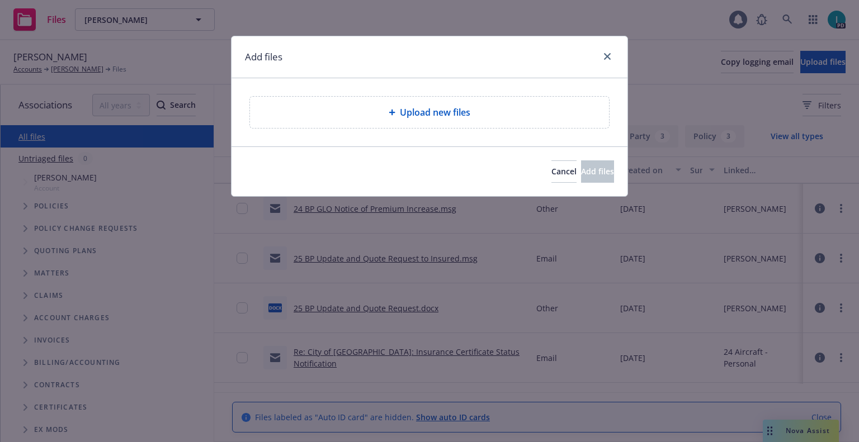
type textarea "x"
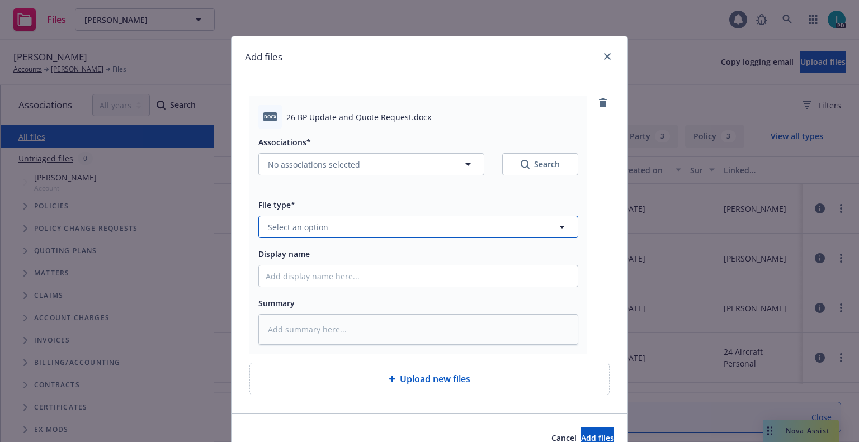
click at [328, 232] on button "Select an option" at bounding box center [418, 227] width 320 height 22
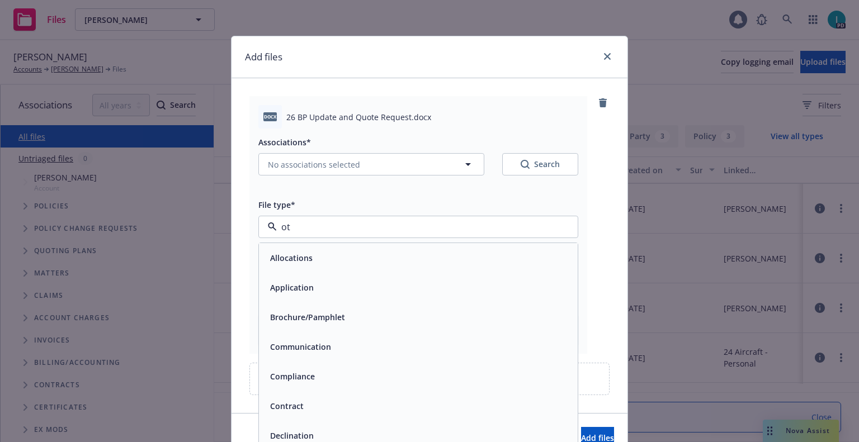
type input "oth"
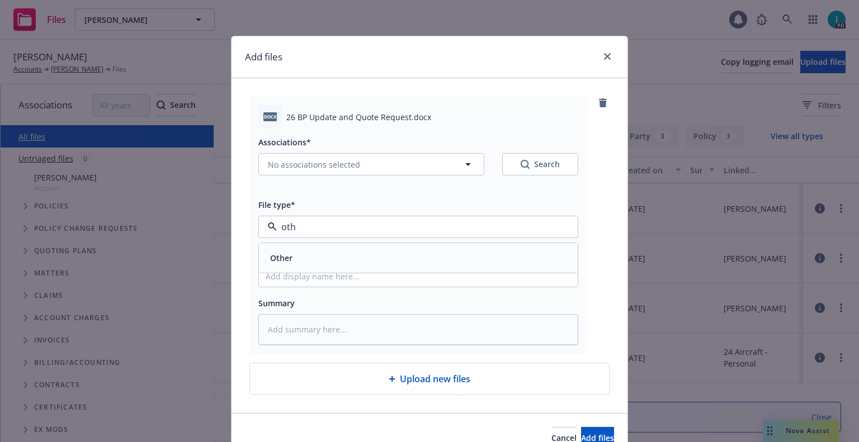
click at [314, 256] on div "Other" at bounding box center [418, 258] width 305 height 16
click at [326, 275] on input "Display name" at bounding box center [418, 276] width 319 height 21
type textarea "x"
type input "2"
type textarea "x"
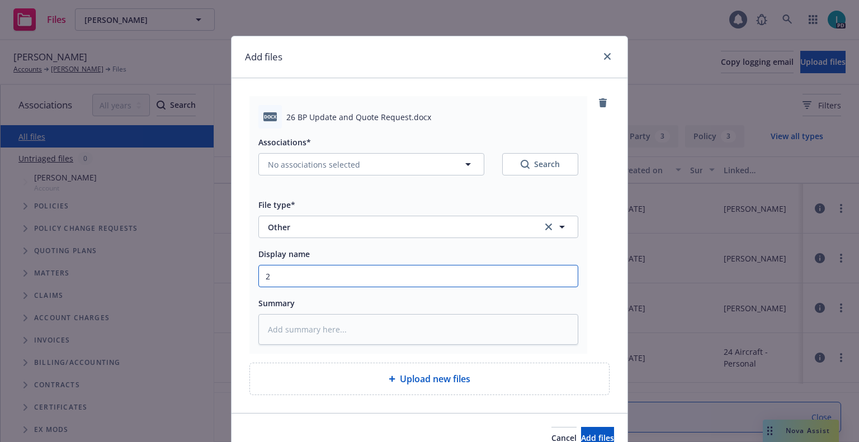
type input "26"
type textarea "x"
type input "26 BP Update and Quote Request"
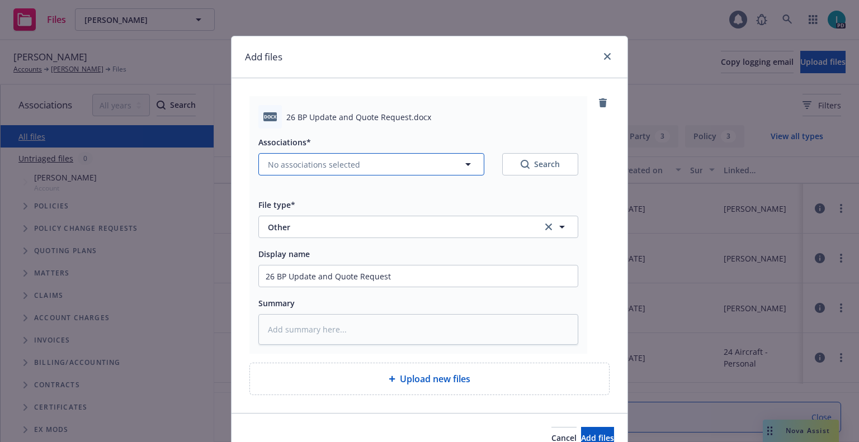
click at [329, 169] on span "No associations selected" at bounding box center [314, 165] width 92 height 12
type textarea "x"
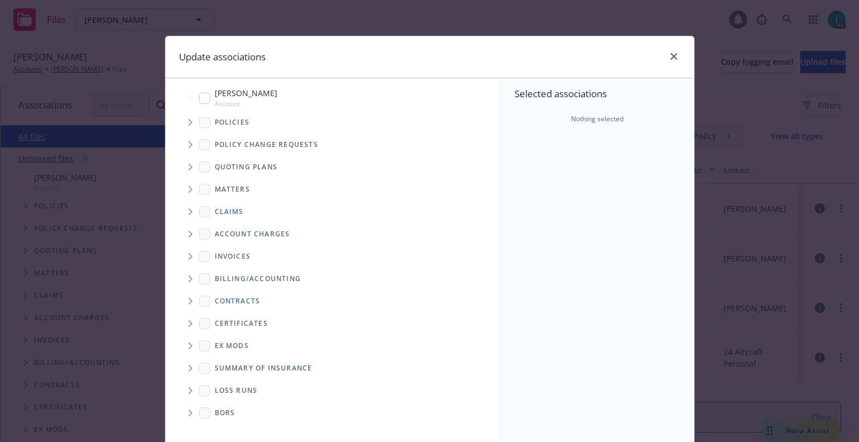
click at [188, 123] on icon "Tree Example" at bounding box center [190, 122] width 4 height 7
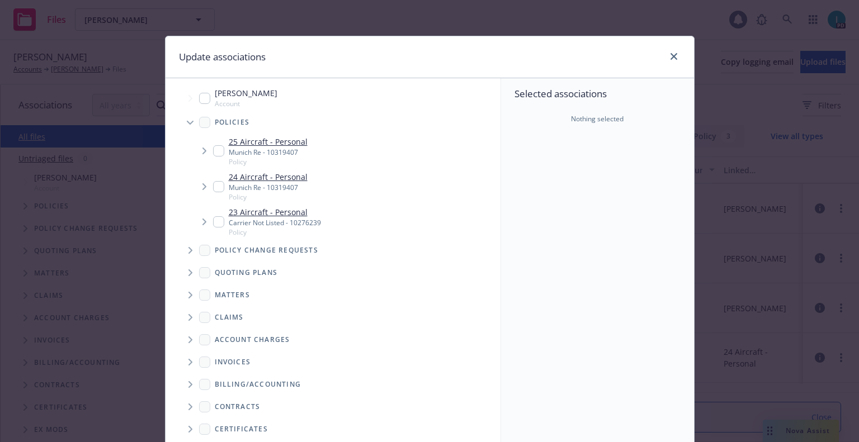
click at [213, 154] on input "Tree Example" at bounding box center [218, 150] width 11 height 11
checkbox input "true"
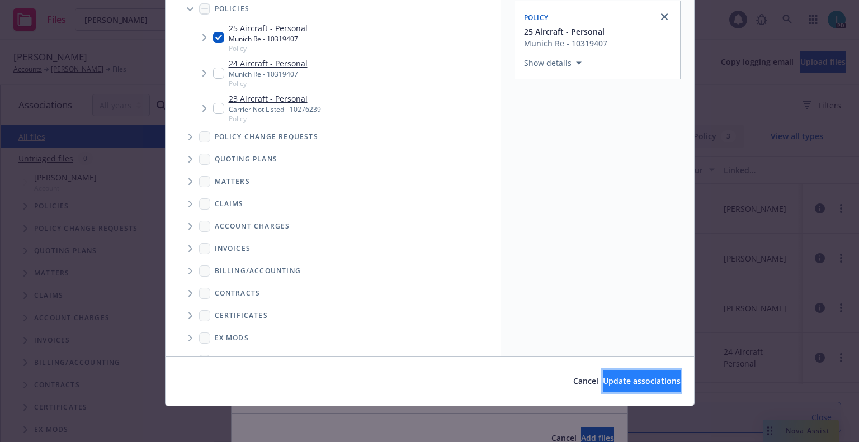
click at [639, 381] on span "Update associations" at bounding box center [642, 381] width 78 height 11
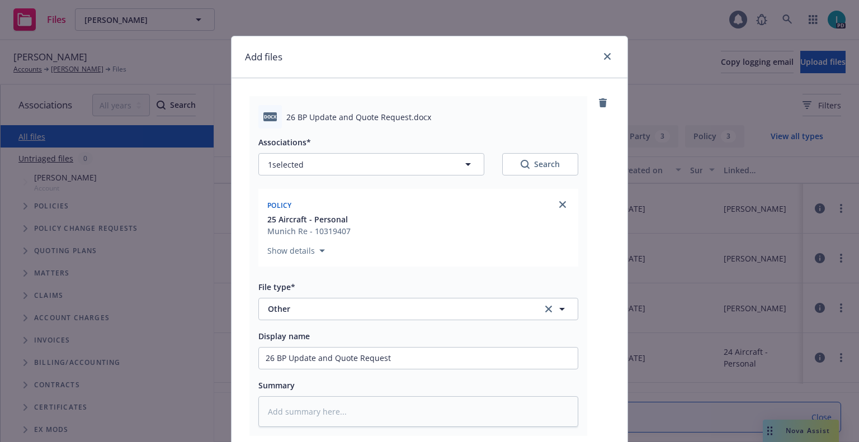
scroll to position [139, 0]
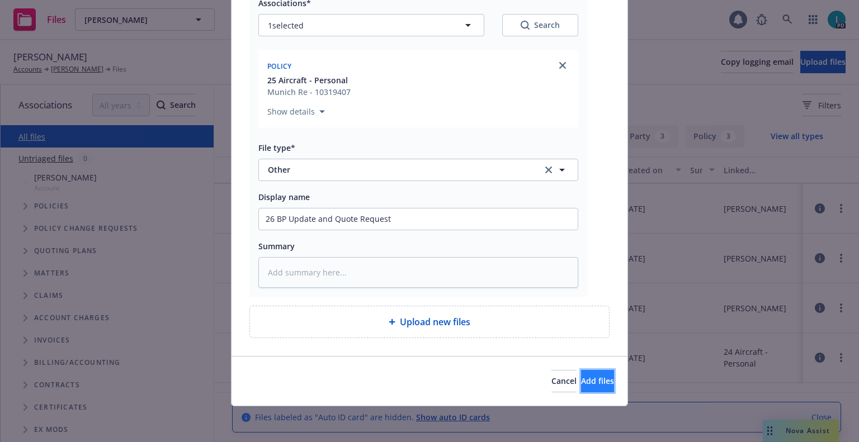
click at [592, 381] on button "Add files" at bounding box center [597, 381] width 33 height 22
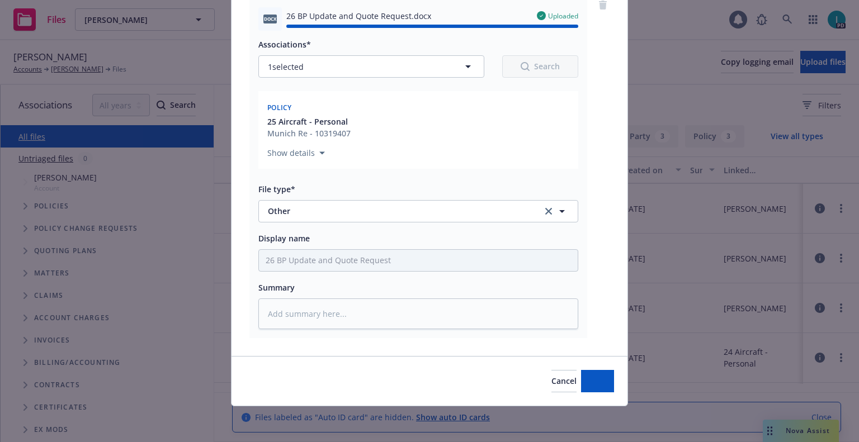
type textarea "x"
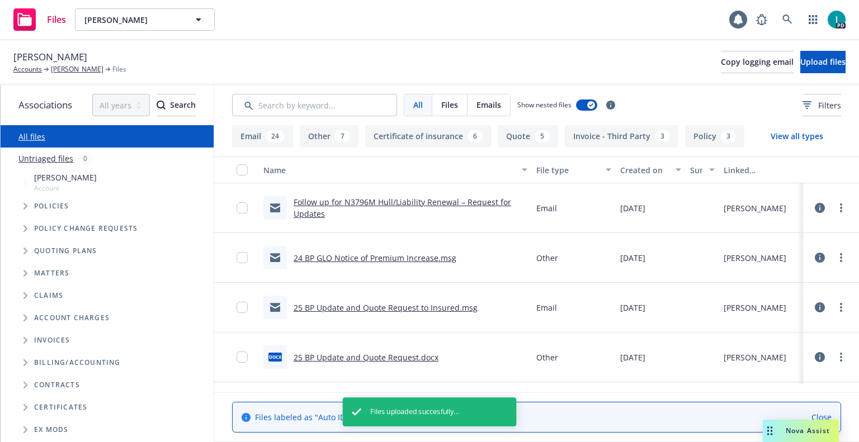
scroll to position [1280, 0]
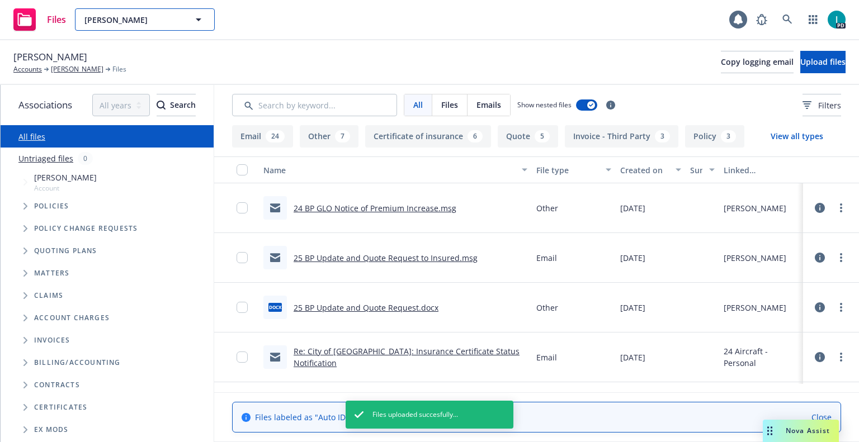
click at [169, 19] on span "Jacques Roth" at bounding box center [132, 20] width 97 height 12
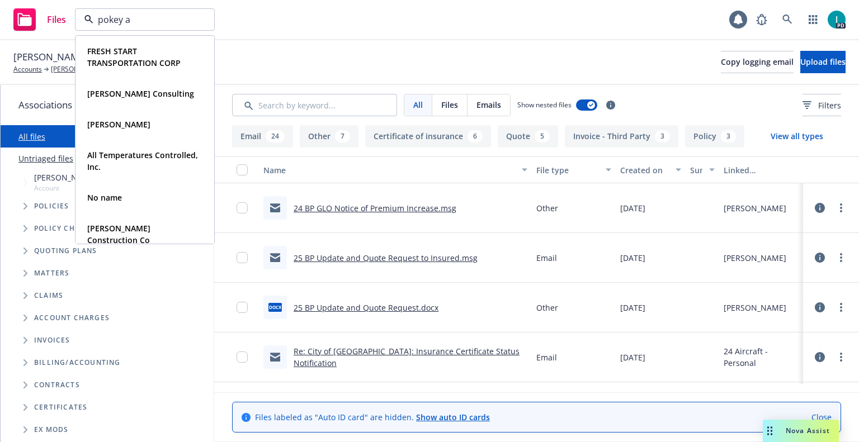
type input "pokey ai"
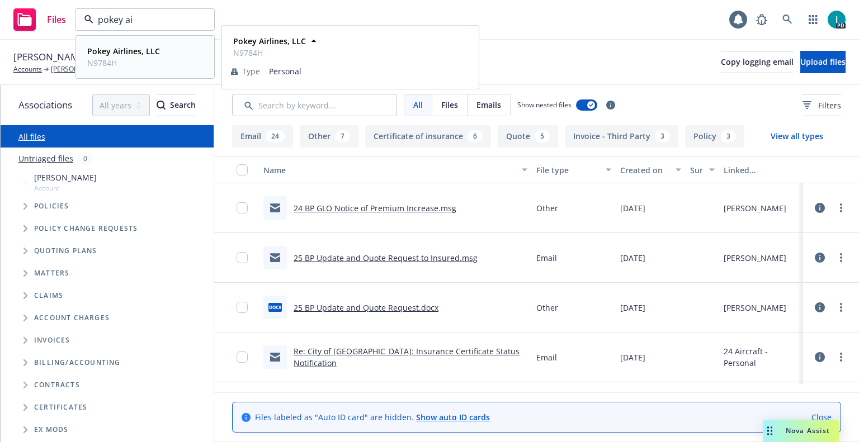
click at [162, 60] on div "Pokey Airlines, LLC N9784H" at bounding box center [145, 57] width 124 height 28
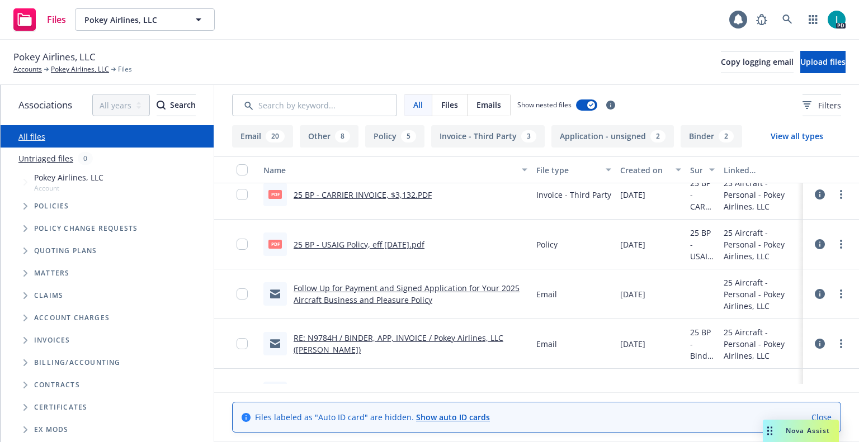
scroll to position [168, 0]
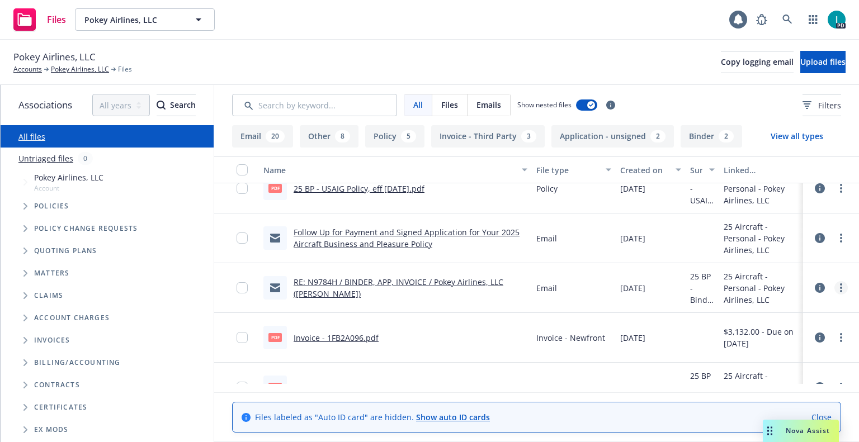
click at [836, 292] on link "more" at bounding box center [840, 287] width 13 height 13
click at [762, 336] on link "Download" at bounding box center [790, 333] width 111 height 22
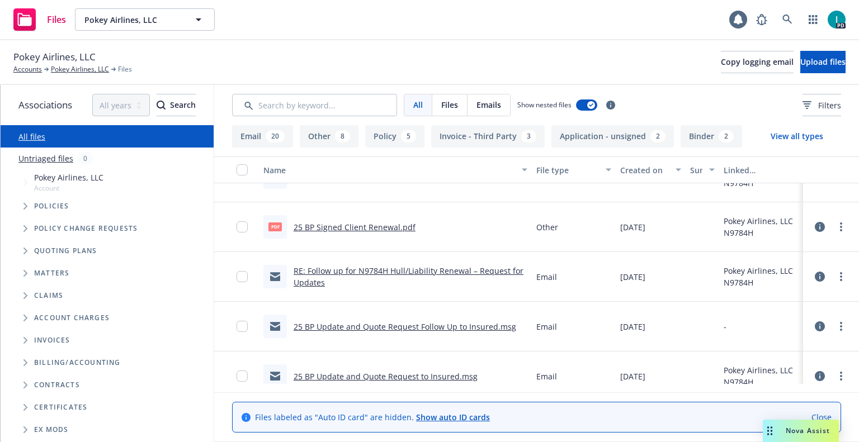
scroll to position [727, 0]
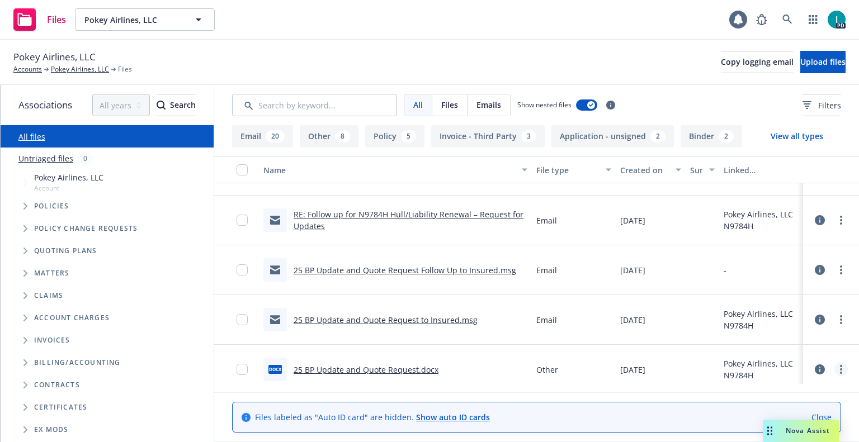
click at [840, 367] on icon "more" at bounding box center [841, 369] width 2 height 9
click at [777, 312] on link "Download" at bounding box center [798, 310] width 111 height 22
click at [838, 320] on link "more" at bounding box center [840, 319] width 13 height 13
click at [775, 363] on link "Download" at bounding box center [790, 365] width 111 height 22
click at [358, 36] on div "Files Pokey Airlines, LLC Pokey Airlines, LLC 1 PD" at bounding box center [429, 20] width 859 height 40
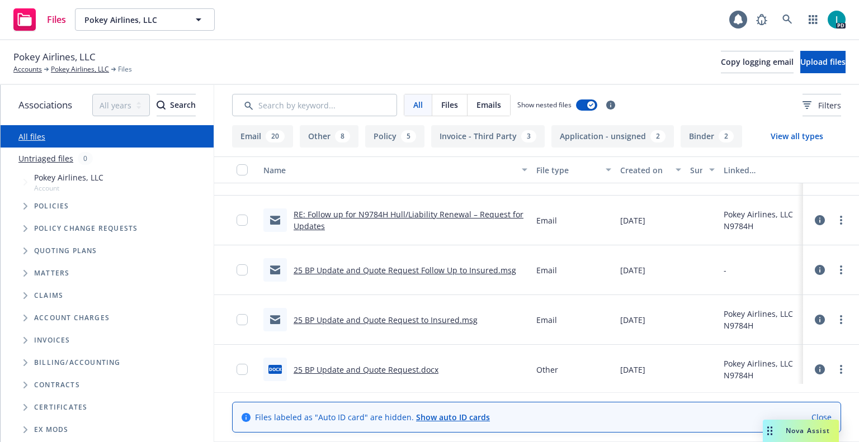
click at [530, 51] on div "Pokey Airlines, LLC Accounts Pokey Airlines, LLC Files Copy logging email Uploa…" at bounding box center [429, 62] width 832 height 25
click at [64, 54] on span "Pokey Airlines, LLC" at bounding box center [54, 57] width 82 height 15
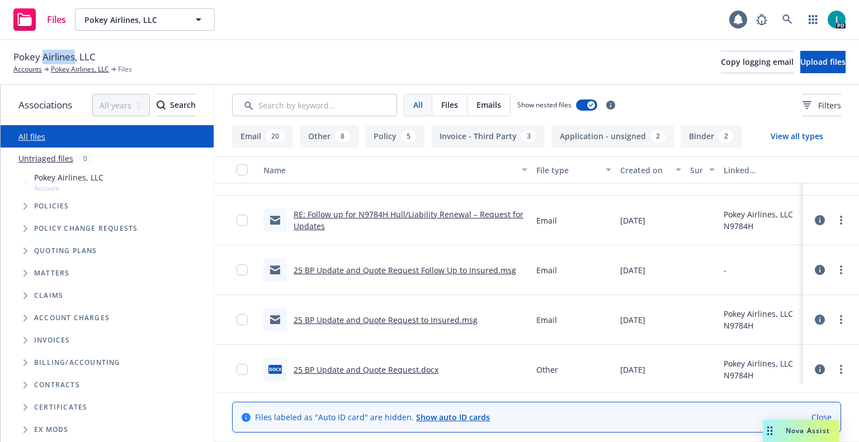
click at [64, 54] on span "Pokey Airlines, LLC" at bounding box center [54, 57] width 82 height 15
click at [807, 61] on span "Upload files" at bounding box center [822, 61] width 45 height 11
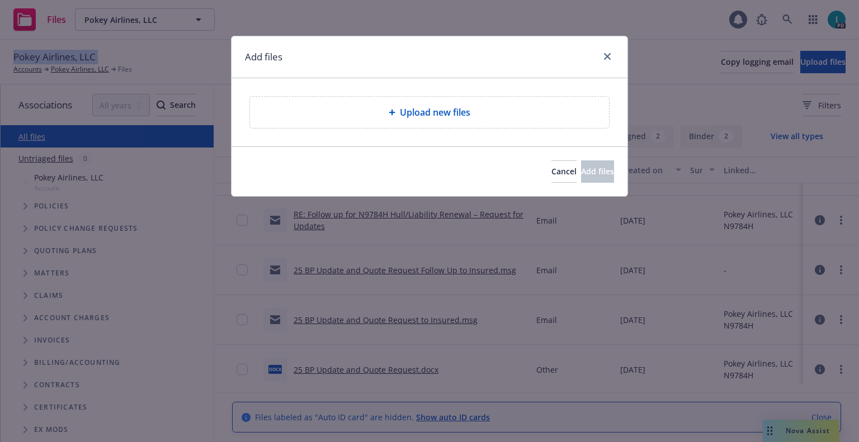
type textarea "x"
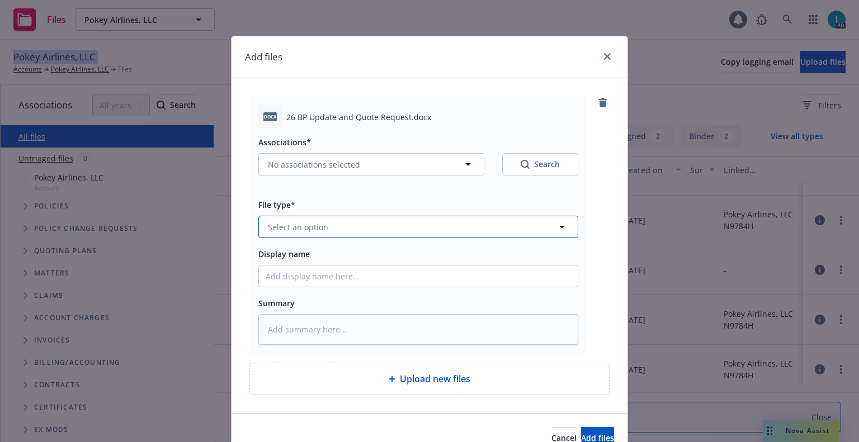
click at [337, 223] on button "Select an option" at bounding box center [418, 227] width 320 height 22
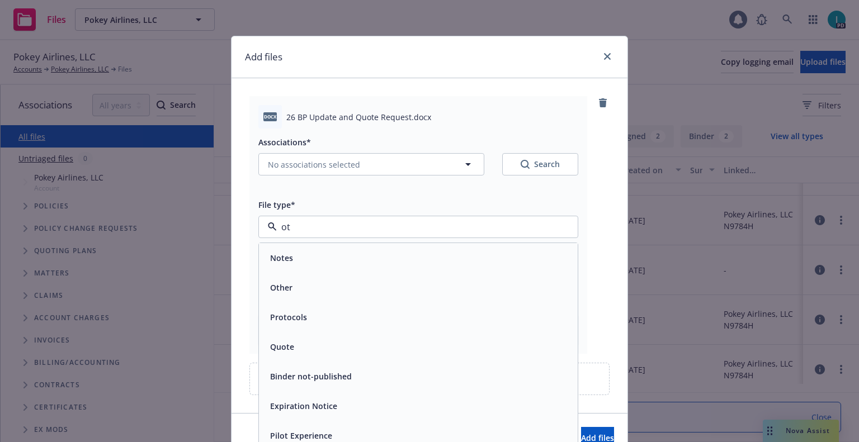
type input "oth"
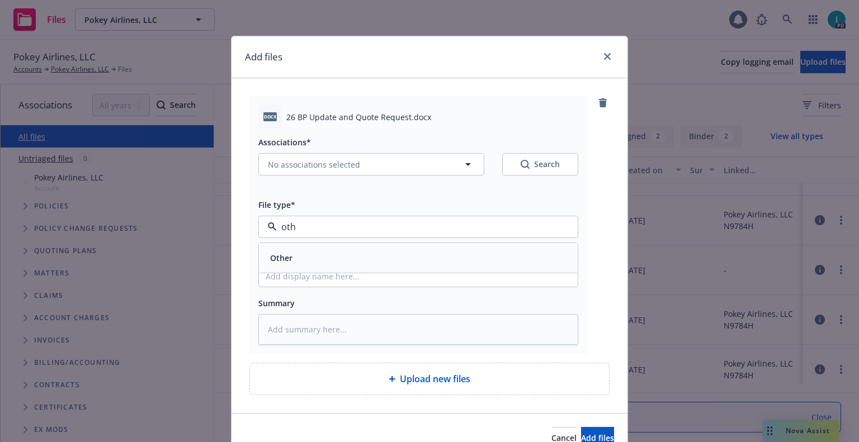
click at [310, 260] on div "Other" at bounding box center [418, 258] width 305 height 16
click at [315, 268] on input "Display name" at bounding box center [418, 276] width 319 height 21
type textarea "x"
type input "2"
type textarea "x"
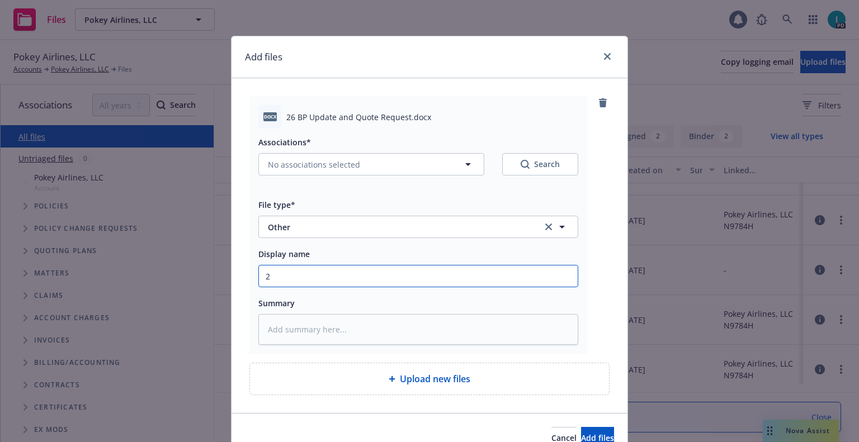
type input "26"
type textarea "x"
type input "26 BP Update and Quote Request"
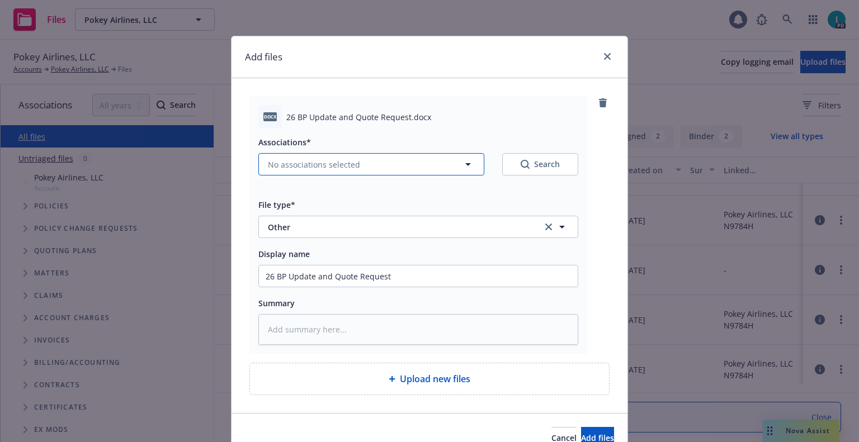
click at [301, 161] on span "No associations selected" at bounding box center [314, 165] width 92 height 12
type textarea "x"
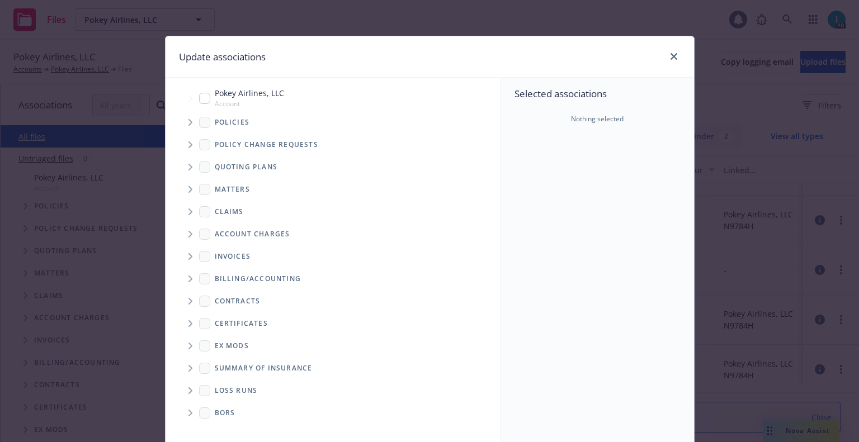
click at [183, 119] on span "Tree Example" at bounding box center [190, 123] width 18 height 18
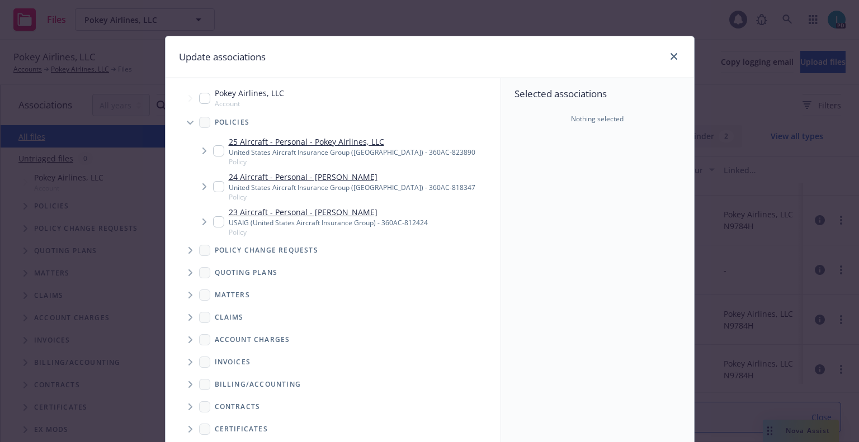
click at [213, 152] on input "Tree Example" at bounding box center [218, 150] width 11 height 11
checkbox input "true"
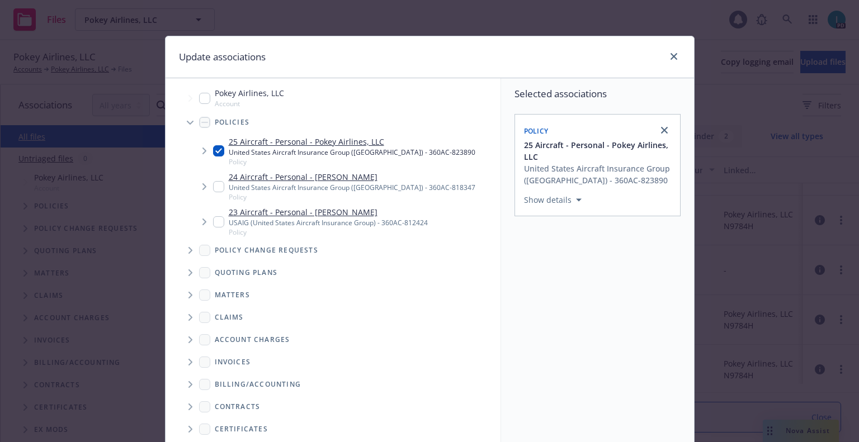
scroll to position [114, 0]
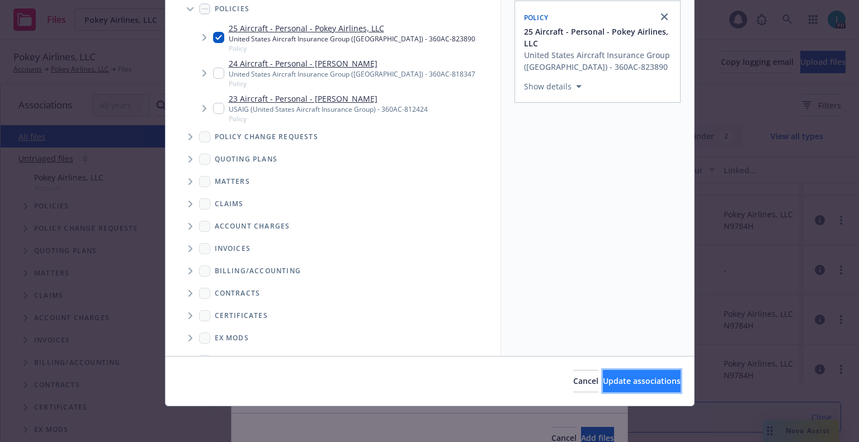
click at [603, 379] on span "Update associations" at bounding box center [642, 381] width 78 height 11
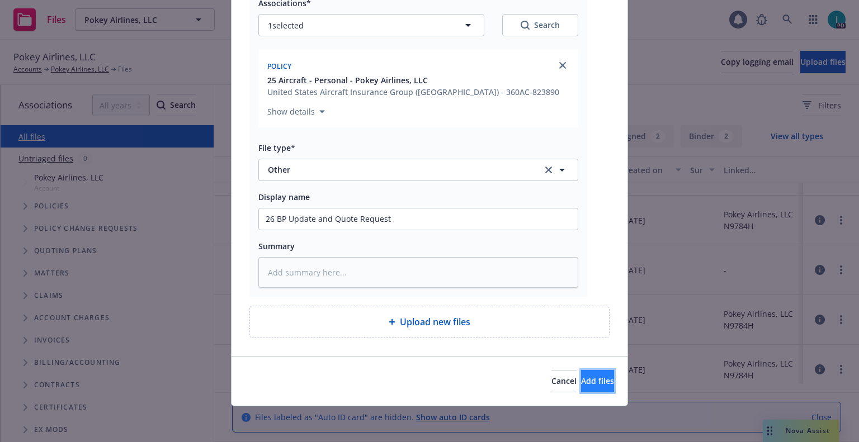
click at [596, 379] on button "Add files" at bounding box center [597, 381] width 33 height 22
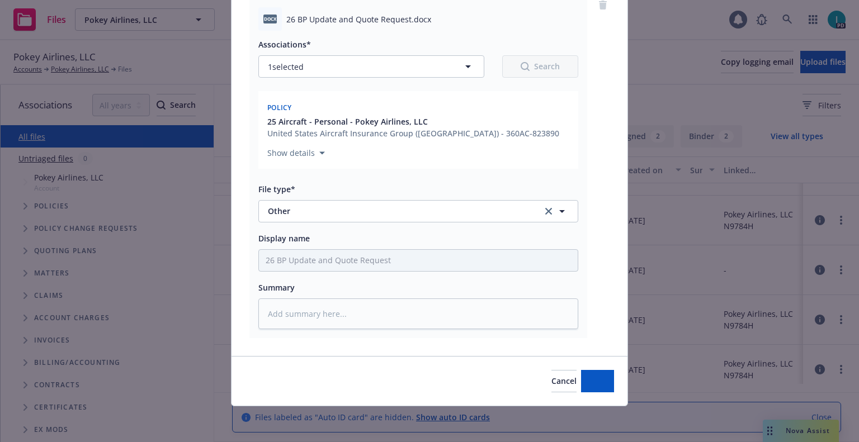
scroll to position [98, 0]
type textarea "x"
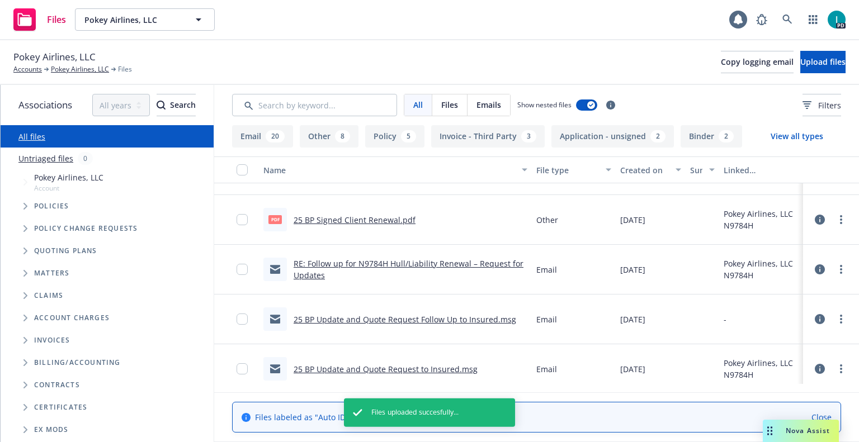
scroll to position [777, 0]
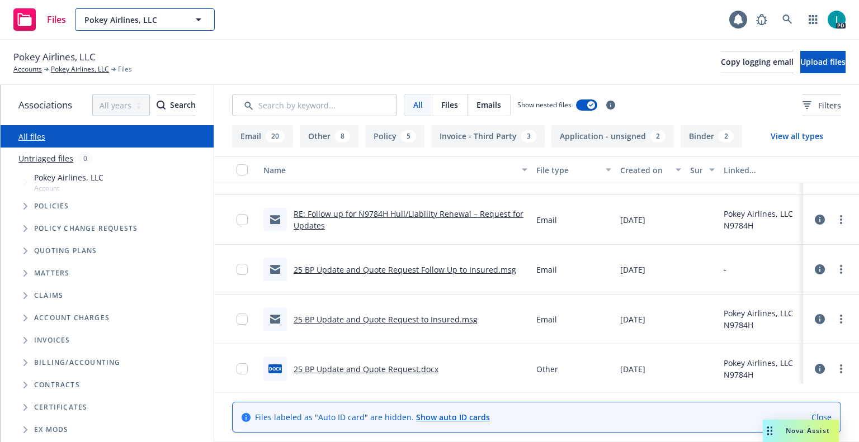
click at [162, 27] on button "Pokey Airlines, LLC" at bounding box center [145, 19] width 140 height 22
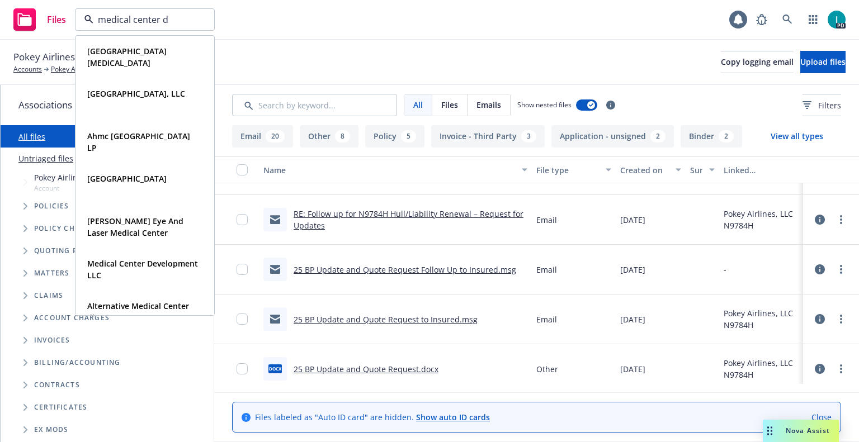
type input "medical center de"
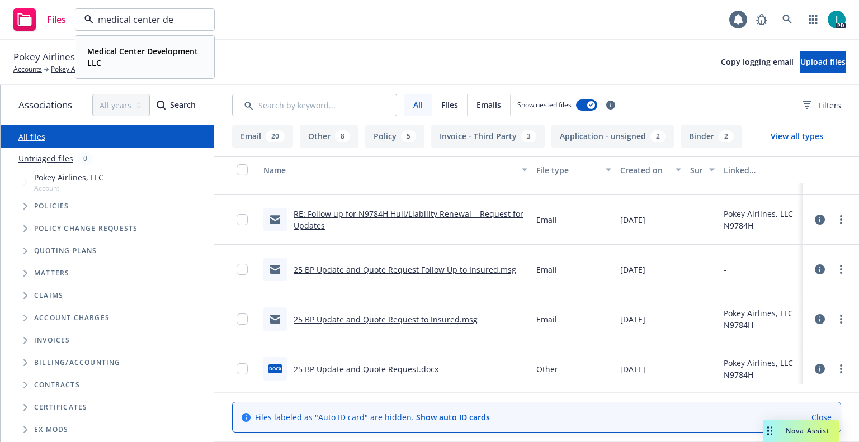
click at [178, 52] on strong "Medical Center Development LLC" at bounding box center [142, 57] width 111 height 22
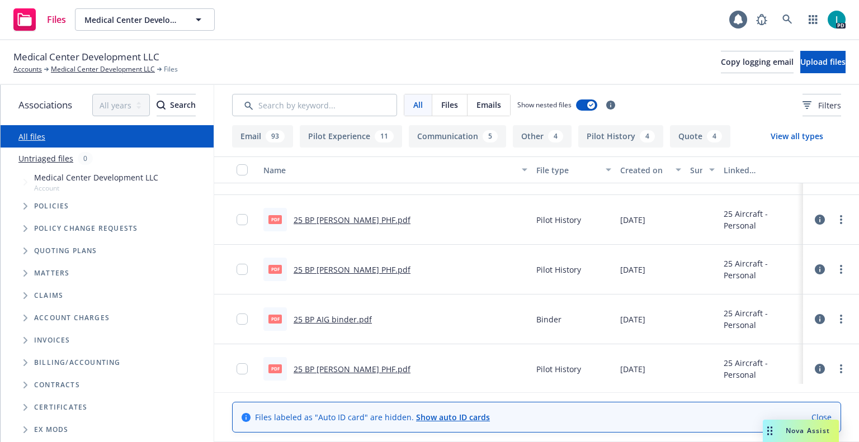
click at [111, 55] on span "Medical Center Development LLC" at bounding box center [86, 57] width 146 height 15
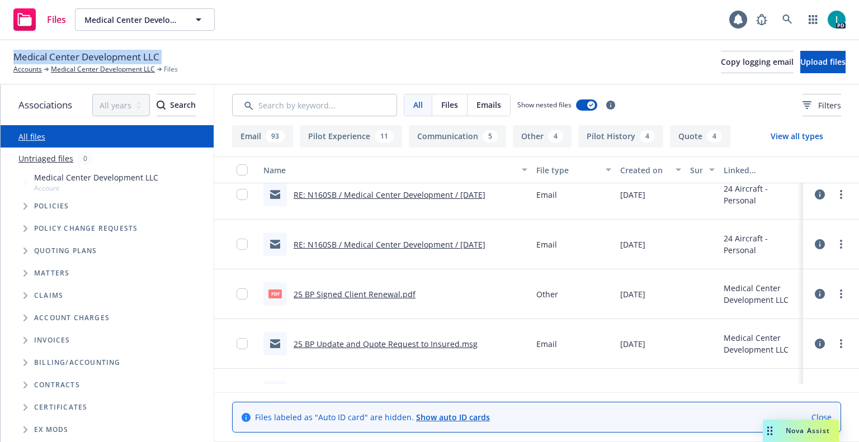
scroll to position [1398, 0]
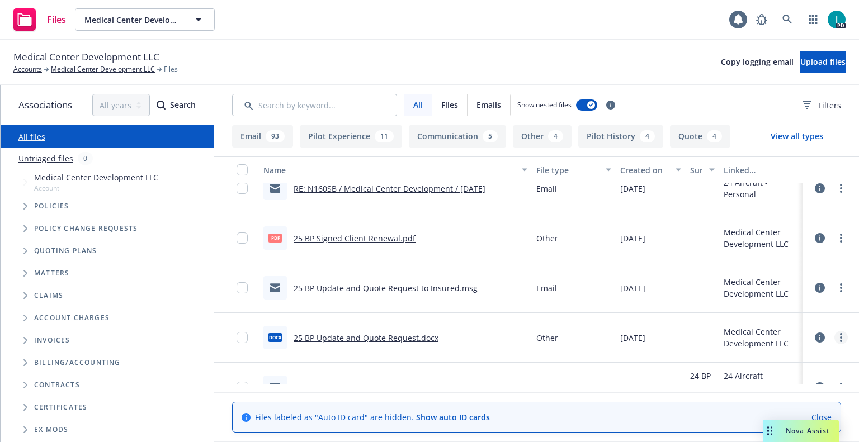
click at [840, 334] on circle "more" at bounding box center [841, 334] width 2 height 2
click at [768, 378] on link "Download" at bounding box center [790, 383] width 111 height 22
click at [841, 286] on icon "more" at bounding box center [841, 288] width 2 height 9
click at [762, 331] on link "Download" at bounding box center [790, 333] width 111 height 22
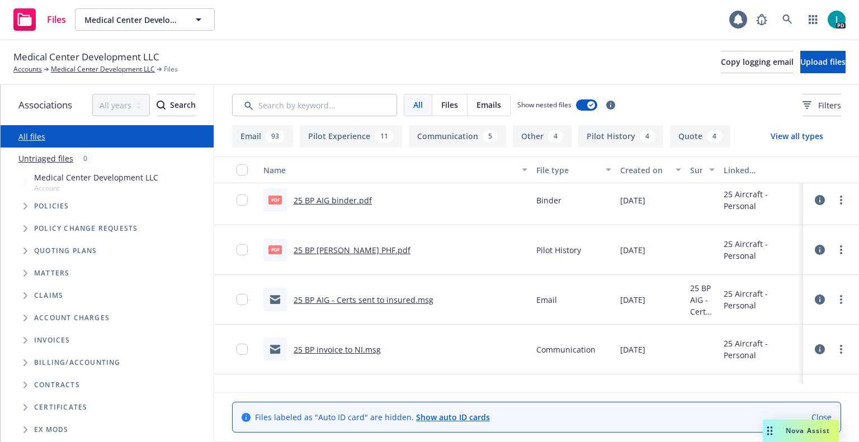
scroll to position [839, 0]
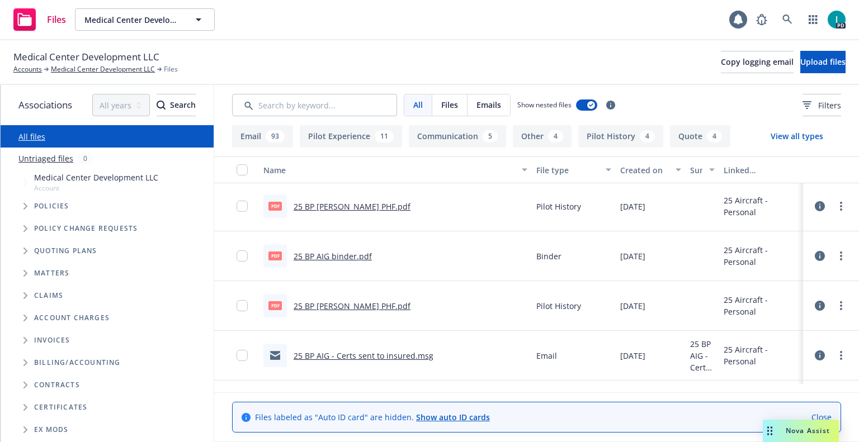
click at [352, 257] on link "25 BP AIG binder.pdf" at bounding box center [333, 256] width 78 height 11
click at [346, 106] on input "Search by keyword..." at bounding box center [314, 105] width 165 height 22
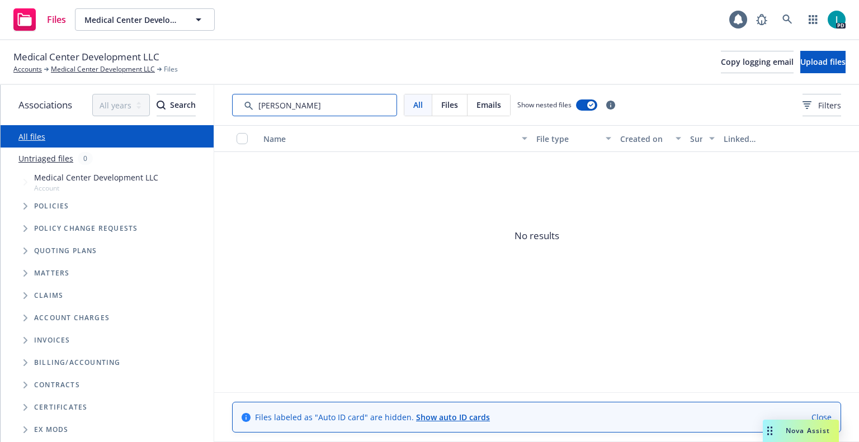
drag, startPoint x: 320, startPoint y: 106, endPoint x: 0, endPoint y: 94, distance: 320.1
click at [0, 94] on div "Associations All years 2027 2026 2025 2024 2023 2022 2021 2020 2019 2018 2017 2…" at bounding box center [429, 263] width 859 height 357
type input "pef"
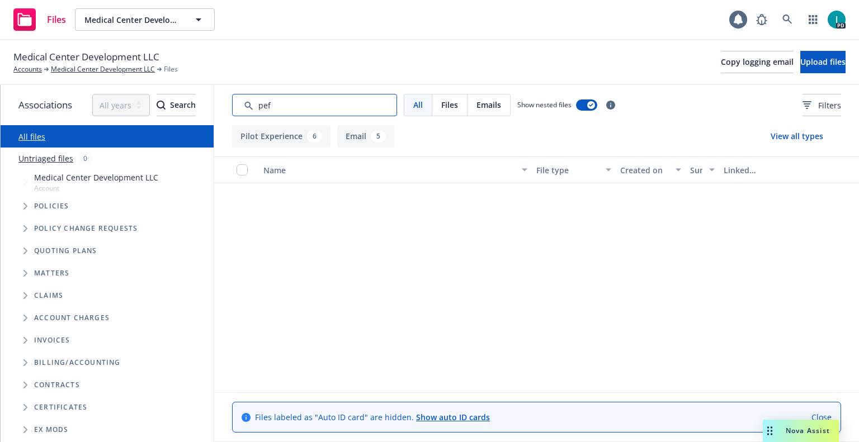
drag, startPoint x: 315, startPoint y: 110, endPoint x: 98, endPoint y: 103, distance: 217.1
click at [119, 103] on div "Associations All years 2027 2026 2025 2024 2023 2022 2021 2020 2019 2018 2017 2…" at bounding box center [430, 263] width 859 height 357
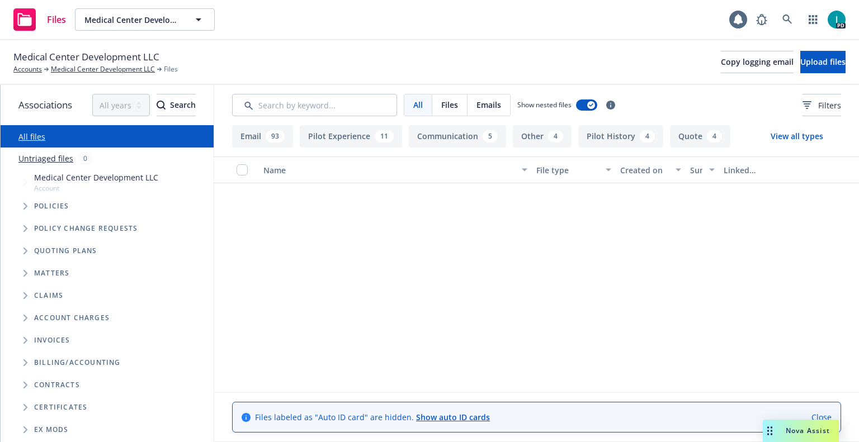
click at [590, 47] on div "Medical Center Development LLC Accounts Medical Center Development LLC Files Co…" at bounding box center [429, 62] width 859 height 45
click at [35, 135] on link "All files" at bounding box center [31, 136] width 27 height 11
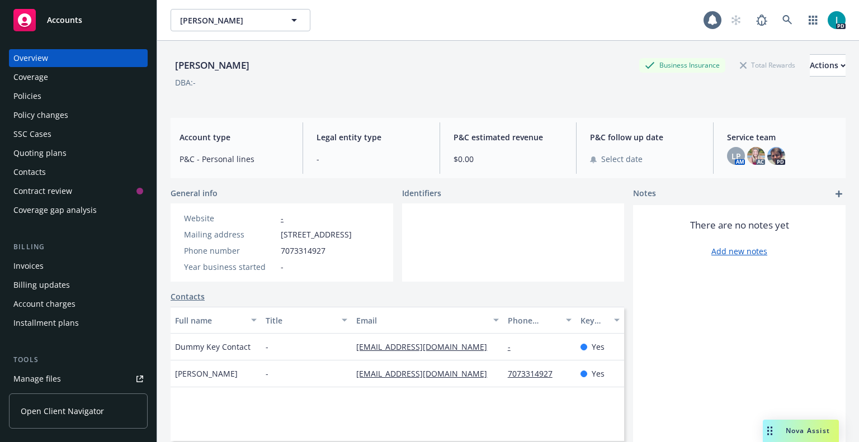
click at [29, 375] on div "Manage files" at bounding box center [37, 379] width 48 height 18
click at [35, 143] on div "SSC Cases" at bounding box center [32, 134] width 38 height 18
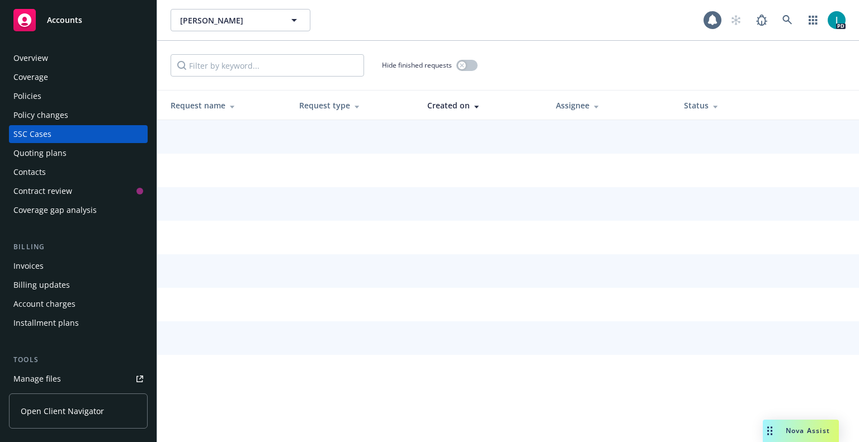
click at [36, 153] on div "Quoting plans" at bounding box center [39, 153] width 53 height 18
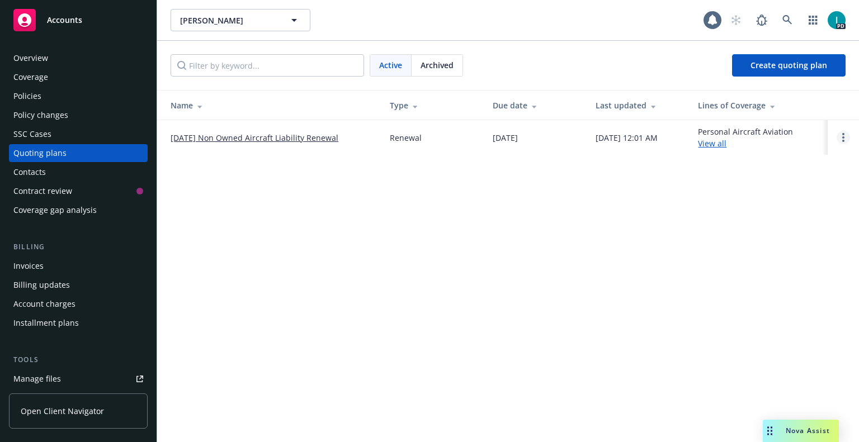
click at [847, 136] on link "Open options" at bounding box center [843, 137] width 13 height 13
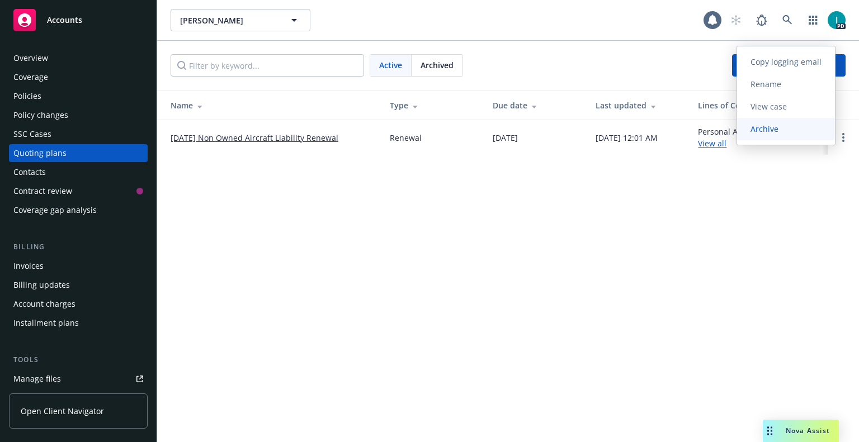
click at [779, 135] on link "Archive" at bounding box center [786, 129] width 98 height 22
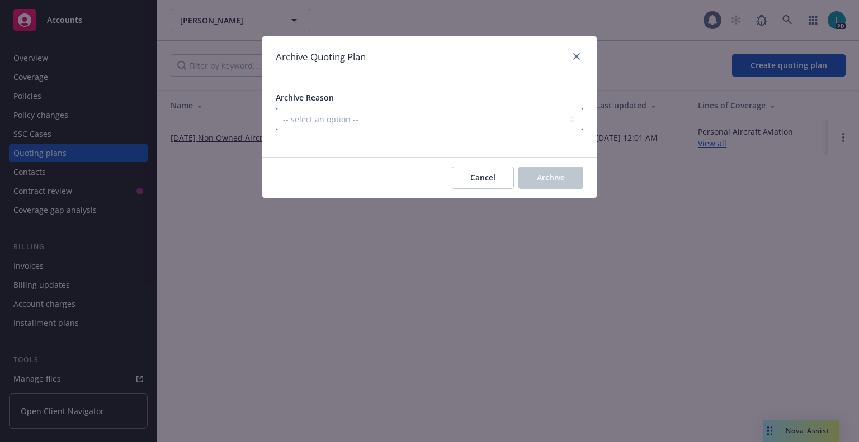
click at [362, 122] on select "-- select an option -- All policies in this renewal plan are auto-renewed Creat…" at bounding box center [430, 119] width 308 height 22
select select "ARCHIVED_RENEWAL_CANCELED"
click at [276, 108] on select "-- select an option -- All policies in this renewal plan are auto-renewed Creat…" at bounding box center [430, 119] width 308 height 22
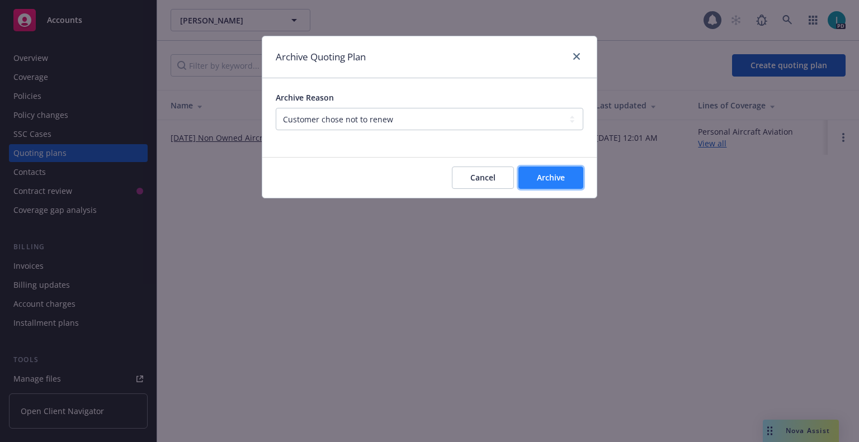
click at [573, 180] on button "Archive" at bounding box center [550, 178] width 65 height 22
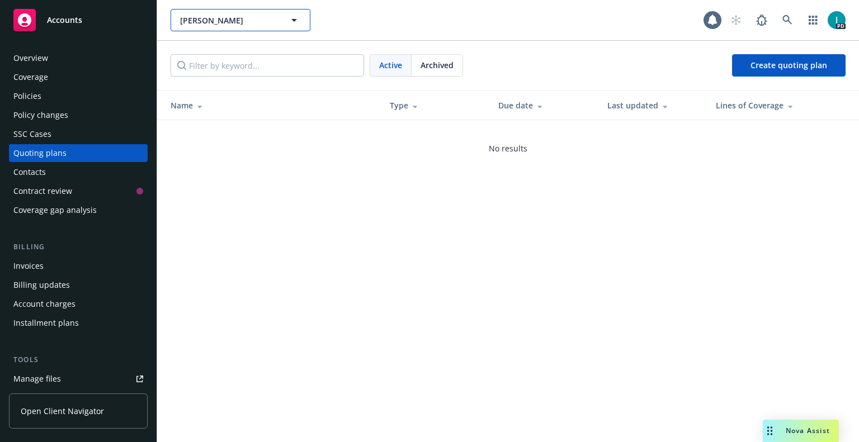
click at [205, 18] on span "[PERSON_NAME]" at bounding box center [228, 21] width 97 height 12
paste input "[PERSON_NAME]"
type input "[PERSON_NAME]"
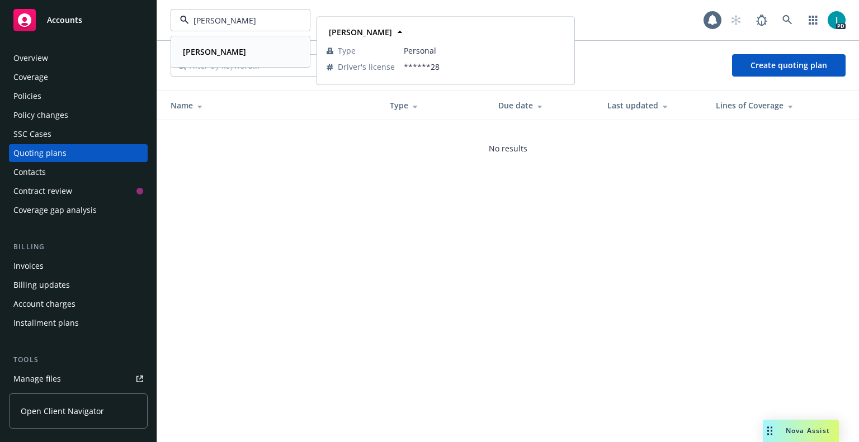
click at [191, 56] on strong "[PERSON_NAME]" at bounding box center [214, 51] width 63 height 11
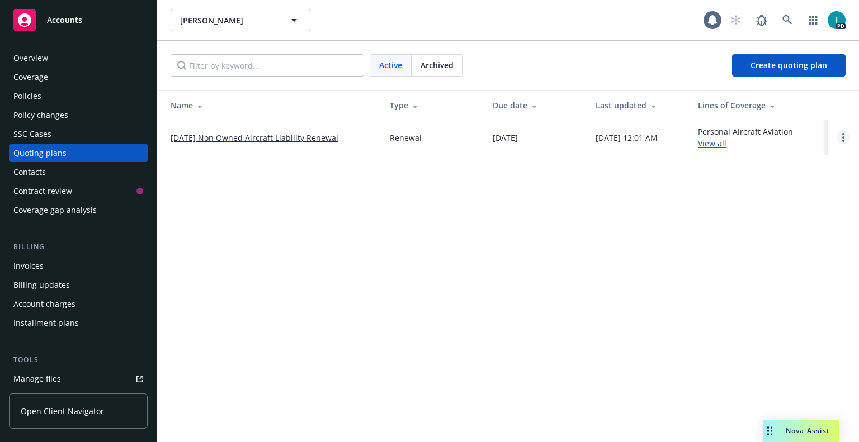
click at [843, 135] on circle "Open options" at bounding box center [843, 134] width 2 height 2
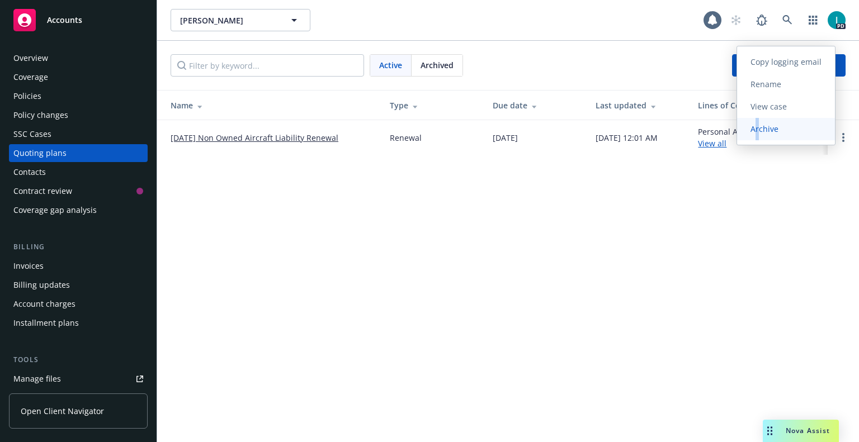
click at [760, 131] on span "Archive" at bounding box center [764, 129] width 55 height 11
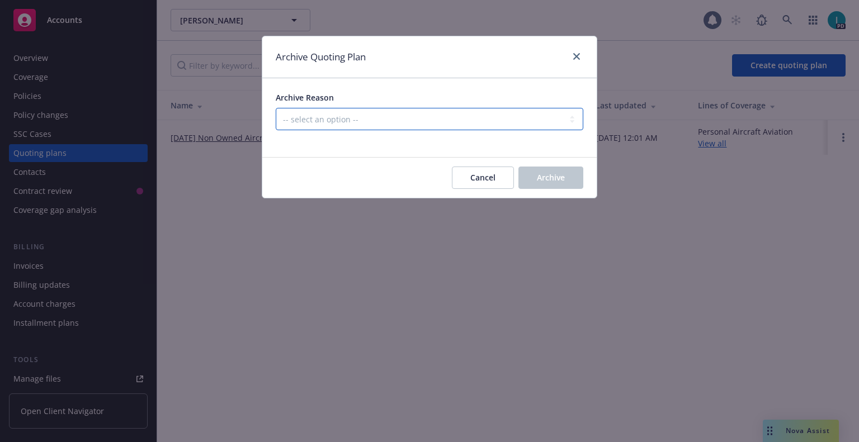
click at [338, 117] on select "-- select an option -- All policies in this renewal plan are auto-renewed Creat…" at bounding box center [430, 119] width 308 height 22
select select "ARCHIVED_RENEWAL_CANCELED"
click at [276, 108] on select "-- select an option -- All policies in this renewal plan are auto-renewed Creat…" at bounding box center [430, 119] width 308 height 22
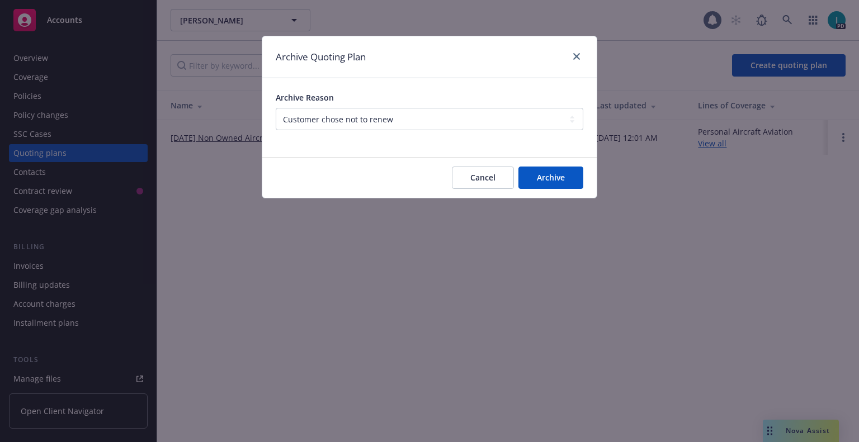
click at [515, 177] on div at bounding box center [516, 178] width 4 height 22
click at [530, 177] on button "Archive" at bounding box center [550, 178] width 65 height 22
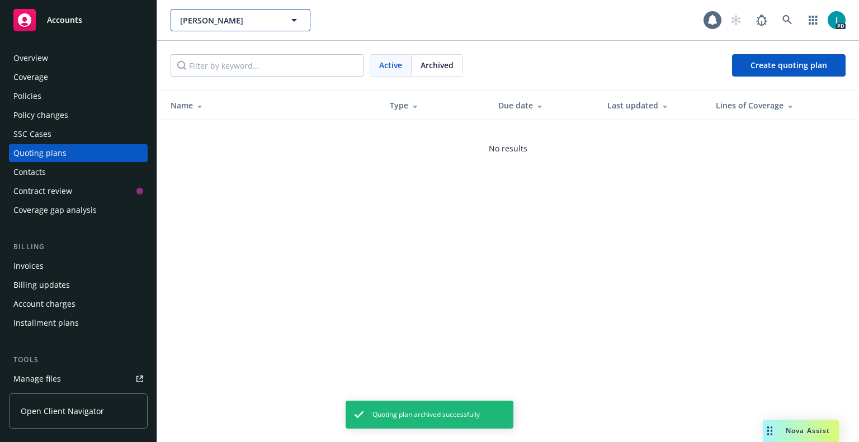
click at [197, 17] on span "[PERSON_NAME]" at bounding box center [228, 21] width 97 height 12
paste input "[PERSON_NAME]"
type input "[PERSON_NAME]"
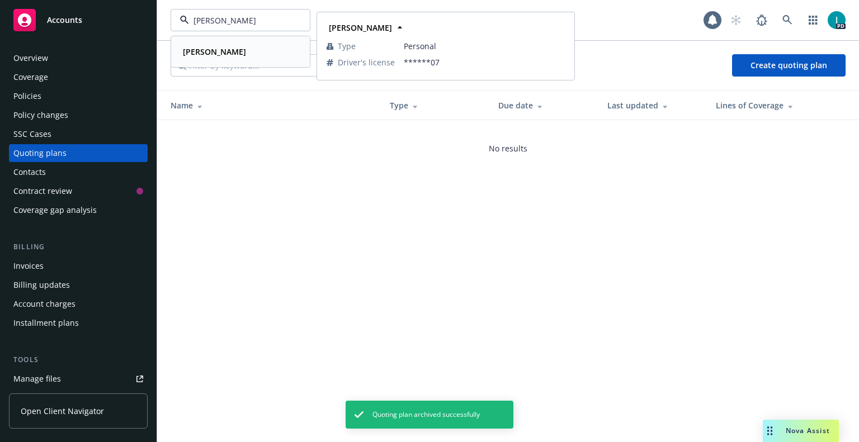
click at [236, 50] on div "[PERSON_NAME]" at bounding box center [240, 52] width 124 height 16
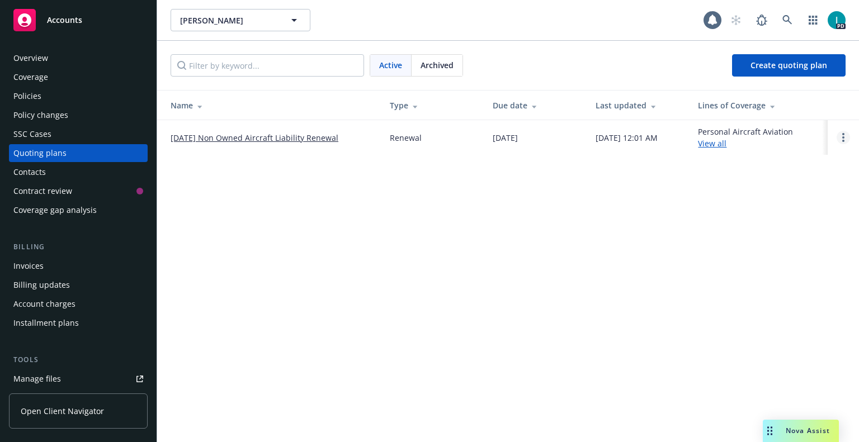
click at [840, 136] on link "Open options" at bounding box center [843, 137] width 13 height 13
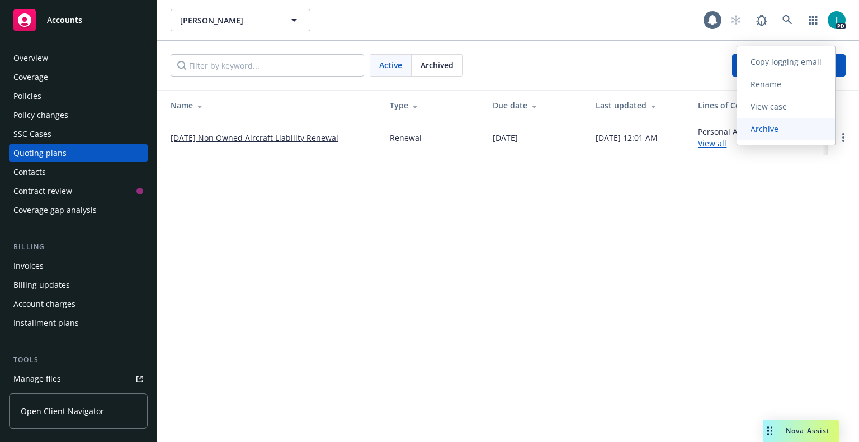
click at [766, 128] on span "Archive" at bounding box center [764, 129] width 55 height 11
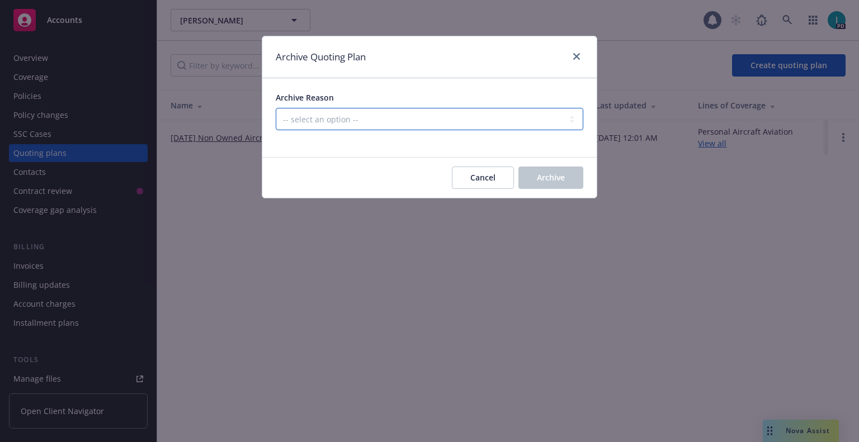
click at [334, 123] on select "-- select an option -- All policies in this renewal plan are auto-renewed Creat…" at bounding box center [430, 119] width 308 height 22
select select "ARCHIVED_RENEWAL_CANCELED"
click at [276, 108] on select "-- select an option -- All policies in this renewal plan are auto-renewed Creat…" at bounding box center [430, 119] width 308 height 22
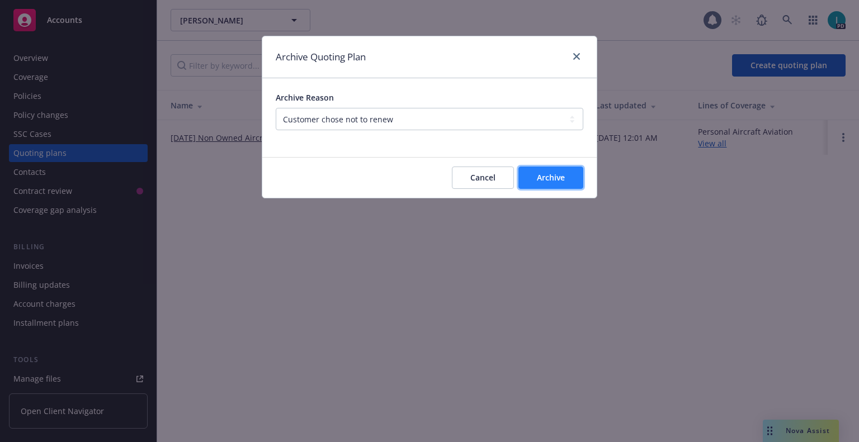
click at [551, 180] on span "Archive" at bounding box center [551, 177] width 28 height 11
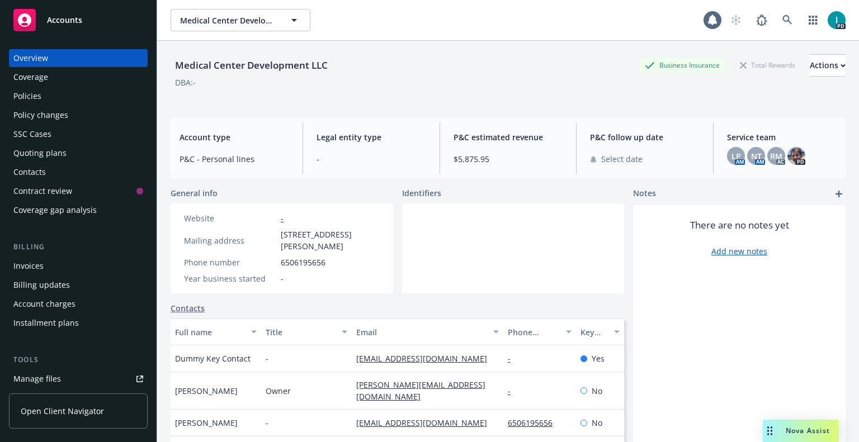
scroll to position [138, 0]
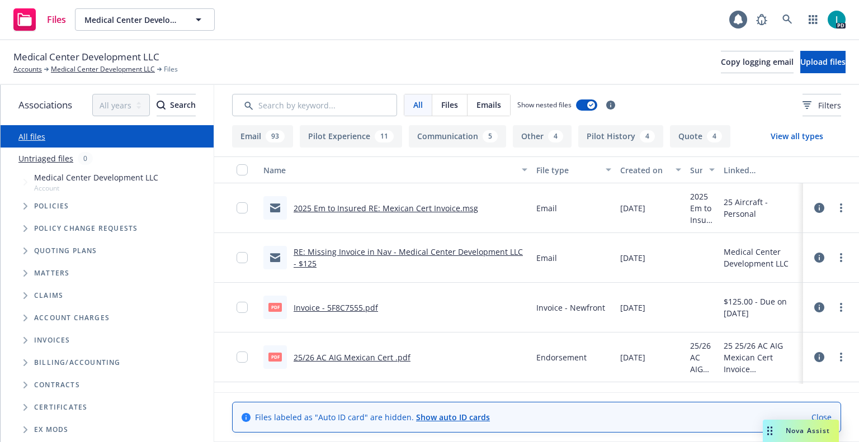
click at [339, 212] on link "2025 Em to Insured RE: Mexican Cert Invoice.msg" at bounding box center [386, 208] width 185 height 11
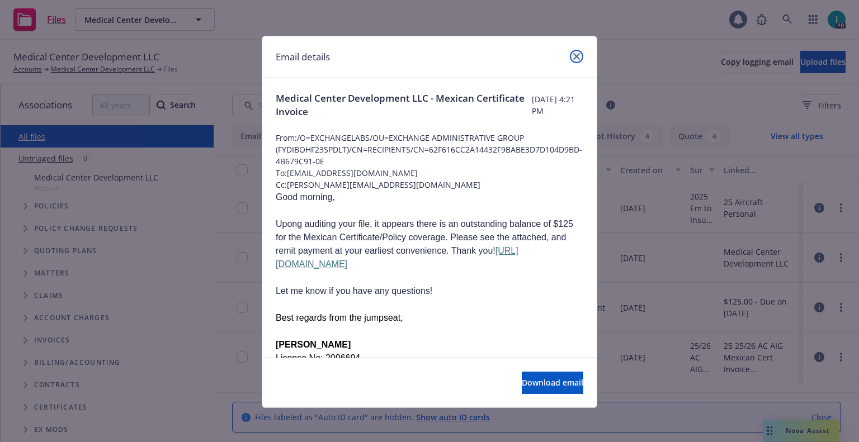
click at [575, 62] on link "close" at bounding box center [576, 56] width 13 height 13
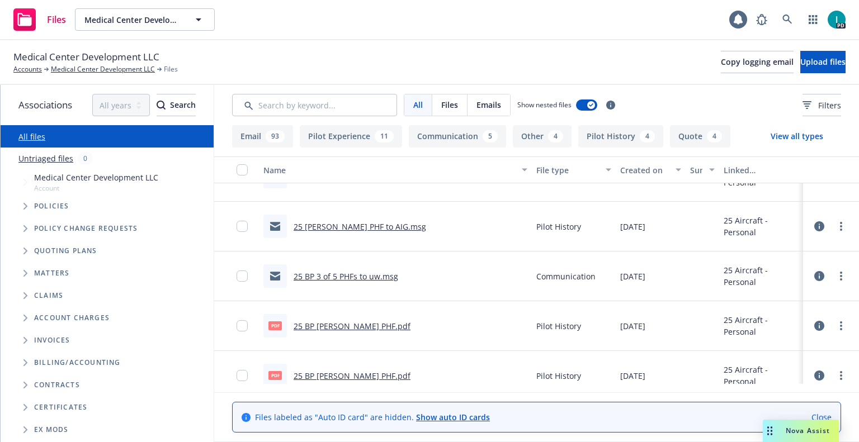
scroll to position [727, 0]
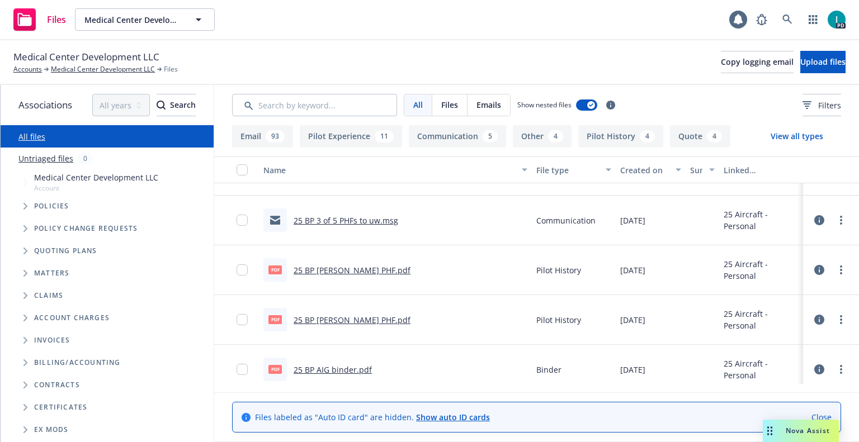
click at [380, 273] on link "25 BP [PERSON_NAME] PHF.pdf" at bounding box center [352, 270] width 117 height 11
click at [318, 107] on input "Search by keyword..." at bounding box center [314, 105] width 165 height 22
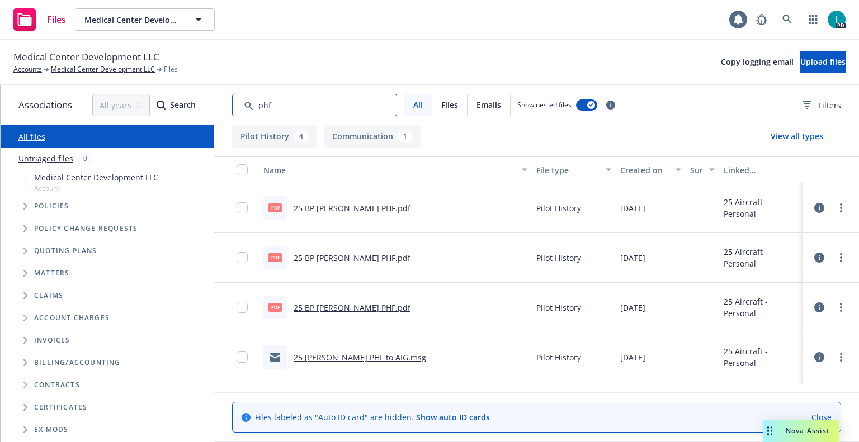
scroll to position [48, 0]
type input "phf"
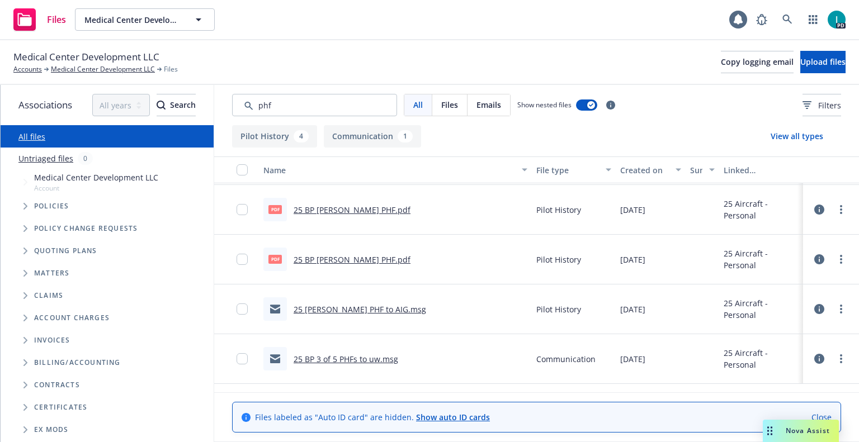
click at [366, 361] on link "25 BP 3 of 5 PHFs to uw.msg" at bounding box center [346, 359] width 105 height 11
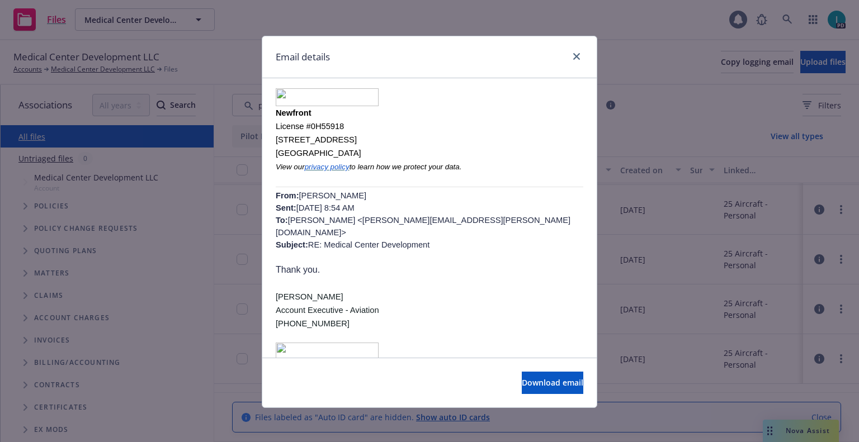
scroll to position [0, 0]
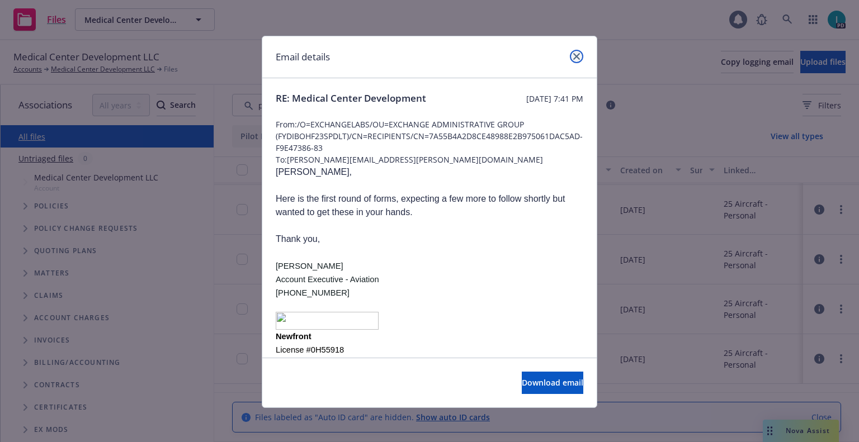
click at [570, 53] on link "close" at bounding box center [576, 56] width 13 height 13
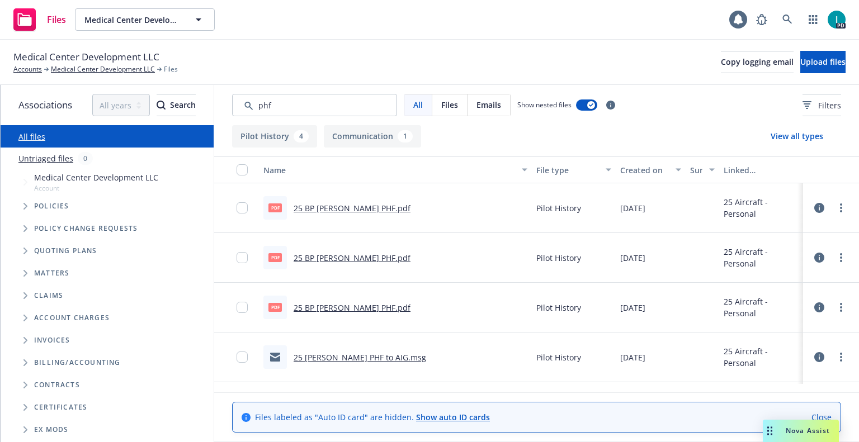
scroll to position [48, 0]
click at [843, 359] on link "more" at bounding box center [840, 358] width 13 height 13
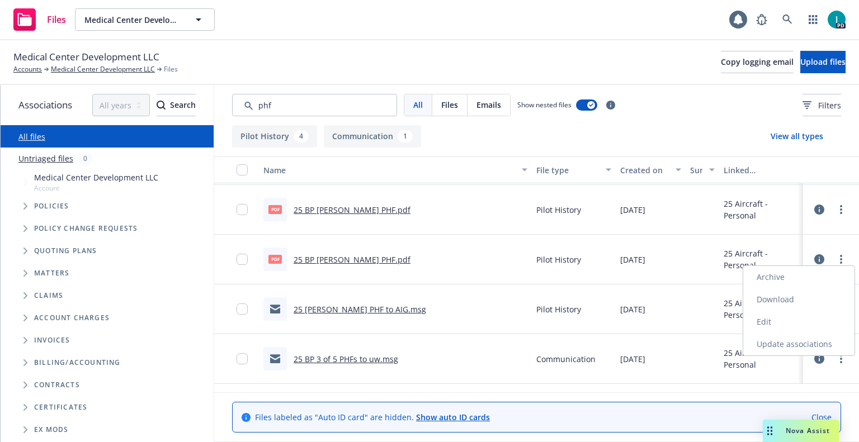
click at [798, 296] on link "Download" at bounding box center [798, 300] width 111 height 22
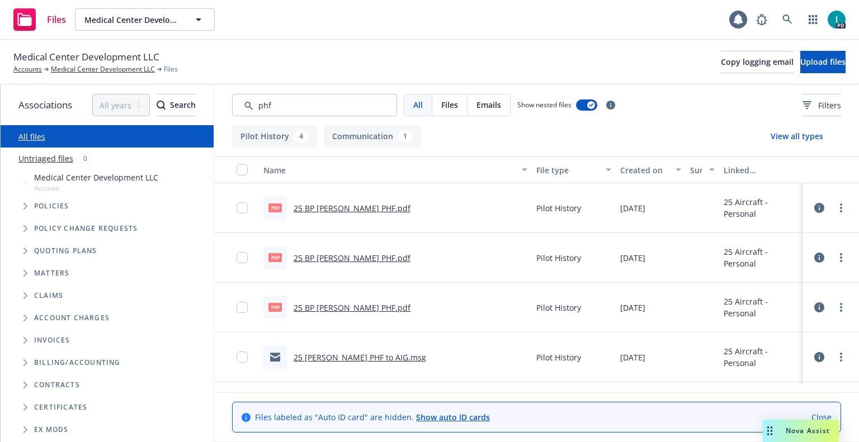
click at [661, 17] on div "Files Medical Center Development LLC Medical Center Development LLC 1 PD" at bounding box center [429, 20] width 859 height 40
click at [824, 63] on span "Upload files" at bounding box center [822, 61] width 45 height 11
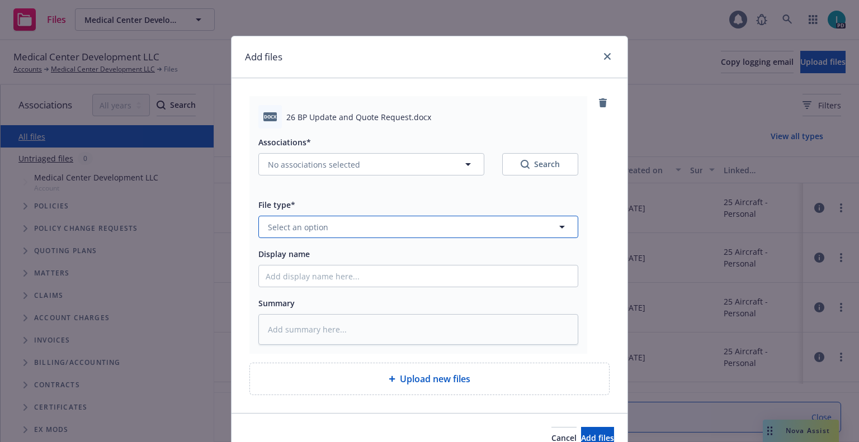
click at [326, 225] on button "Select an option" at bounding box center [418, 227] width 320 height 22
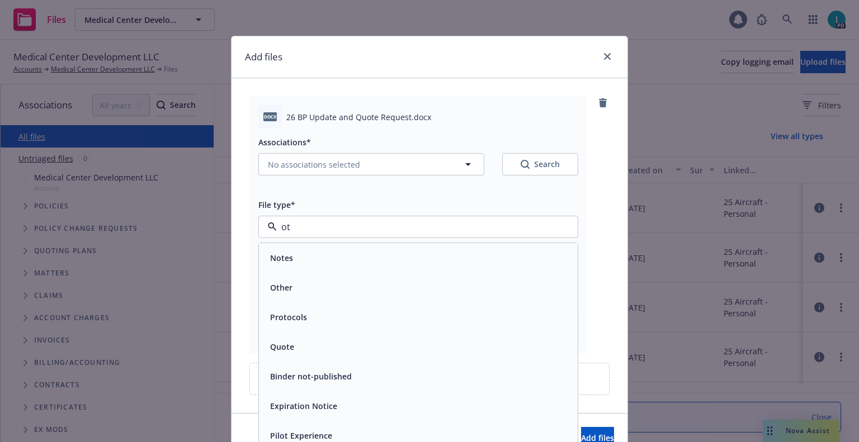
type input "oth"
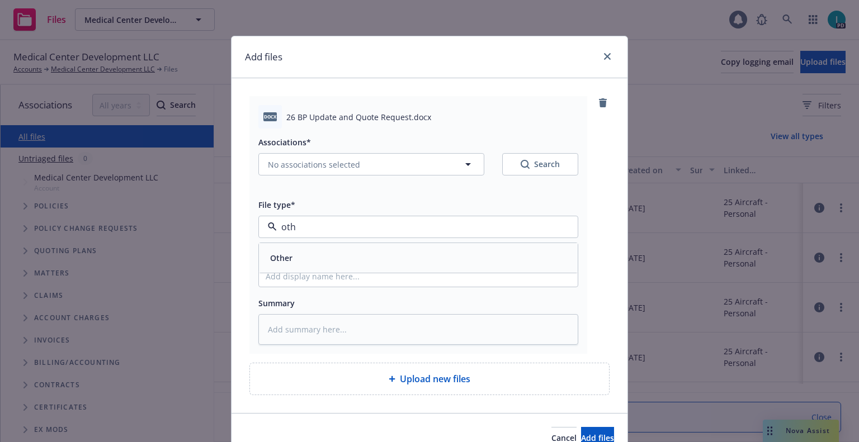
click at [300, 264] on div "Other" at bounding box center [418, 258] width 305 height 16
click at [317, 273] on input "Display name" at bounding box center [418, 276] width 319 height 21
type textarea "x"
type input "2"
type textarea "x"
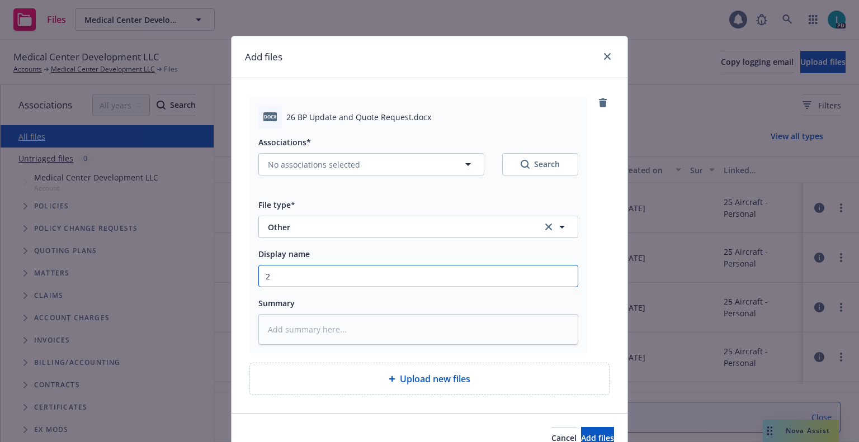
type input "26"
type textarea "x"
type input "26 BP Update and Quote Request"
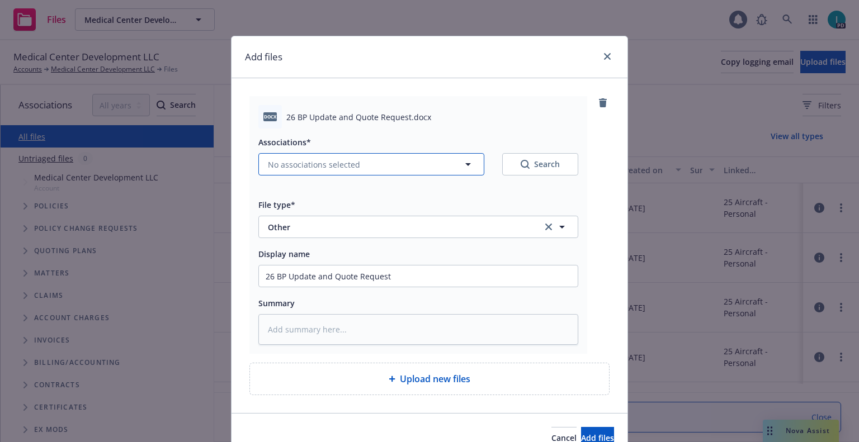
click at [313, 164] on span "No associations selected" at bounding box center [314, 165] width 92 height 12
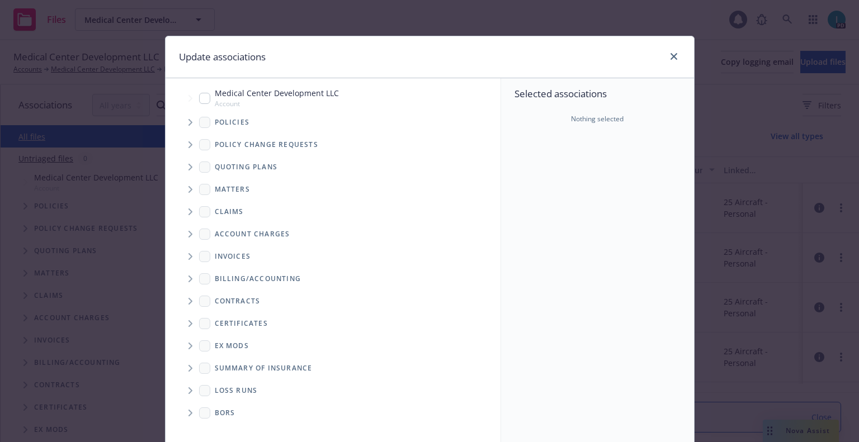
click at [191, 130] on span "Tree Example" at bounding box center [190, 123] width 18 height 18
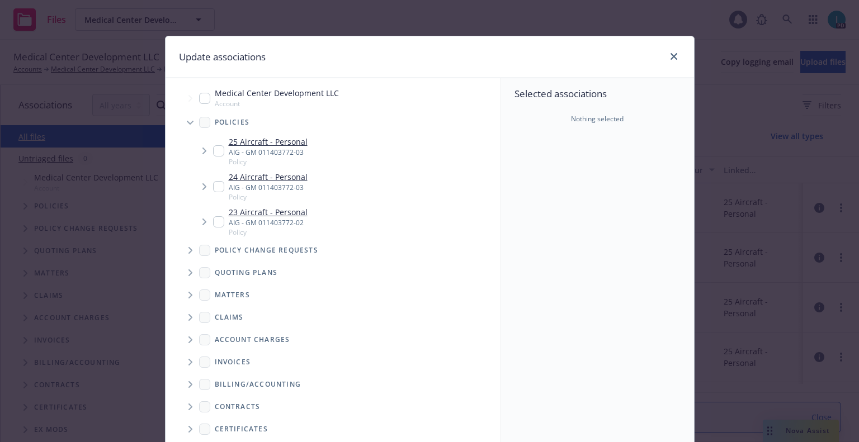
type textarea "x"
click at [213, 150] on input "Tree Example" at bounding box center [218, 150] width 11 height 11
checkbox input "true"
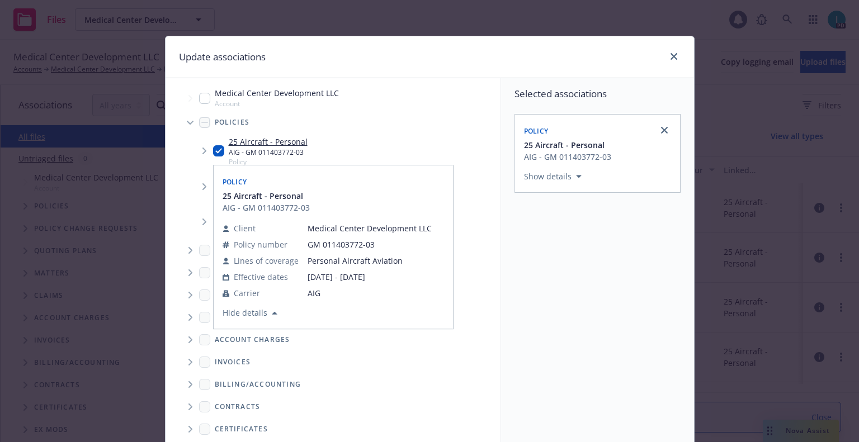
scroll to position [114, 0]
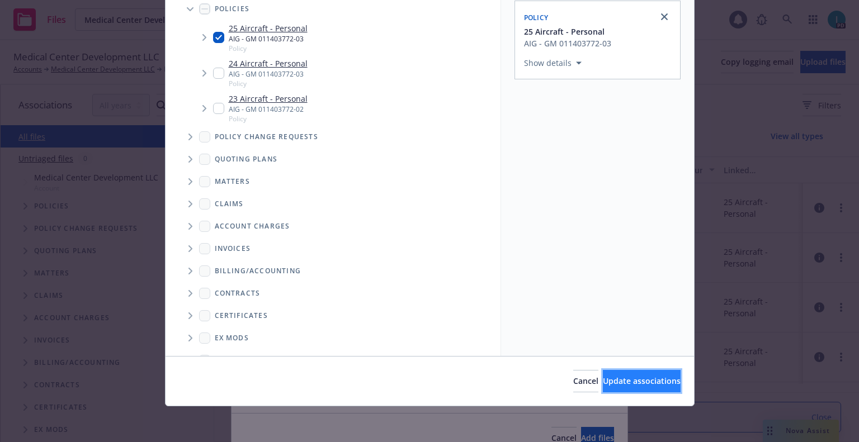
click at [645, 388] on button "Update associations" at bounding box center [642, 381] width 78 height 22
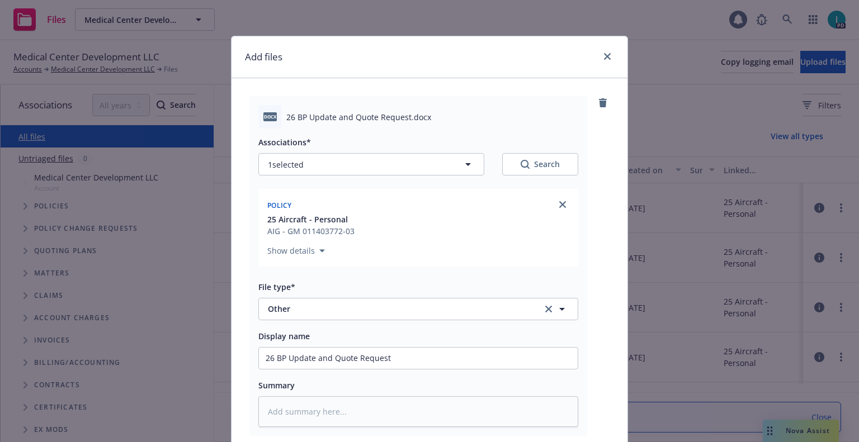
scroll to position [139, 0]
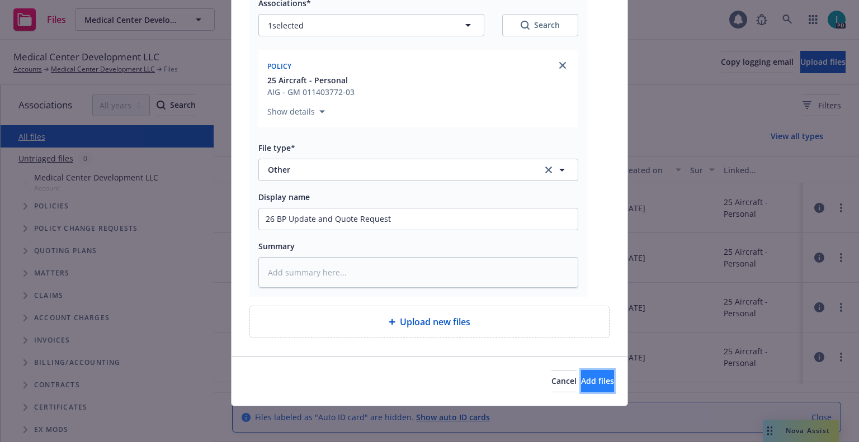
click at [586, 389] on button "Add files" at bounding box center [597, 381] width 33 height 22
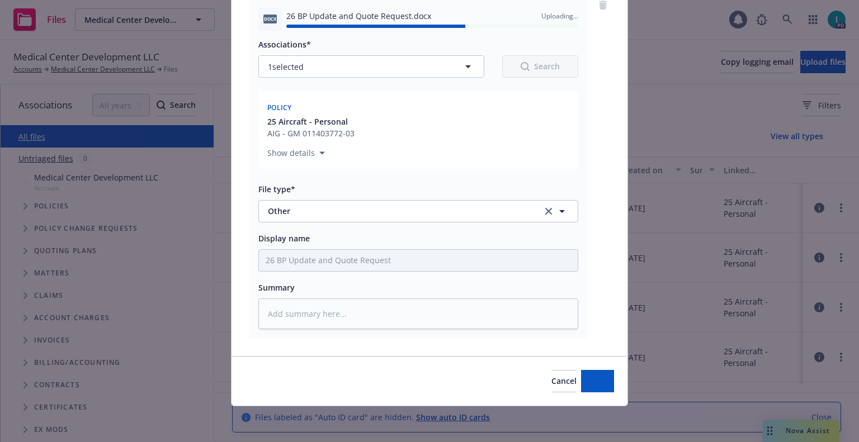
type textarea "x"
